Goal: Task Accomplishment & Management: Complete application form

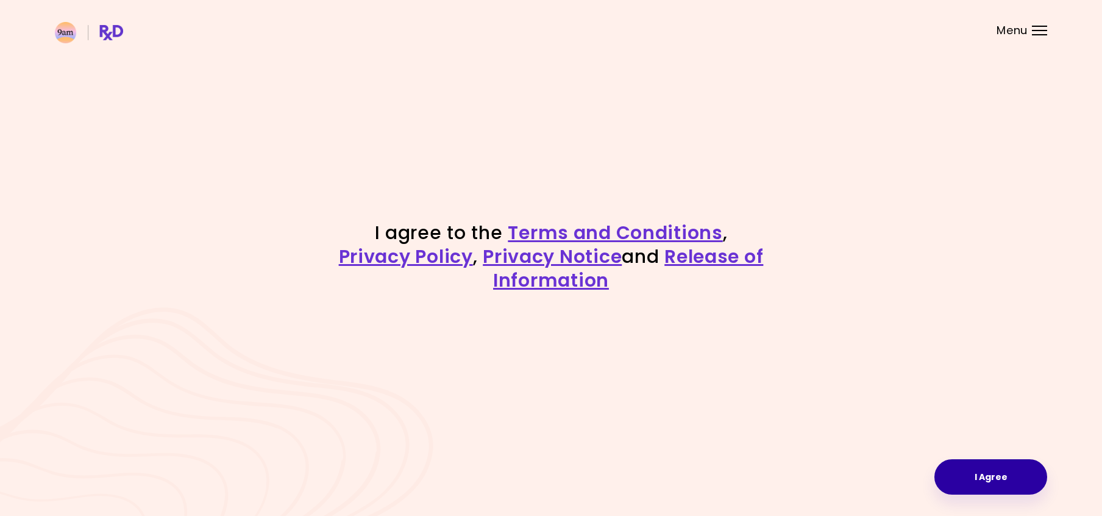
click at [983, 470] on button "I Agree" at bounding box center [991, 476] width 113 height 35
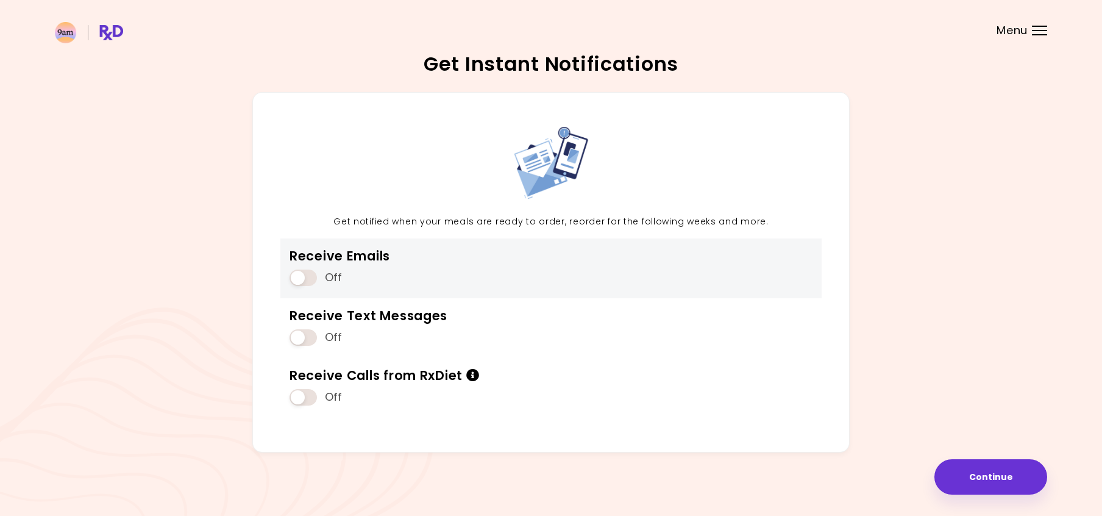
click at [299, 277] on span at bounding box center [303, 278] width 27 height 16
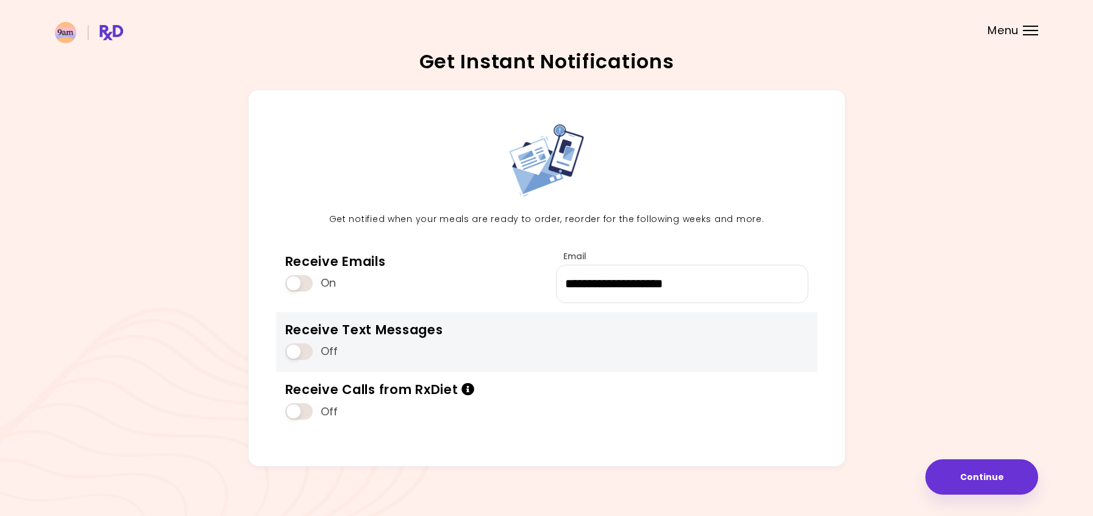
click at [306, 354] on span at bounding box center [298, 351] width 27 height 16
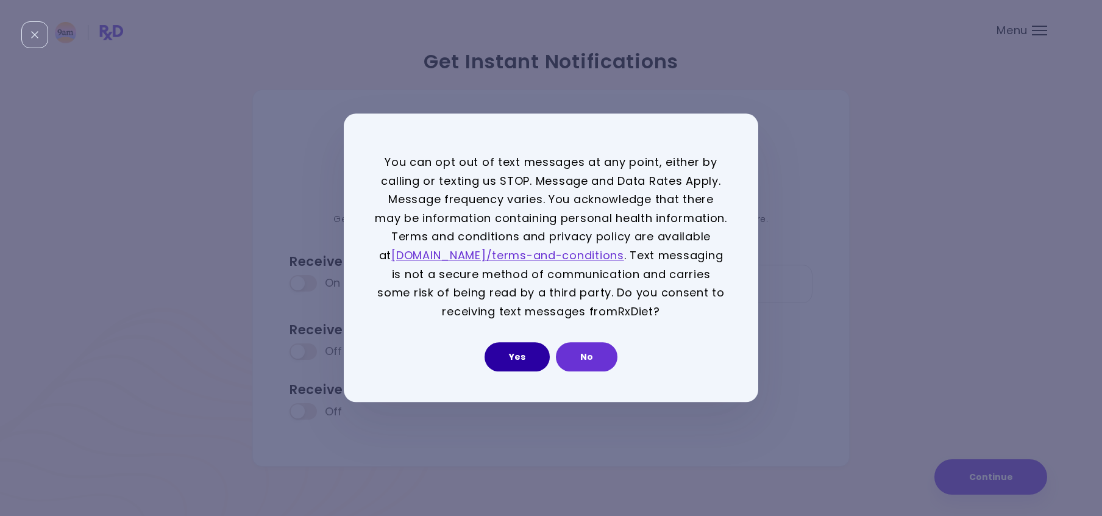
click at [531, 355] on button "Yes" at bounding box center [517, 357] width 65 height 29
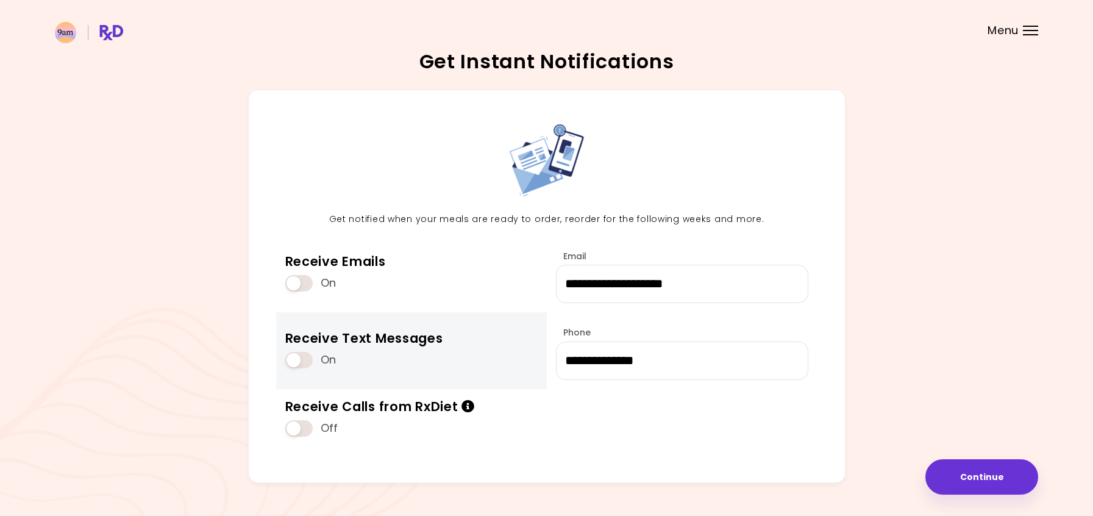
click at [295, 359] on span at bounding box center [298, 360] width 27 height 16
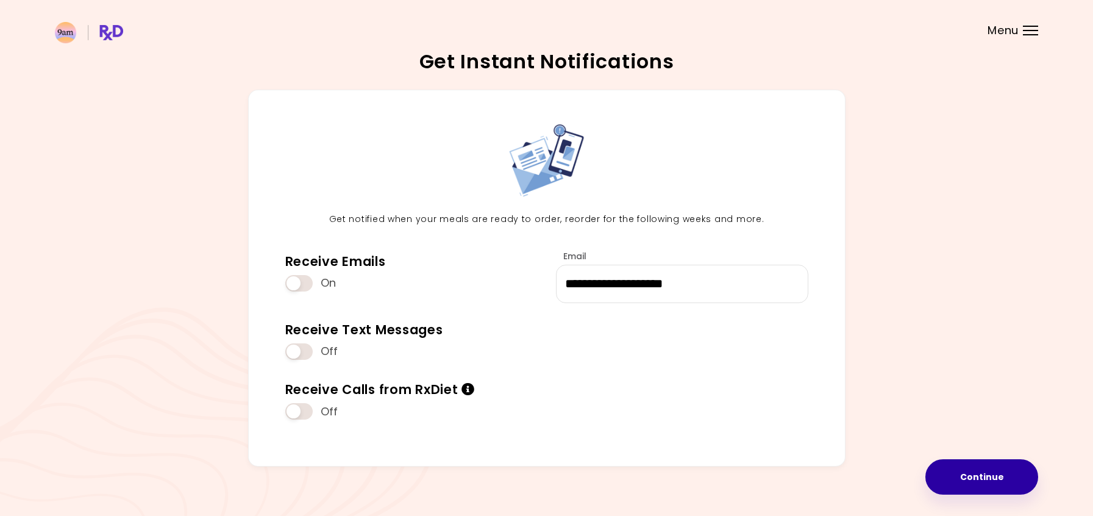
click at [974, 477] on button "Continue" at bounding box center [982, 476] width 113 height 35
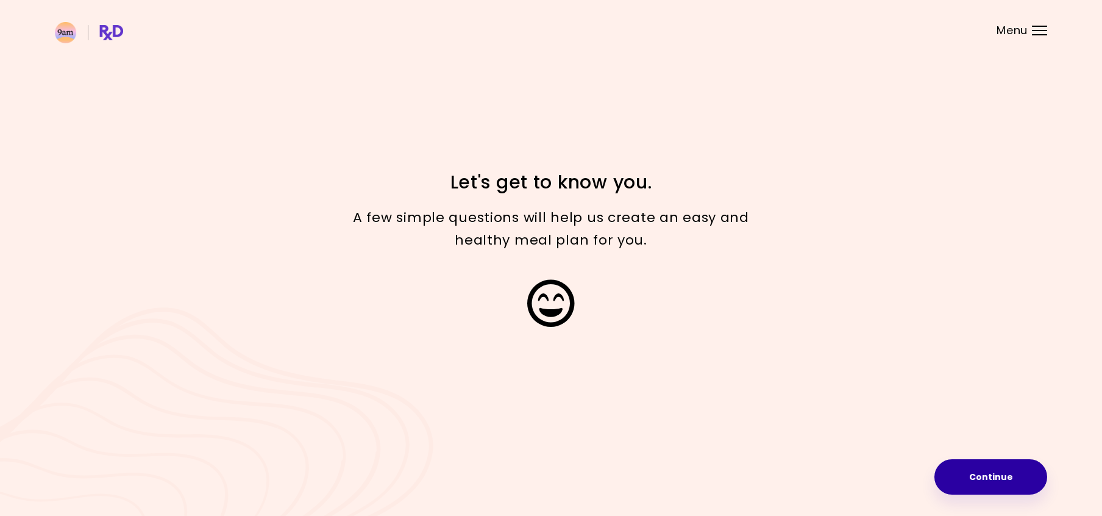
click at [983, 466] on button "Continue" at bounding box center [991, 476] width 113 height 35
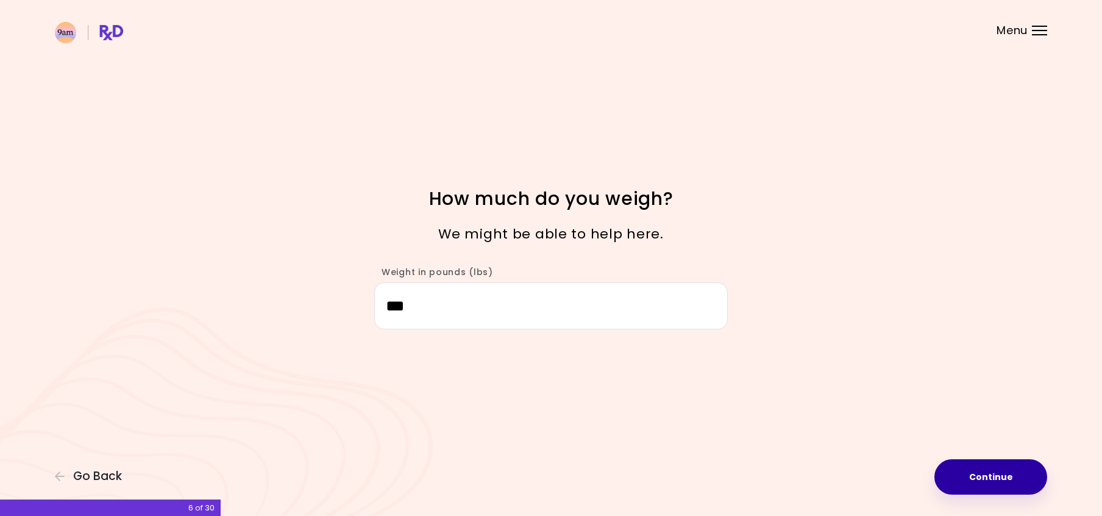
click at [987, 475] on button "Continue" at bounding box center [991, 476] width 113 height 35
select select "****"
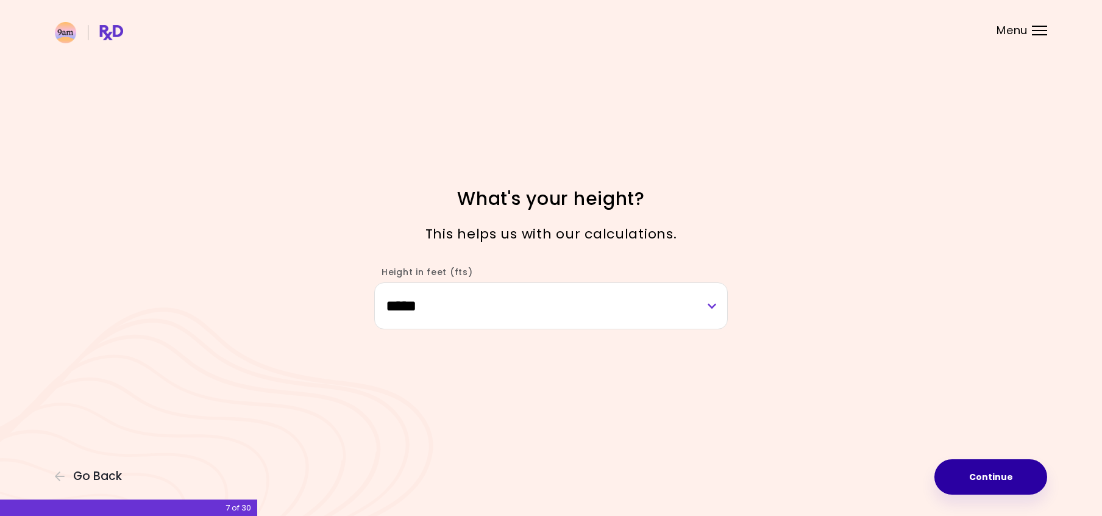
click at [987, 475] on button "Continue" at bounding box center [991, 476] width 113 height 35
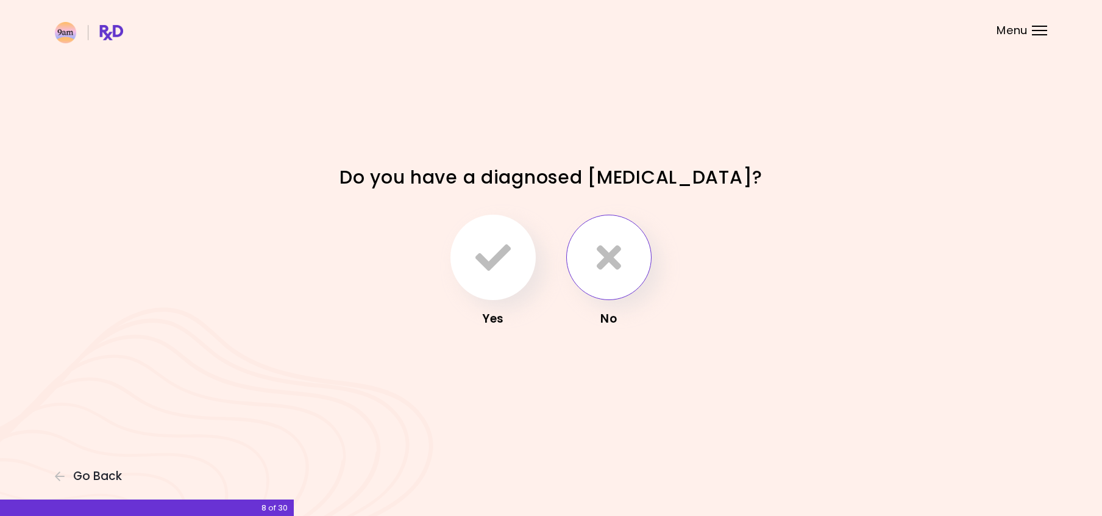
click at [599, 232] on button "button" at bounding box center [608, 257] width 85 height 85
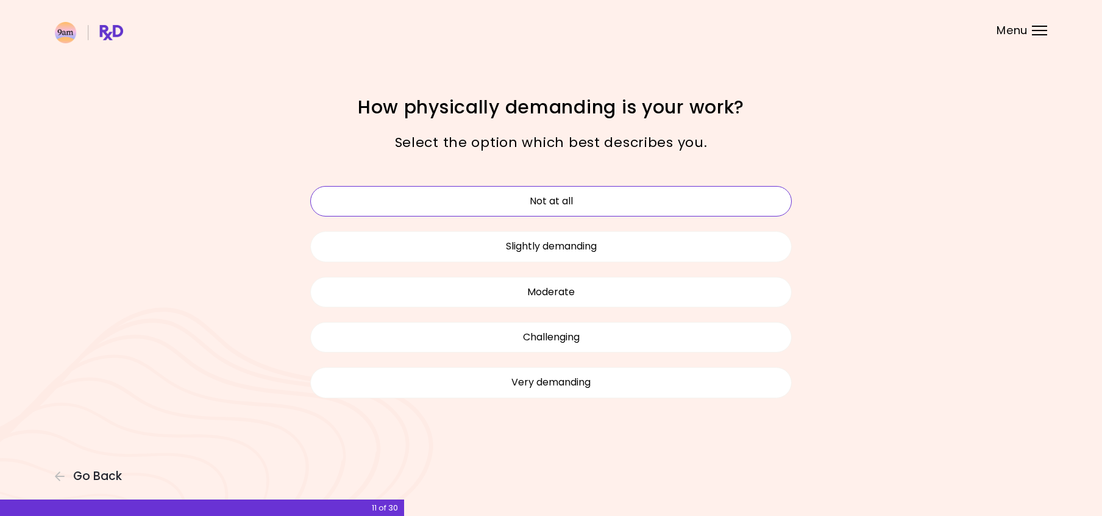
click at [555, 205] on button "Not at all" at bounding box center [551, 201] width 482 height 30
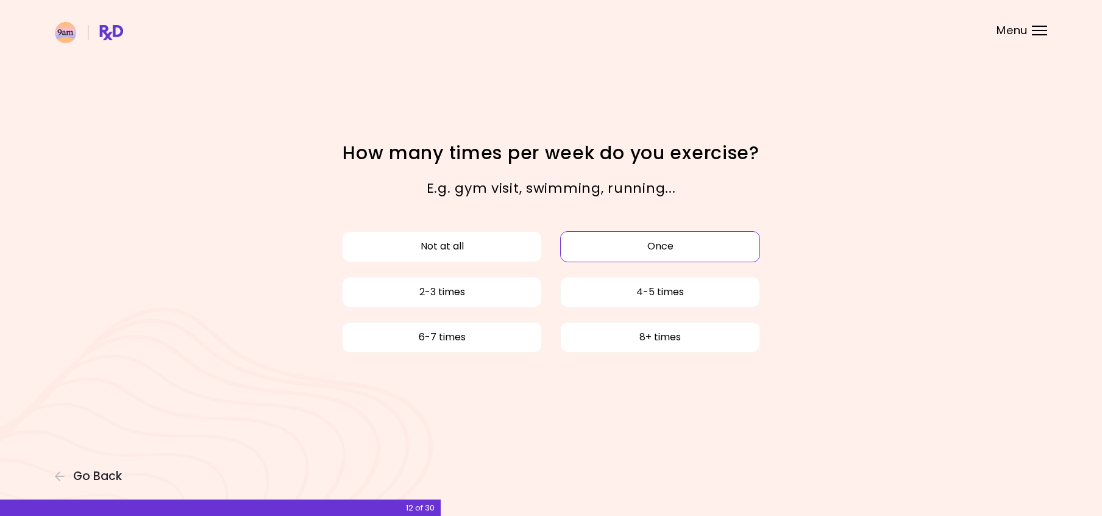
click at [585, 248] on button "Once" at bounding box center [660, 246] width 200 height 30
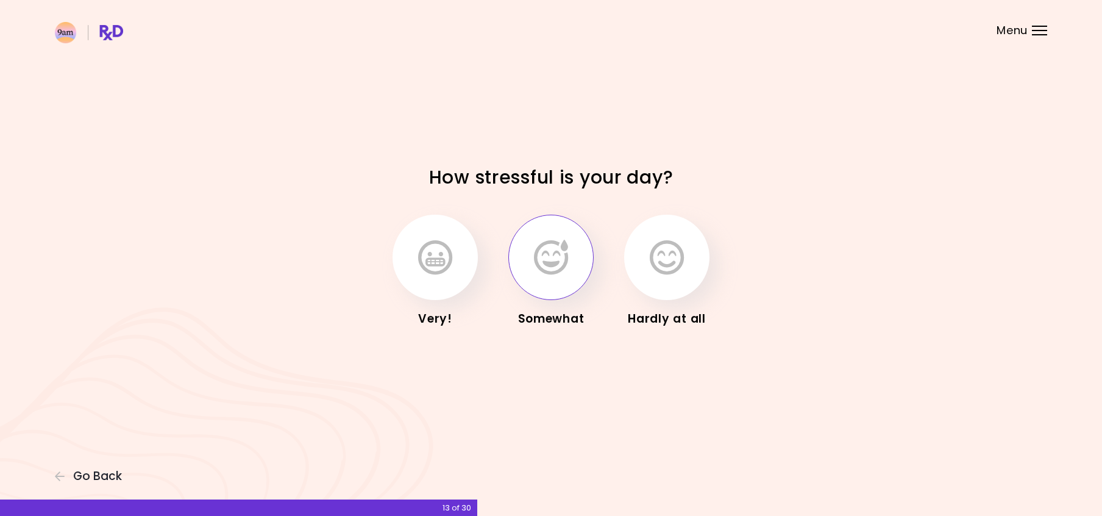
click at [559, 271] on icon "button" at bounding box center [551, 257] width 34 height 35
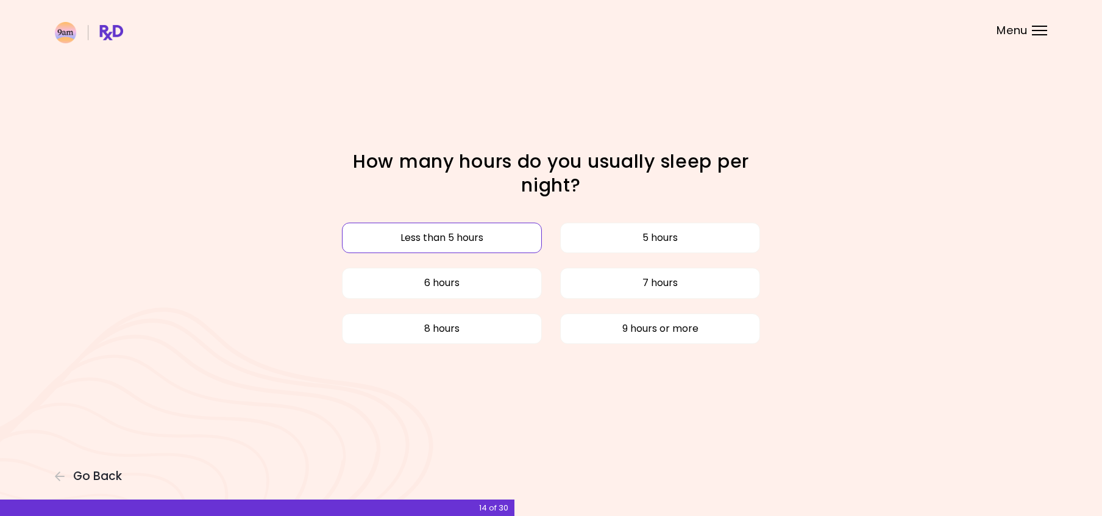
click at [504, 237] on button "Less than 5 hours" at bounding box center [442, 238] width 200 height 30
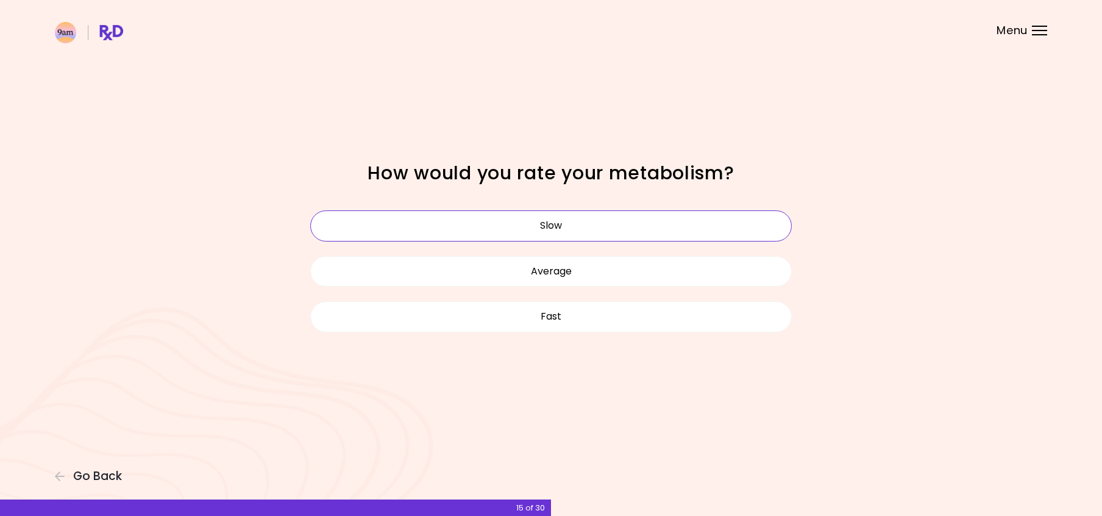
click at [637, 226] on button "Slow" at bounding box center [551, 225] width 482 height 30
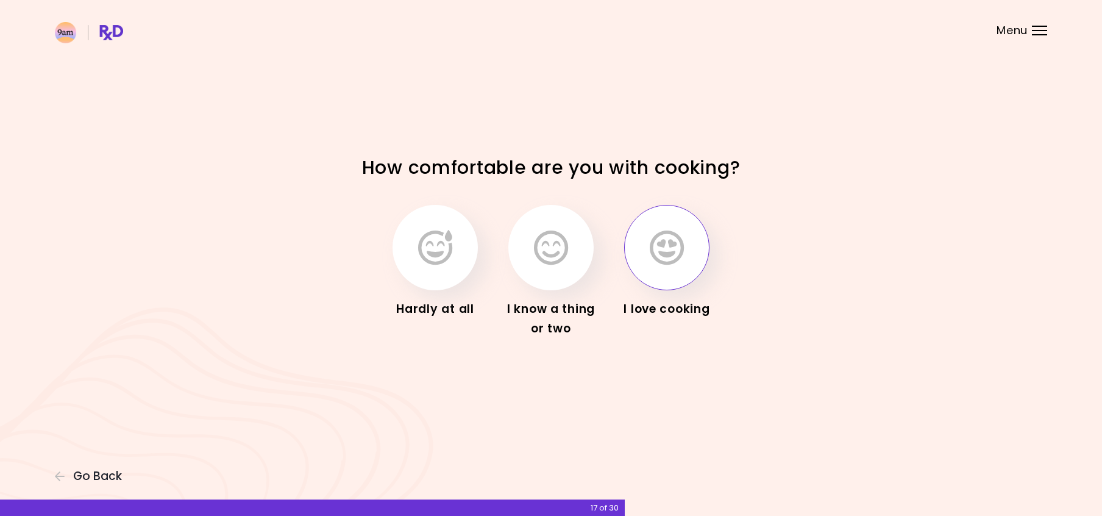
click at [669, 260] on icon "button" at bounding box center [667, 247] width 34 height 35
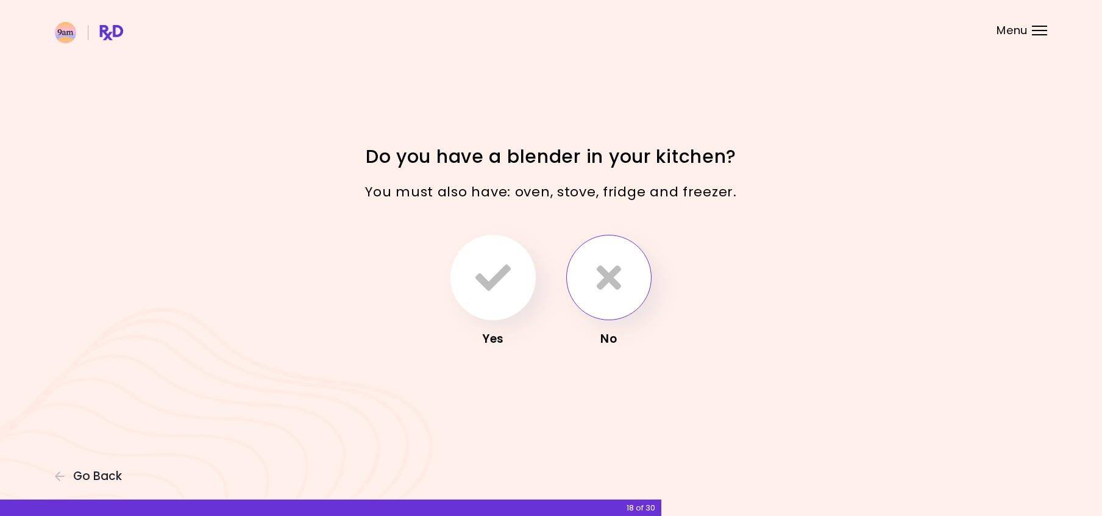
click at [619, 270] on icon "button" at bounding box center [609, 277] width 24 height 35
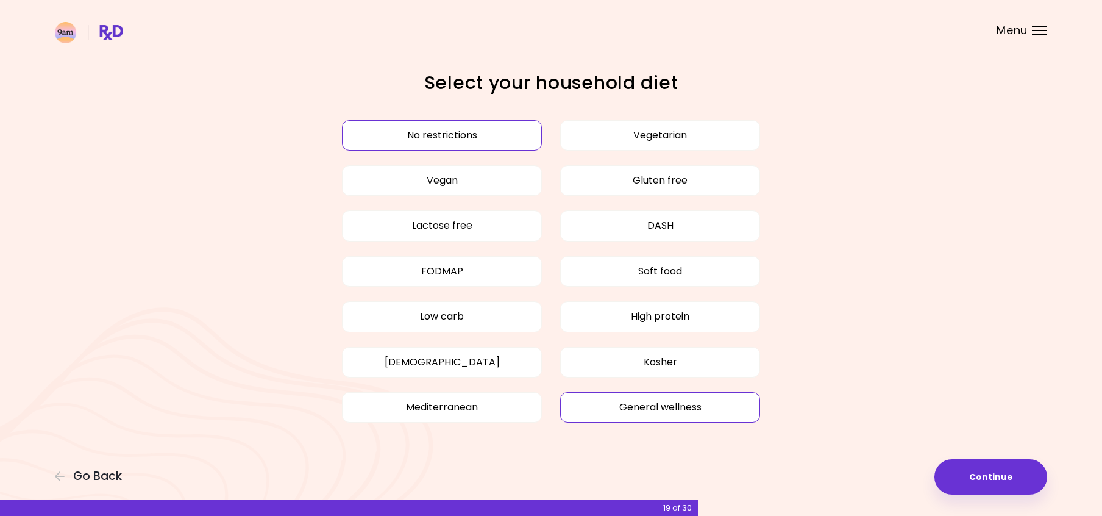
click at [607, 405] on button "General wellness" at bounding box center [660, 407] width 200 height 30
click at [501, 134] on button "No restrictions" at bounding box center [442, 135] width 200 height 30
click at [1025, 476] on button "Continue" at bounding box center [991, 476] width 113 height 35
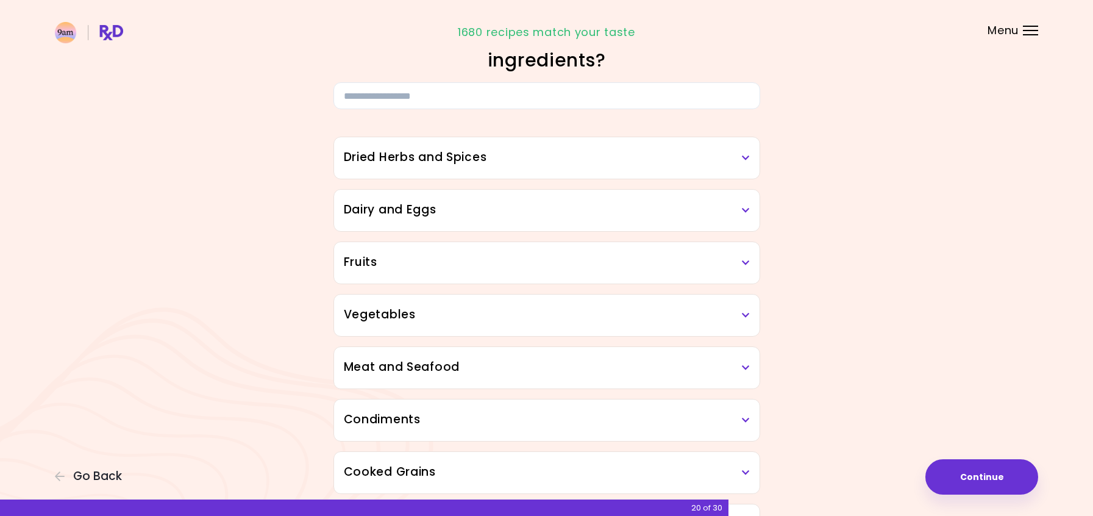
scroll to position [61, 0]
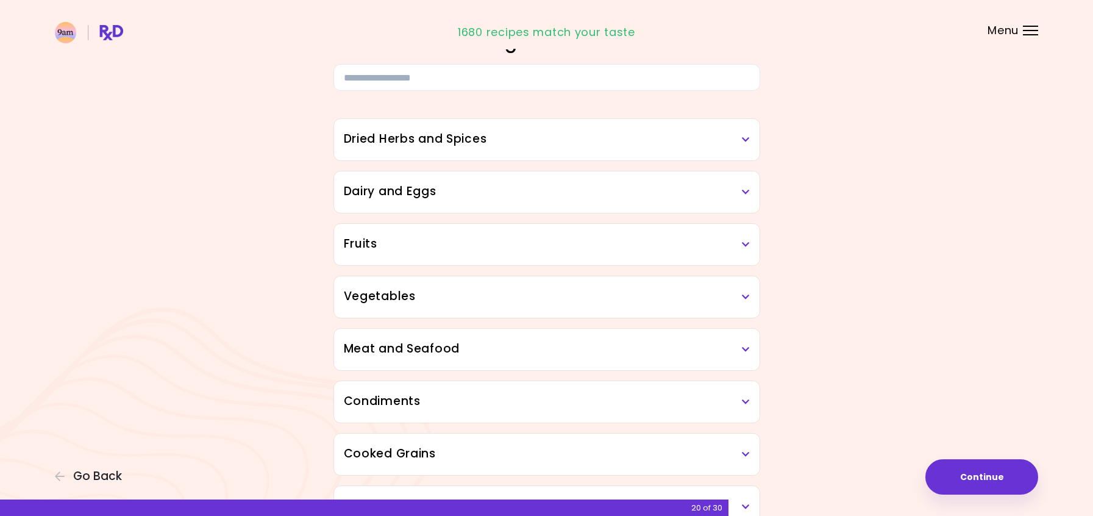
click at [749, 141] on icon at bounding box center [746, 139] width 8 height 9
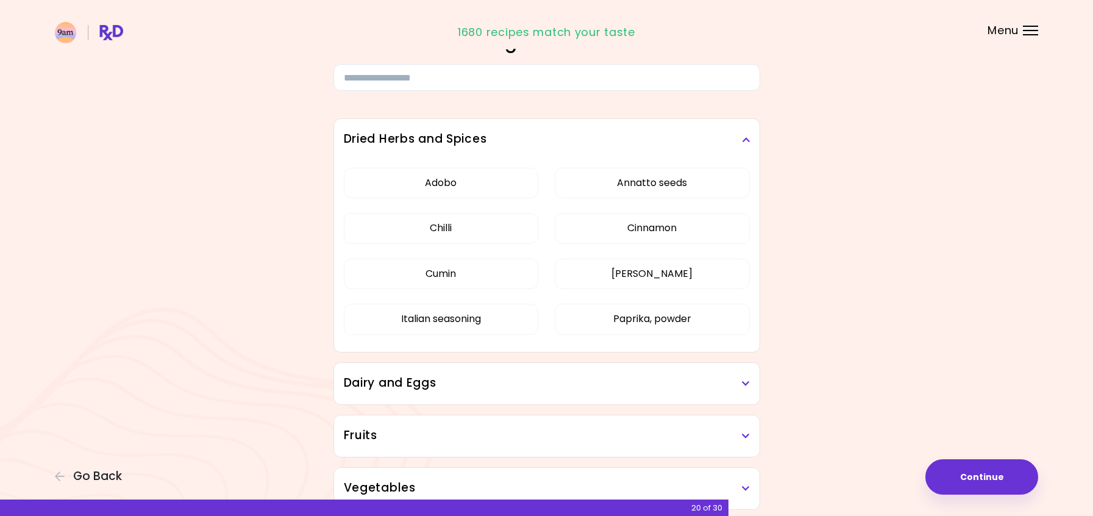
drag, startPoint x: 688, startPoint y: 275, endPoint x: 779, endPoint y: 266, distance: 91.3
click at [689, 274] on button "[PERSON_NAME]" at bounding box center [652, 274] width 195 height 30
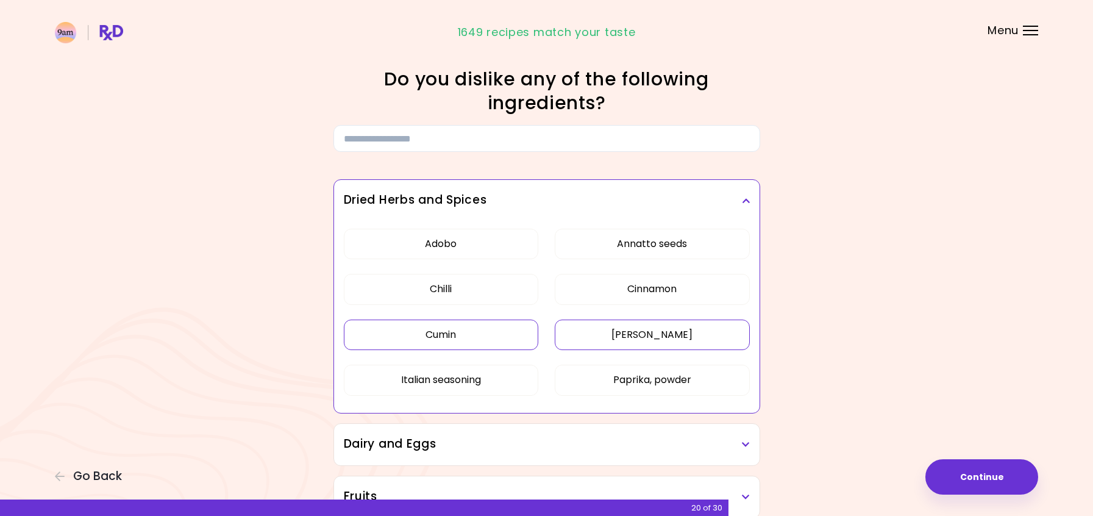
click at [487, 335] on button "Cumin" at bounding box center [441, 335] width 195 height 30
click at [621, 243] on button "Annatto seeds" at bounding box center [652, 244] width 195 height 30
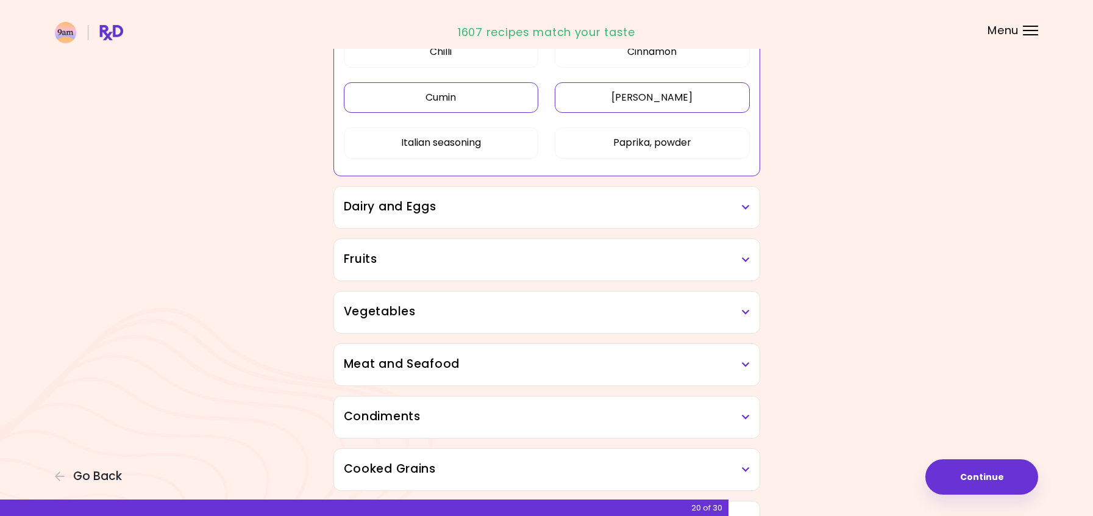
scroll to position [244, 0]
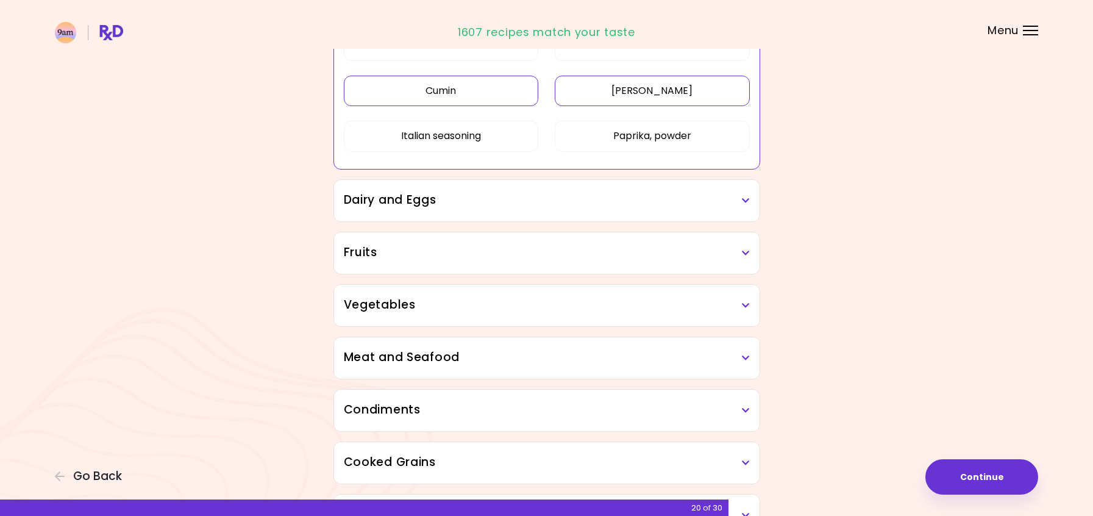
click at [743, 199] on icon at bounding box center [746, 200] width 8 height 9
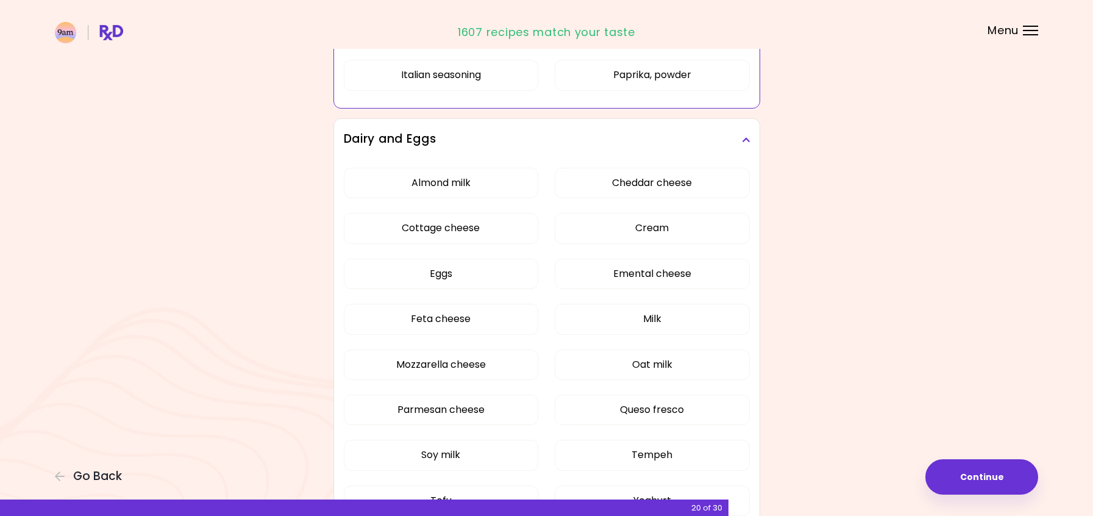
scroll to position [366, 0]
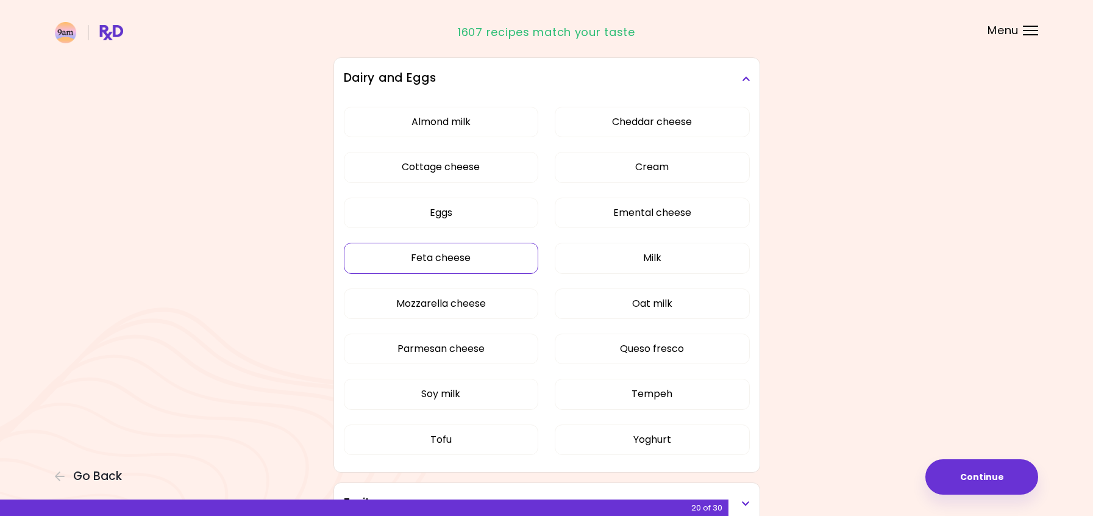
click at [446, 262] on div "Almond milk Cheddar cheese Cottage cheese Cream Eggs Emental cheese Feta cheese…" at bounding box center [547, 285] width 406 height 373
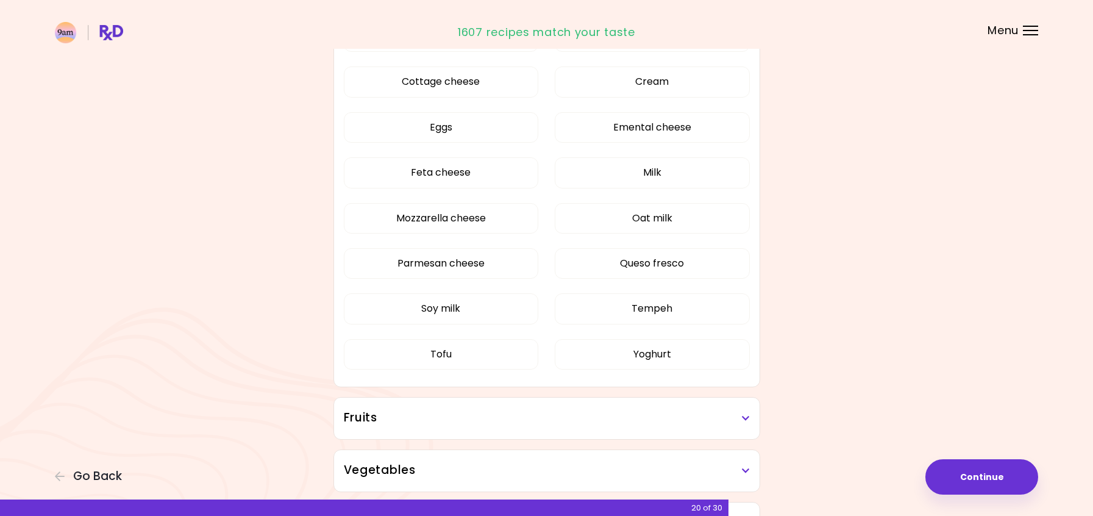
scroll to position [244, 0]
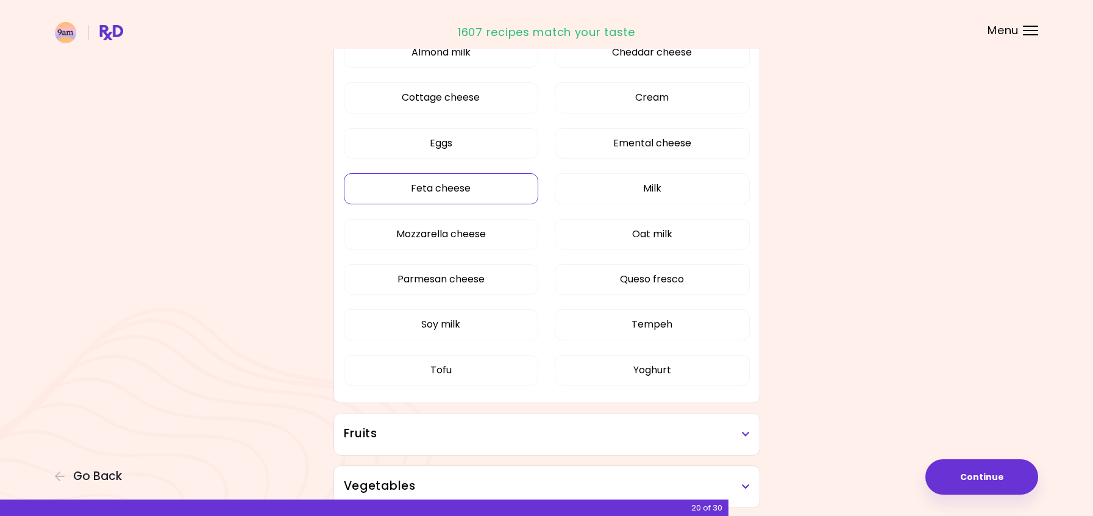
click at [488, 182] on button "Feta cheese" at bounding box center [441, 188] width 195 height 30
click at [495, 318] on button "Soy milk" at bounding box center [441, 324] width 195 height 30
click at [490, 368] on button "Tofu" at bounding box center [441, 370] width 195 height 30
click at [604, 322] on button "Tempeh" at bounding box center [652, 324] width 195 height 30
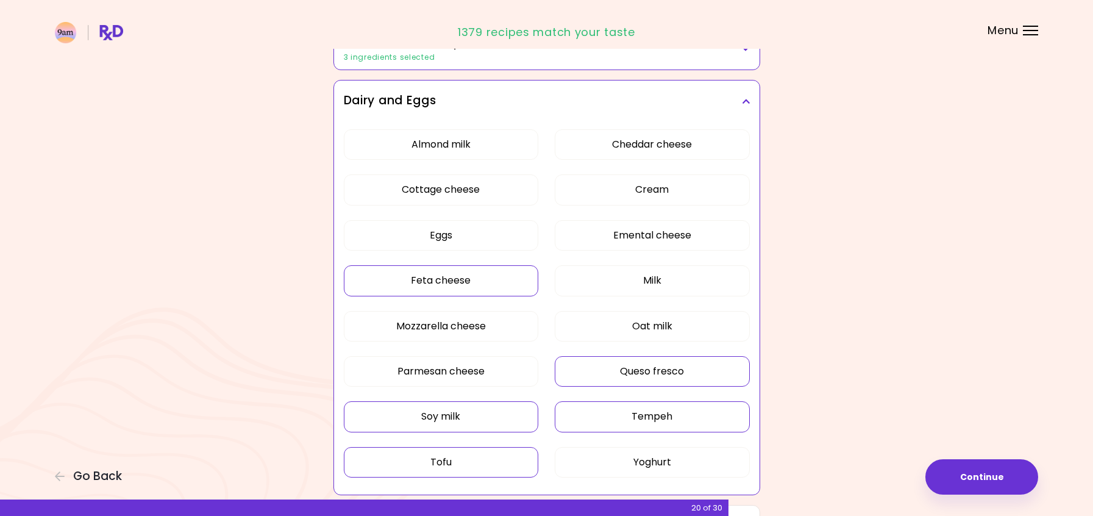
scroll to position [122, 0]
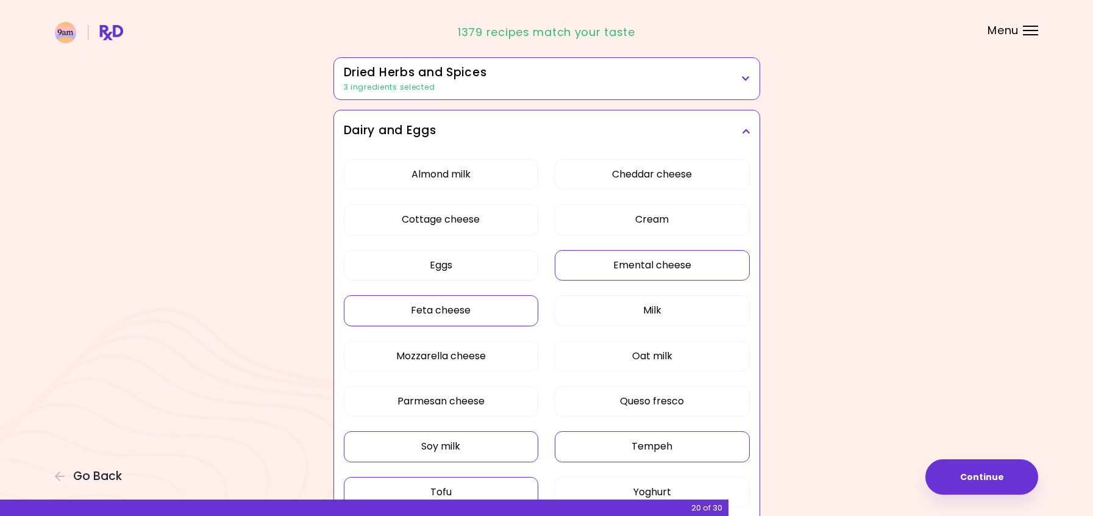
click at [615, 265] on button "Emental cheese" at bounding box center [652, 265] width 195 height 30
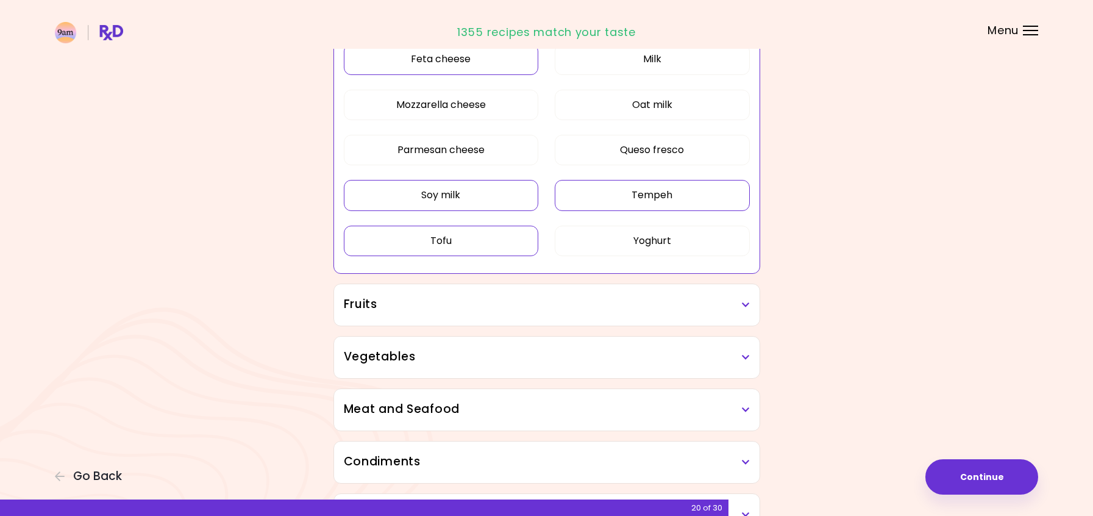
scroll to position [427, 0]
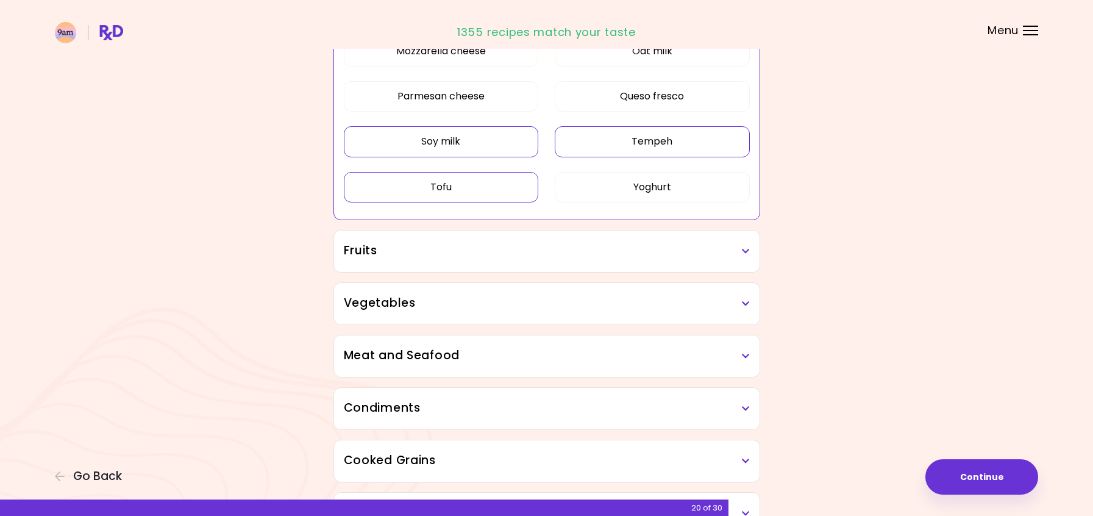
click at [743, 253] on icon at bounding box center [746, 251] width 8 height 9
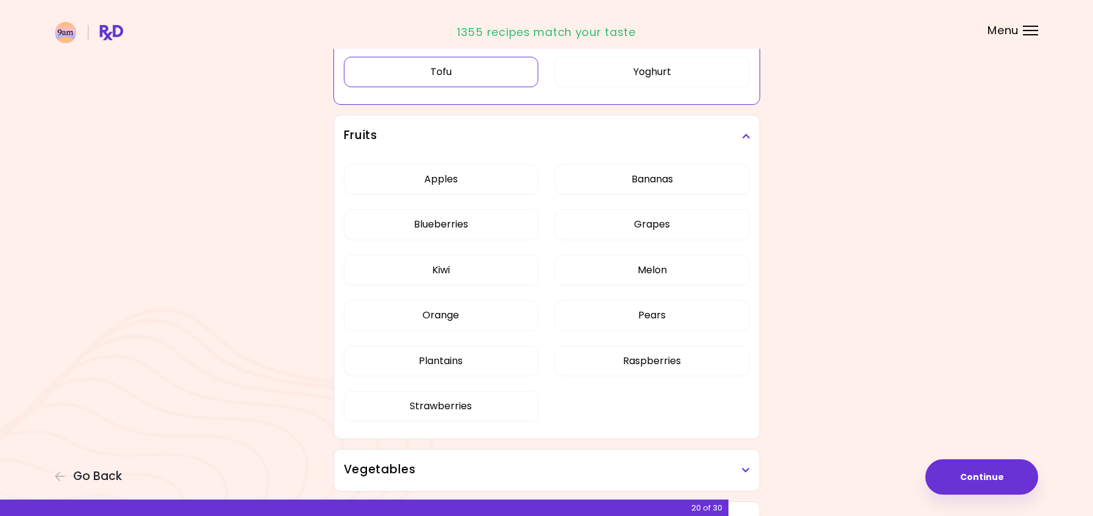
scroll to position [549, 0]
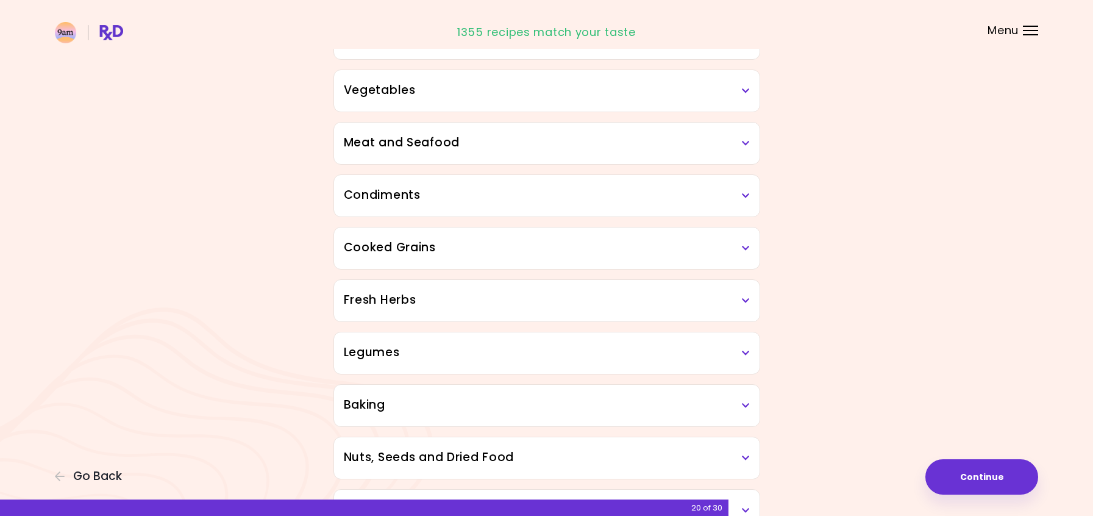
click at [473, 354] on div "Dried Herbs and Spices 3 ingredients selected Adobo Annatto seeds Chilli Cinnam…" at bounding box center [546, 172] width 439 height 1138
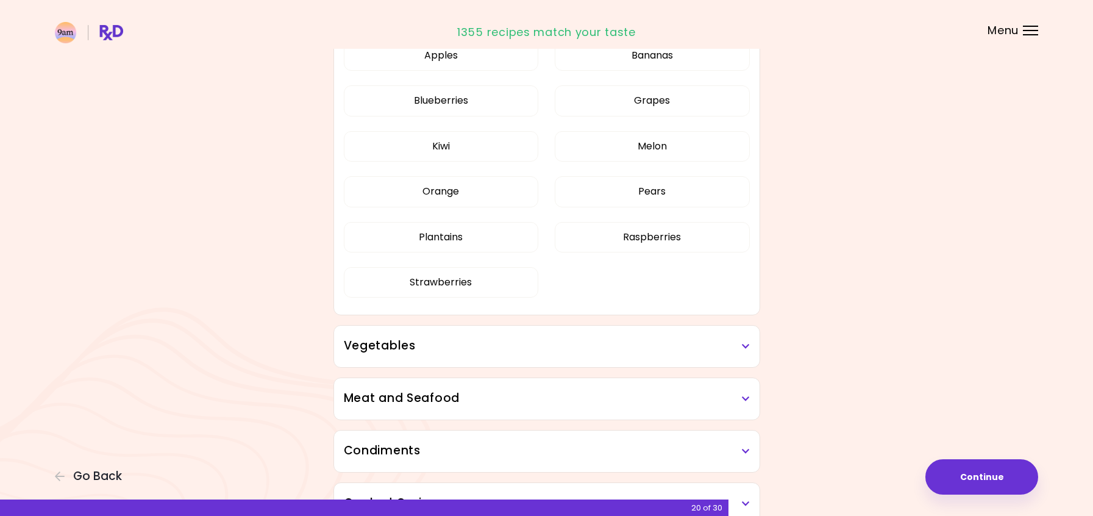
scroll to position [244, 0]
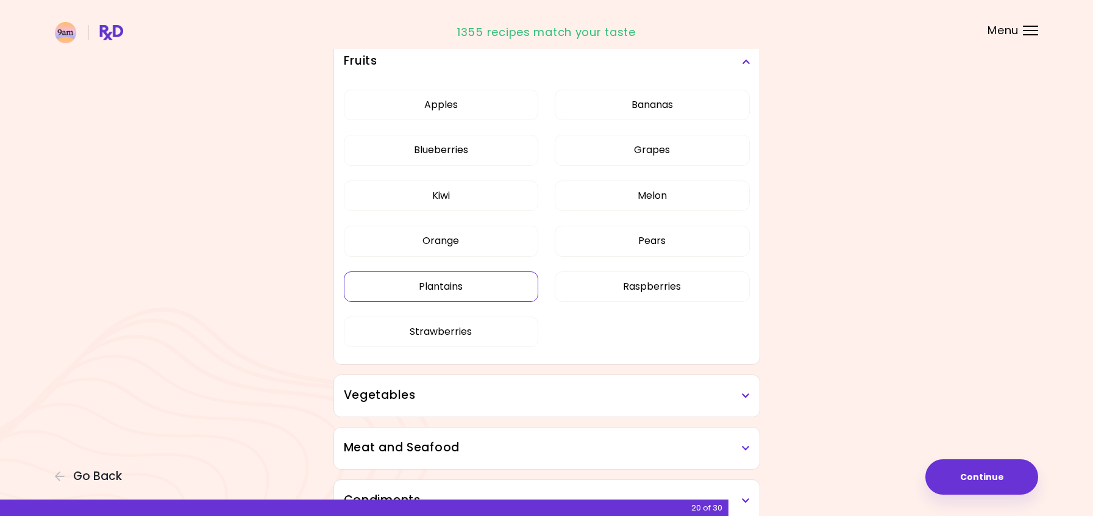
click at [418, 280] on button "Plantains" at bounding box center [441, 286] width 195 height 30
click at [665, 193] on button "Melon" at bounding box center [652, 195] width 195 height 30
click at [676, 230] on button "Pears" at bounding box center [652, 241] width 195 height 30
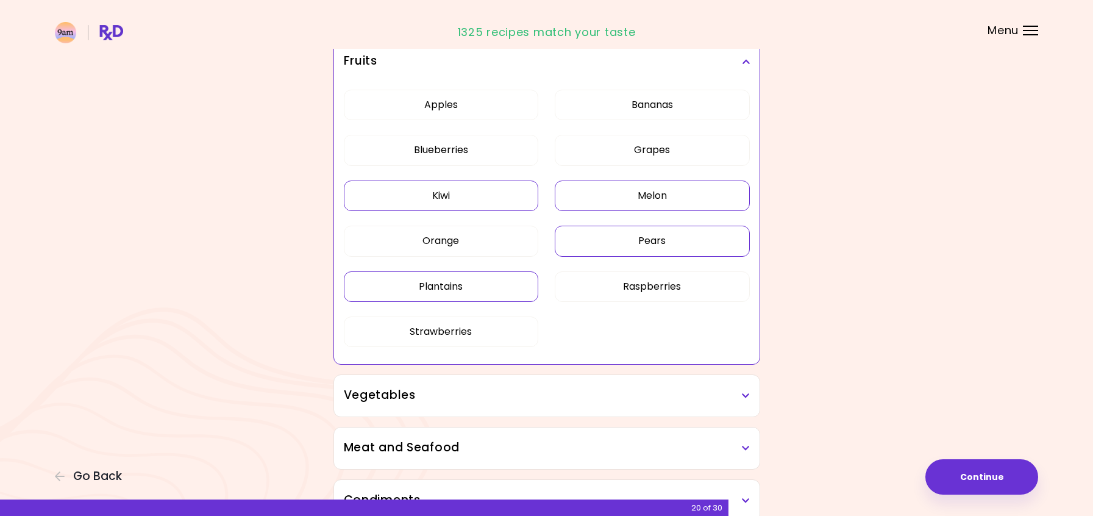
click at [481, 189] on button "Kiwi" at bounding box center [441, 195] width 195 height 30
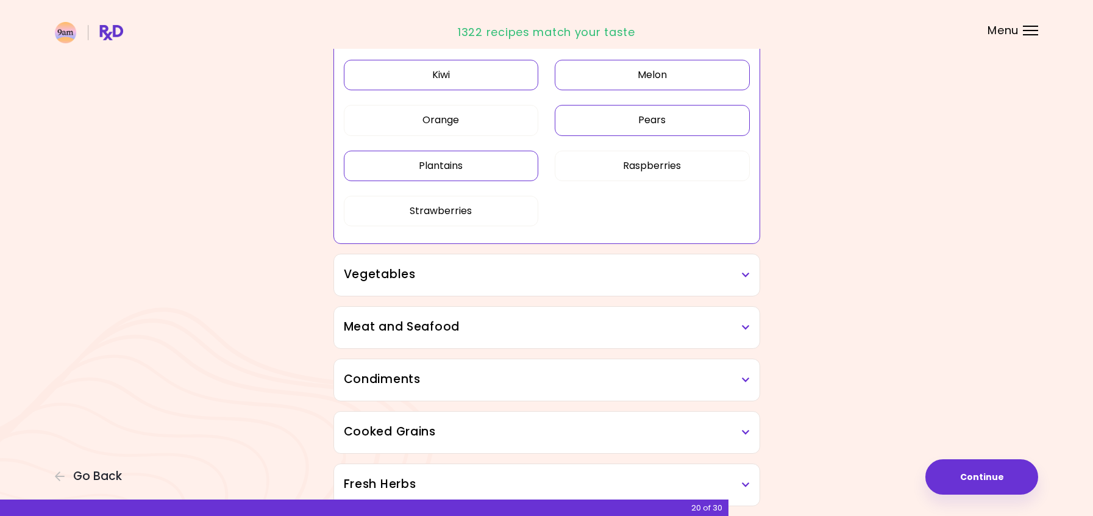
scroll to position [366, 0]
click at [742, 274] on icon at bounding box center [746, 274] width 8 height 9
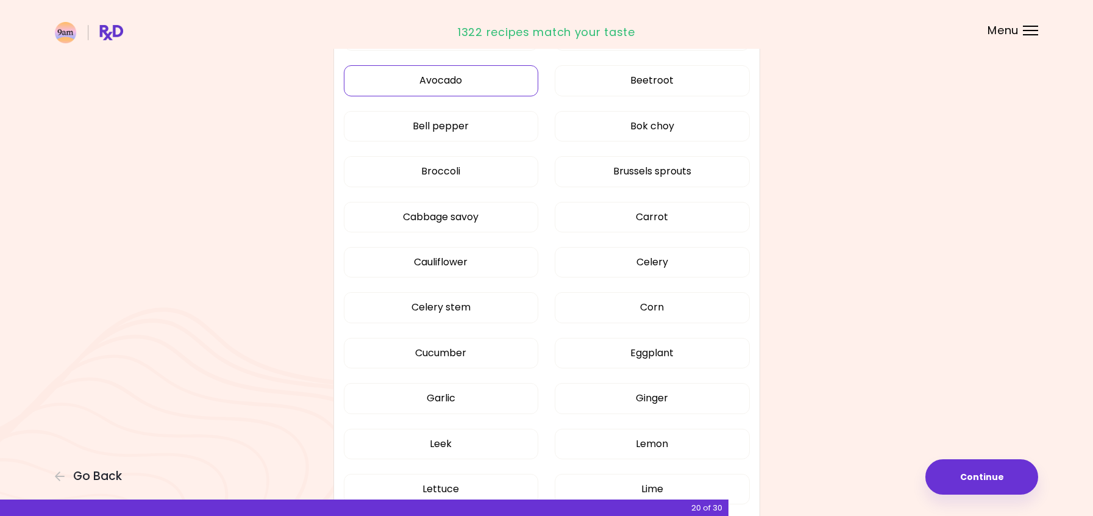
click at [473, 83] on button "Avocado" at bounding box center [441, 80] width 195 height 30
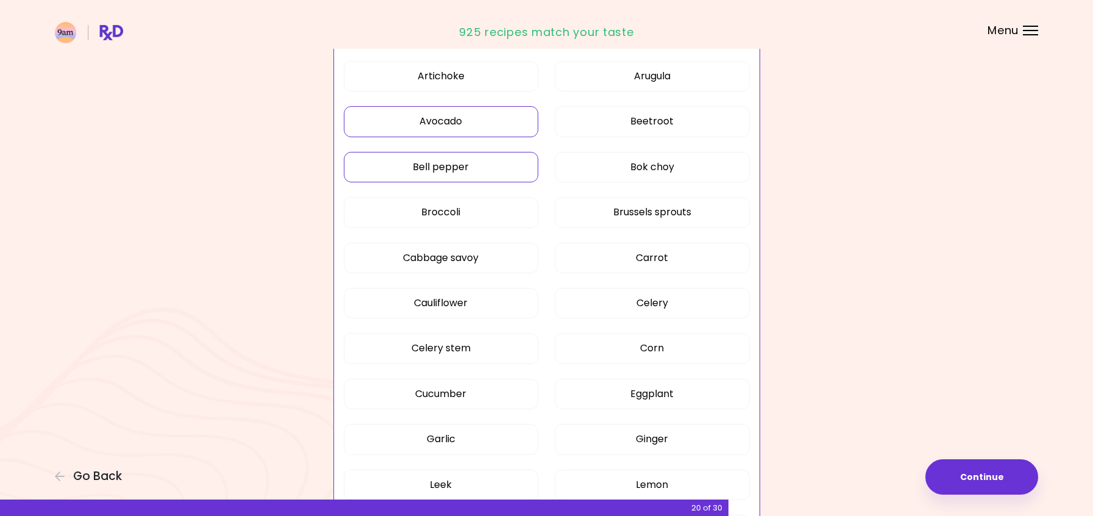
scroll to position [305, 0]
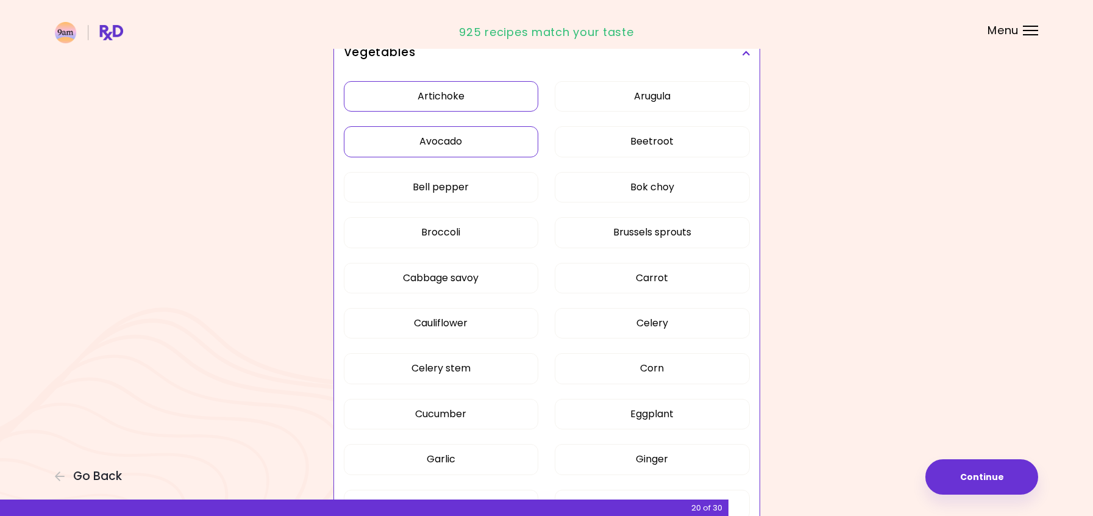
click at [474, 93] on button "Artichoke" at bounding box center [441, 96] width 195 height 30
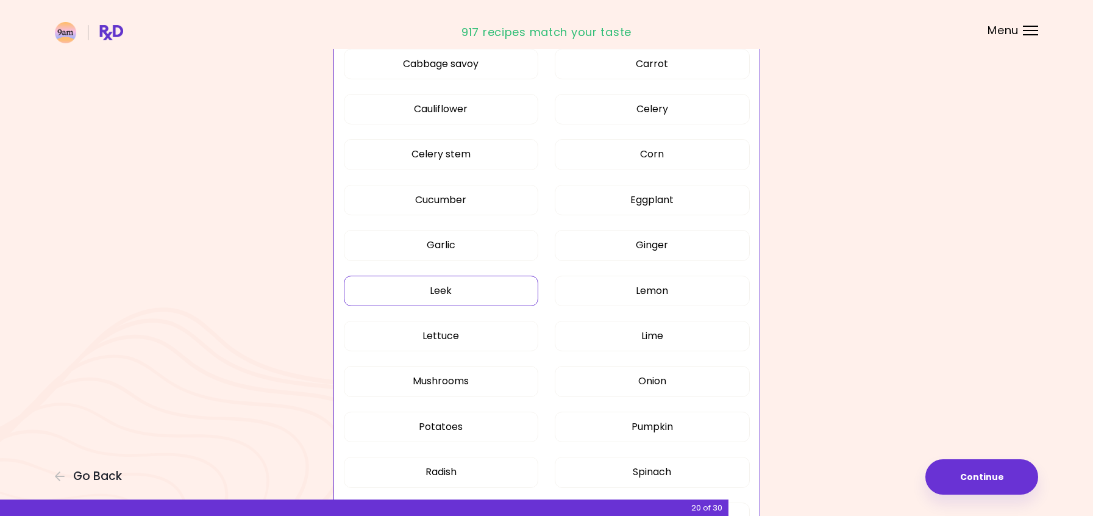
scroll to position [549, 0]
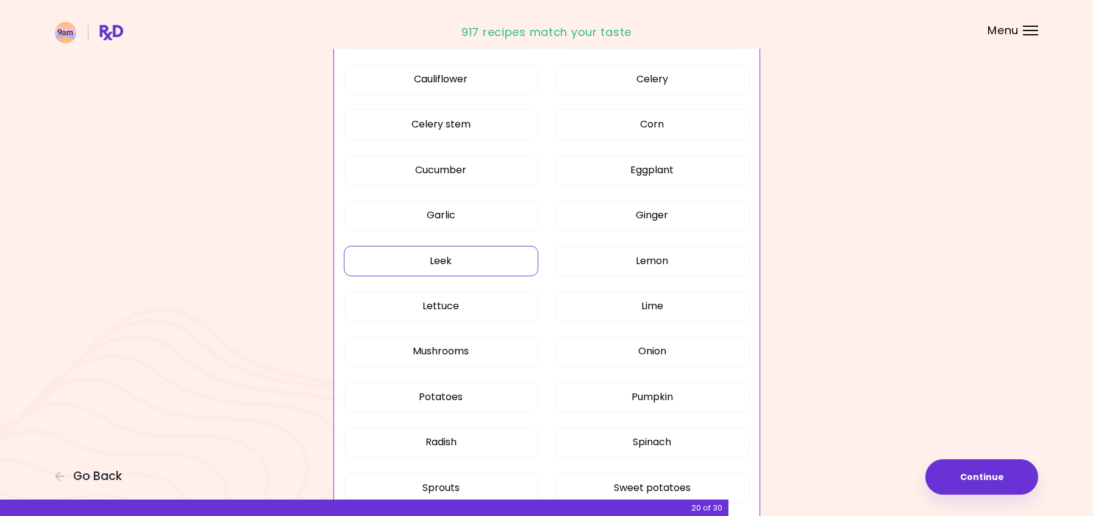
click at [473, 260] on button "Leek" at bounding box center [441, 261] width 195 height 30
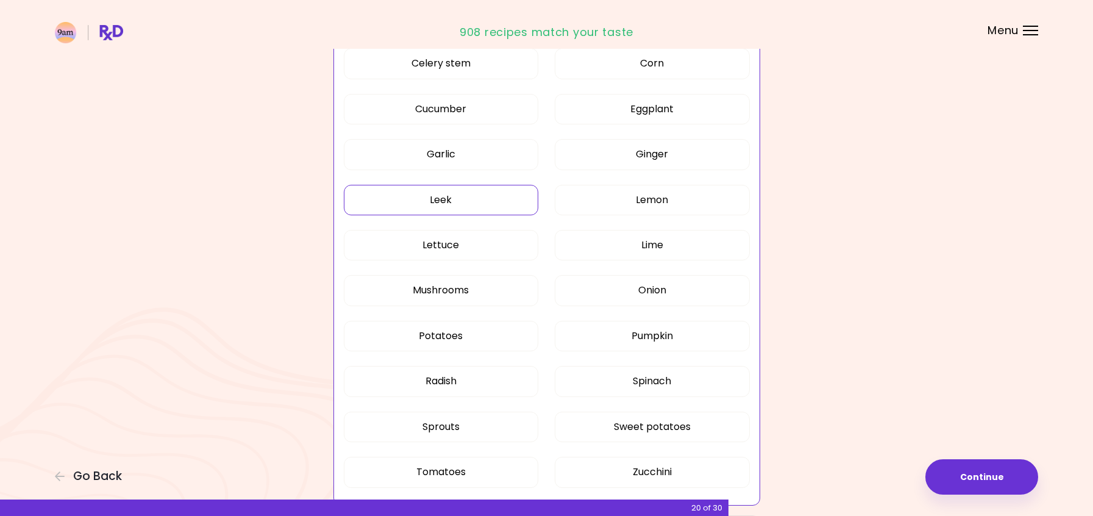
scroll to position [671, 0]
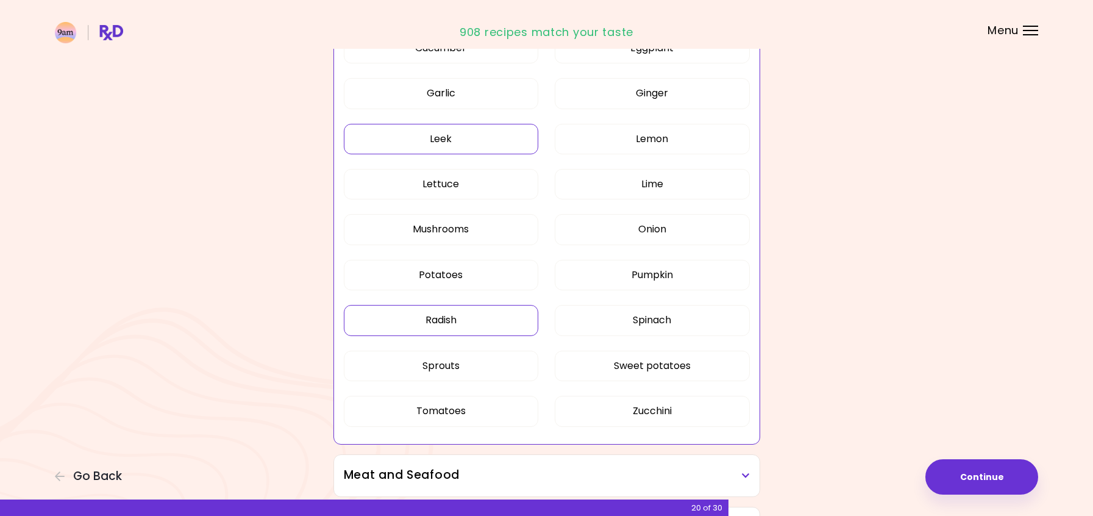
click at [501, 318] on button "Radish" at bounding box center [441, 320] width 195 height 30
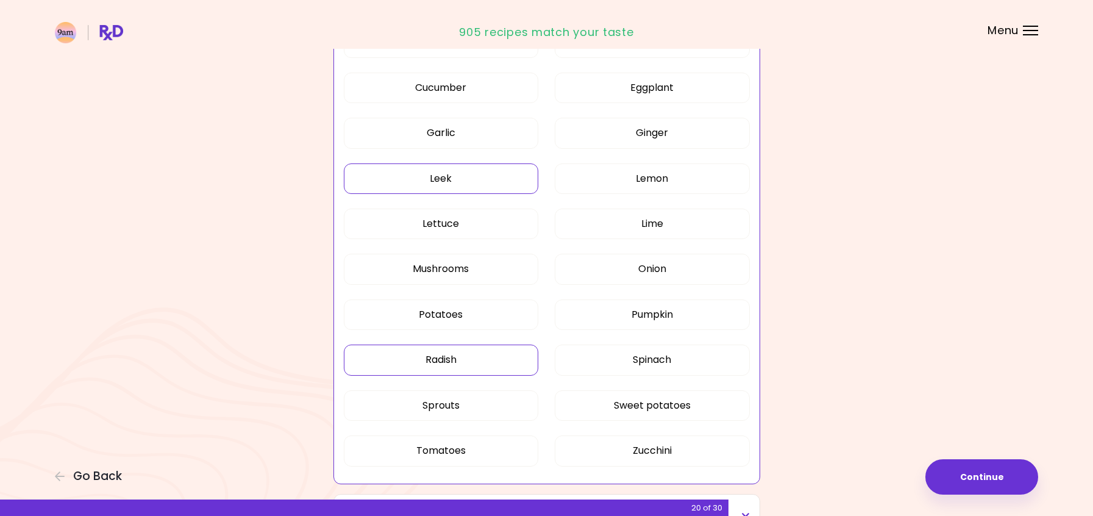
scroll to position [610, 0]
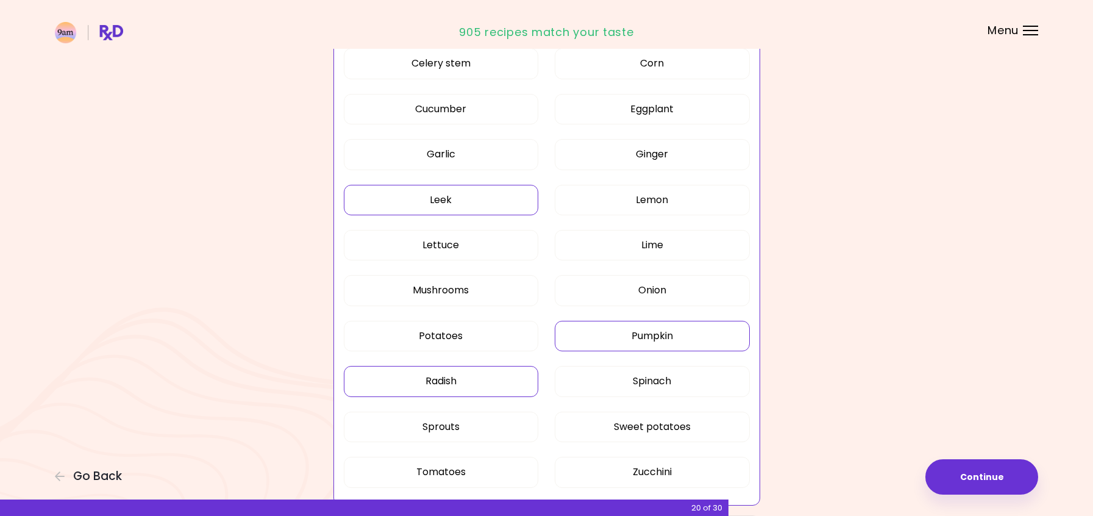
click at [687, 340] on button "Pumpkin" at bounding box center [652, 336] width 195 height 30
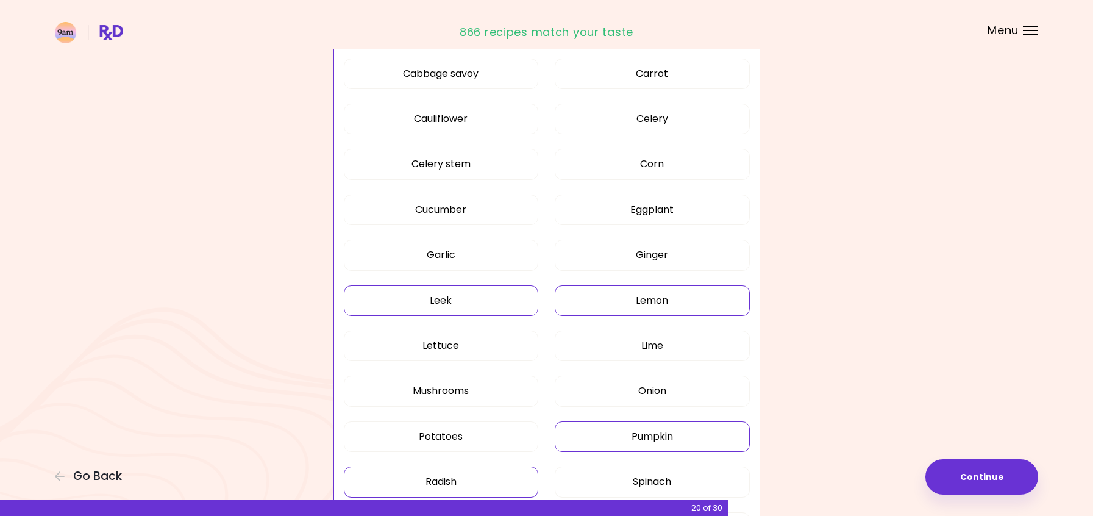
scroll to position [488, 0]
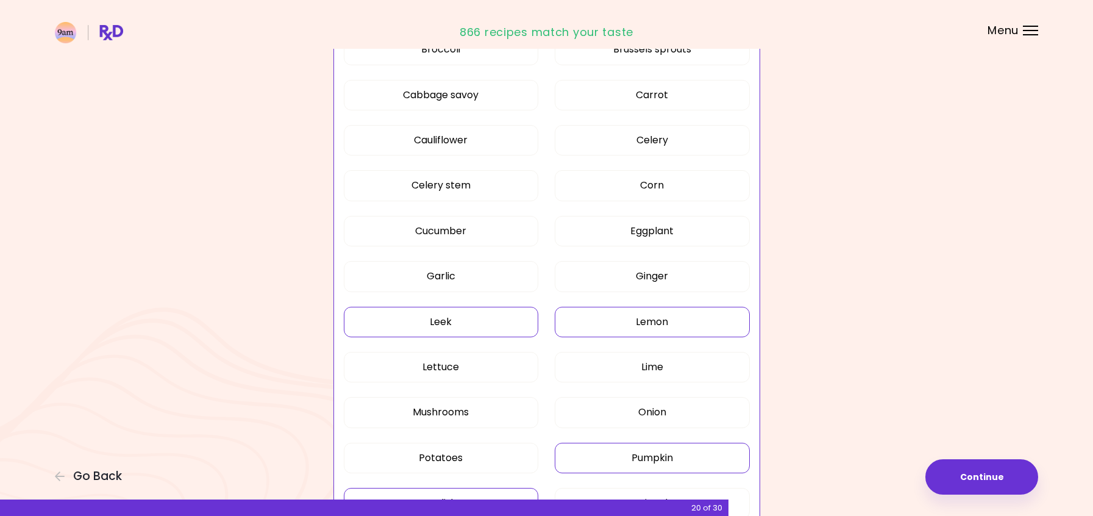
click at [694, 321] on button "Lemon" at bounding box center [652, 322] width 195 height 30
click at [705, 281] on button "Ginger" at bounding box center [652, 276] width 195 height 30
click at [696, 230] on button "Eggplant" at bounding box center [652, 231] width 195 height 30
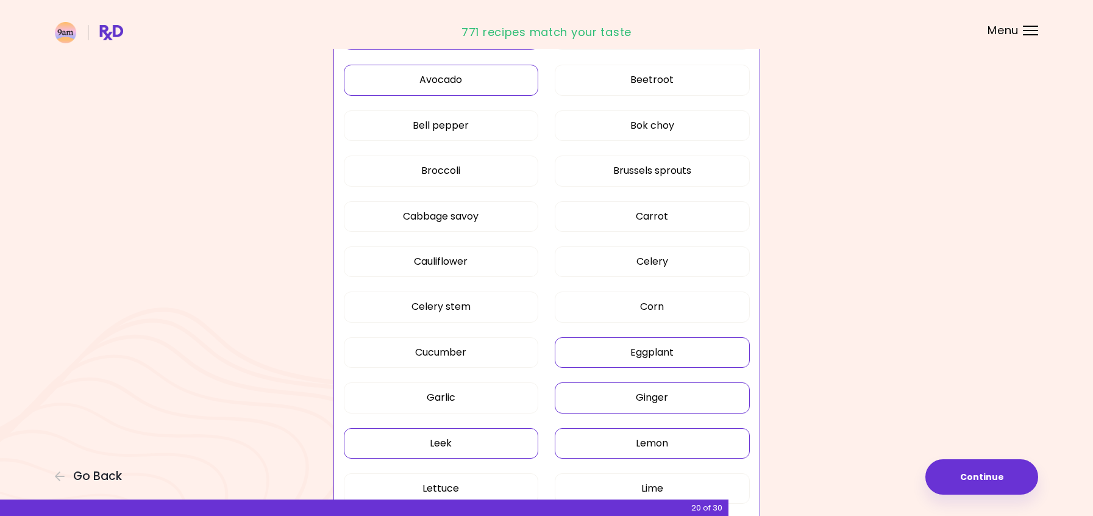
scroll to position [366, 0]
click at [676, 123] on button "Bok choy" at bounding box center [652, 126] width 195 height 30
click at [688, 80] on button "Beetroot" at bounding box center [652, 80] width 195 height 30
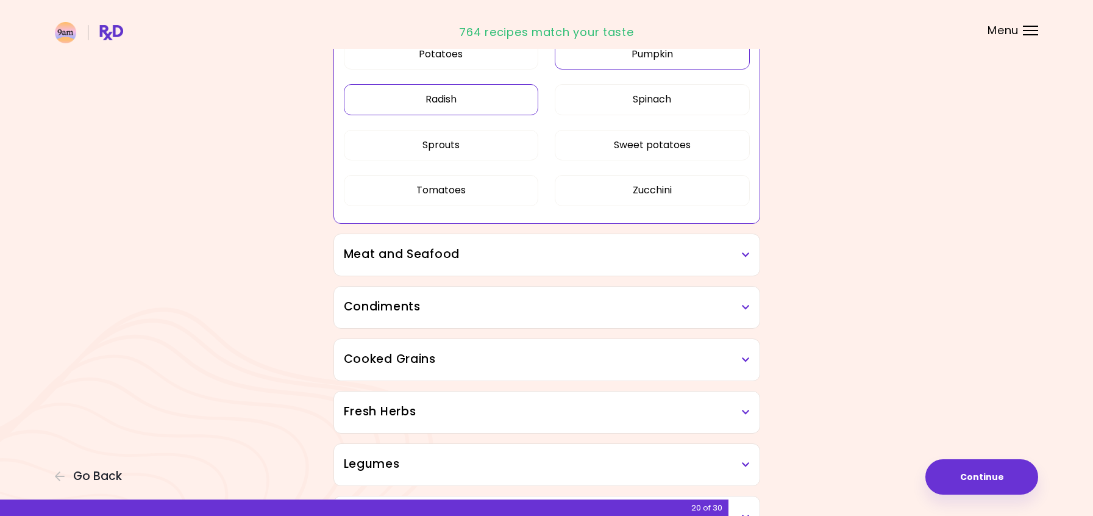
scroll to position [915, 0]
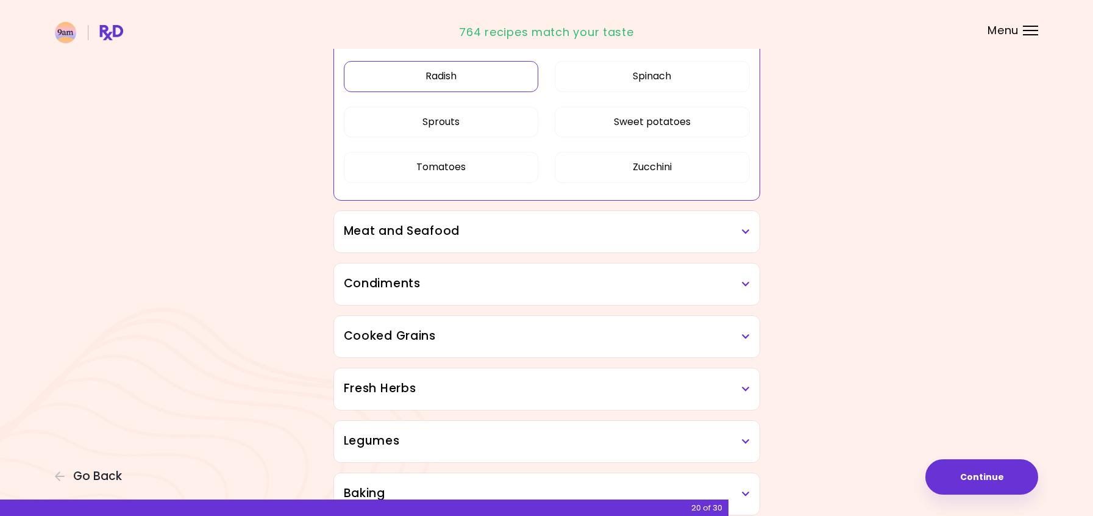
click at [744, 234] on icon at bounding box center [746, 231] width 8 height 9
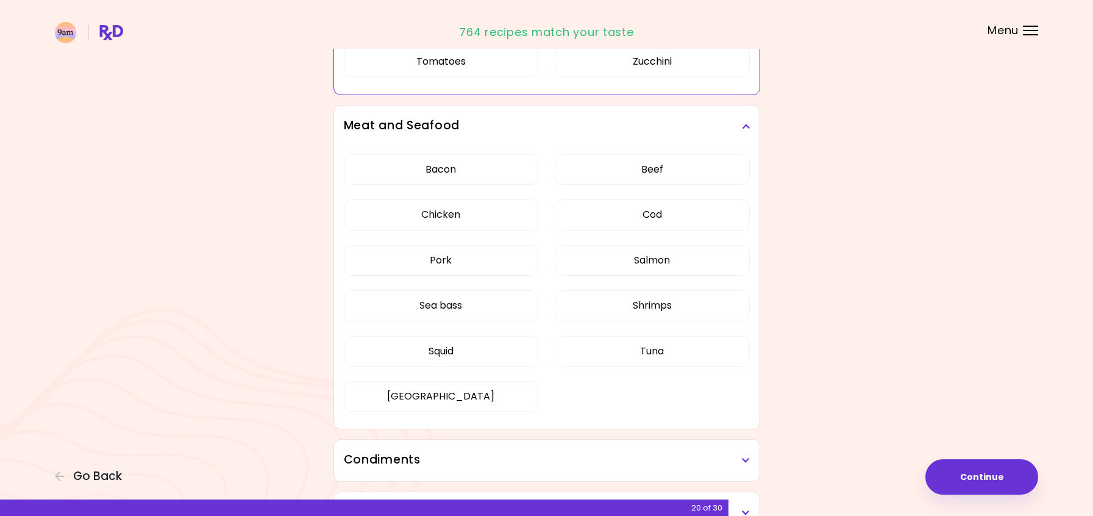
scroll to position [1037, 0]
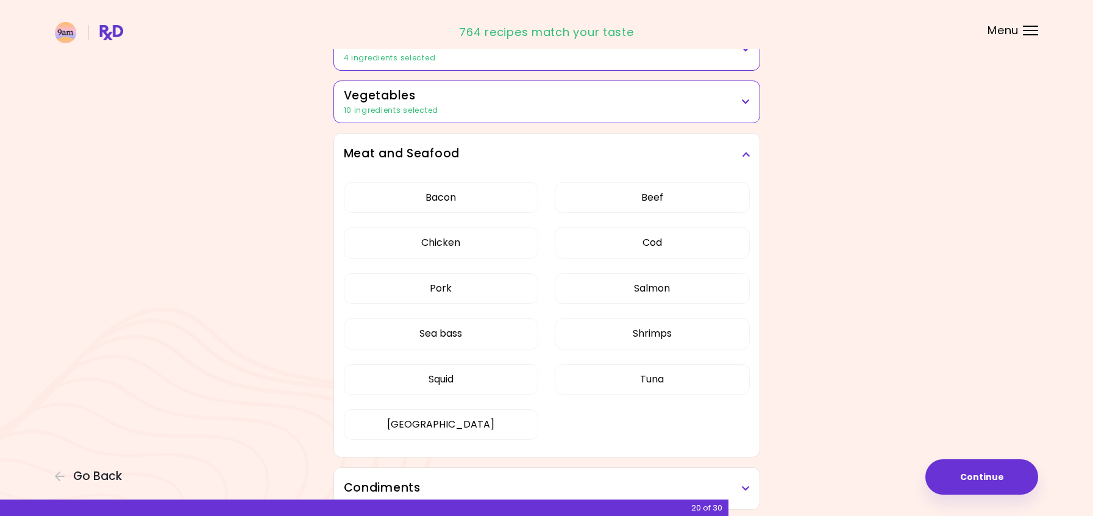
scroll to position [232, 0]
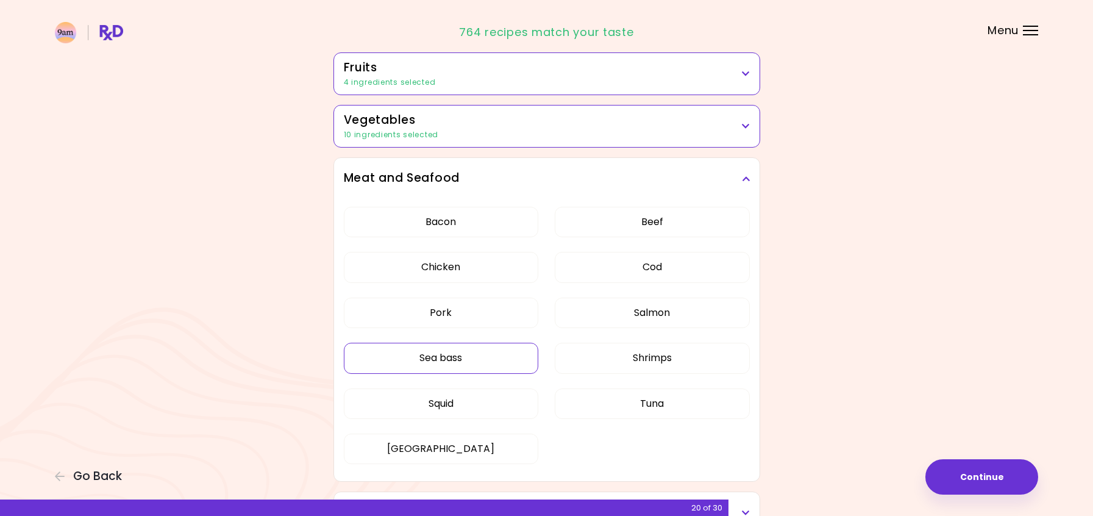
click at [483, 354] on button "Sea bass" at bounding box center [441, 358] width 195 height 30
click at [487, 399] on button "Squid" at bounding box center [441, 403] width 195 height 30
click at [596, 398] on button "Tuna" at bounding box center [652, 403] width 195 height 30
click at [599, 348] on button "Shrimps" at bounding box center [652, 358] width 195 height 30
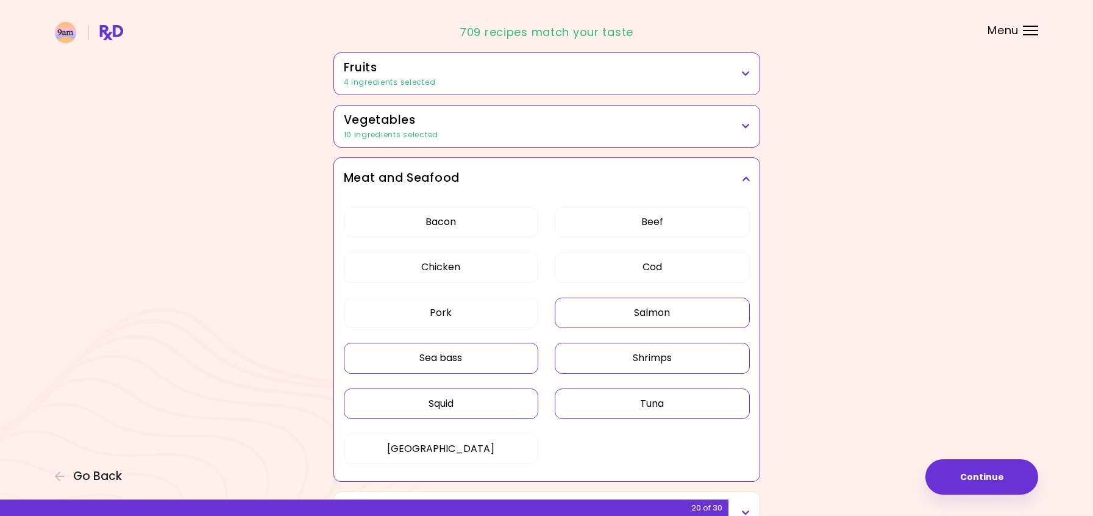
click at [597, 306] on button "Salmon" at bounding box center [652, 313] width 195 height 30
click at [604, 264] on button "Cod" at bounding box center [652, 267] width 195 height 30
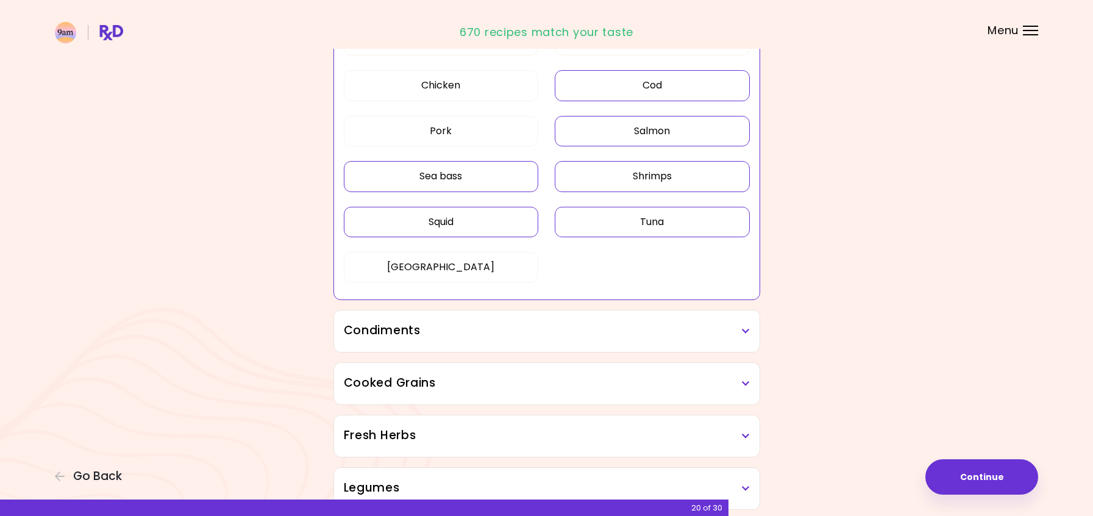
scroll to position [415, 0]
click at [742, 329] on icon at bounding box center [746, 330] width 8 height 9
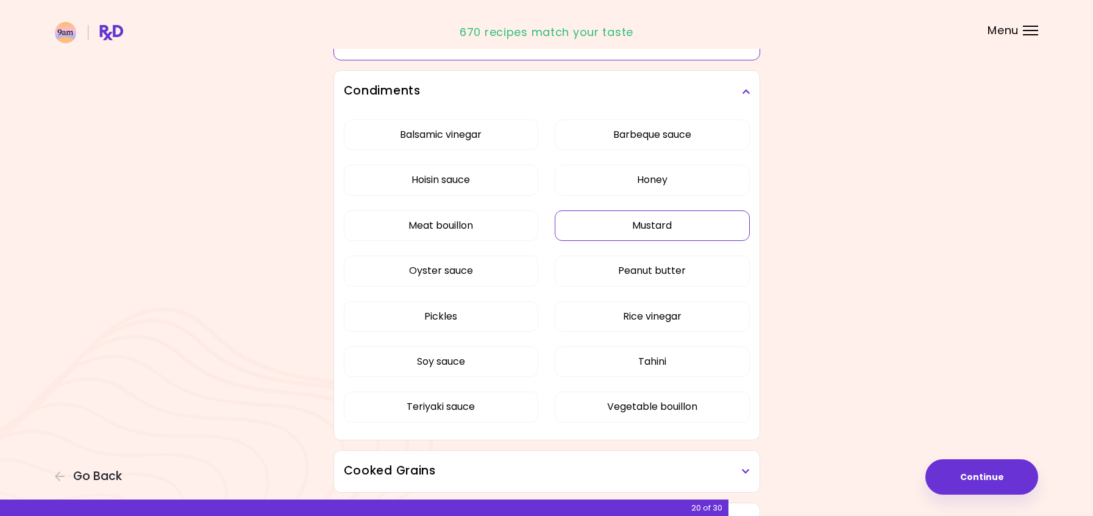
scroll to position [659, 0]
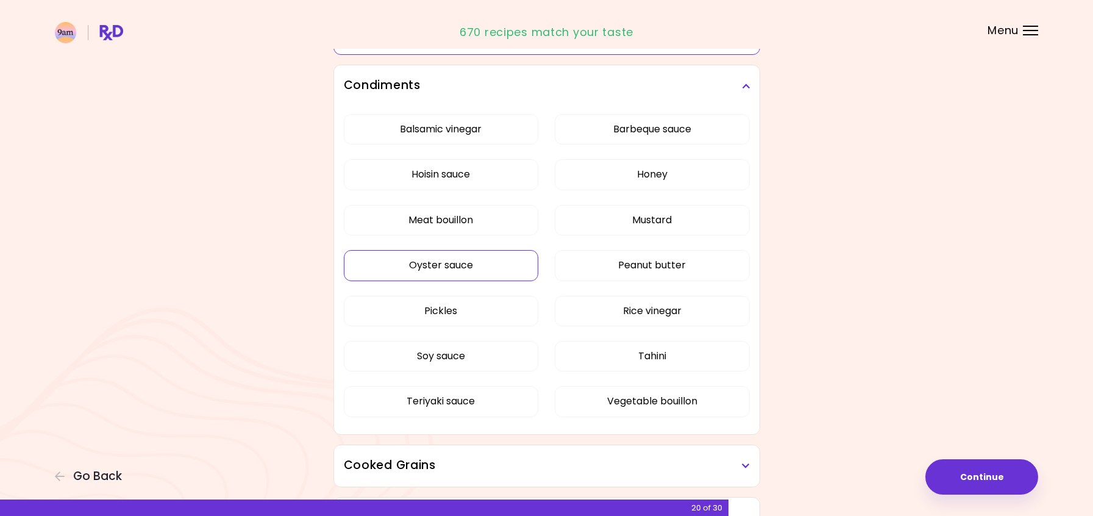
click at [499, 263] on div "Balsamic vinegar Barbeque sauce Hoisin sauce Honey Meat bouillon Mustard Oyster…" at bounding box center [547, 270] width 406 height 327
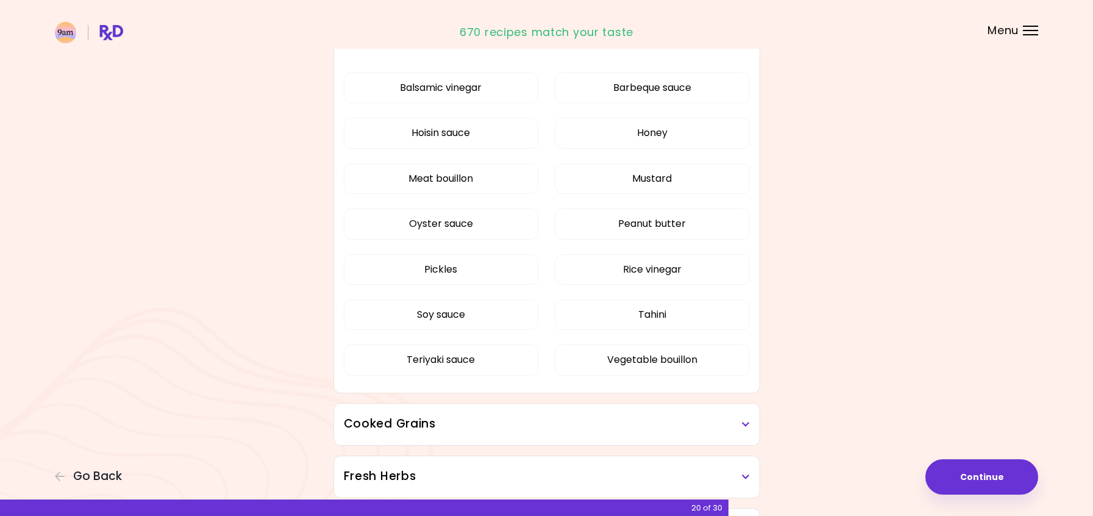
scroll to position [415, 0]
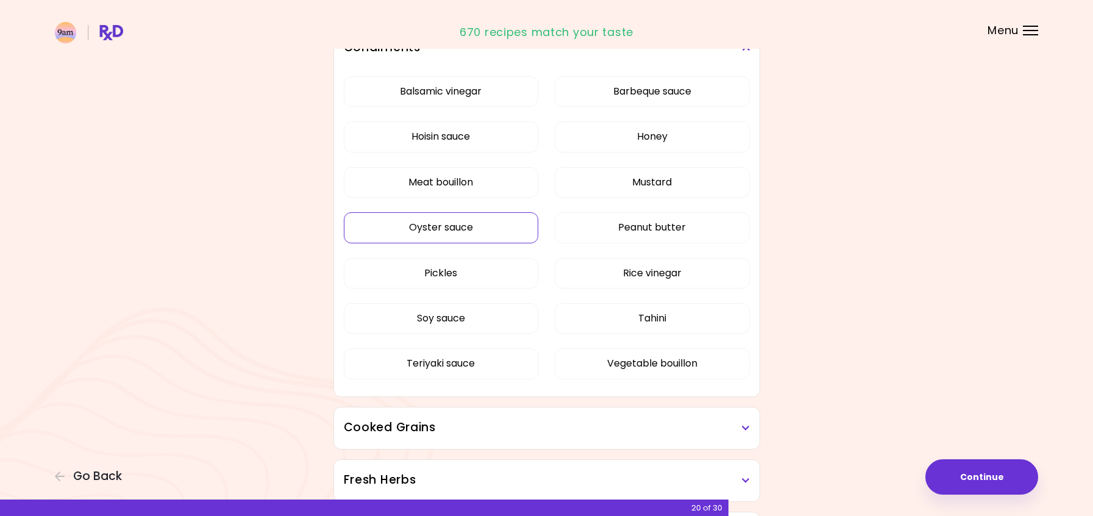
click at [499, 221] on button "Oyster sauce" at bounding box center [441, 227] width 195 height 30
click at [593, 320] on button "Tahini" at bounding box center [652, 318] width 195 height 30
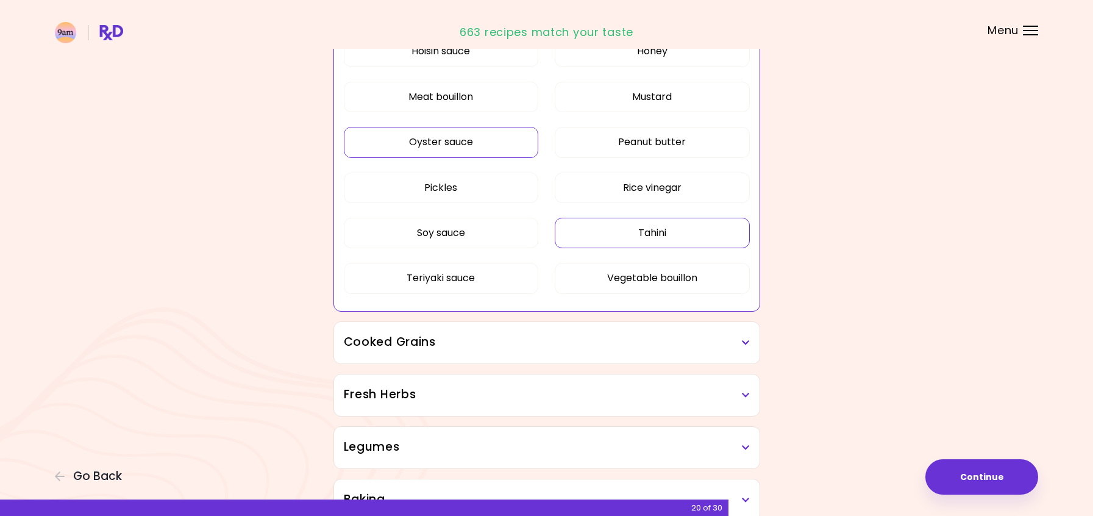
scroll to position [598, 0]
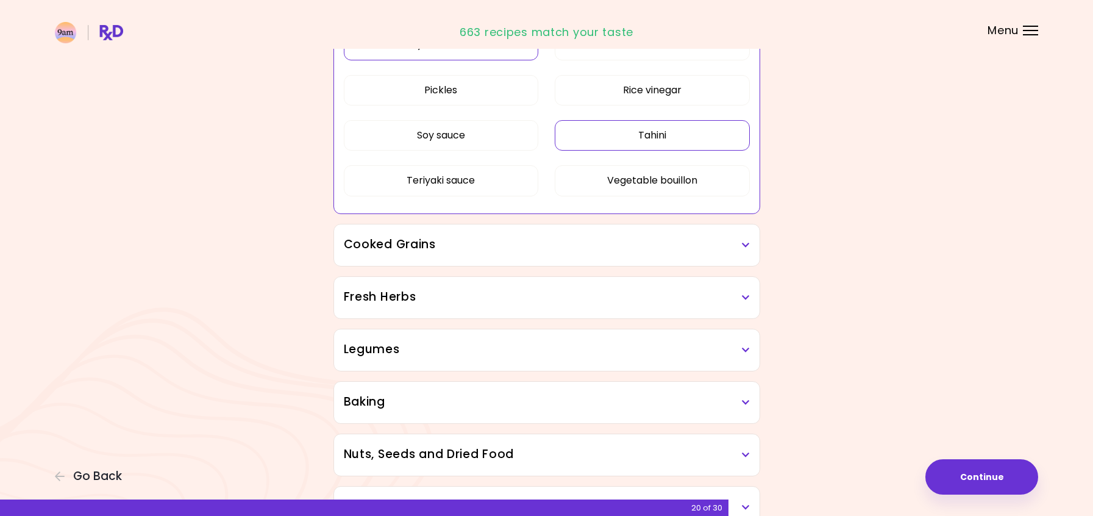
click at [742, 246] on icon at bounding box center [746, 245] width 8 height 9
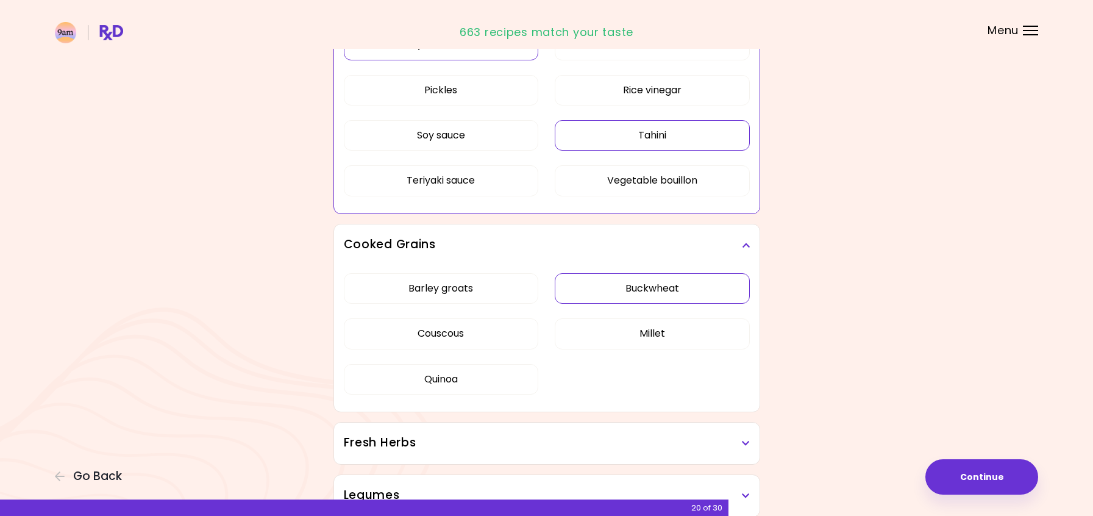
click at [663, 287] on div "Dried Herbs and Spices 3 ingredients selected Adobo Annatto seeds Chilli Cinnam…" at bounding box center [546, 219] width 439 height 1330
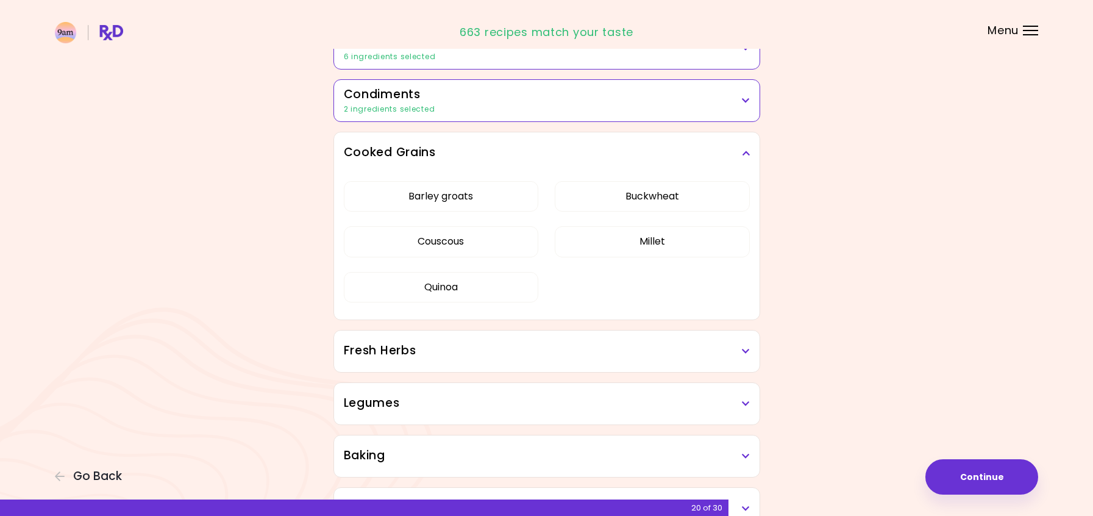
scroll to position [354, 0]
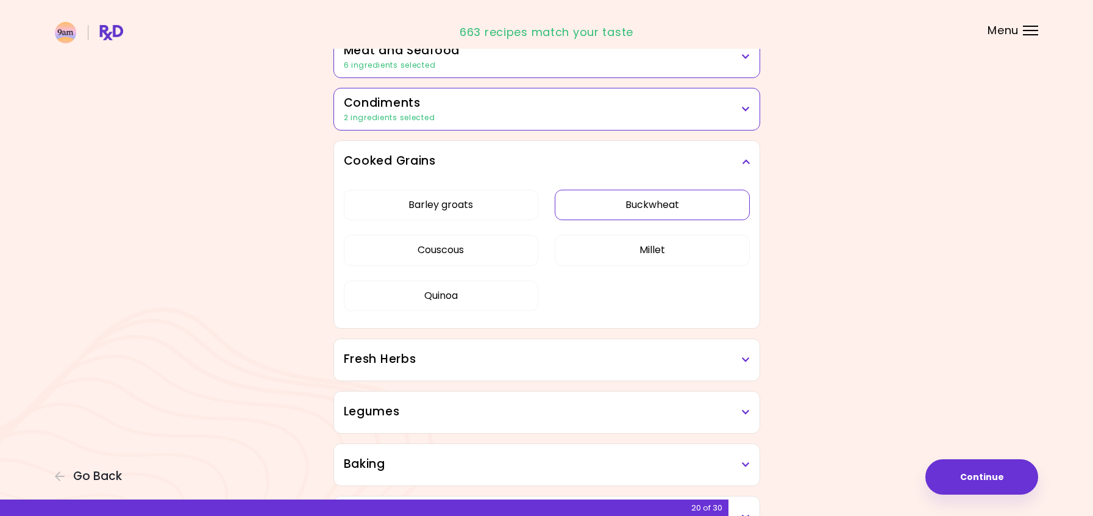
click at [651, 206] on button "Buckwheat" at bounding box center [652, 205] width 195 height 30
click at [598, 251] on button "Millet" at bounding box center [652, 250] width 195 height 30
click at [498, 251] on button "Couscous" at bounding box center [441, 250] width 195 height 30
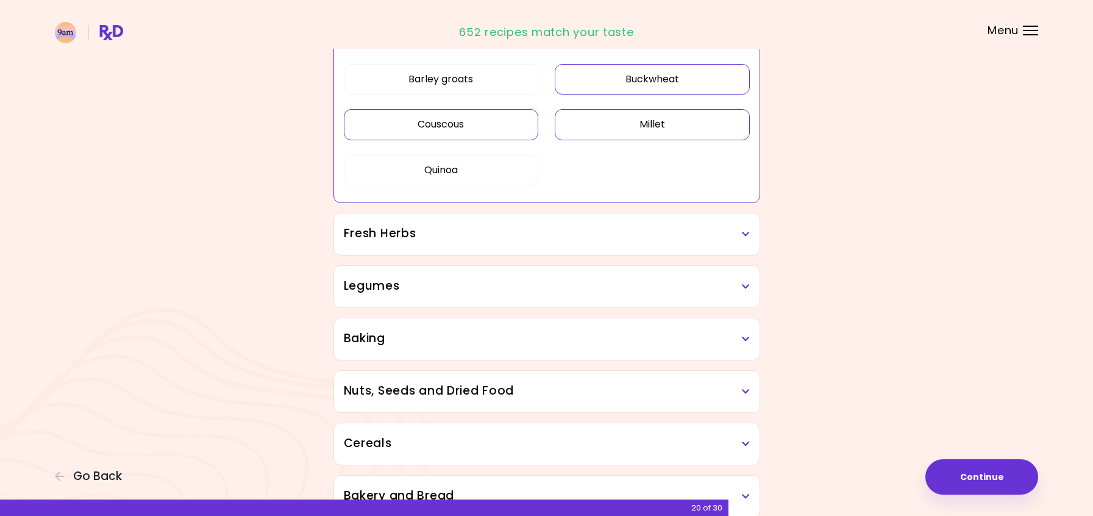
scroll to position [537, 0]
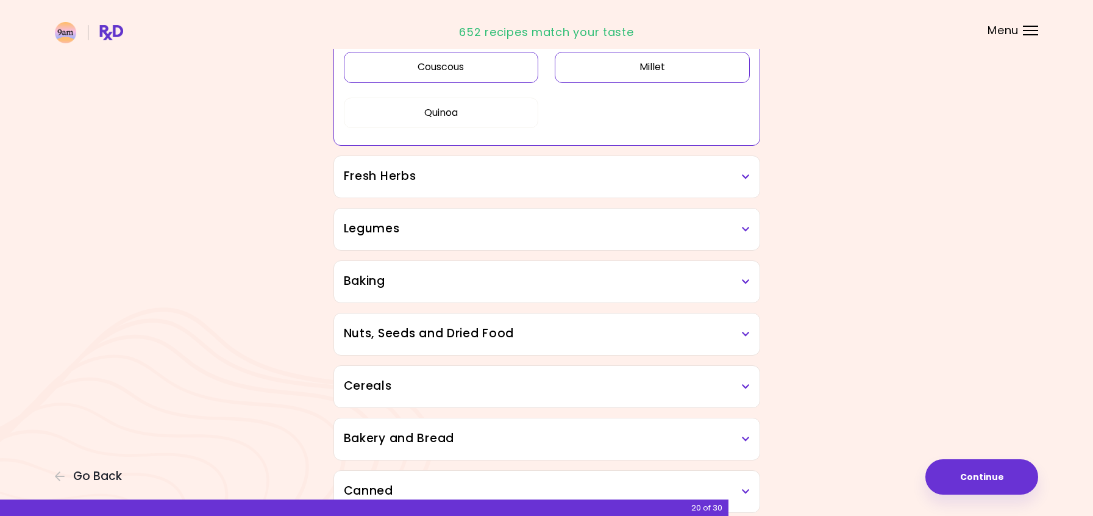
click at [734, 178] on h3 "Fresh Herbs" at bounding box center [547, 177] width 406 height 18
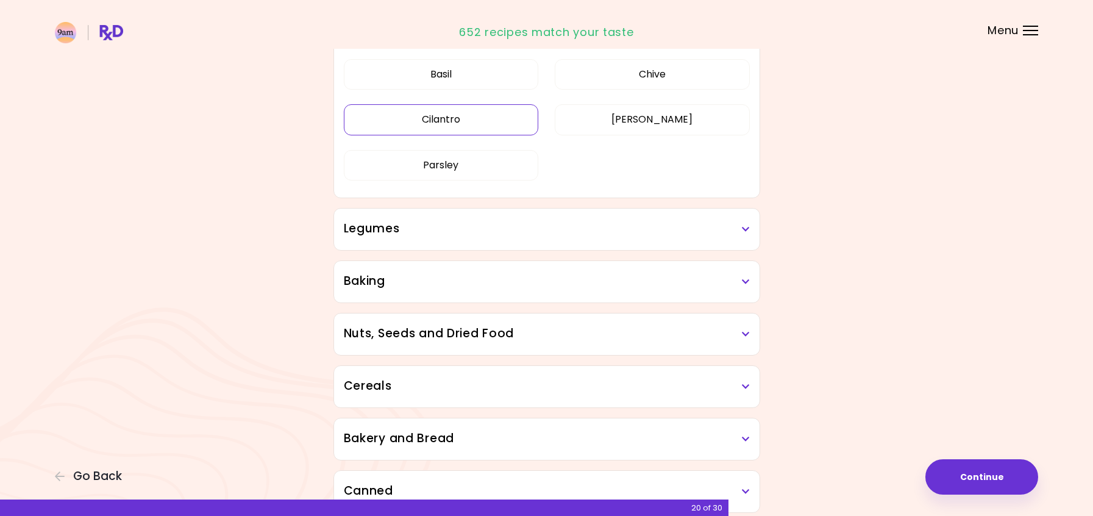
click at [505, 263] on div "Dried Herbs and Spices 3 ingredients selected Adobo Annatto seeds Chilli Cinnam…" at bounding box center [546, 116] width 439 height 1002
click at [503, 117] on button "Cilantro" at bounding box center [441, 119] width 195 height 30
click at [743, 229] on icon at bounding box center [746, 229] width 8 height 9
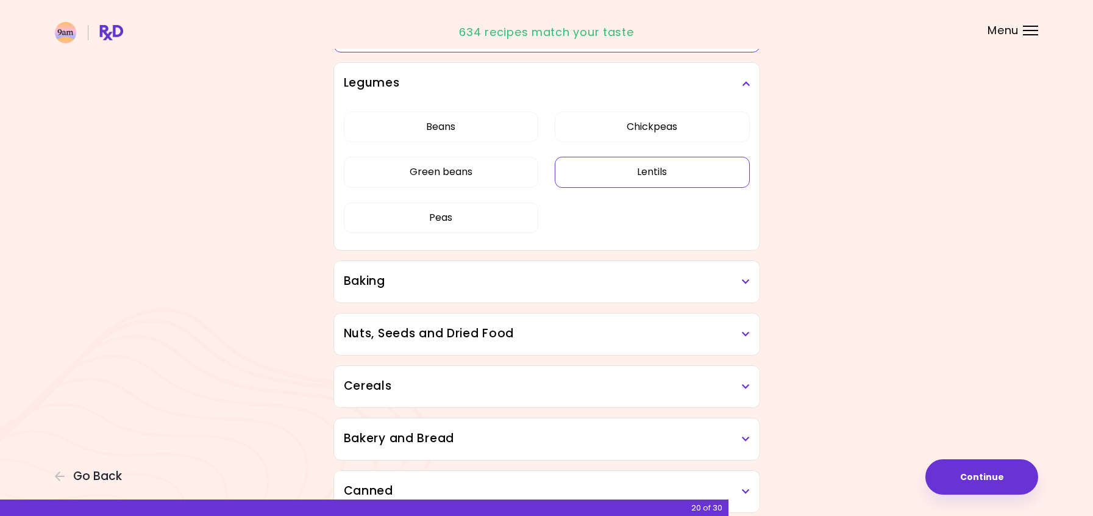
click at [704, 250] on div "Beans Chickpeas Green beans Lentils Peas" at bounding box center [547, 177] width 406 height 146
click at [691, 168] on button "Lentils" at bounding box center [652, 172] width 195 height 30
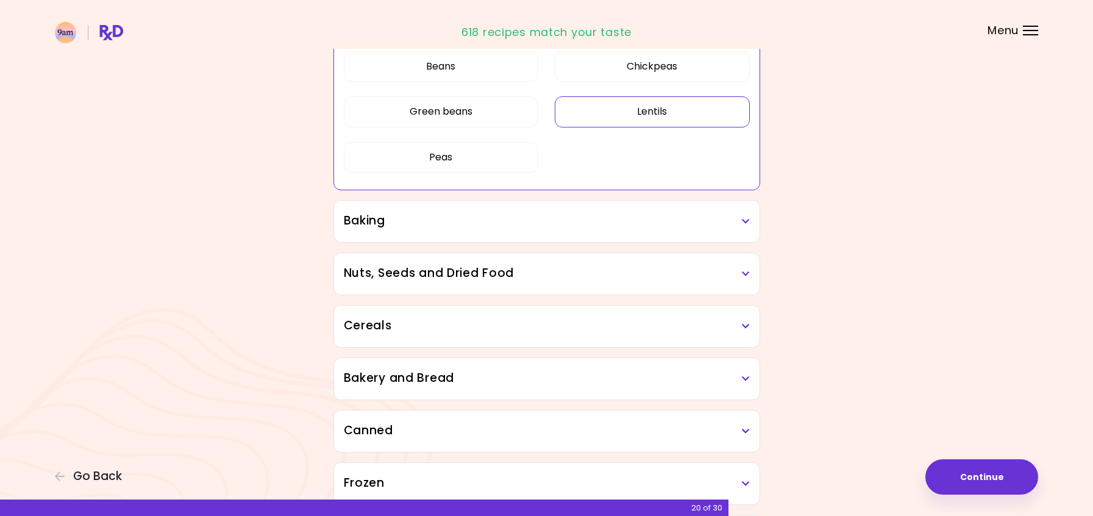
scroll to position [598, 0]
click at [747, 223] on icon at bounding box center [746, 220] width 8 height 9
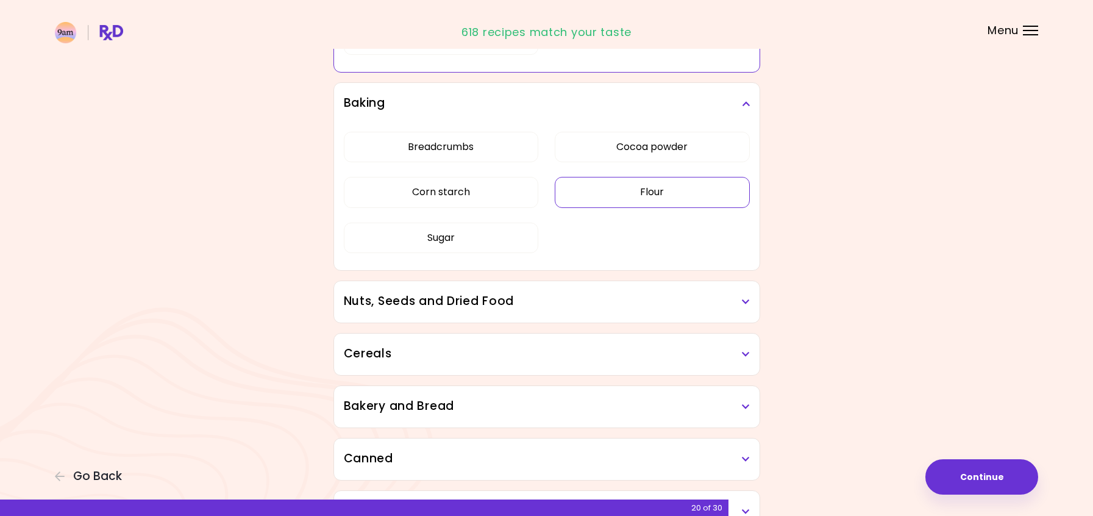
scroll to position [719, 0]
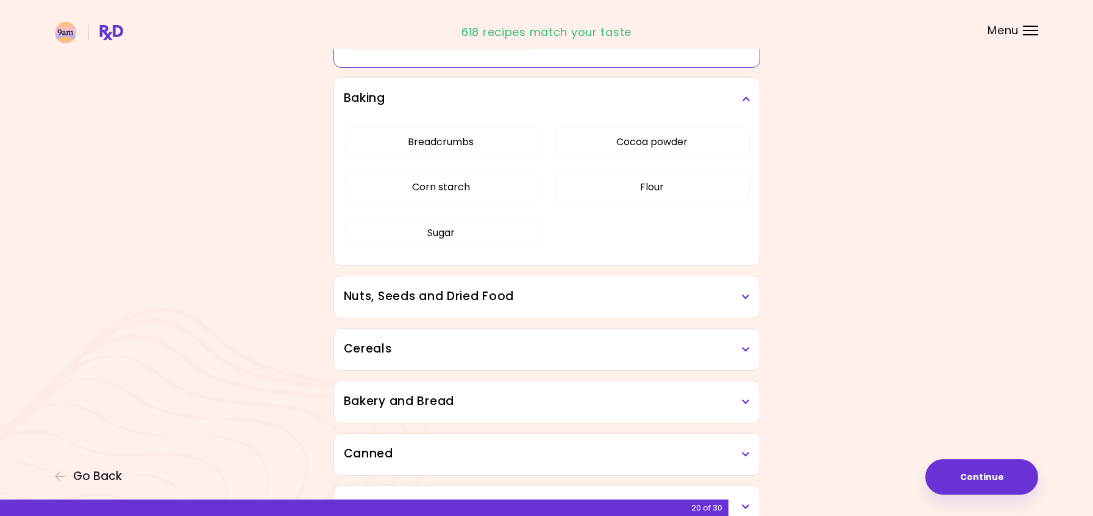
click at [744, 293] on icon at bounding box center [746, 297] width 8 height 9
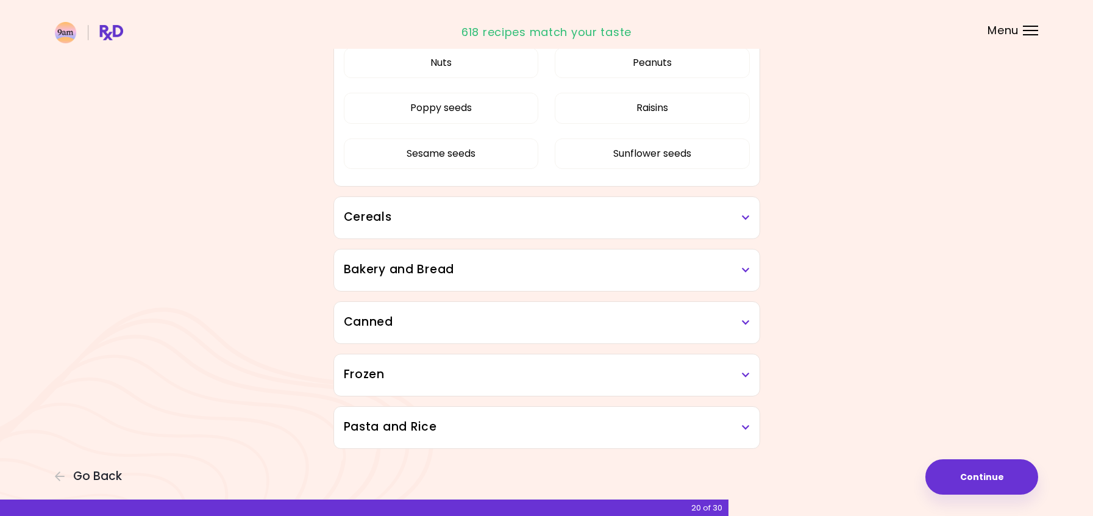
click at [495, 154] on div "Chia seeds Coconut Dried prunes Flaxseed Nuts Peanuts Poppy seeds Raisins Sesam…" at bounding box center [547, 67] width 406 height 237
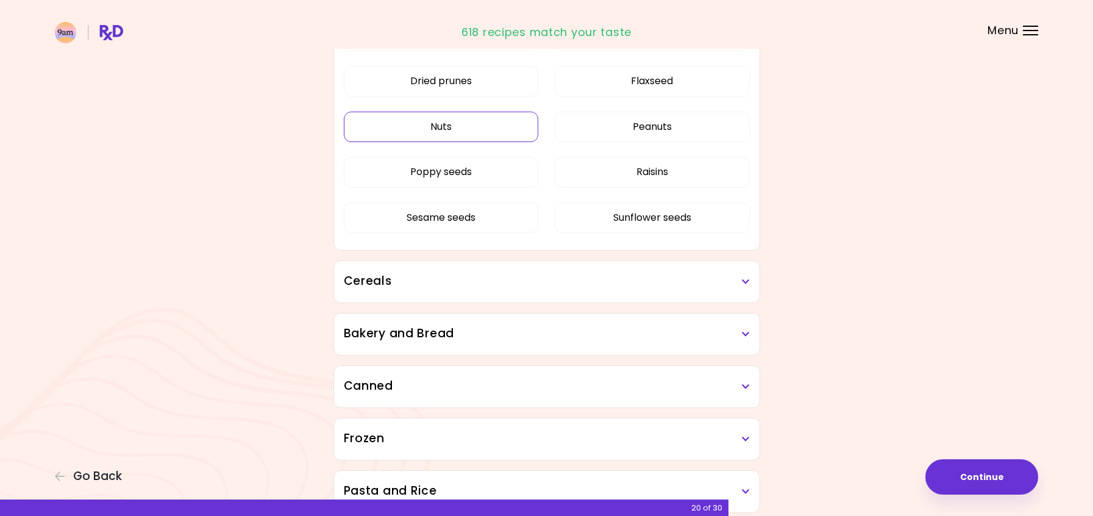
scroll to position [702, 0]
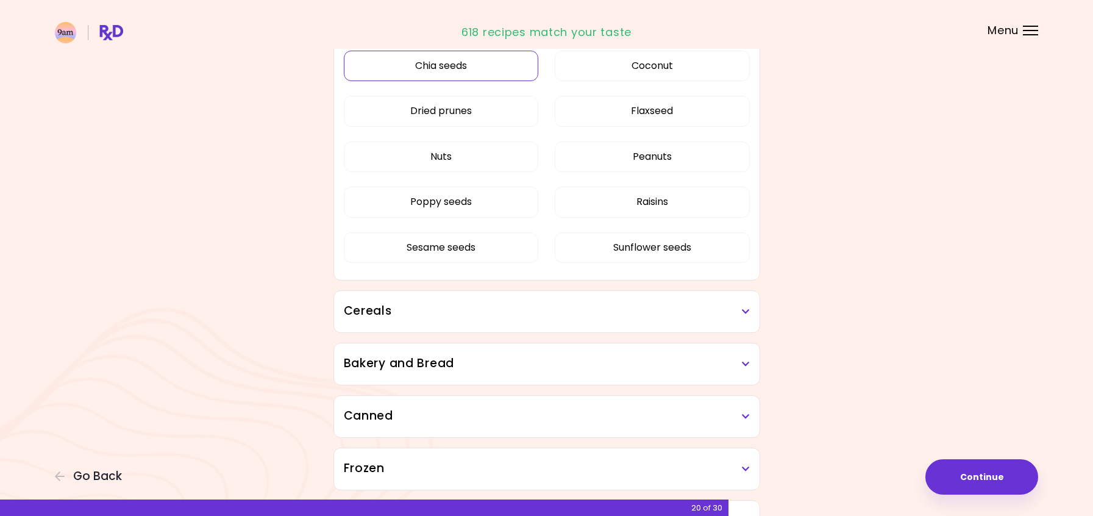
click at [488, 63] on button "Chia seeds" at bounding box center [441, 66] width 195 height 30
click at [490, 104] on button "Dried prunes" at bounding box center [441, 111] width 195 height 30
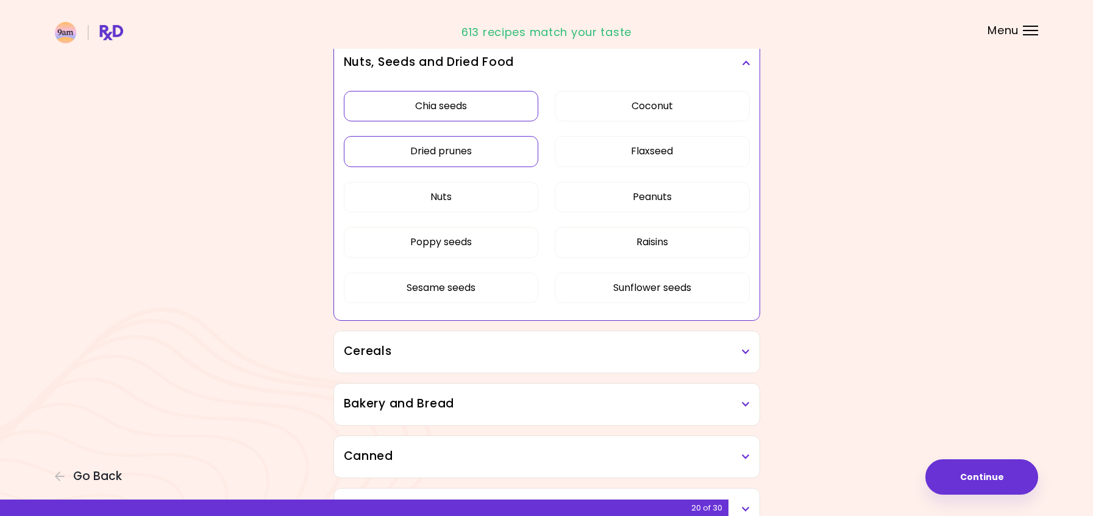
scroll to position [641, 0]
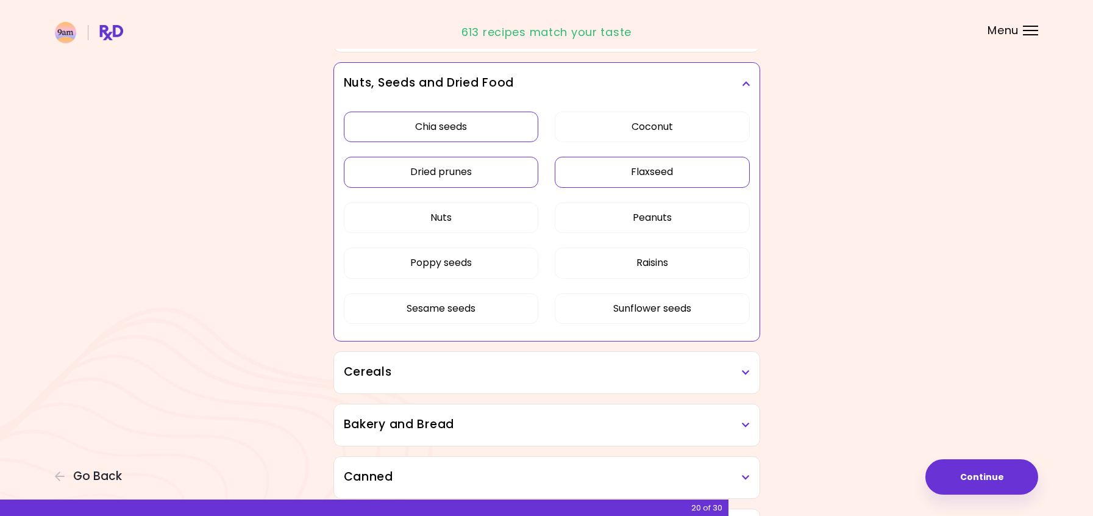
click at [627, 169] on button "Flaxseed" at bounding box center [652, 172] width 195 height 30
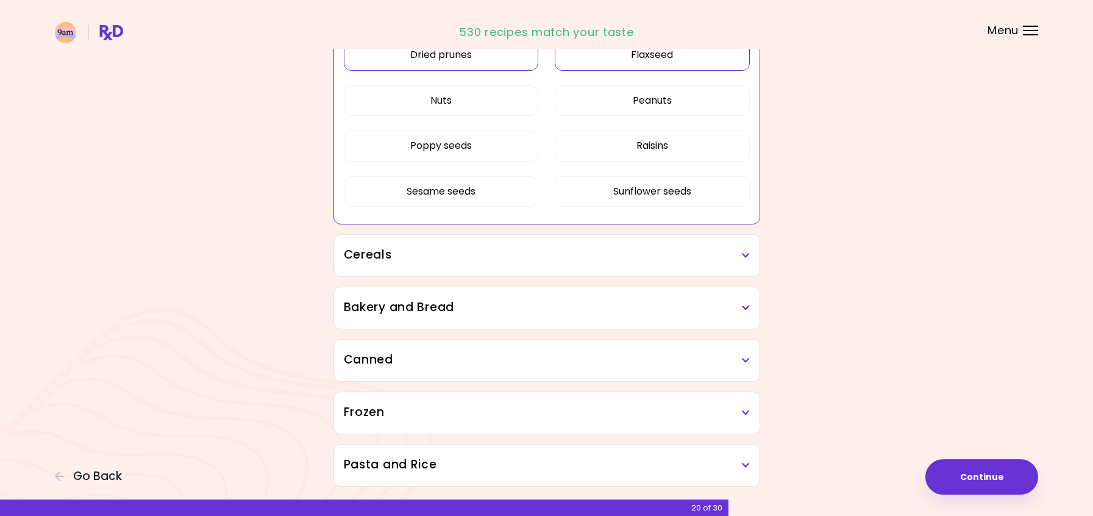
scroll to position [763, 0]
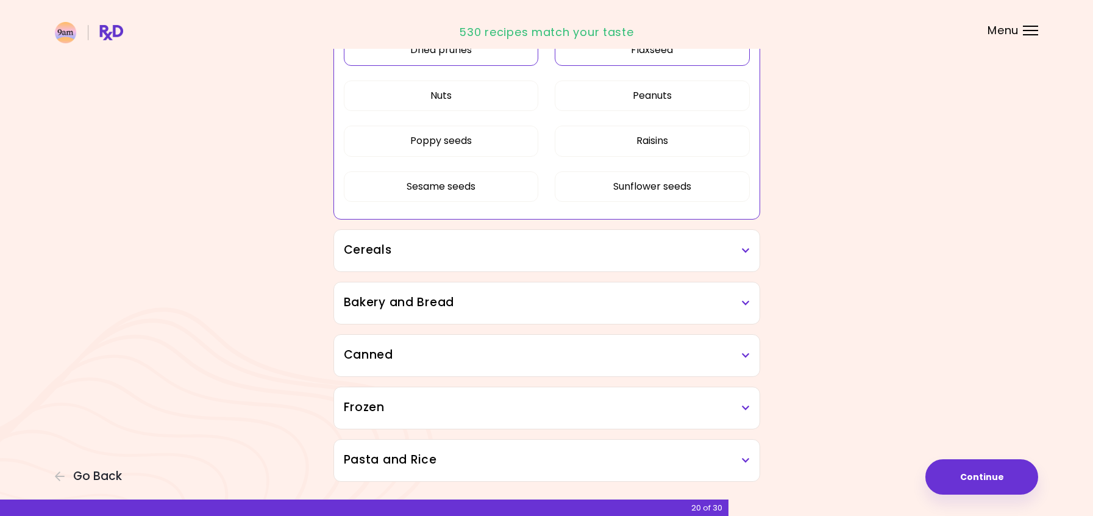
click at [742, 247] on icon at bounding box center [746, 250] width 8 height 9
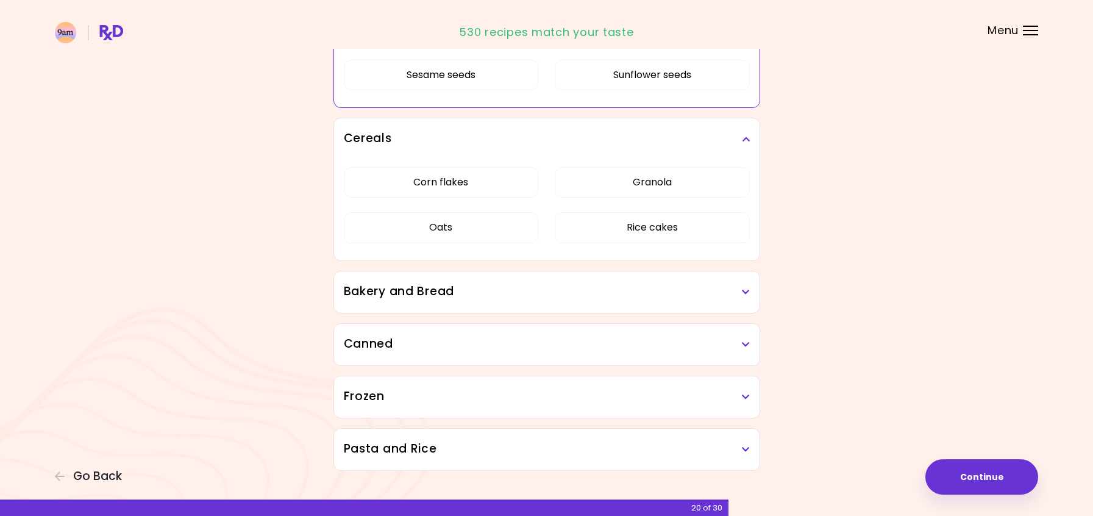
scroll to position [885, 0]
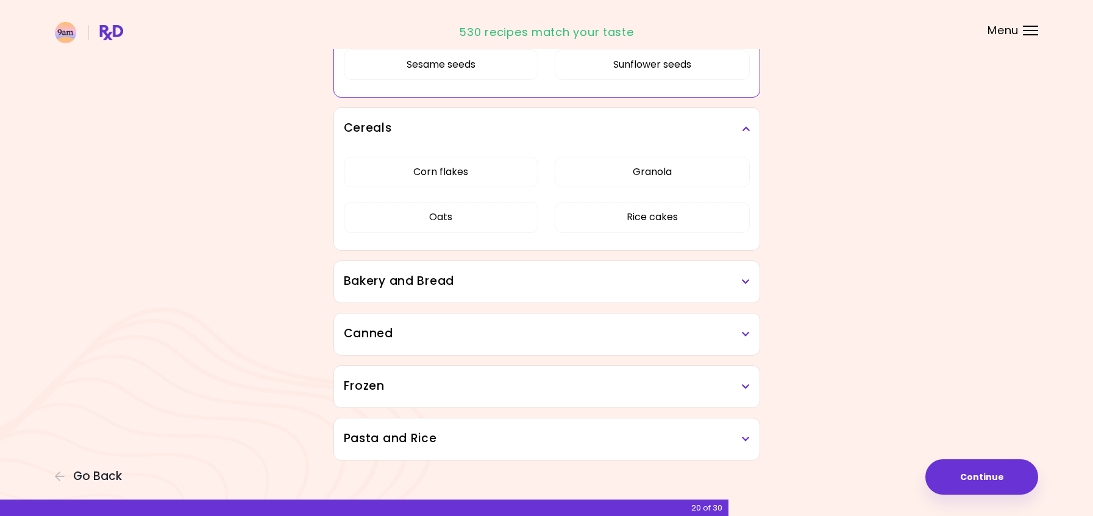
click at [740, 282] on h3 "Bakery and Bread" at bounding box center [547, 282] width 406 height 18
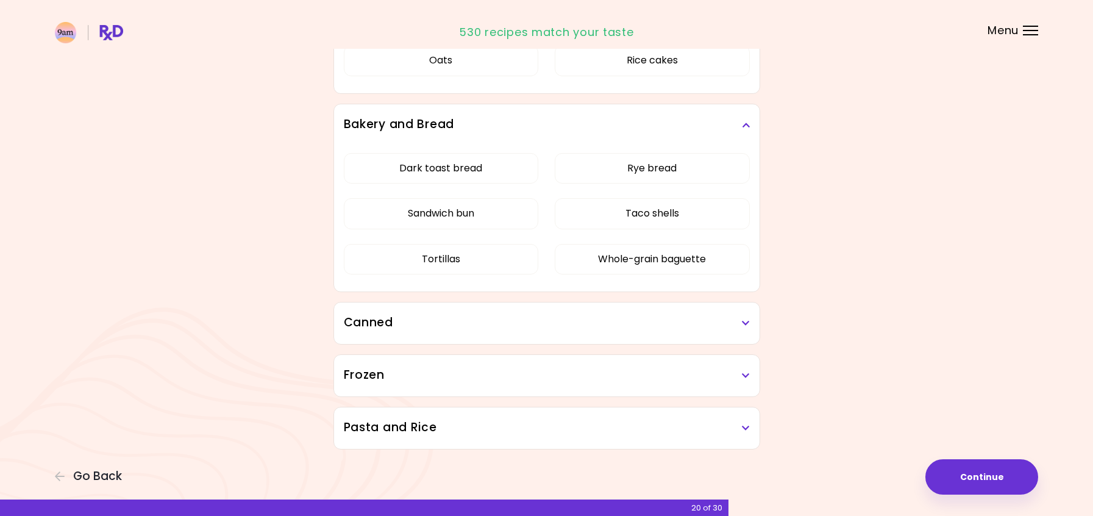
scroll to position [1043, 0]
click at [751, 323] on div "Canned" at bounding box center [547, 322] width 426 height 41
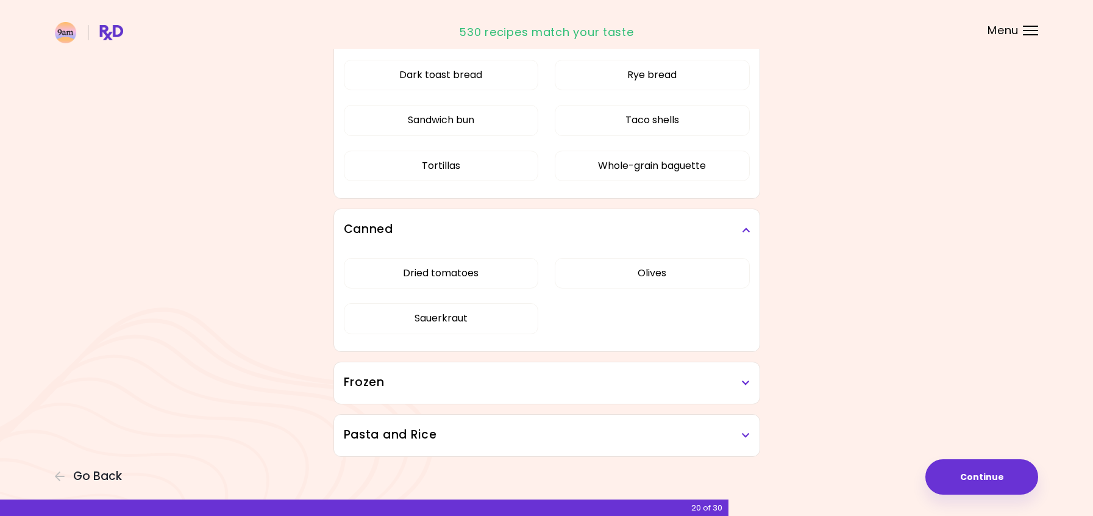
scroll to position [1143, 0]
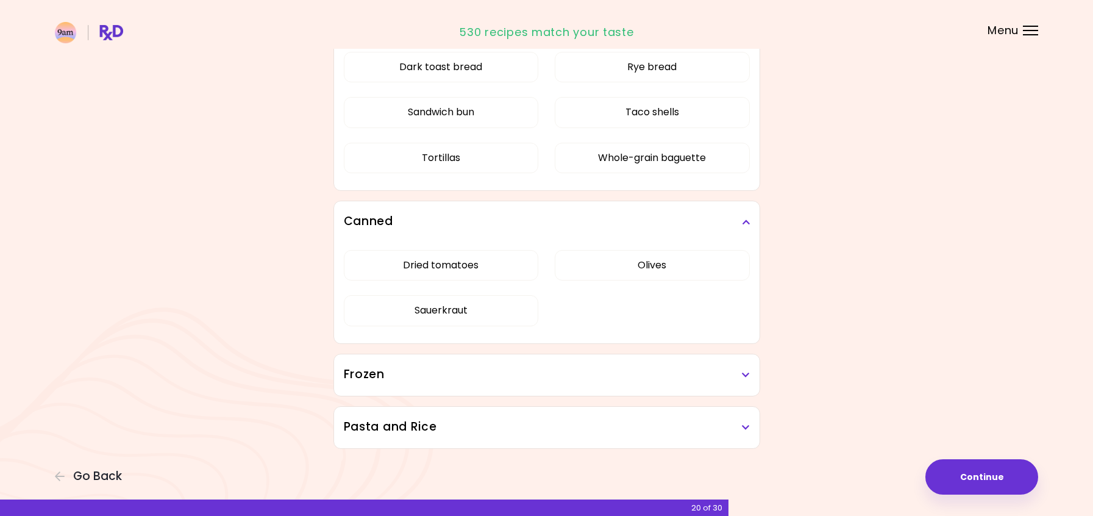
click at [743, 376] on icon at bounding box center [746, 375] width 8 height 9
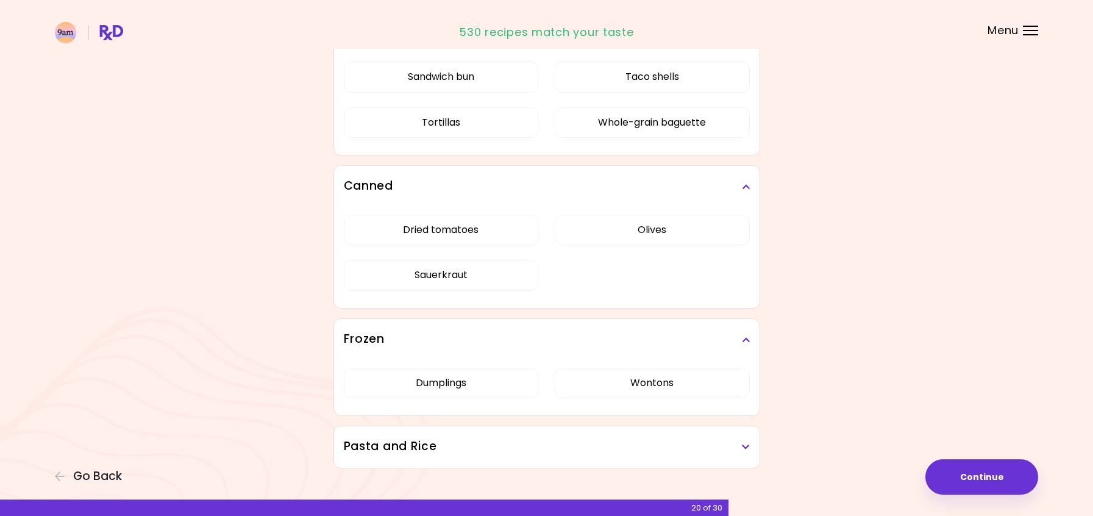
scroll to position [1198, 0]
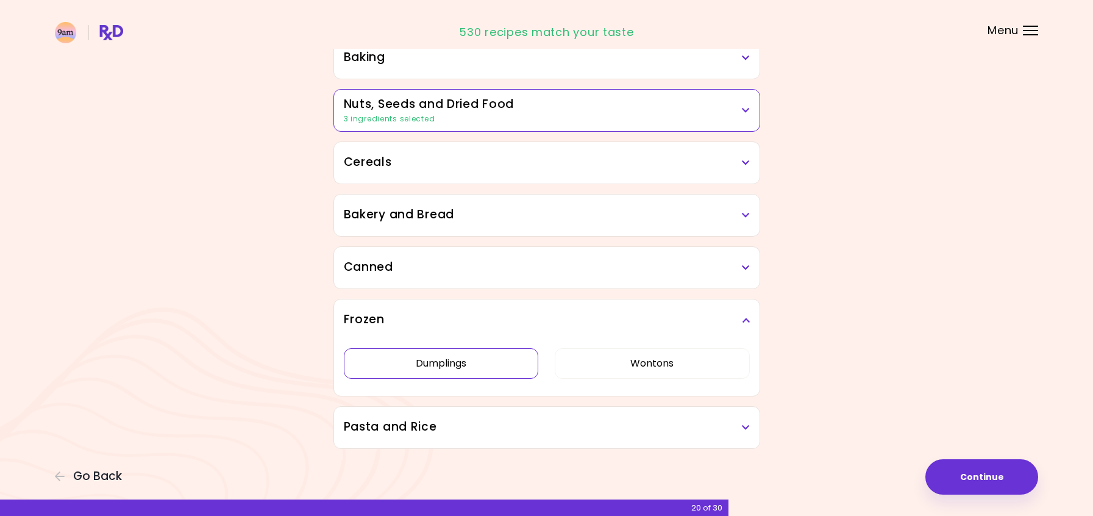
click at [488, 362] on button "Dumplings" at bounding box center [441, 363] width 195 height 30
click at [706, 363] on button "Wontons" at bounding box center [652, 363] width 195 height 30
click at [747, 428] on icon at bounding box center [746, 427] width 8 height 9
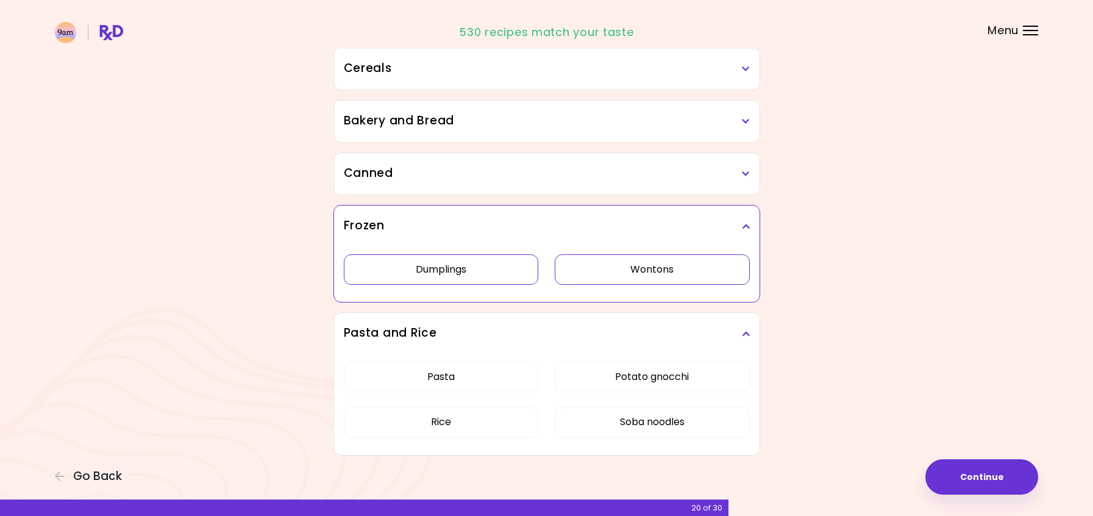
scroll to position [715, 0]
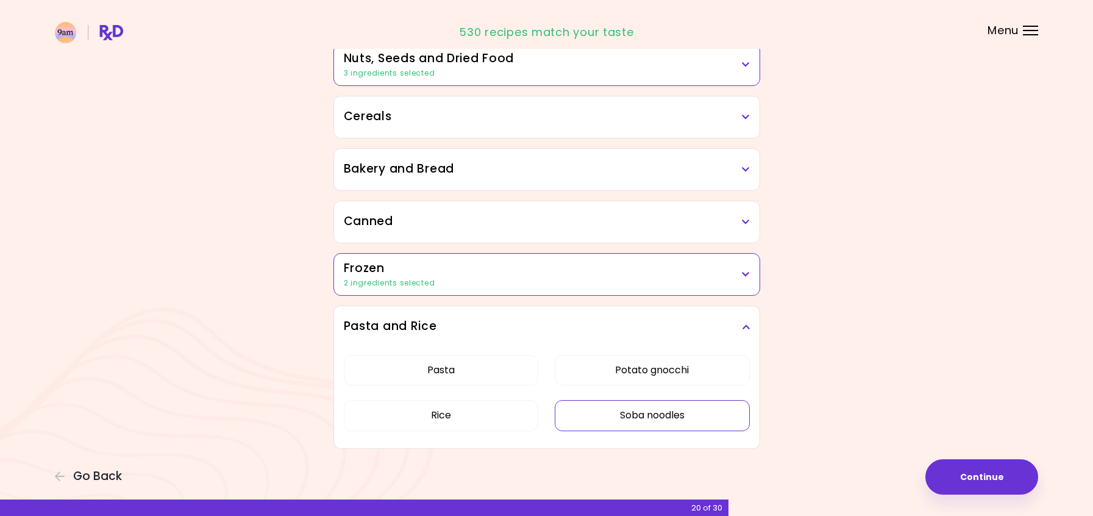
click at [691, 412] on button "Soba noodles" at bounding box center [652, 415] width 195 height 30
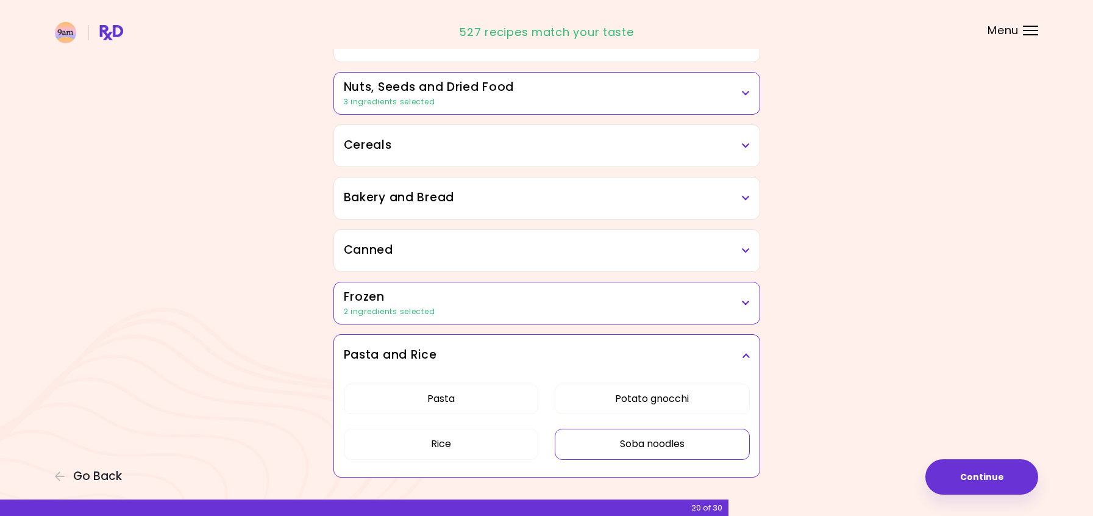
scroll to position [660, 0]
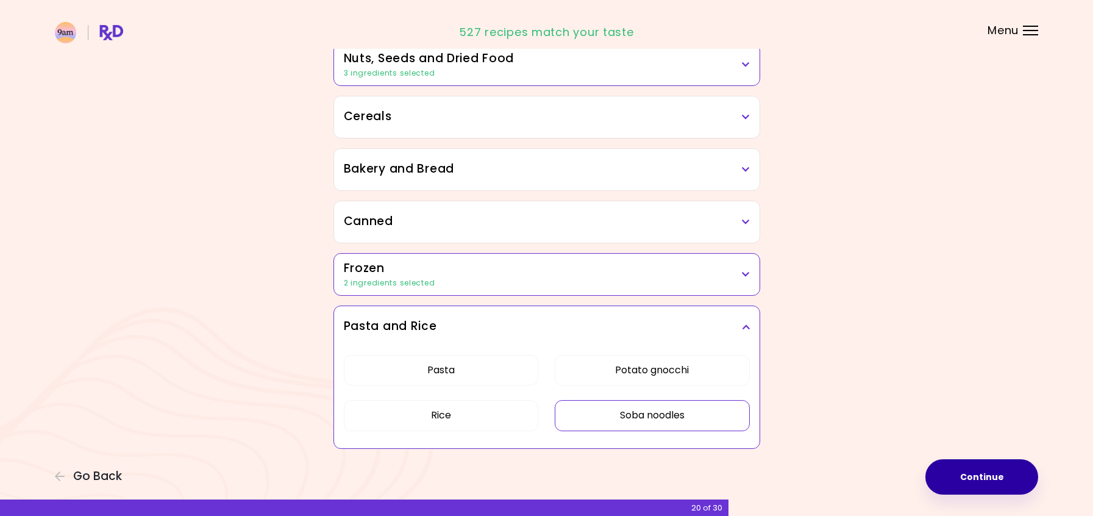
click at [1006, 473] on button "Continue" at bounding box center [982, 476] width 113 height 35
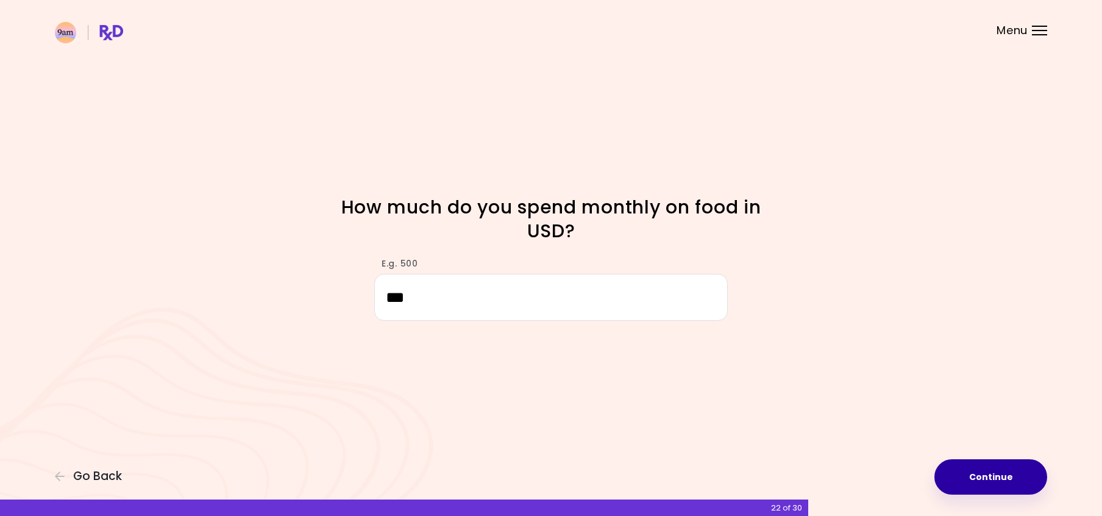
type input "***"
click at [995, 470] on button "Continue" at bounding box center [991, 476] width 113 height 35
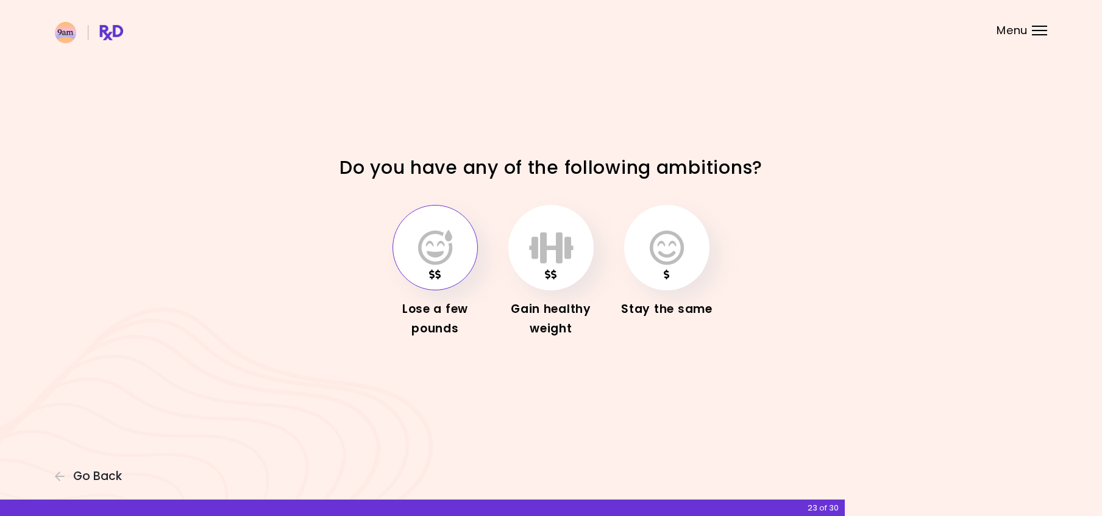
click at [451, 242] on icon "button" at bounding box center [435, 247] width 34 height 35
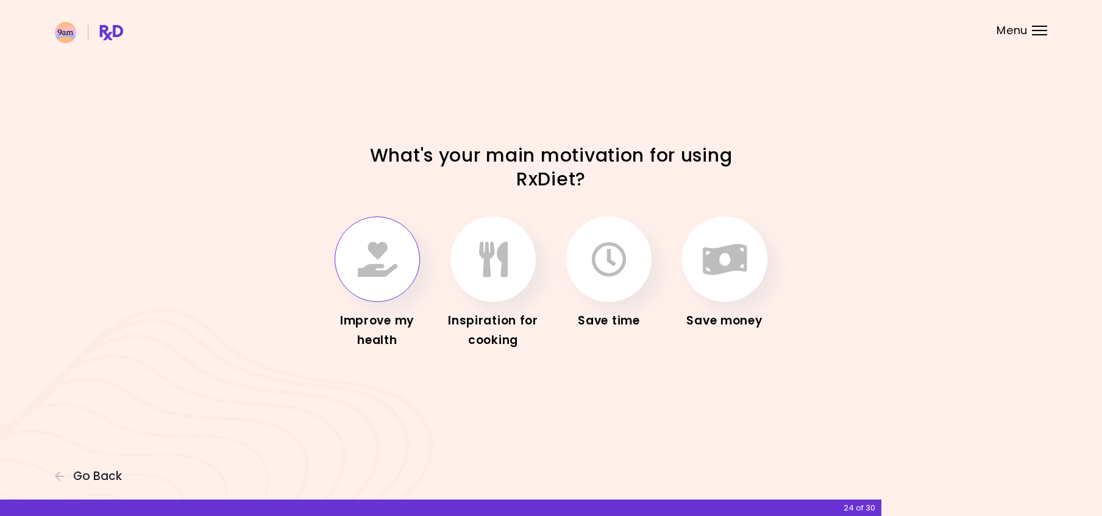
click at [383, 259] on icon "button" at bounding box center [378, 258] width 40 height 35
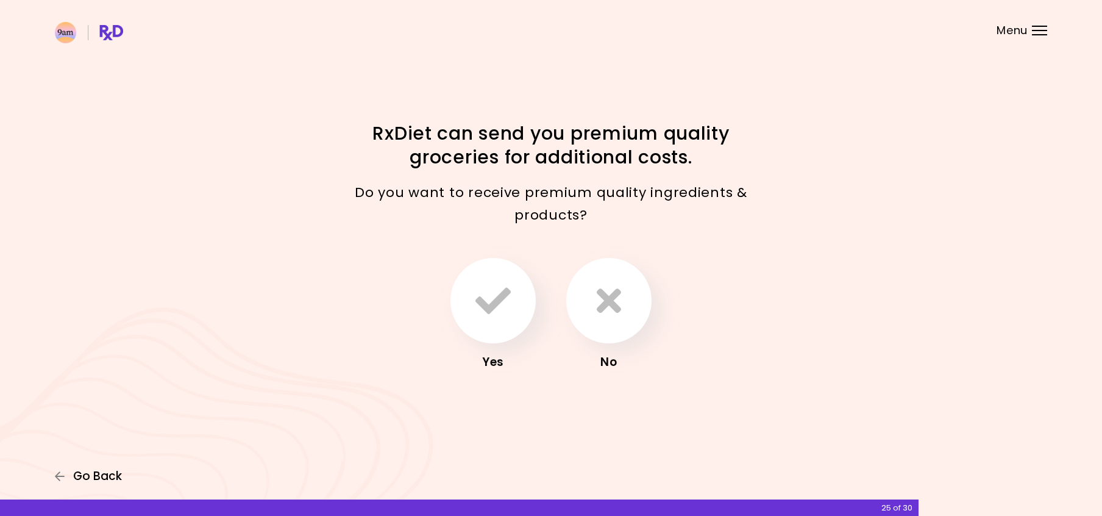
click at [97, 473] on span "Go Back" at bounding box center [97, 476] width 49 height 13
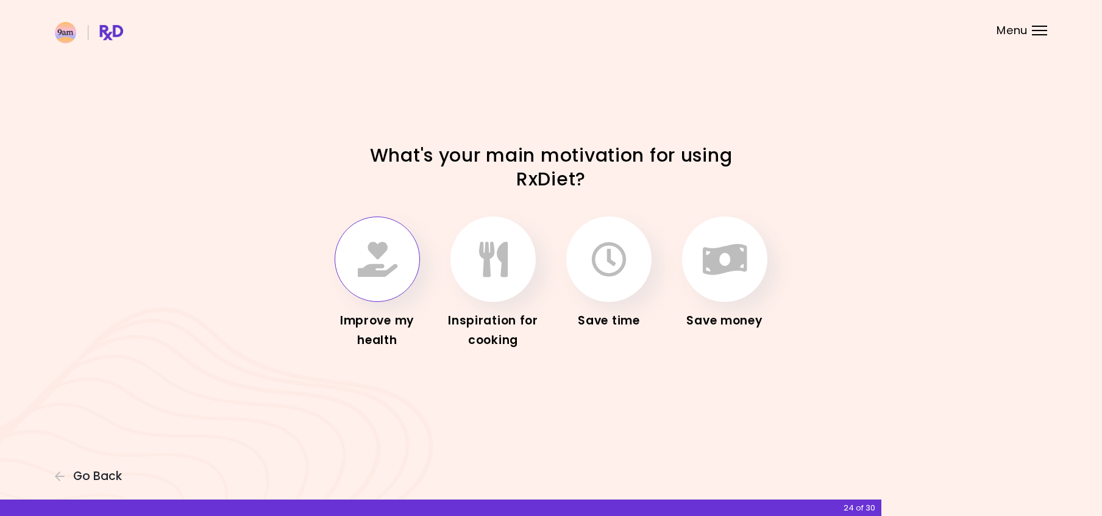
click at [380, 257] on icon "button" at bounding box center [378, 258] width 40 height 35
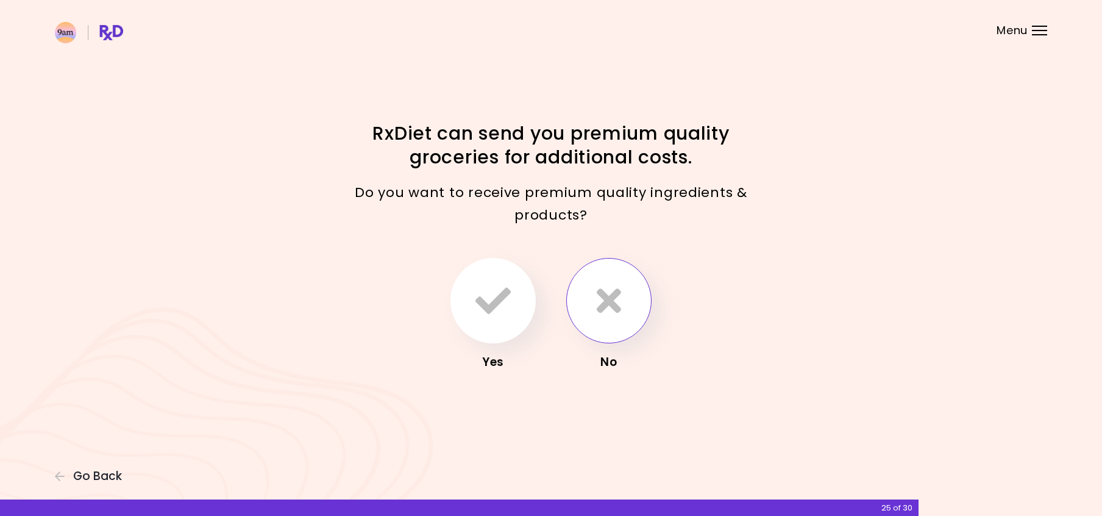
click at [609, 274] on button "button" at bounding box center [608, 300] width 85 height 85
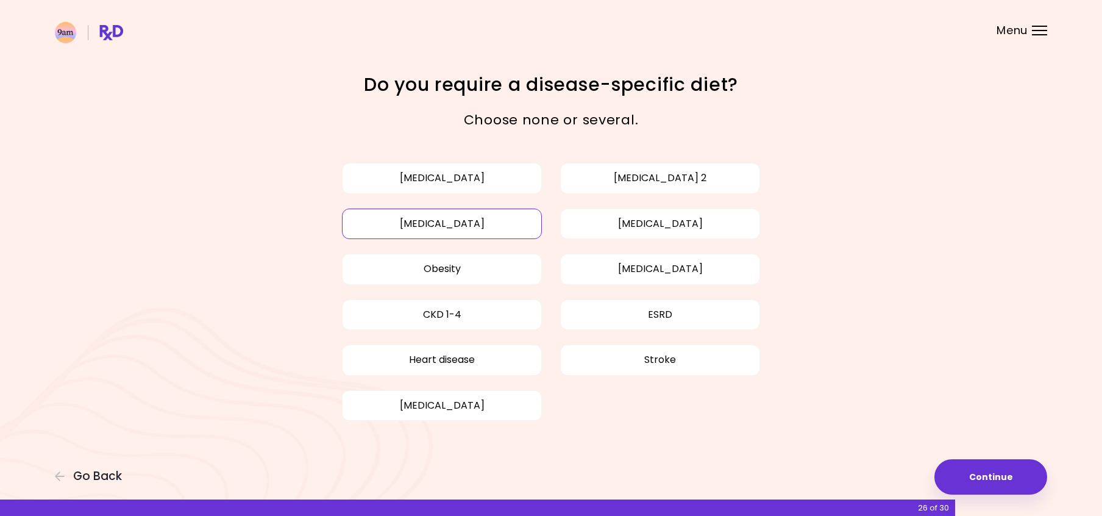
click at [502, 220] on button "[MEDICAL_DATA]" at bounding box center [442, 224] width 200 height 30
click at [509, 219] on button "[MEDICAL_DATA]" at bounding box center [442, 224] width 200 height 30
click at [504, 270] on button "Obesity" at bounding box center [442, 269] width 200 height 30
click at [510, 223] on button "[MEDICAL_DATA]" at bounding box center [442, 224] width 200 height 30
click at [1000, 470] on button "Continue" at bounding box center [991, 476] width 113 height 35
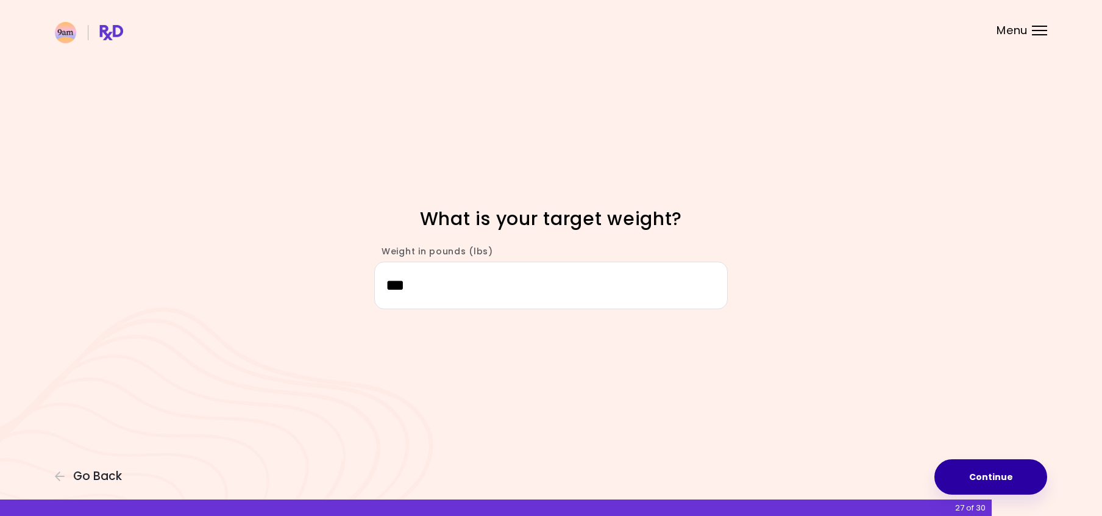
type input "***"
click at [991, 475] on button "Continue" at bounding box center [991, 476] width 113 height 35
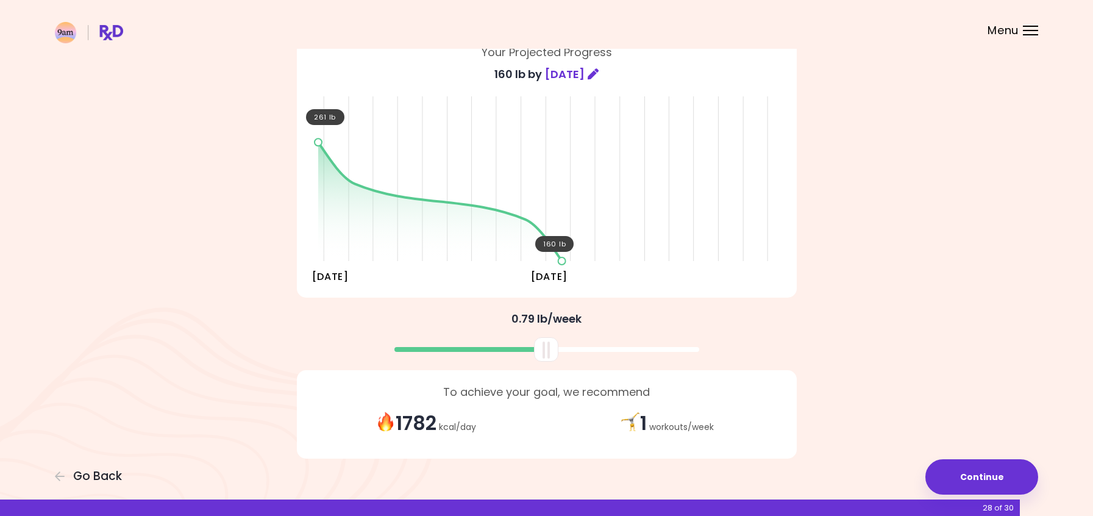
scroll to position [115, 0]
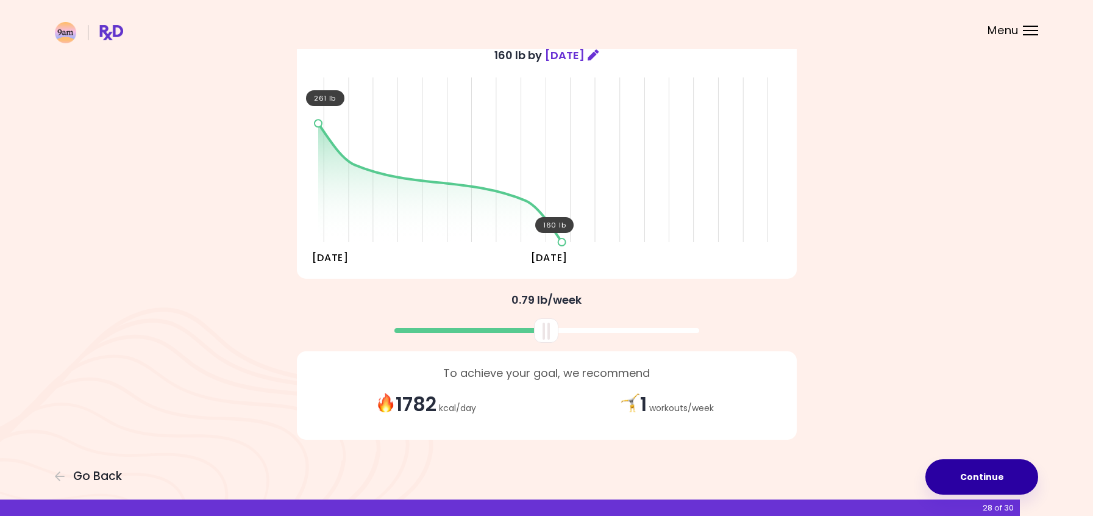
click at [999, 475] on button "Continue" at bounding box center [982, 476] width 113 height 35
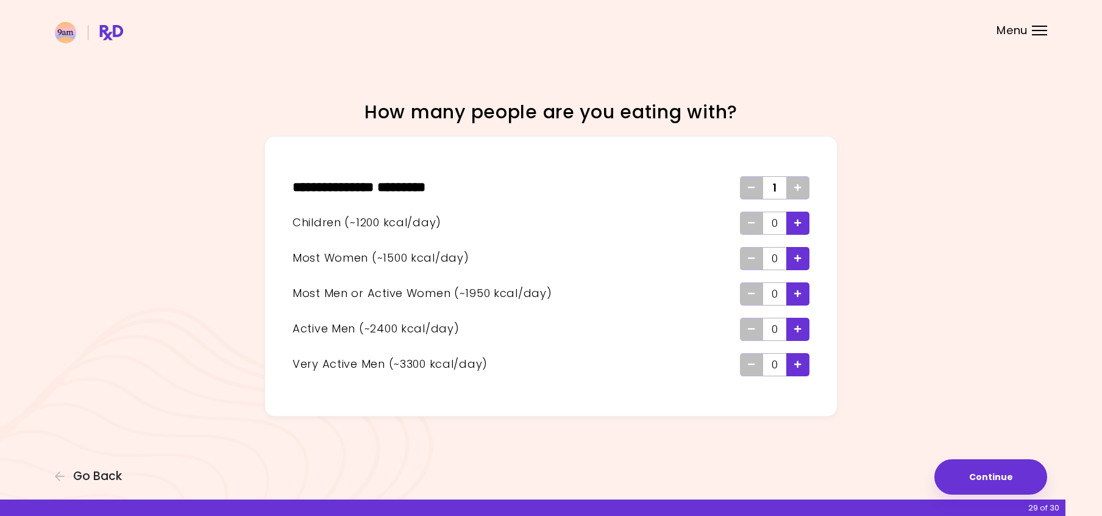
click at [802, 293] on div "Add - Man or Active Woman" at bounding box center [798, 293] width 23 height 23
click at [979, 472] on button "Continue" at bounding box center [991, 476] width 113 height 35
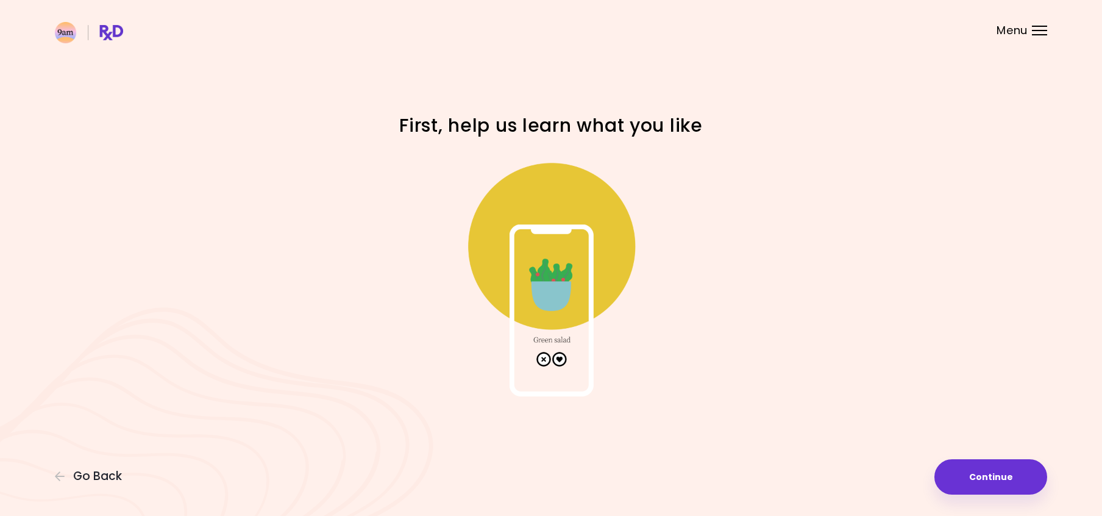
click at [557, 359] on img at bounding box center [551, 274] width 244 height 244
click at [977, 476] on button "Continue" at bounding box center [991, 476] width 113 height 35
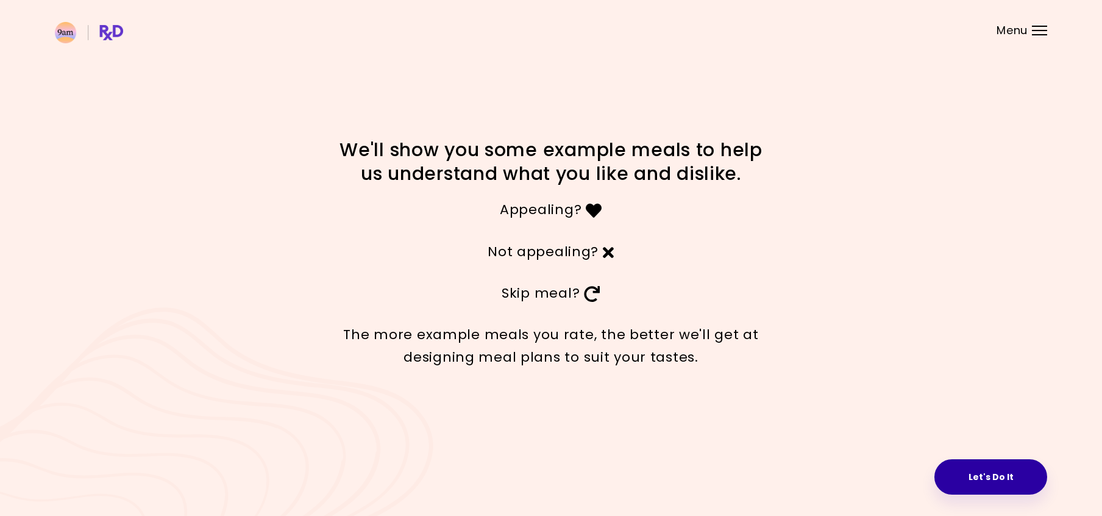
click at [976, 471] on button "Let's Do It" at bounding box center [991, 476] width 113 height 35
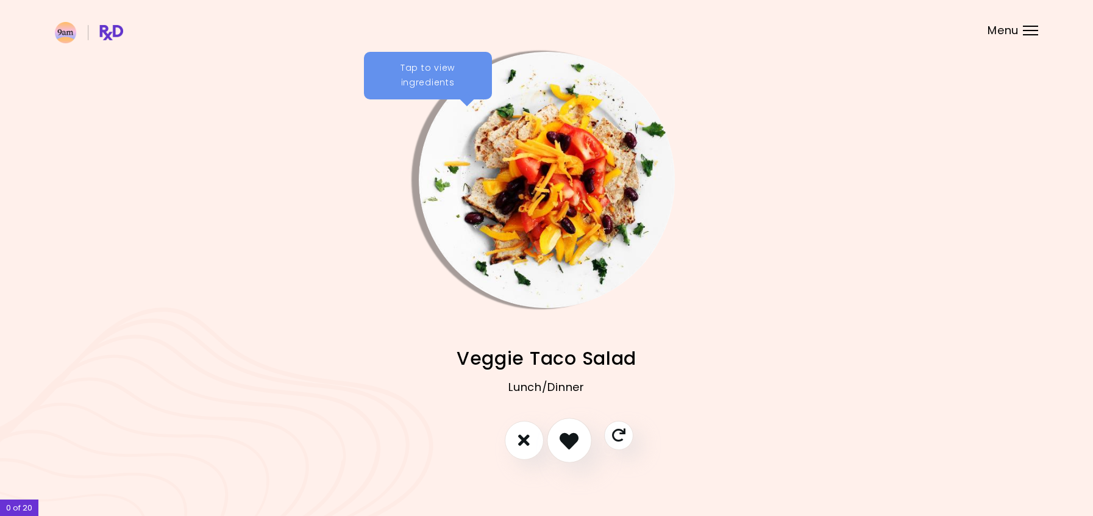
click at [573, 440] on icon "I like this recipe" at bounding box center [569, 439] width 19 height 19
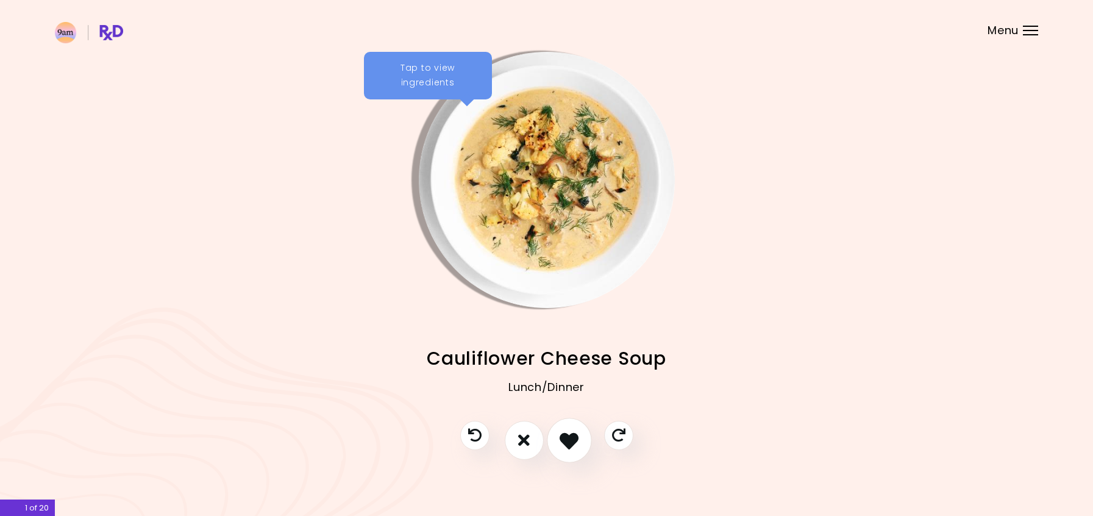
click at [573, 440] on icon "I like this recipe" at bounding box center [569, 439] width 19 height 19
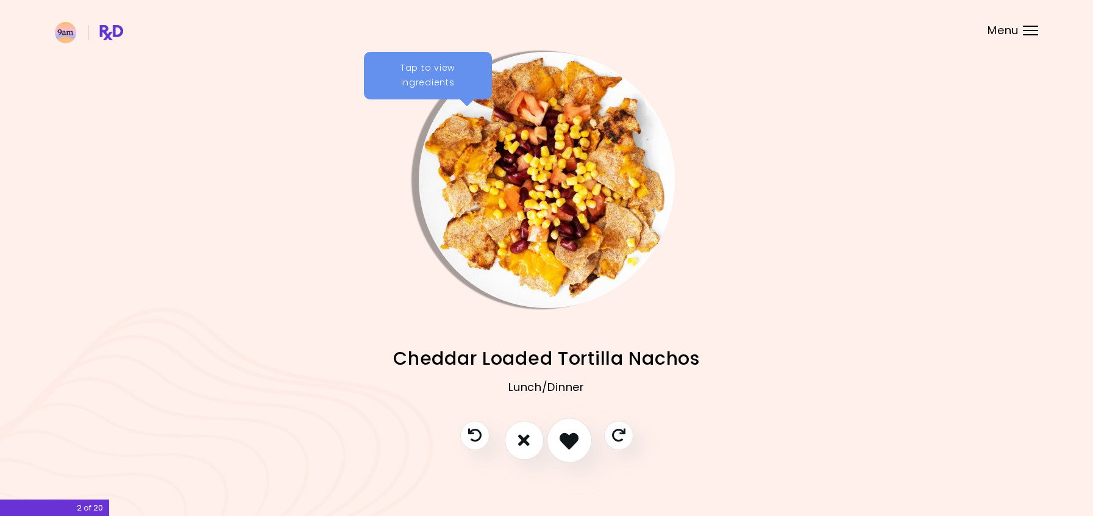
click at [572, 437] on icon "I like this recipe" at bounding box center [569, 439] width 19 height 19
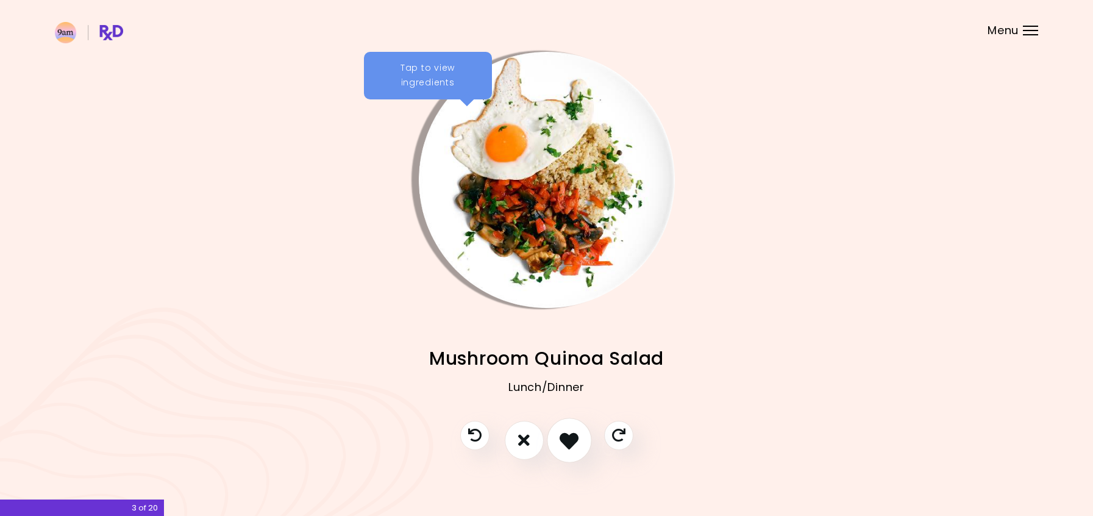
click at [570, 440] on icon "I like this recipe" at bounding box center [569, 439] width 19 height 19
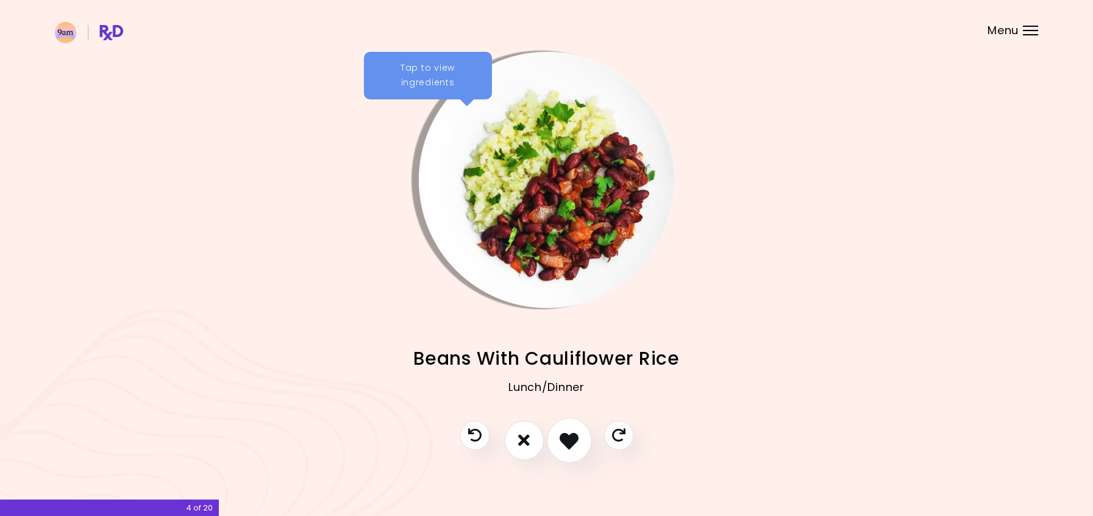
click at [571, 431] on icon "I like this recipe" at bounding box center [569, 439] width 19 height 19
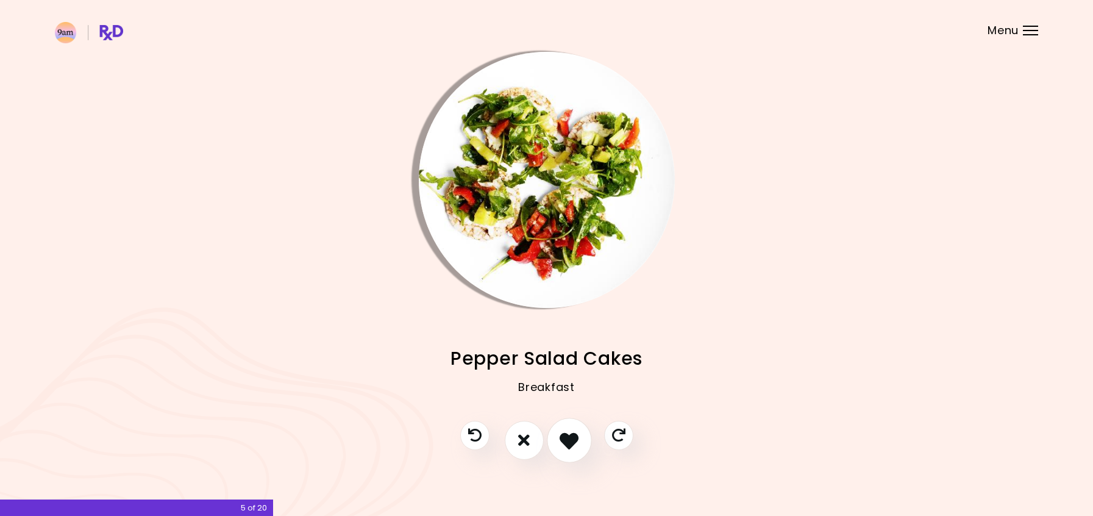
click at [568, 429] on button "I like this recipe" at bounding box center [569, 440] width 45 height 45
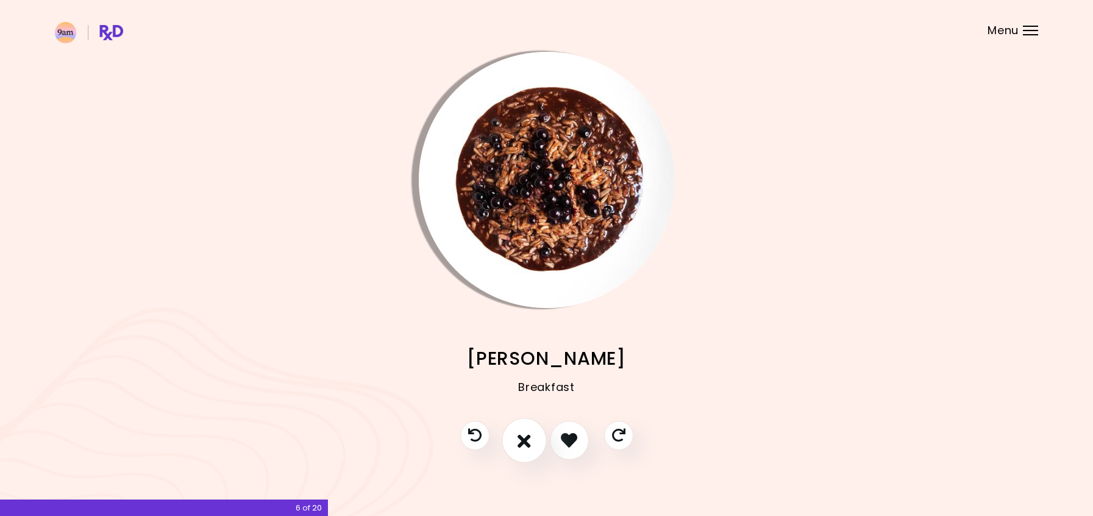
click at [532, 438] on button "I don't like this recipe" at bounding box center [524, 440] width 45 height 45
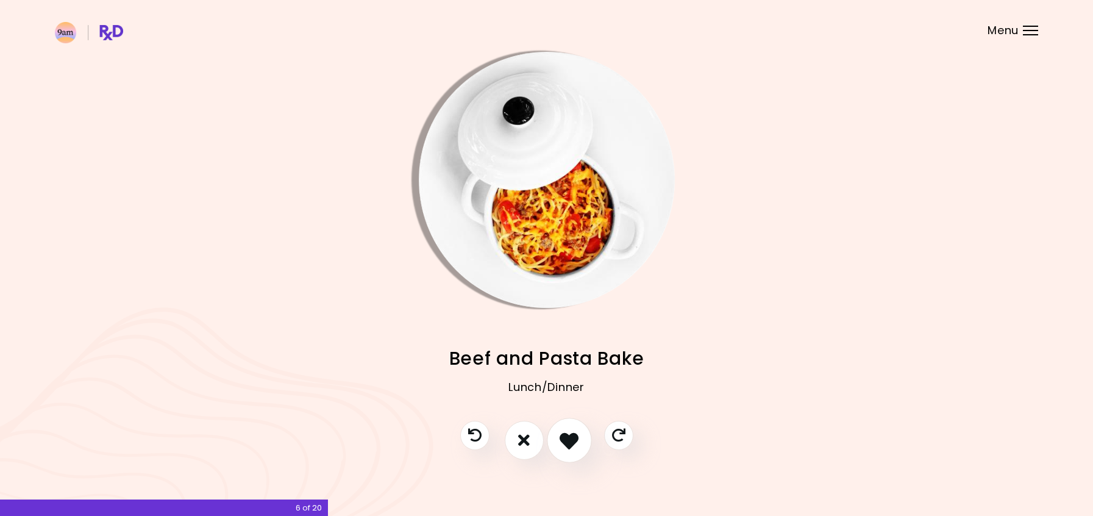
click at [571, 439] on icon "I like this recipe" at bounding box center [569, 439] width 19 height 19
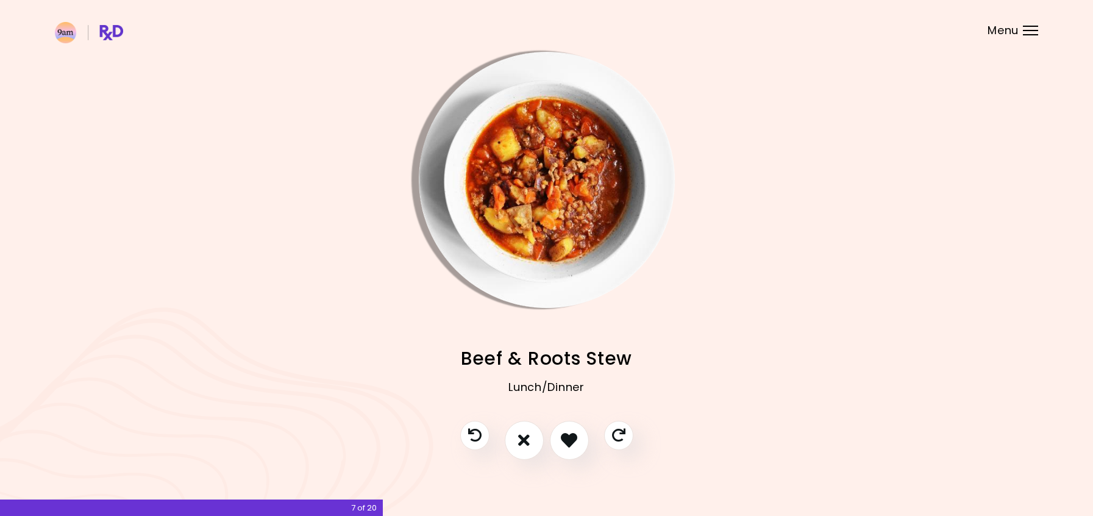
click at [526, 166] on img "Info - Beef & Roots Stew" at bounding box center [547, 180] width 256 height 256
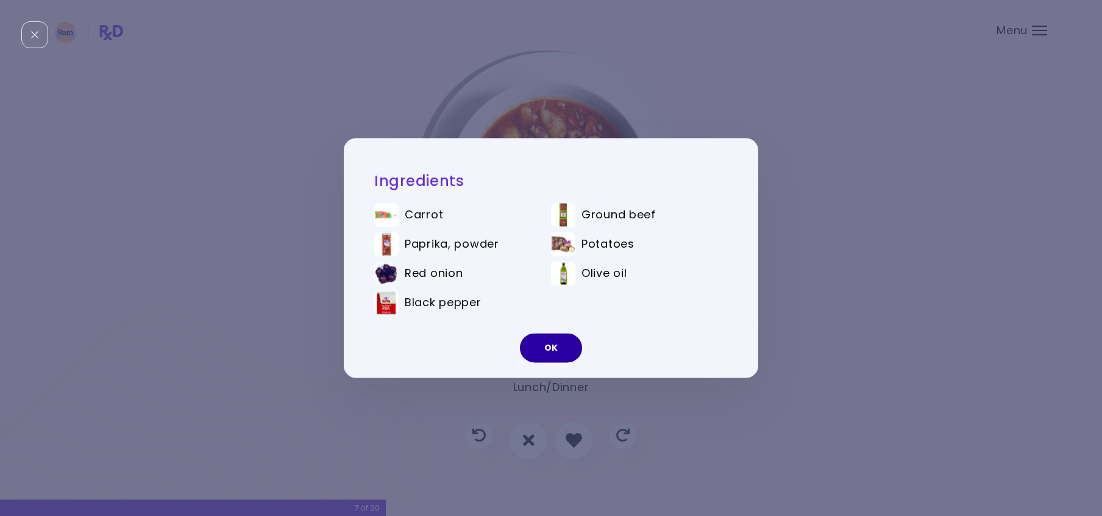
click at [562, 345] on button "OK" at bounding box center [551, 348] width 62 height 29
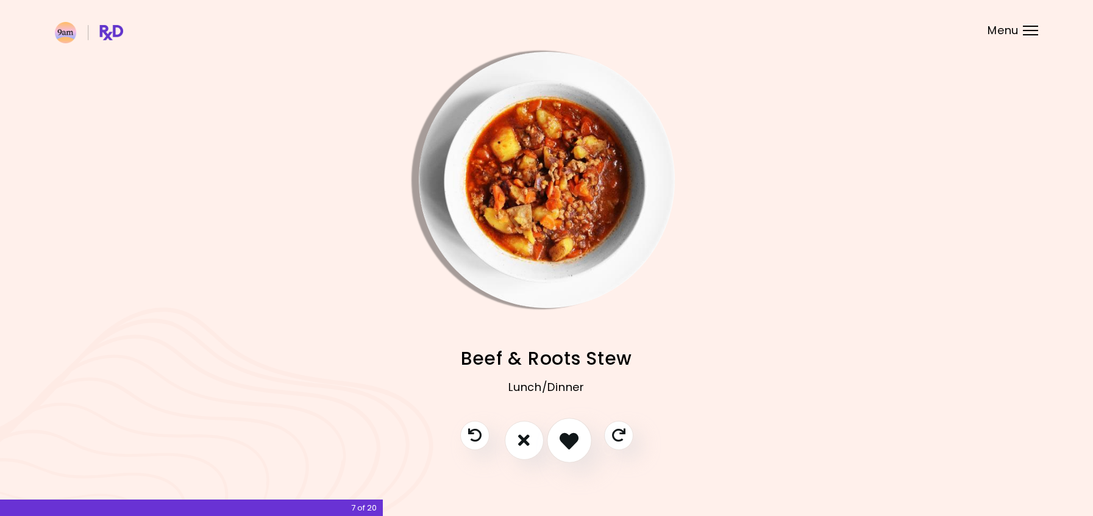
click at [569, 432] on icon "I like this recipe" at bounding box center [569, 439] width 19 height 19
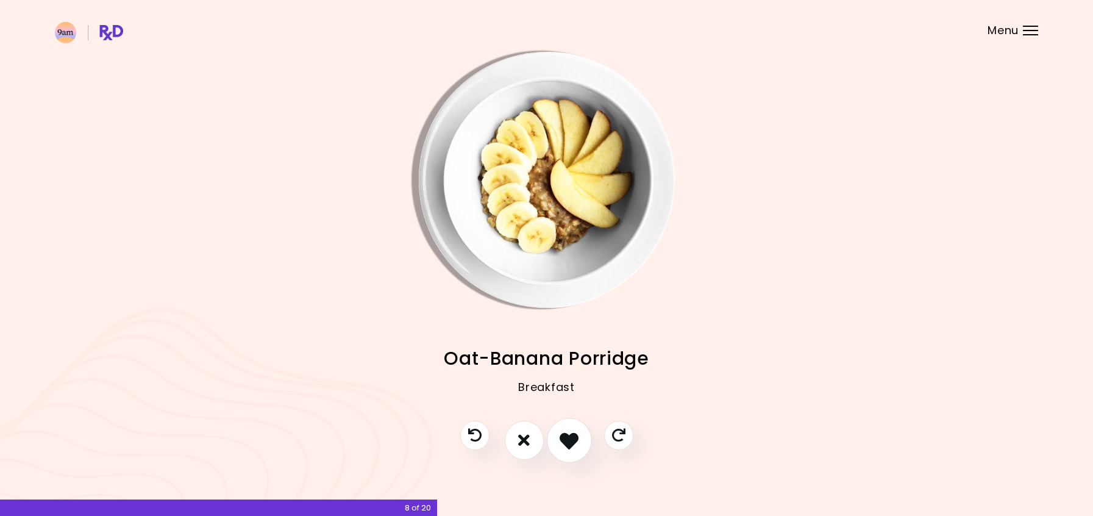
click at [571, 442] on icon "I like this recipe" at bounding box center [569, 439] width 19 height 19
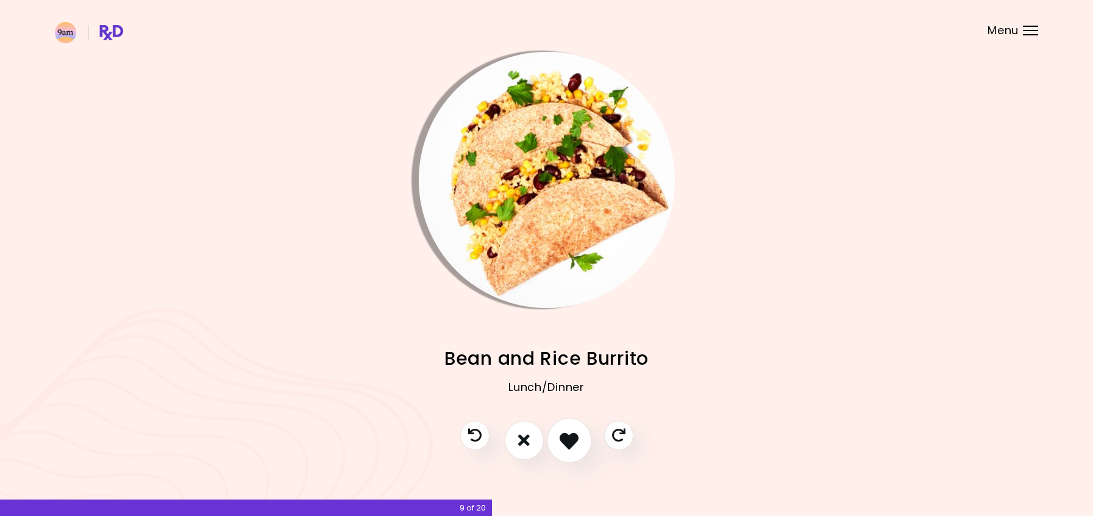
click at [571, 442] on icon "I like this recipe" at bounding box center [569, 439] width 19 height 19
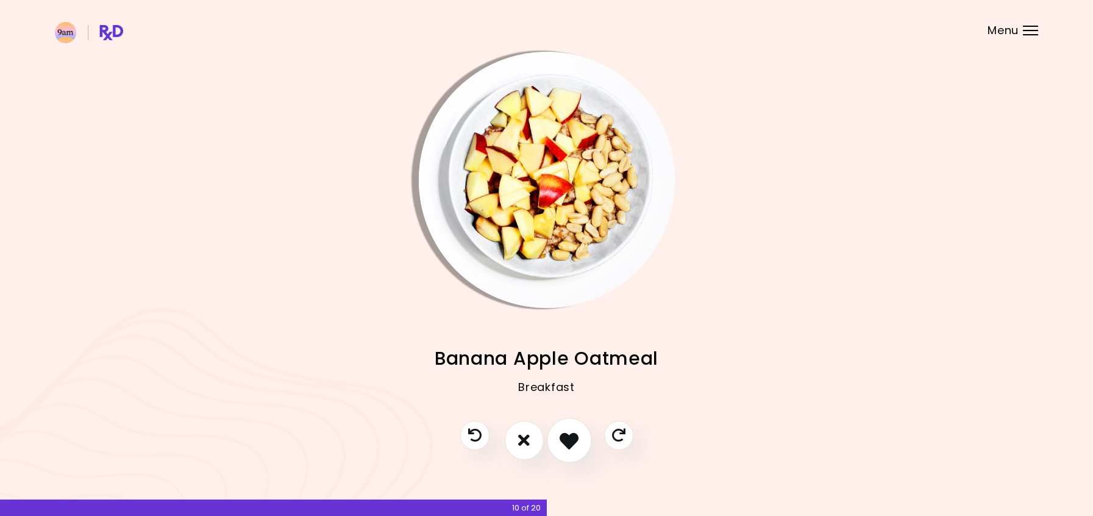
click at [571, 442] on icon "I like this recipe" at bounding box center [569, 439] width 19 height 19
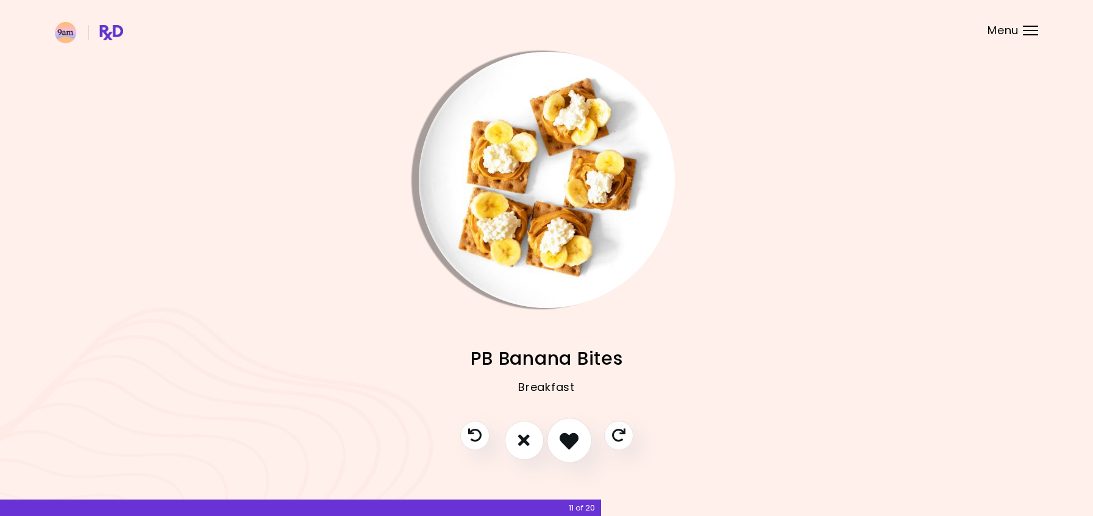
click at [571, 442] on icon "I like this recipe" at bounding box center [569, 439] width 19 height 19
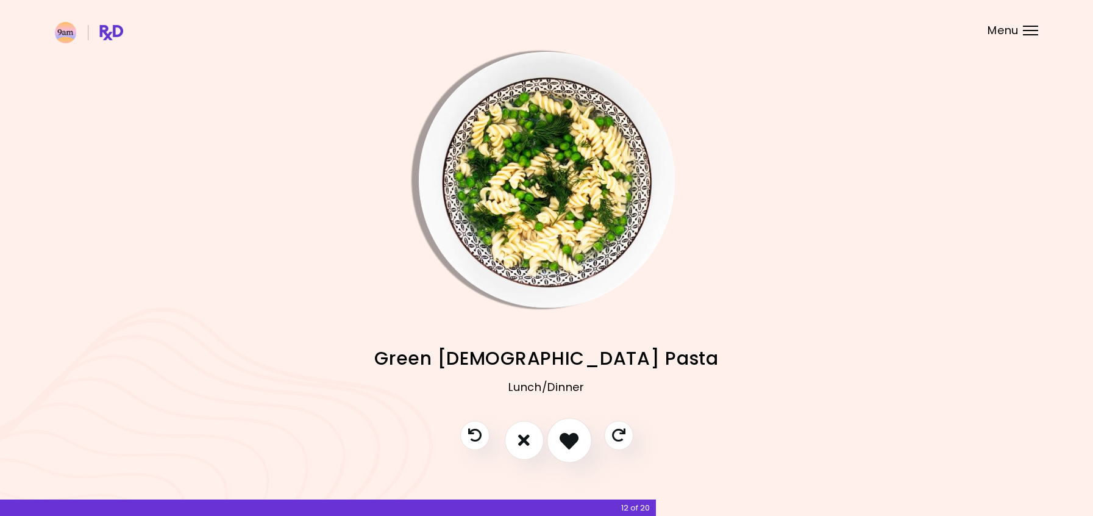
click at [571, 439] on icon "I like this recipe" at bounding box center [569, 439] width 19 height 19
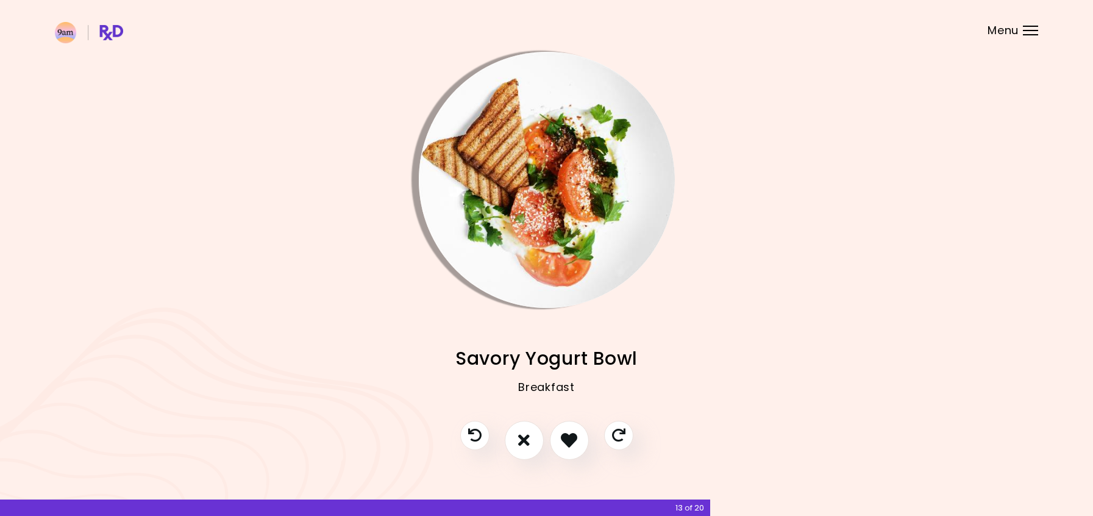
click at [551, 176] on img "Info - Savory Yogurt Bowl" at bounding box center [547, 180] width 256 height 256
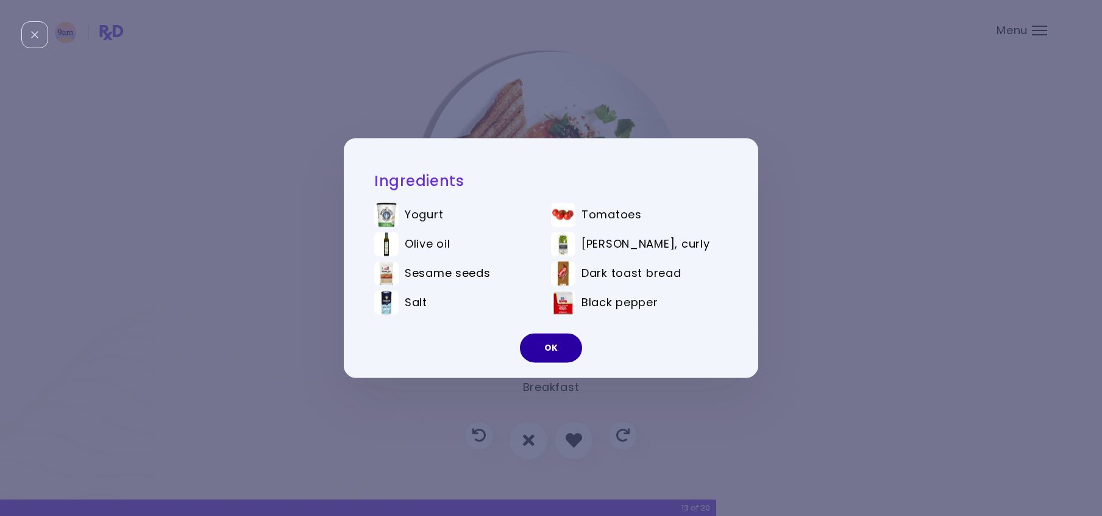
click at [549, 341] on button "OK" at bounding box center [551, 348] width 62 height 29
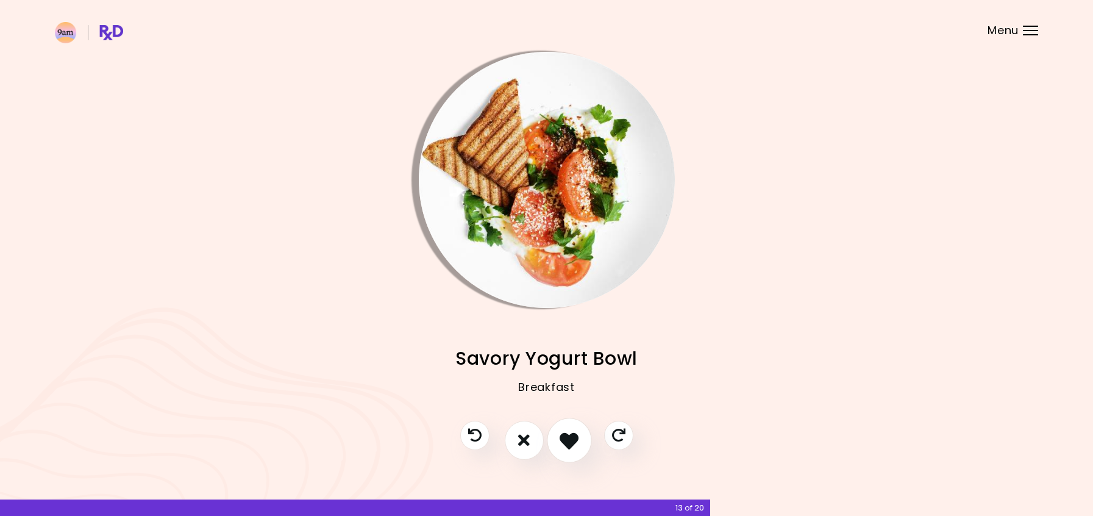
click at [573, 434] on icon "I like this recipe" at bounding box center [569, 439] width 19 height 19
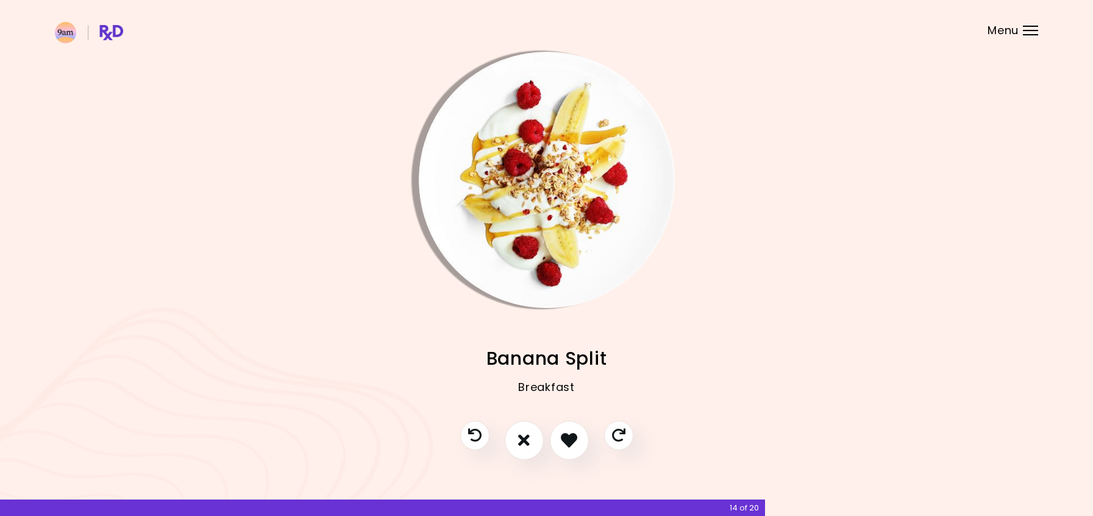
click at [533, 188] on img "Info - Banana Split" at bounding box center [547, 180] width 256 height 256
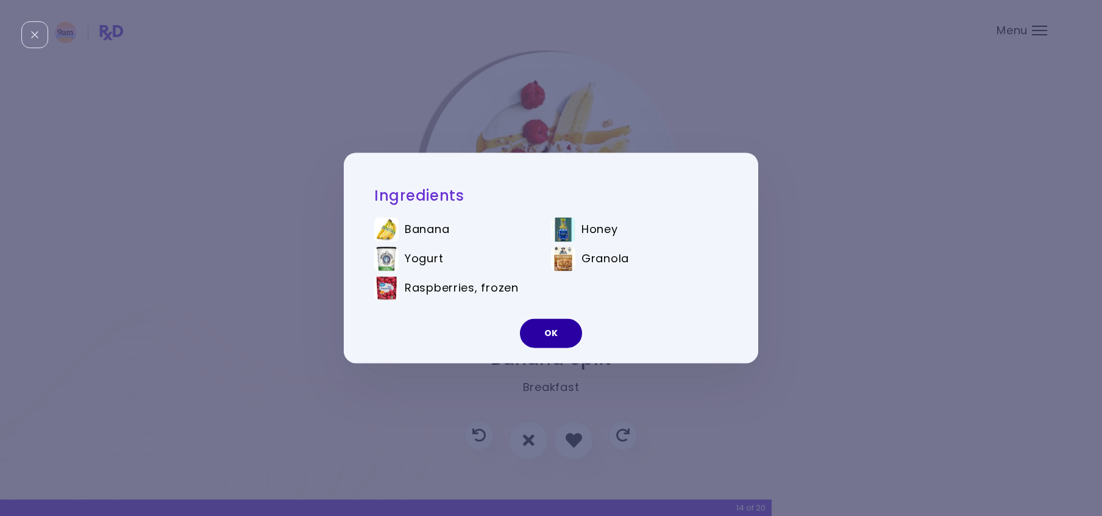
click at [564, 343] on button "OK" at bounding box center [551, 333] width 62 height 29
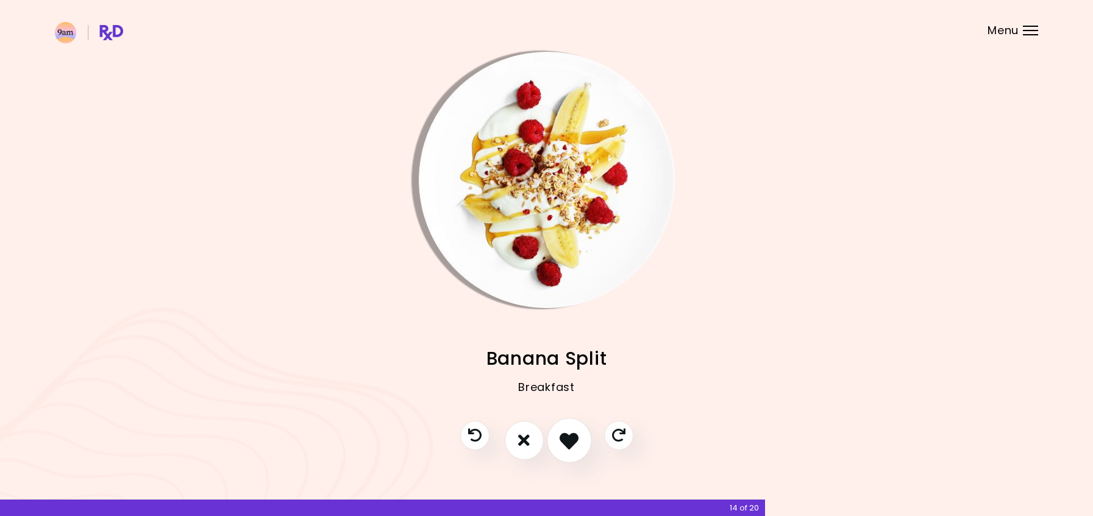
click at [572, 438] on icon "I like this recipe" at bounding box center [569, 439] width 19 height 19
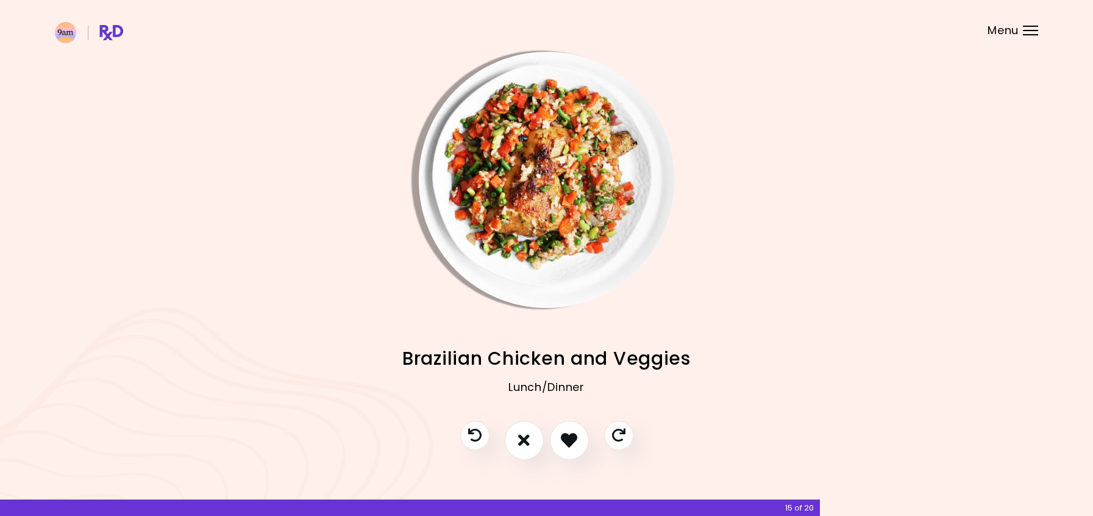
click at [550, 230] on img "Info - Brazilian Chicken and Veggies" at bounding box center [547, 180] width 256 height 256
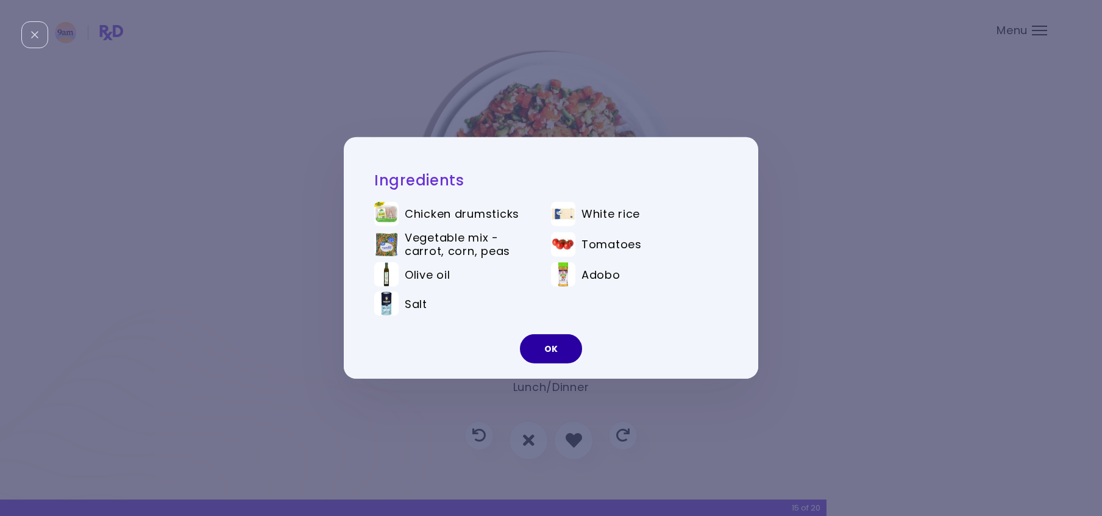
click at [562, 346] on button "OK" at bounding box center [551, 348] width 62 height 29
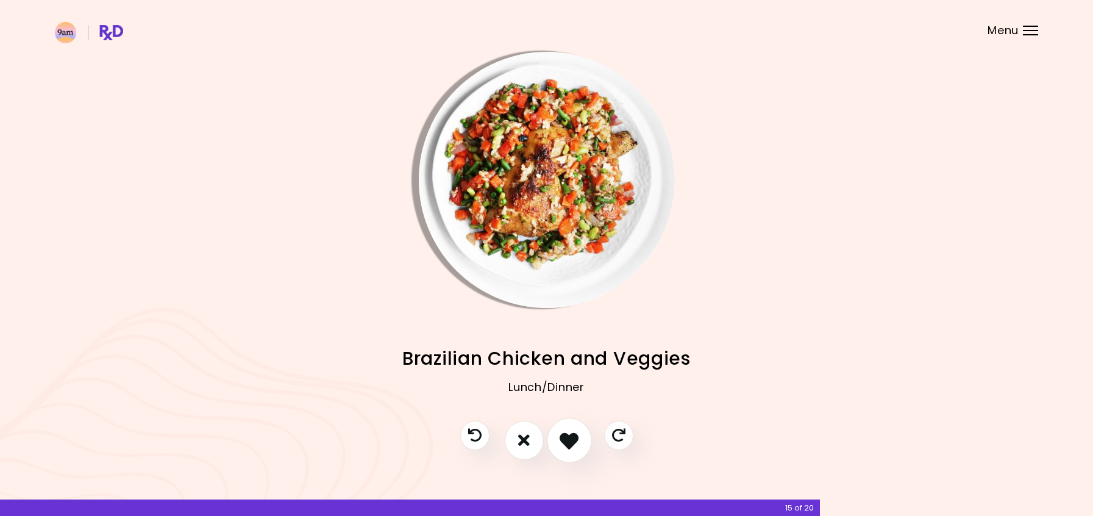
click at [569, 438] on icon "I like this recipe" at bounding box center [569, 439] width 19 height 19
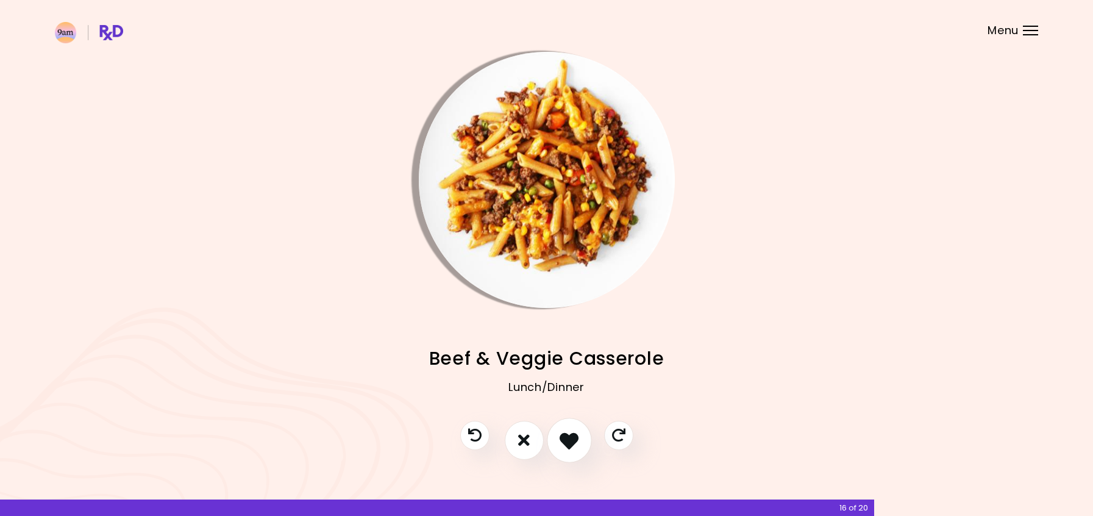
click at [568, 437] on icon "I like this recipe" at bounding box center [569, 439] width 19 height 19
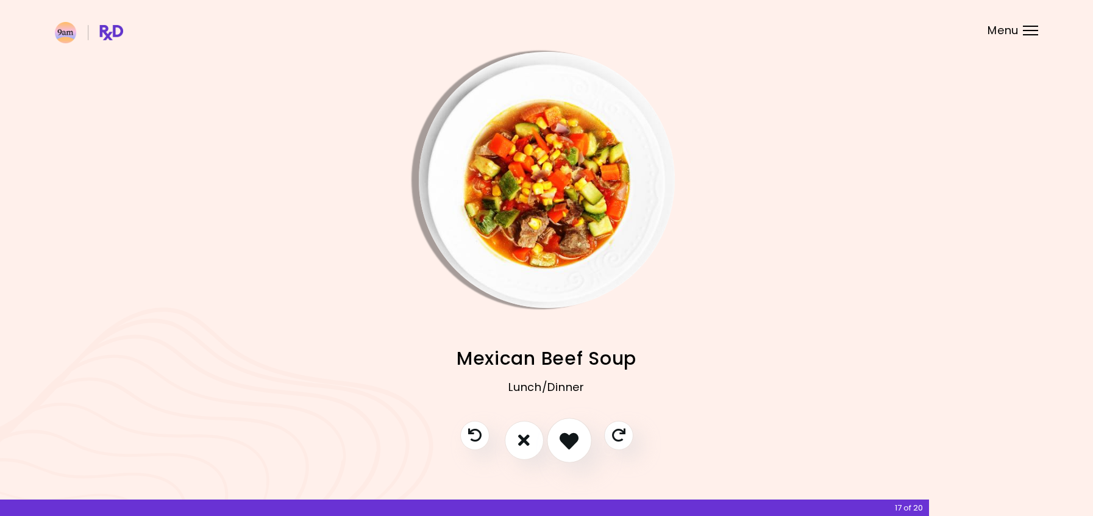
click at [567, 434] on icon "I like this recipe" at bounding box center [569, 439] width 19 height 19
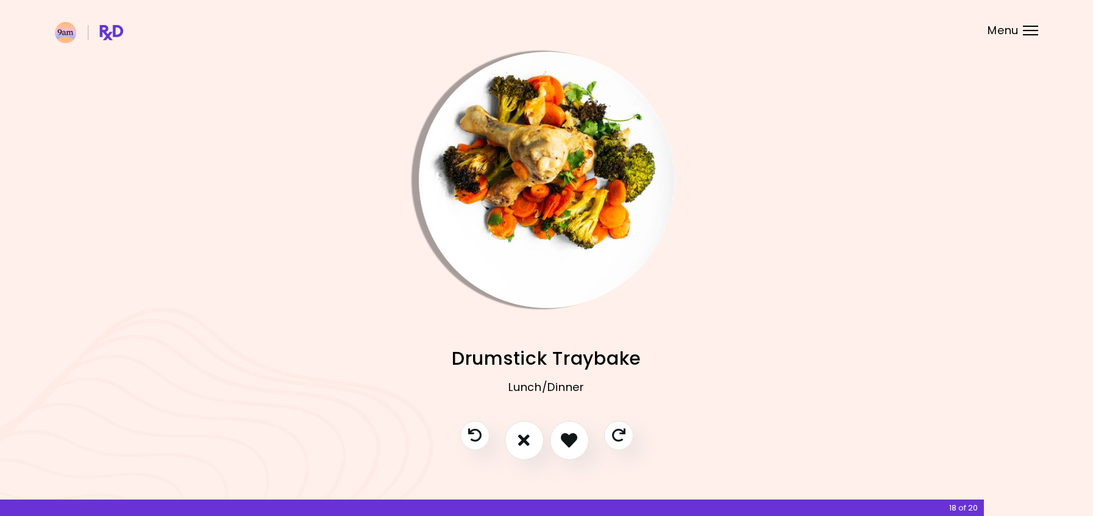
click at [569, 176] on img "Info - Drumstick Traybake" at bounding box center [547, 180] width 256 height 256
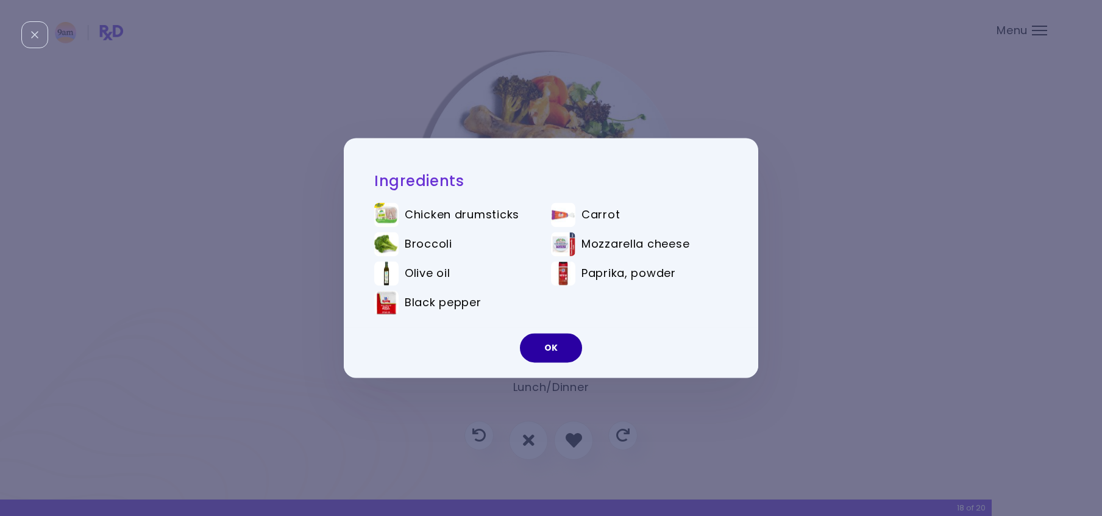
click at [557, 342] on button "OK" at bounding box center [551, 348] width 62 height 29
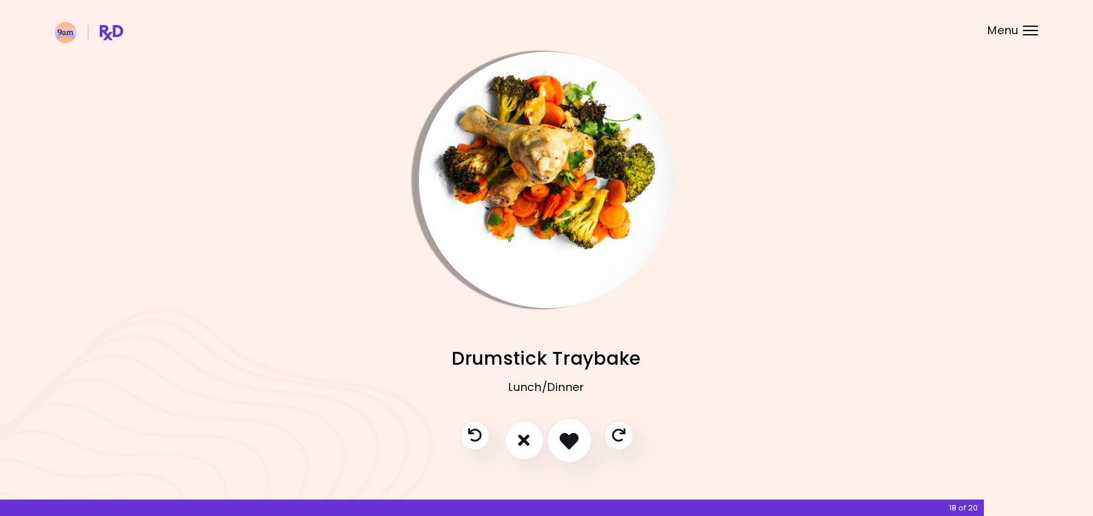
drag, startPoint x: 574, startPoint y: 439, endPoint x: 582, endPoint y: 421, distance: 19.6
click at [576, 435] on icon "I like this recipe" at bounding box center [569, 439] width 19 height 19
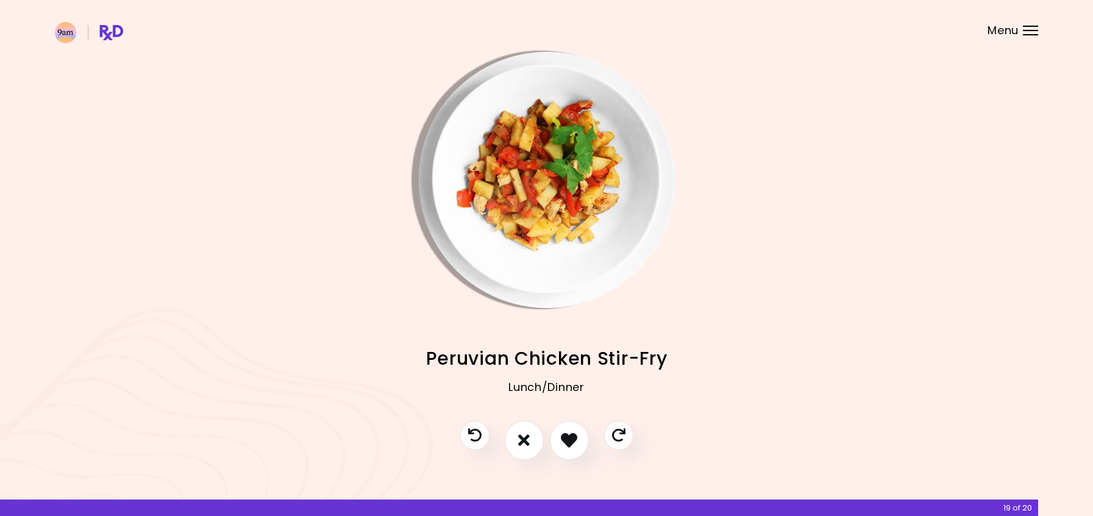
click at [560, 169] on img "Info - Peruvian Chicken Stir-Fry" at bounding box center [547, 180] width 256 height 256
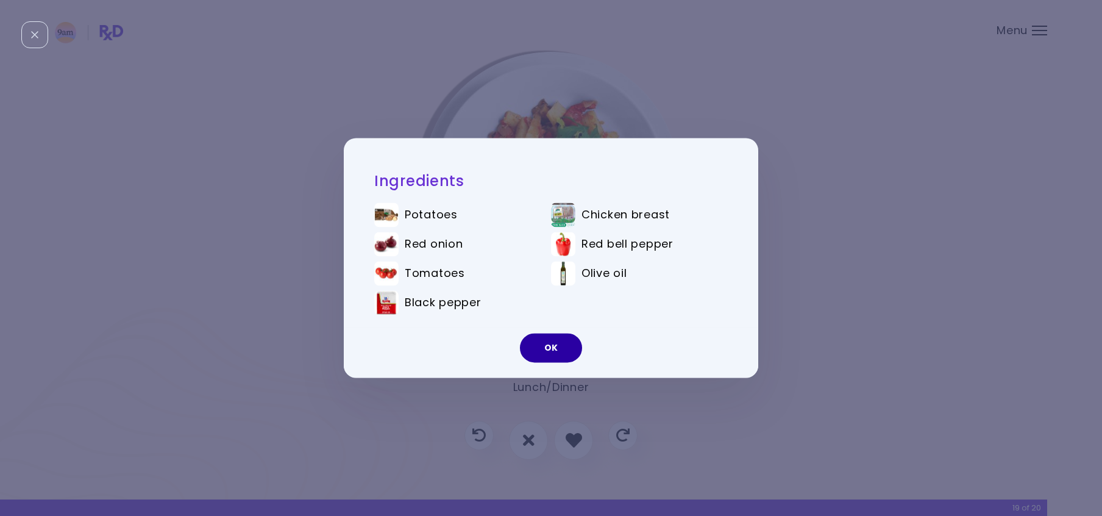
click at [551, 354] on button "OK" at bounding box center [551, 348] width 62 height 29
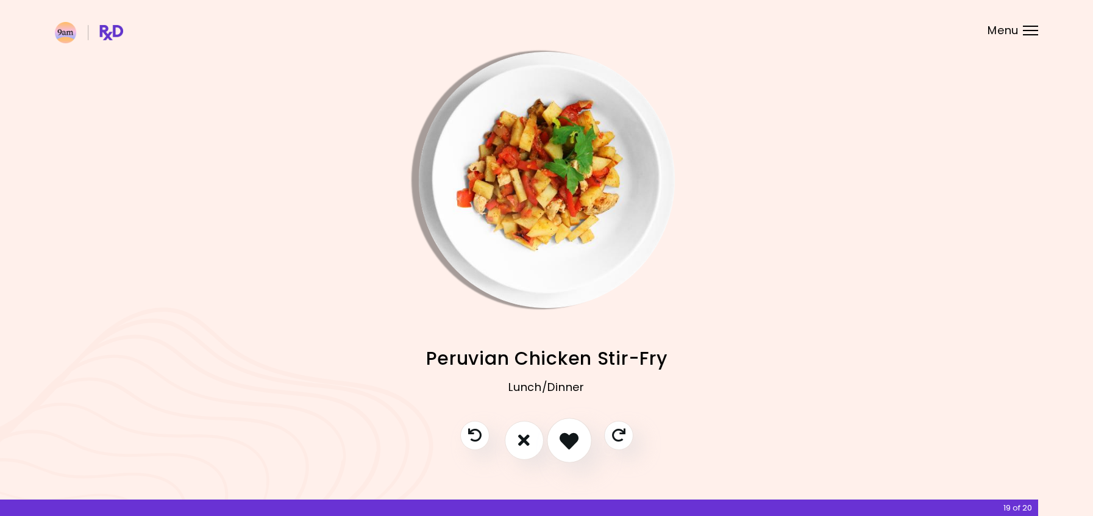
click at [562, 438] on icon "I like this recipe" at bounding box center [569, 439] width 19 height 19
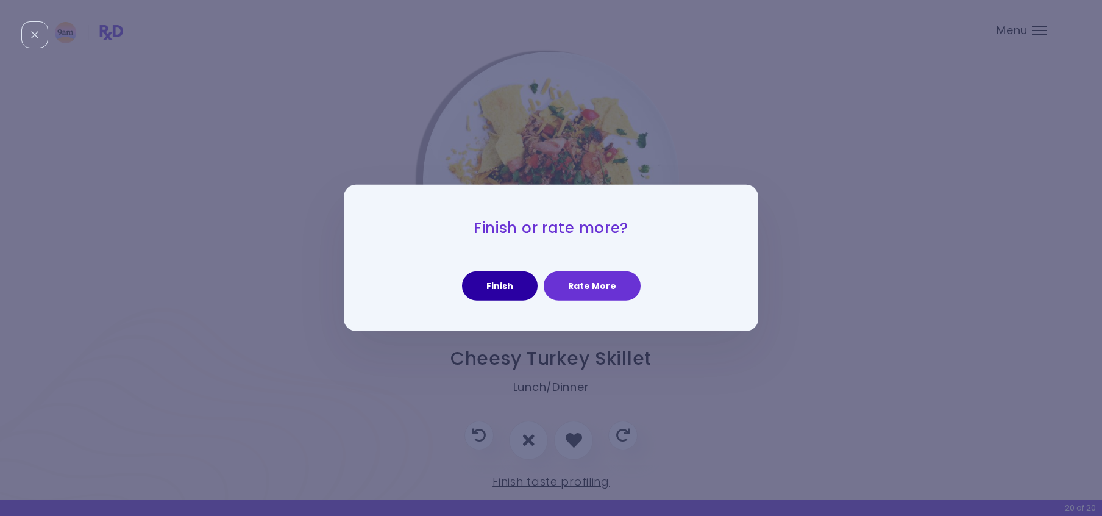
click at [506, 285] on button "Finish" at bounding box center [500, 285] width 76 height 29
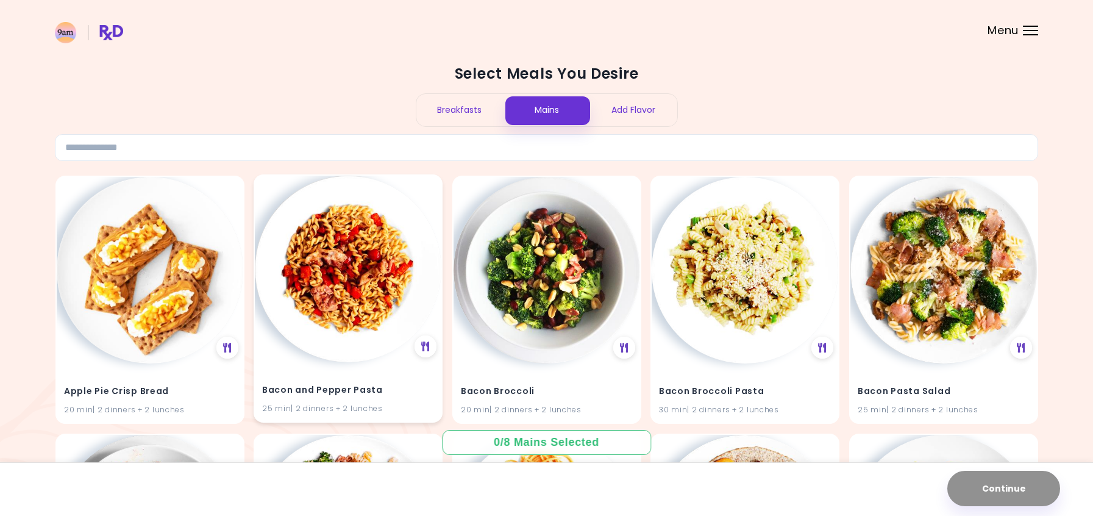
click at [364, 315] on img at bounding box center [348, 269] width 187 height 187
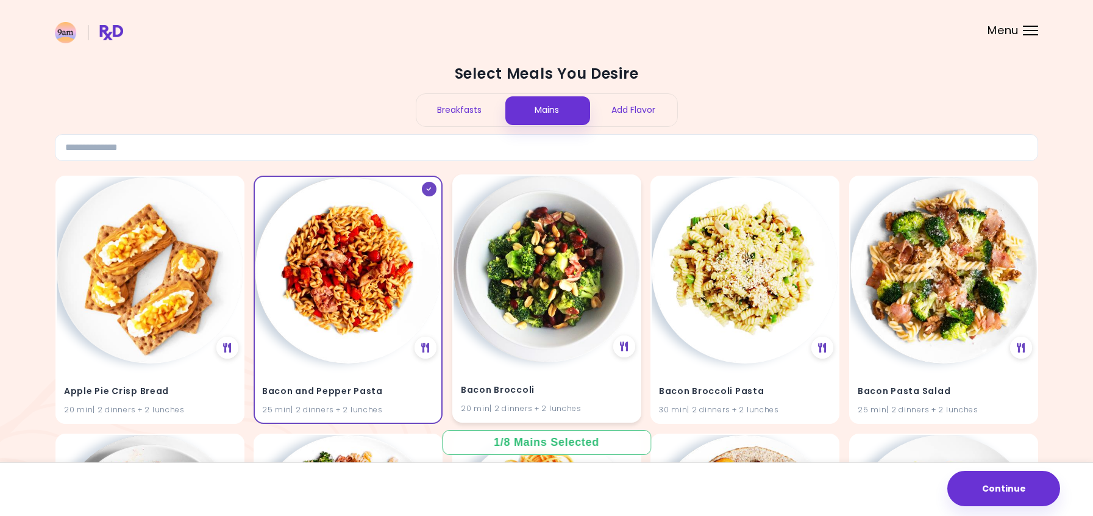
click at [564, 312] on img at bounding box center [547, 269] width 187 height 187
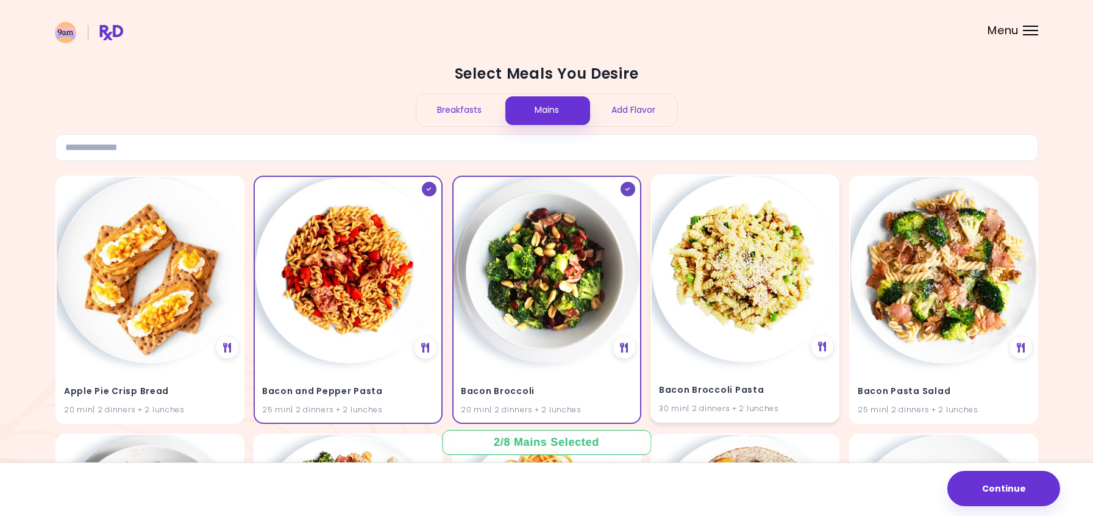
click at [766, 344] on img at bounding box center [745, 269] width 187 height 187
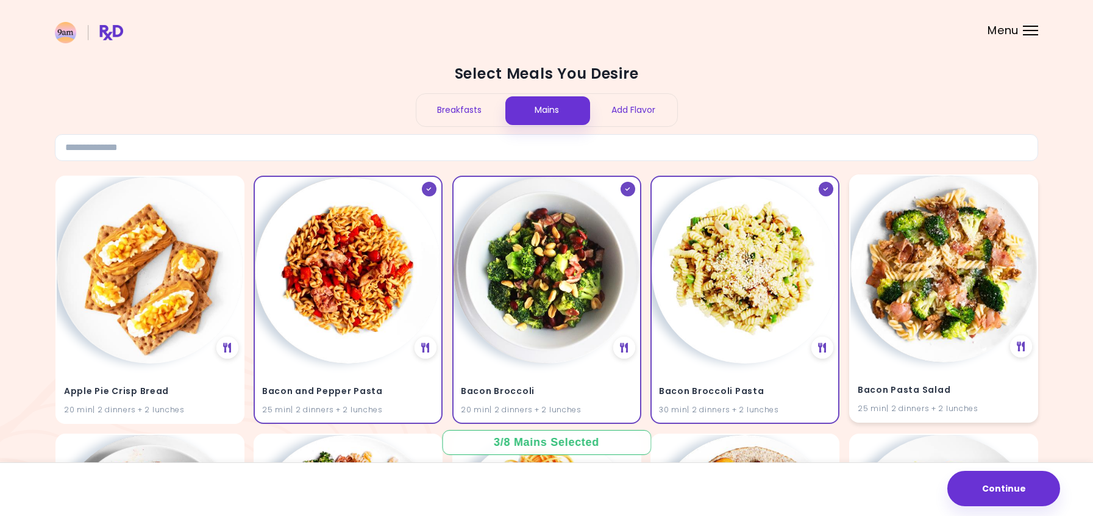
click at [980, 381] on h4 "Bacon Pasta Salad" at bounding box center [944, 390] width 172 height 20
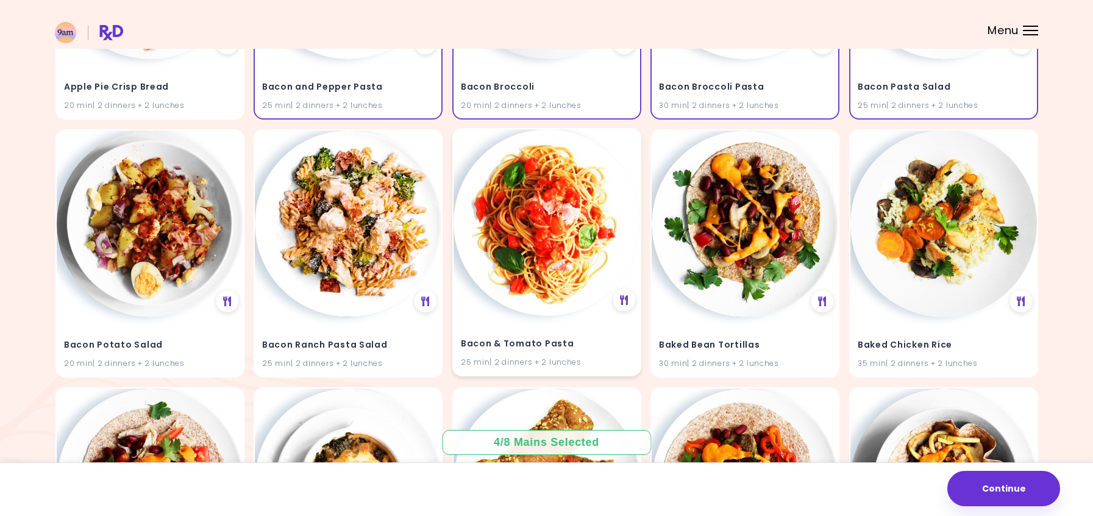
scroll to position [305, 0]
drag, startPoint x: 178, startPoint y: 242, endPoint x: 235, endPoint y: 232, distance: 57.5
click at [179, 241] on img at bounding box center [150, 222] width 187 height 187
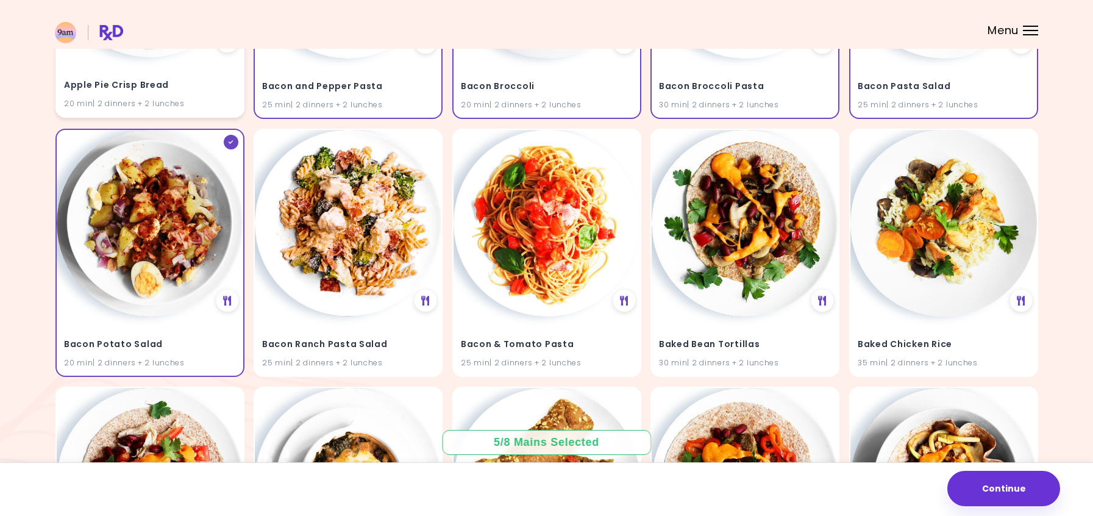
click at [196, 95] on h4 "Apple Pie Crisp Bread" at bounding box center [150, 86] width 172 height 20
click at [380, 227] on img at bounding box center [348, 222] width 187 height 187
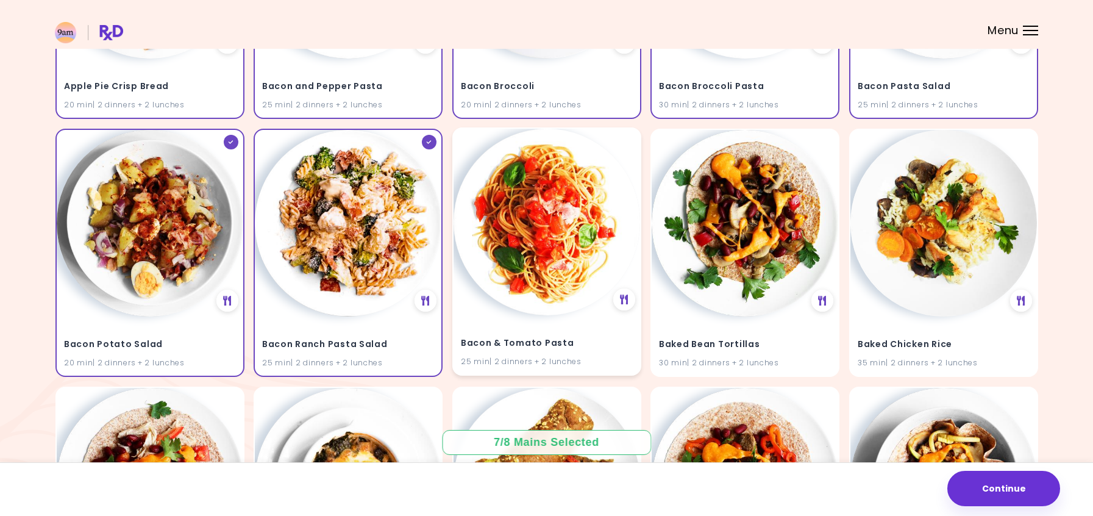
click at [538, 262] on img at bounding box center [547, 222] width 187 height 187
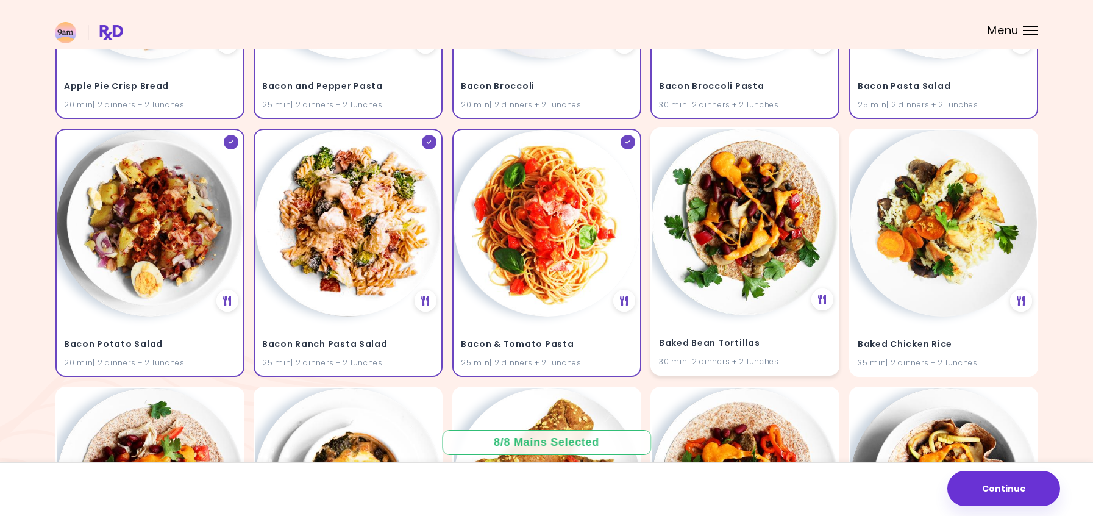
click at [759, 310] on img at bounding box center [745, 222] width 187 height 187
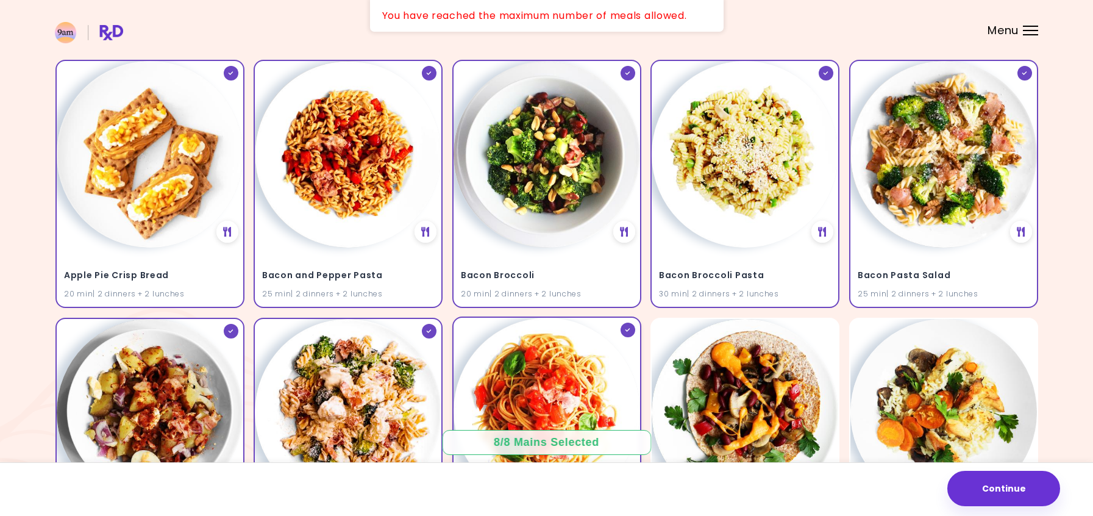
scroll to position [61, 0]
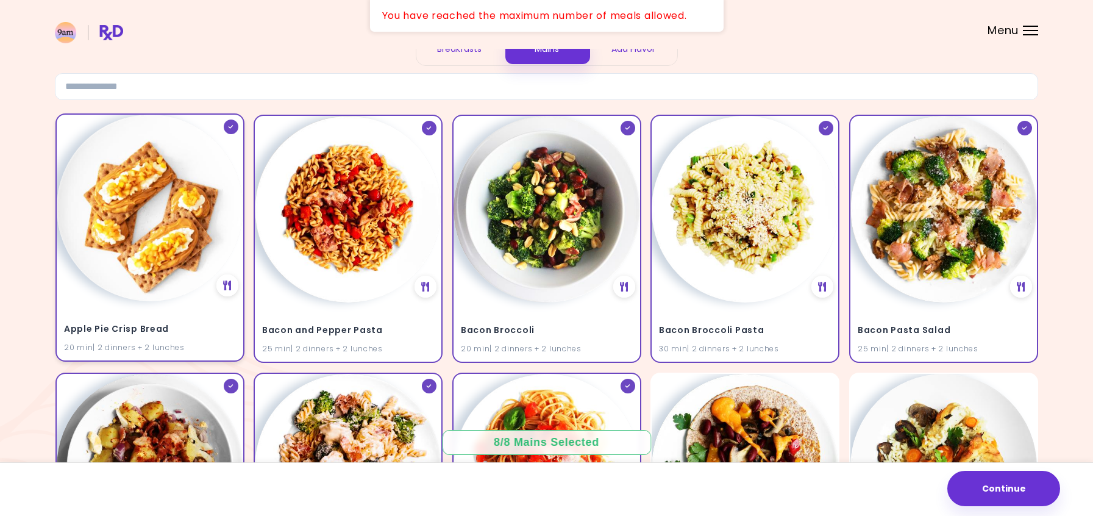
click at [140, 232] on img at bounding box center [150, 208] width 187 height 187
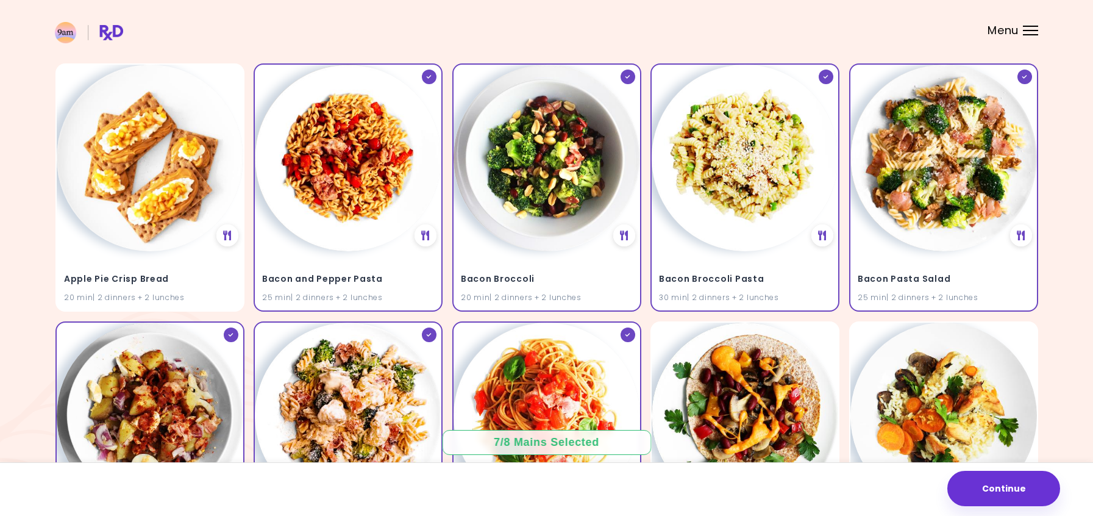
scroll to position [18, 0]
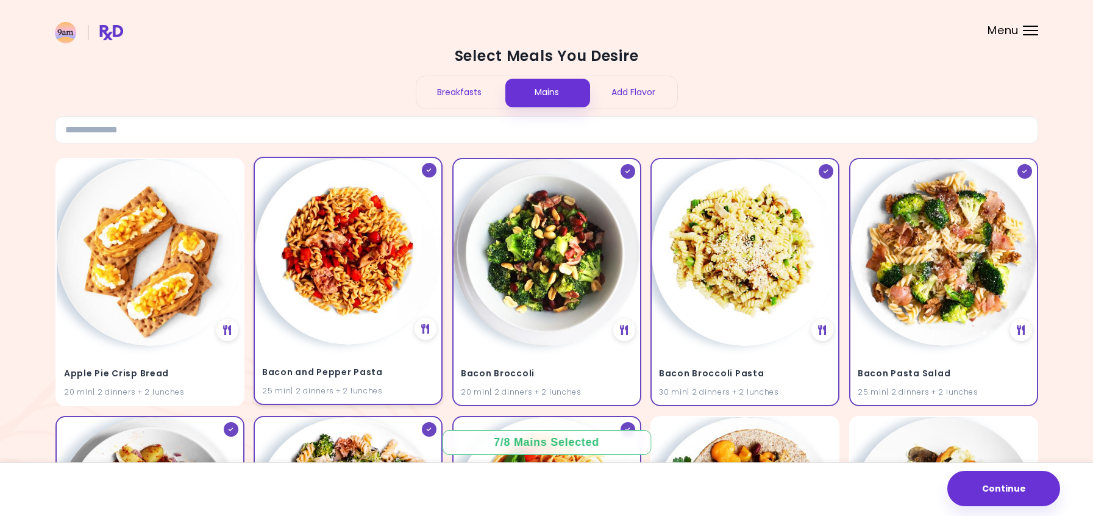
click at [373, 328] on img at bounding box center [348, 251] width 187 height 187
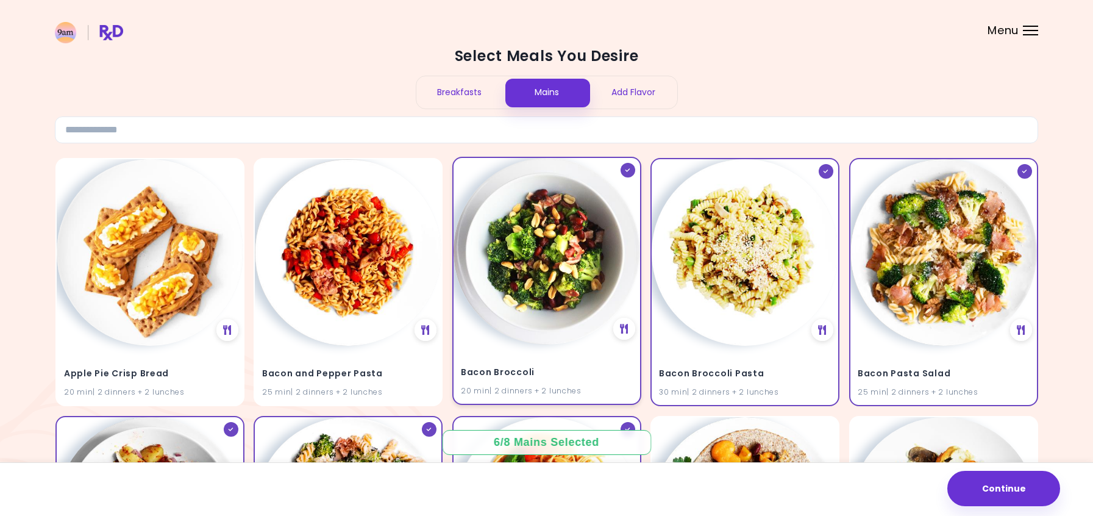
click at [569, 329] on img at bounding box center [547, 251] width 187 height 187
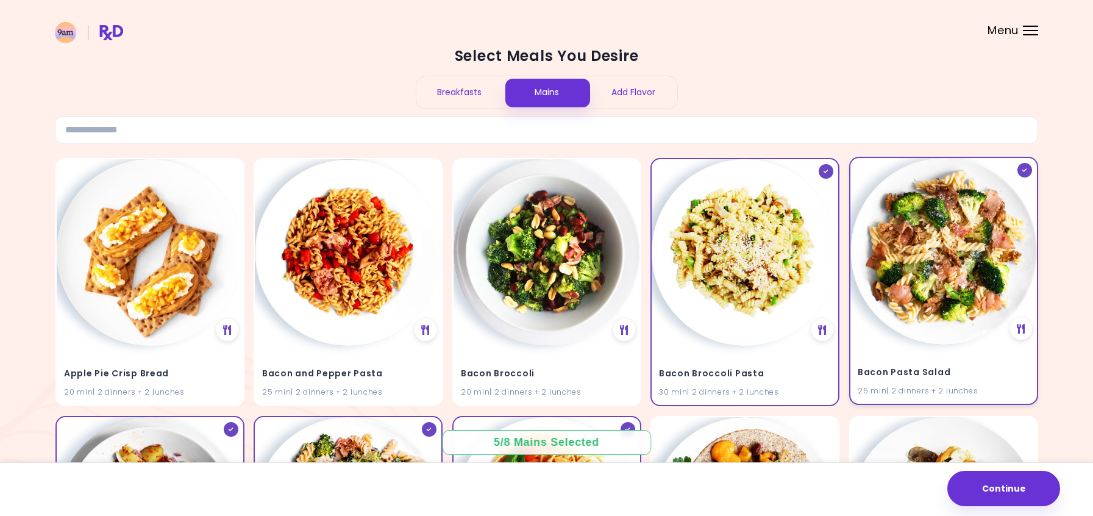
click at [910, 343] on div "Bacon Pasta Salad 25 min | 2 dinners + 2 lunches" at bounding box center [943, 281] width 189 height 248
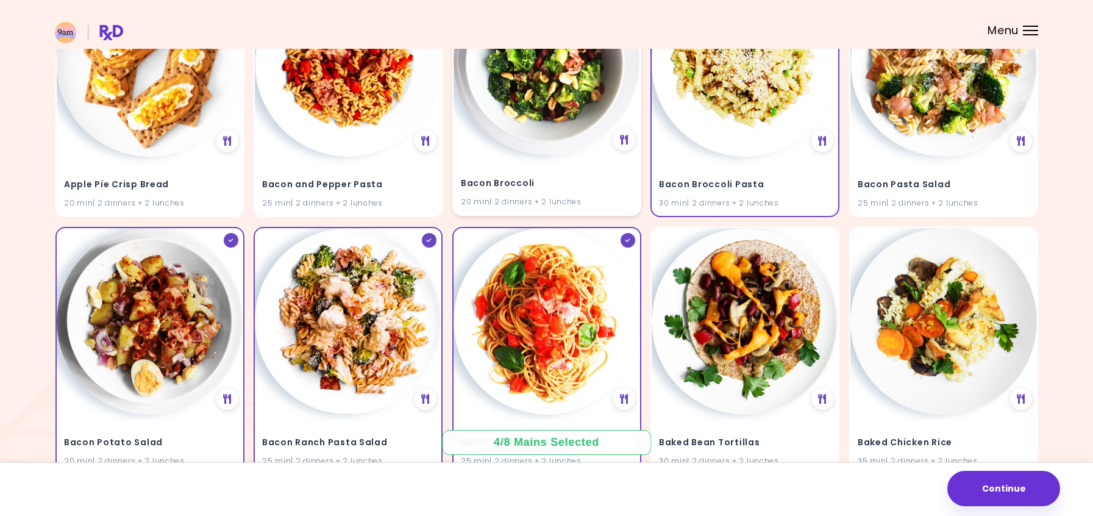
scroll to position [262, 0]
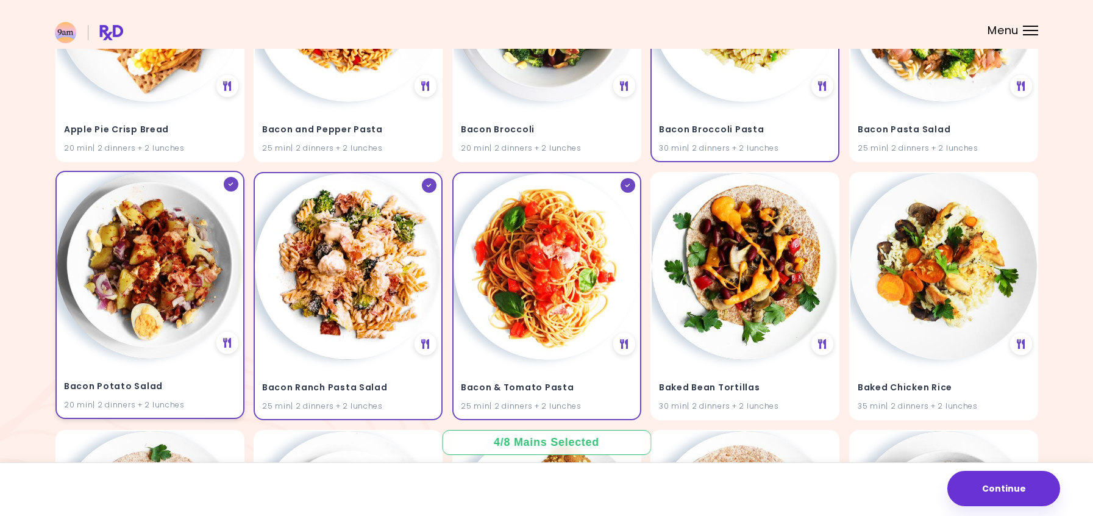
click at [180, 340] on img at bounding box center [150, 265] width 187 height 187
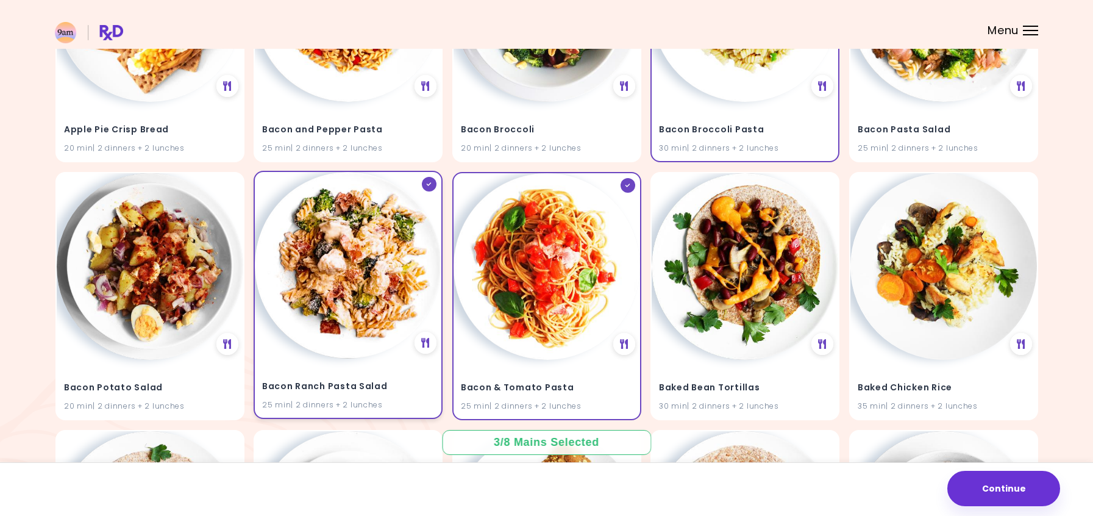
click at [371, 377] on h4 "Bacon Ranch Pasta Salad" at bounding box center [348, 387] width 172 height 20
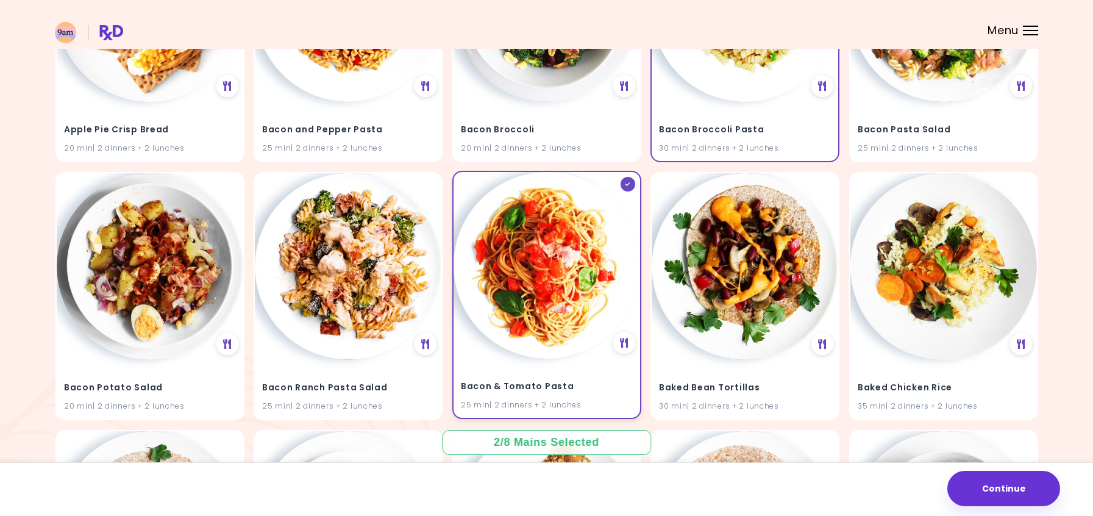
click at [590, 387] on h4 "Bacon & Tomato Pasta" at bounding box center [547, 387] width 172 height 20
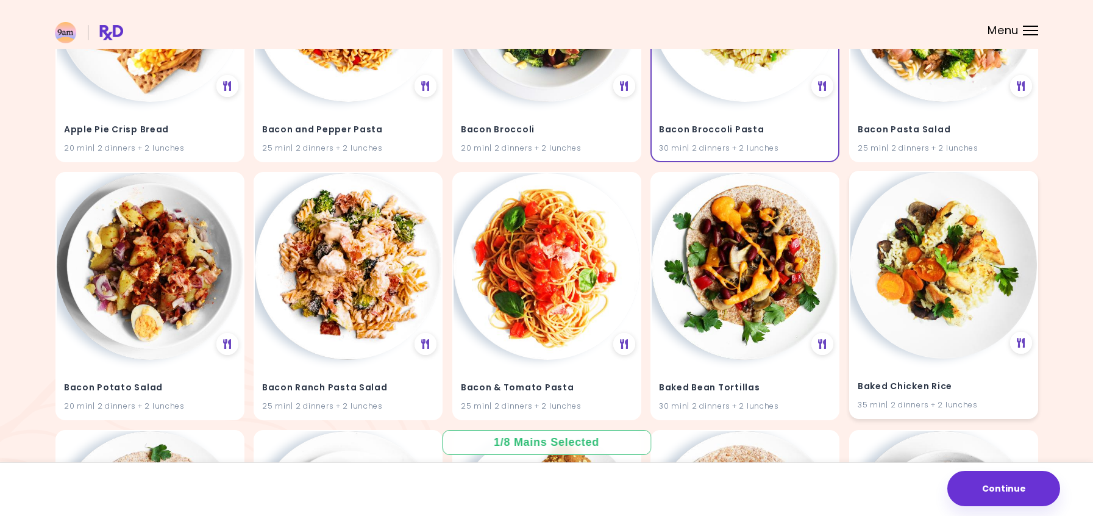
click at [935, 344] on img at bounding box center [944, 265] width 187 height 187
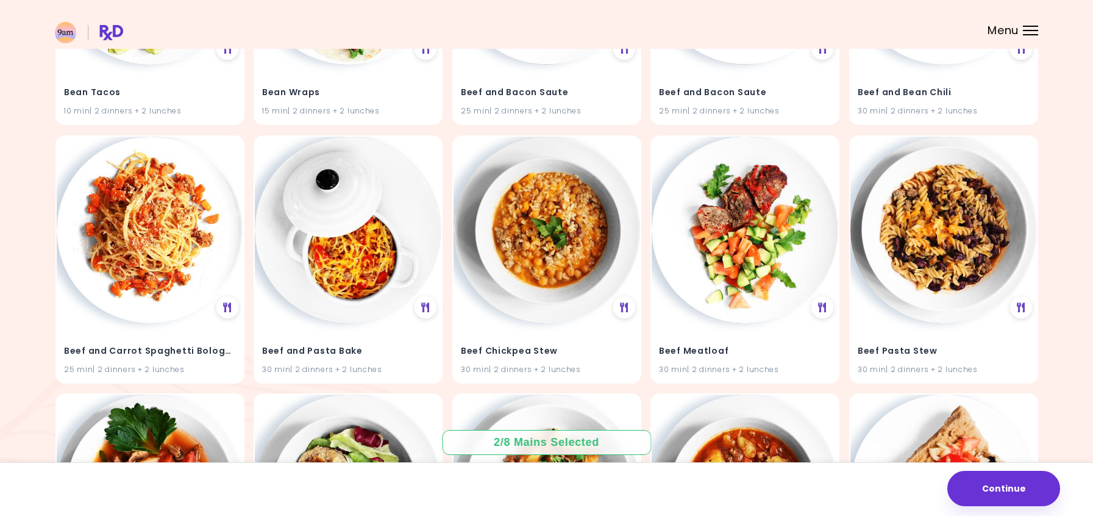
scroll to position [1908, 0]
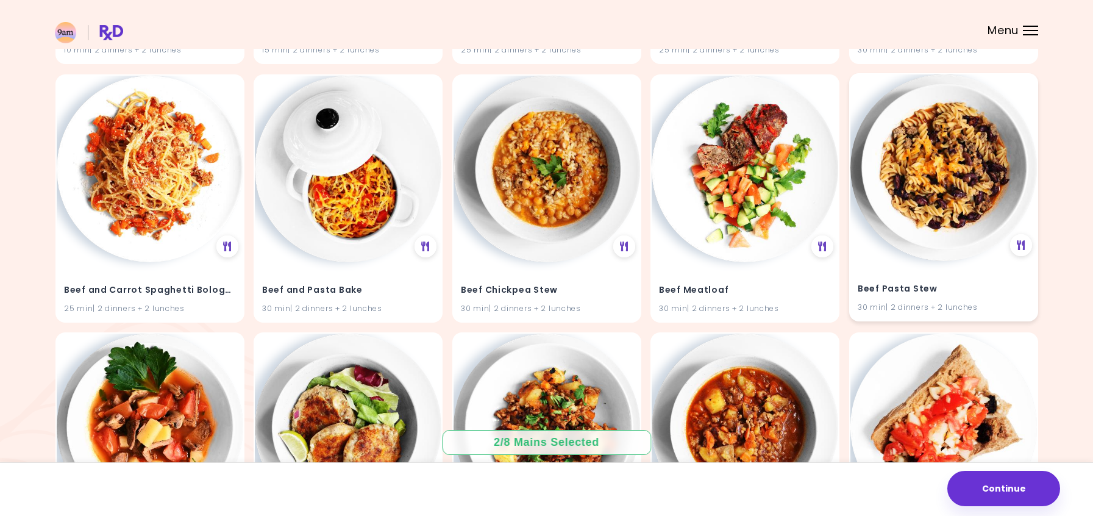
click at [949, 174] on img at bounding box center [944, 167] width 187 height 187
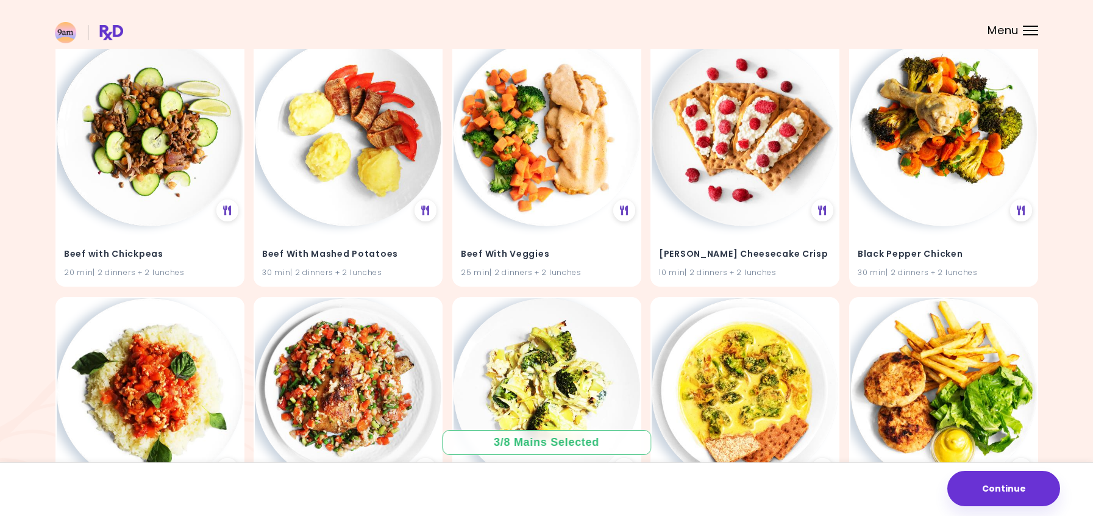
scroll to position [2701, 0]
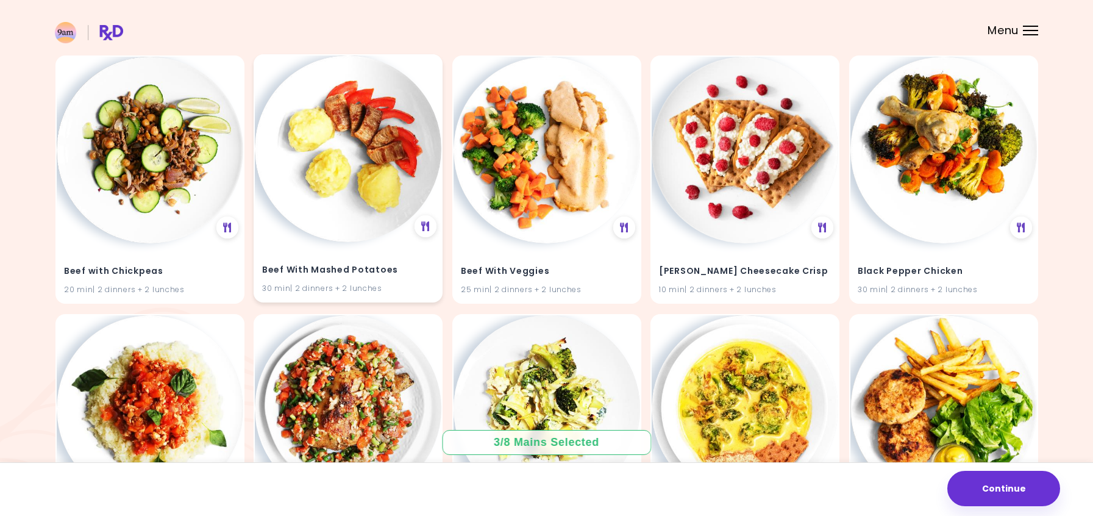
click at [329, 157] on img at bounding box center [348, 148] width 187 height 187
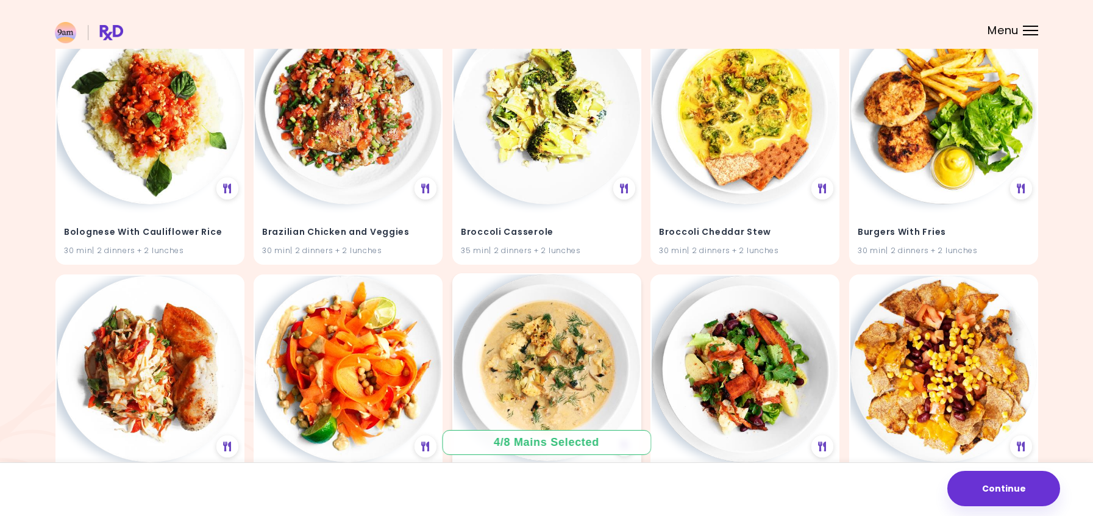
scroll to position [3005, 0]
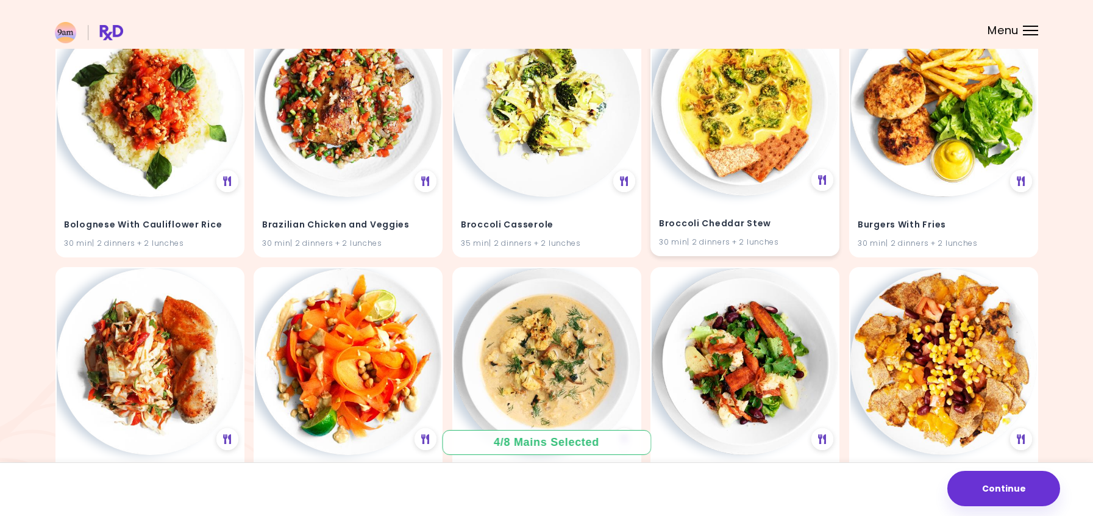
click at [736, 98] on img at bounding box center [745, 102] width 187 height 187
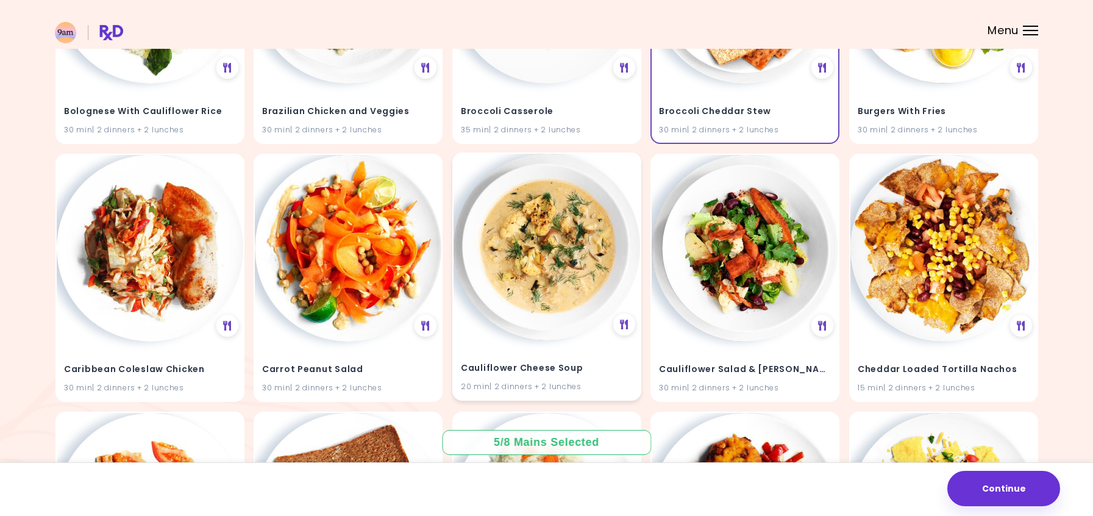
scroll to position [3127, 0]
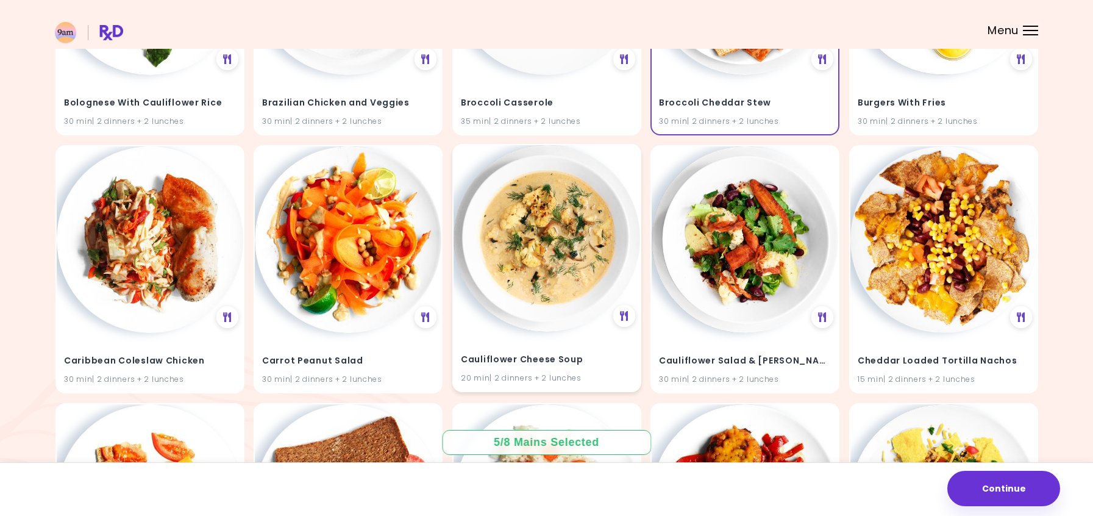
click at [555, 276] on img at bounding box center [547, 238] width 187 height 187
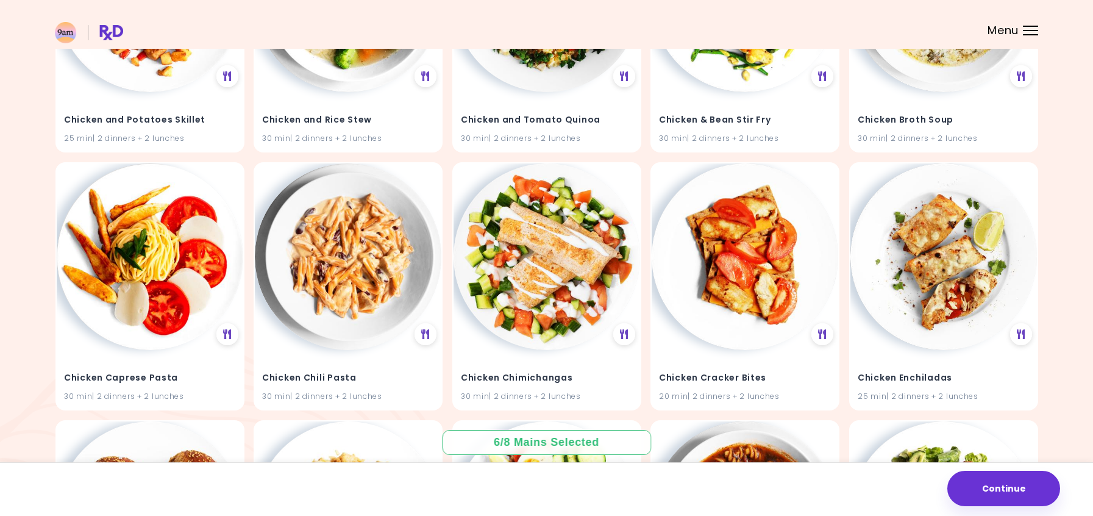
scroll to position [4164, 0]
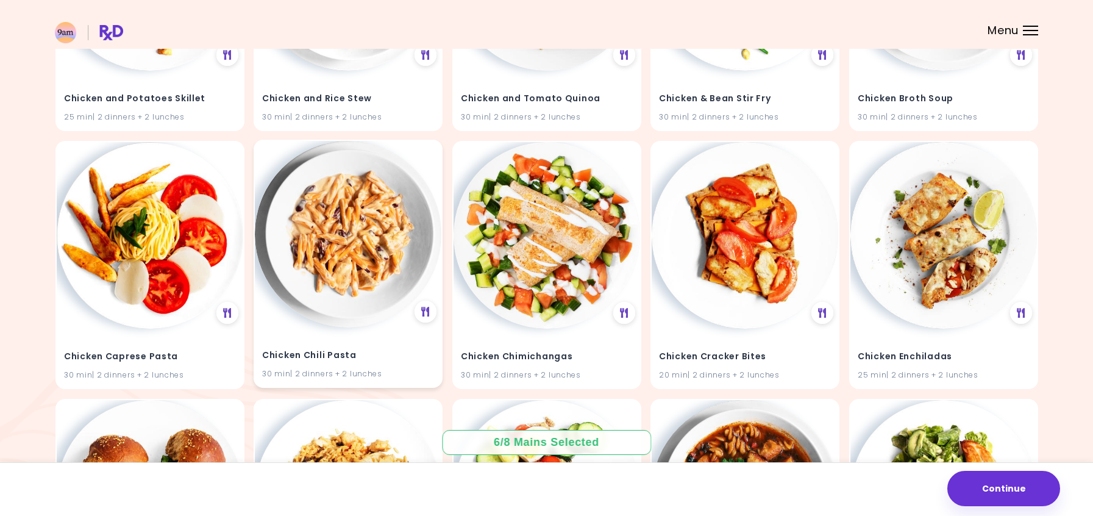
click at [347, 246] on img at bounding box center [348, 234] width 187 height 187
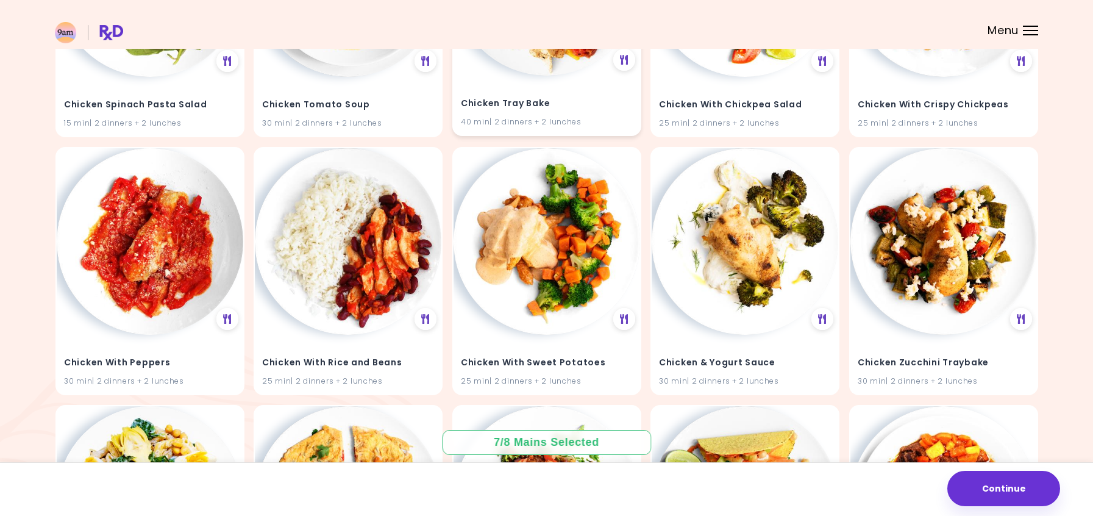
scroll to position [5261, 0]
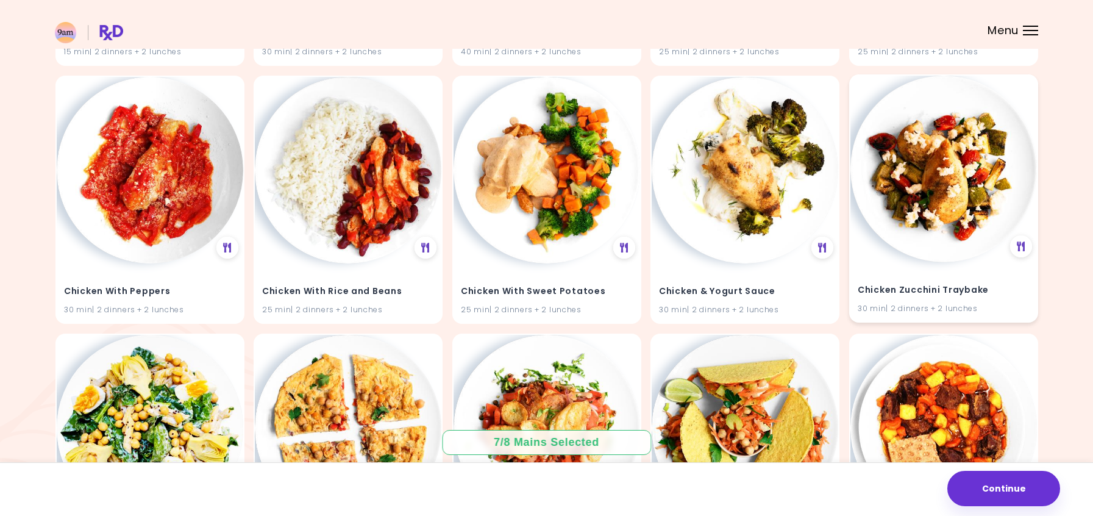
click at [959, 205] on img at bounding box center [944, 169] width 187 height 187
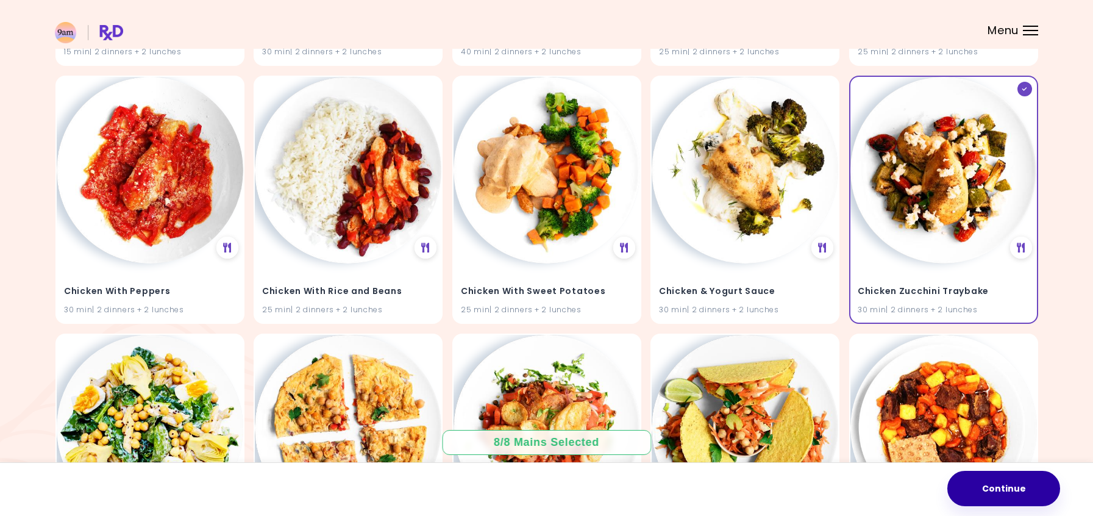
click at [1030, 483] on button "Continue" at bounding box center [1004, 488] width 113 height 35
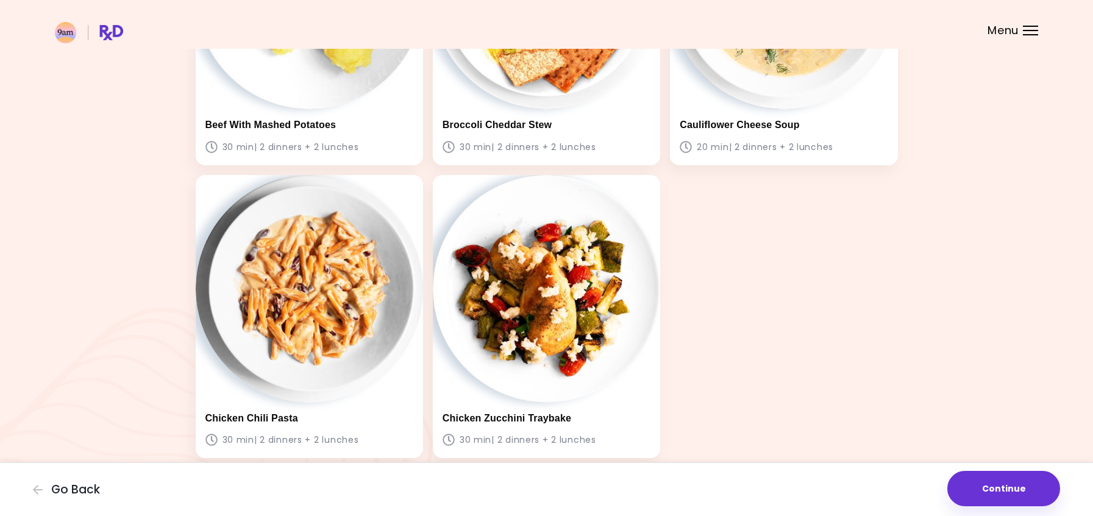
scroll to position [549, 0]
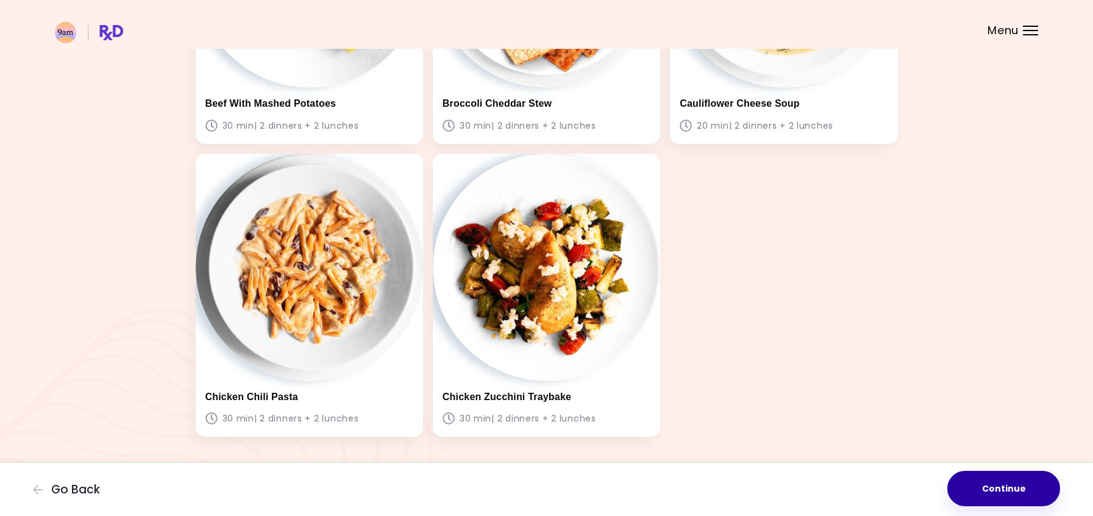
click at [999, 479] on button "Continue" at bounding box center [1004, 488] width 113 height 35
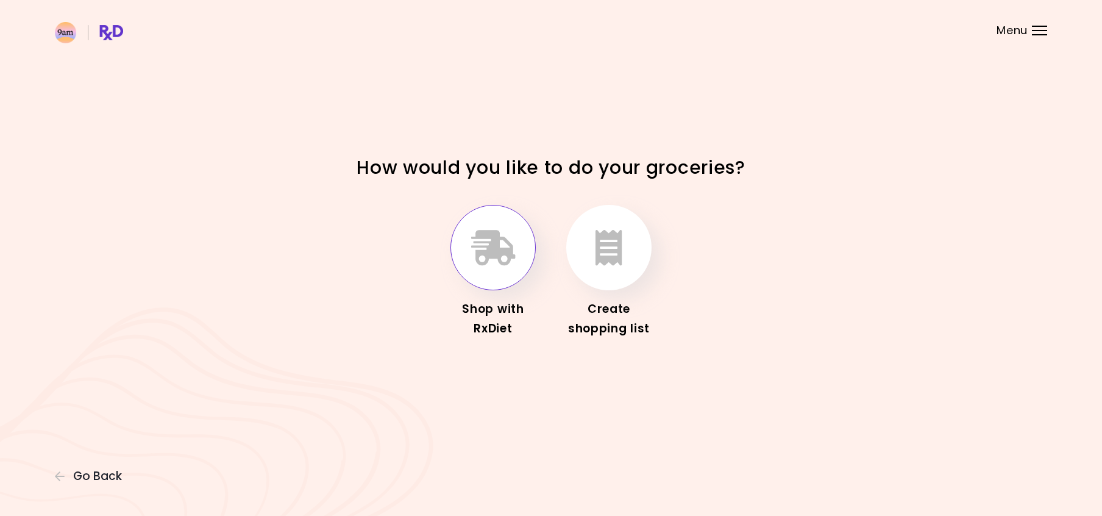
click at [501, 251] on icon "button" at bounding box center [493, 247] width 45 height 35
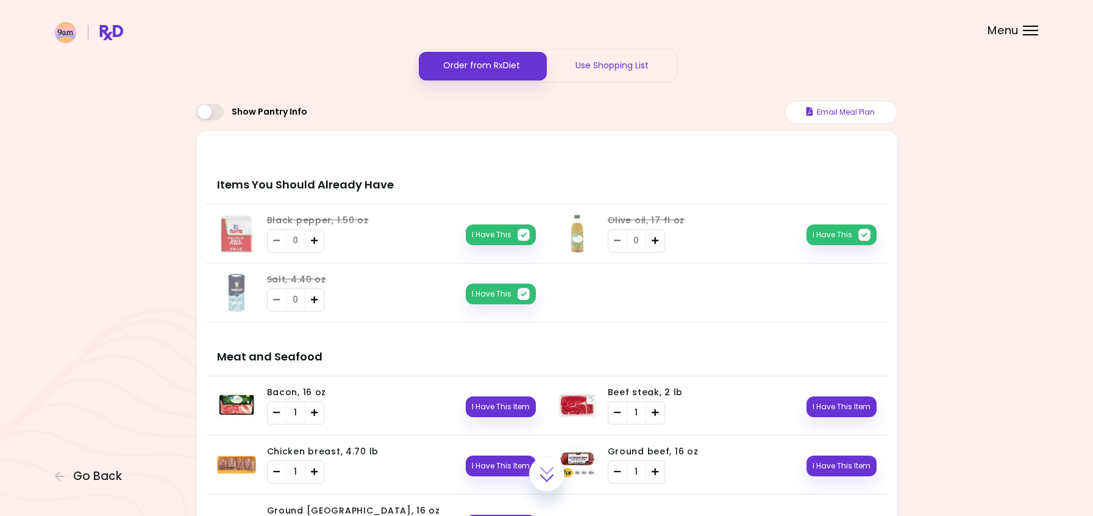
scroll to position [61, 0]
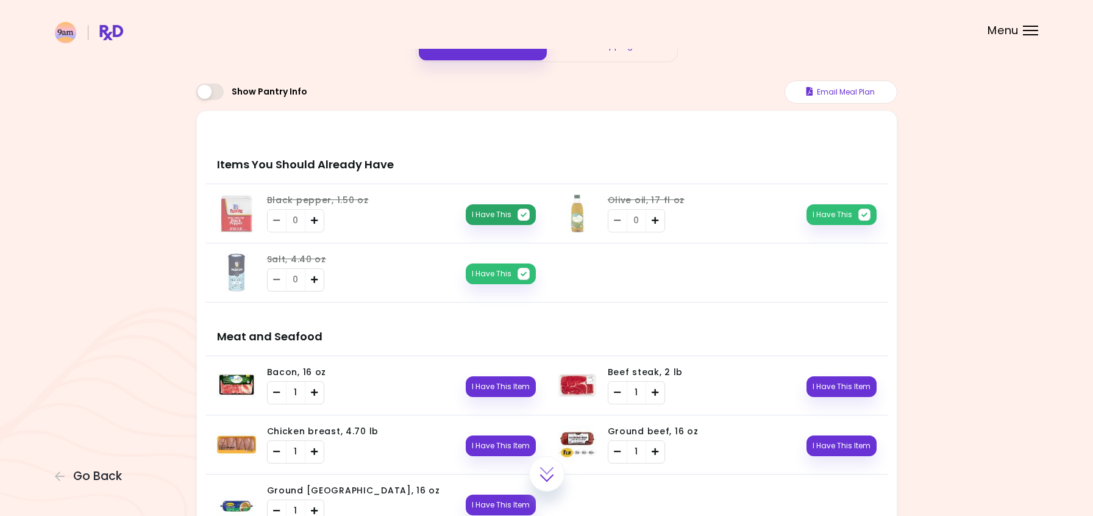
click at [523, 216] on icon "button" at bounding box center [524, 215] width 12 height 12
click at [523, 270] on icon "button" at bounding box center [524, 274] width 12 height 12
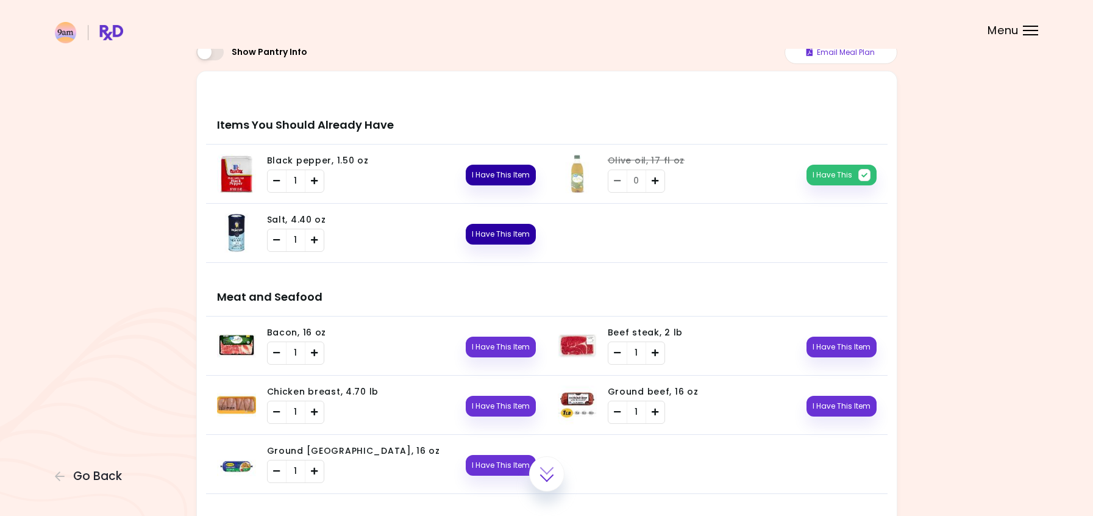
scroll to position [122, 0]
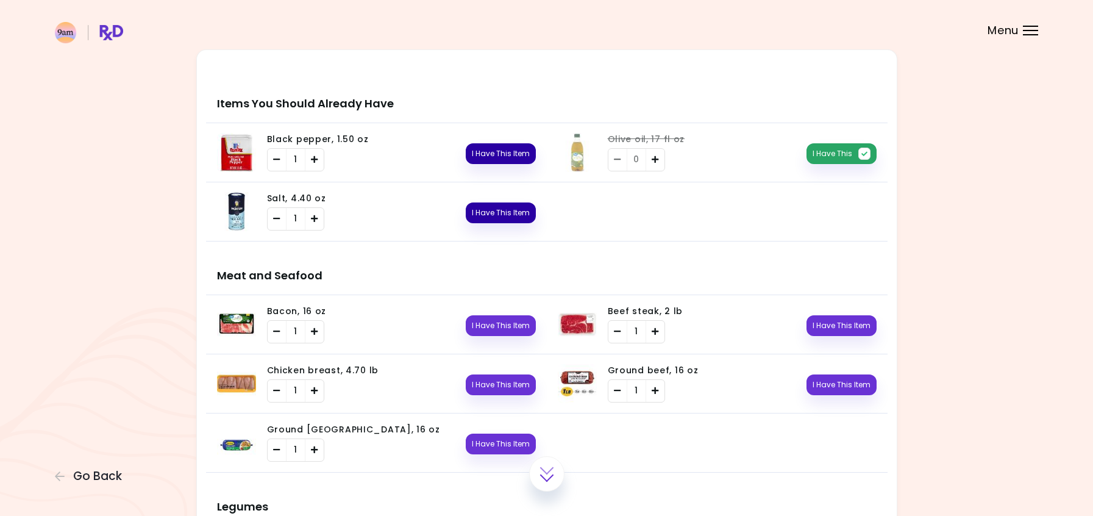
click at [837, 155] on button "I Have This" at bounding box center [842, 153] width 70 height 21
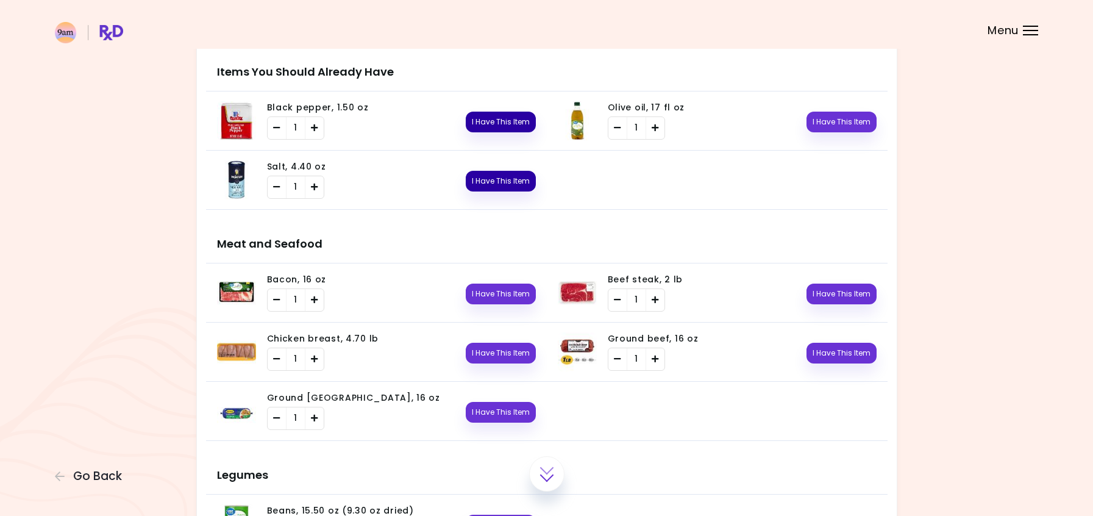
scroll to position [183, 0]
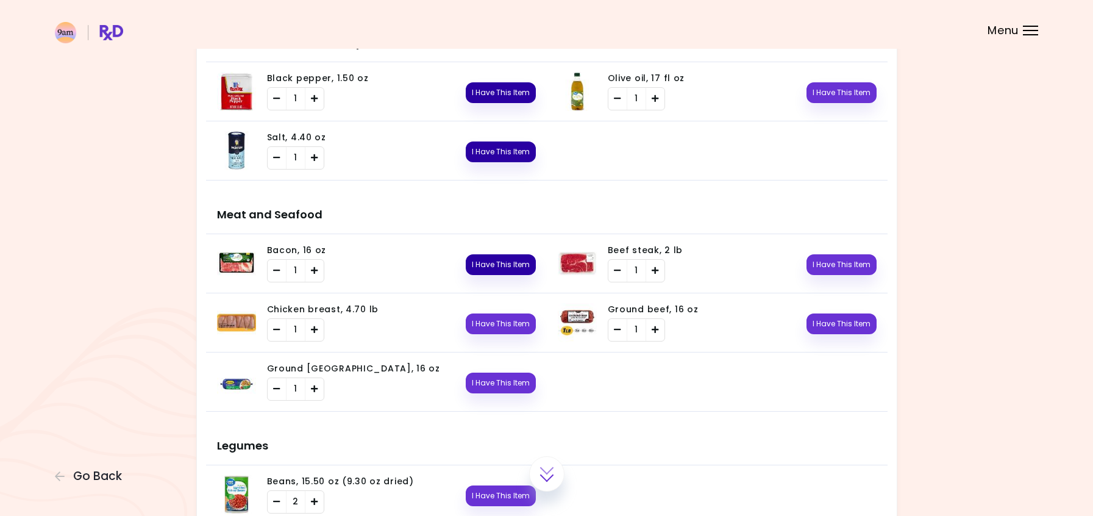
click at [520, 269] on button "I Have This Item" at bounding box center [501, 264] width 70 height 21
click at [527, 263] on icon "button" at bounding box center [524, 265] width 12 height 12
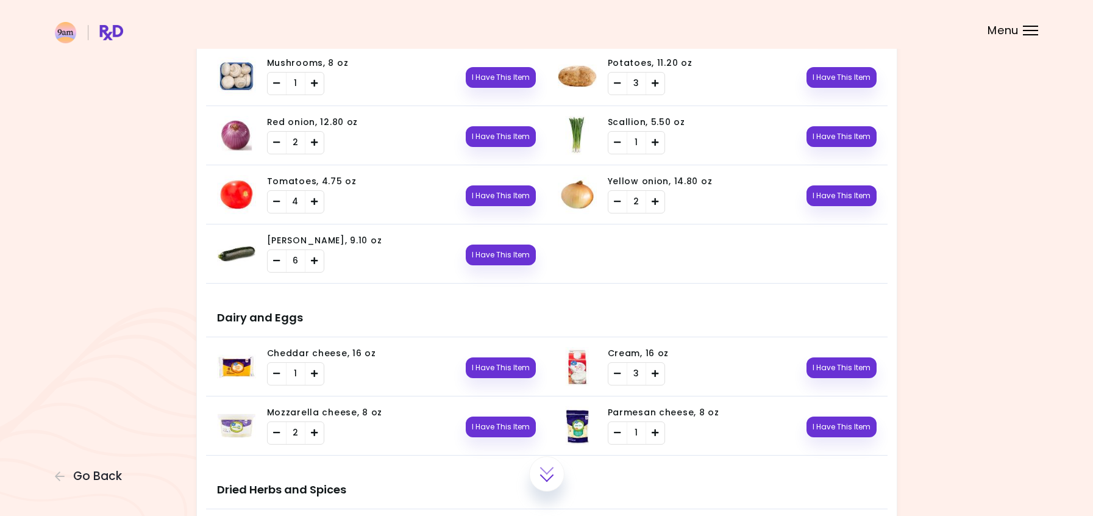
scroll to position [854, 0]
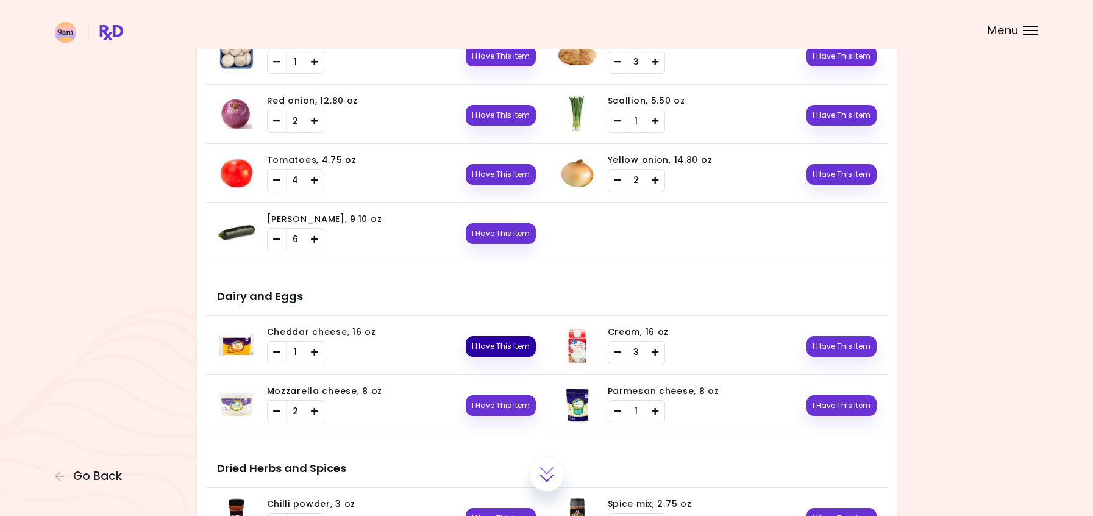
click at [510, 349] on button "I Have This Item" at bounding box center [501, 346] width 70 height 21
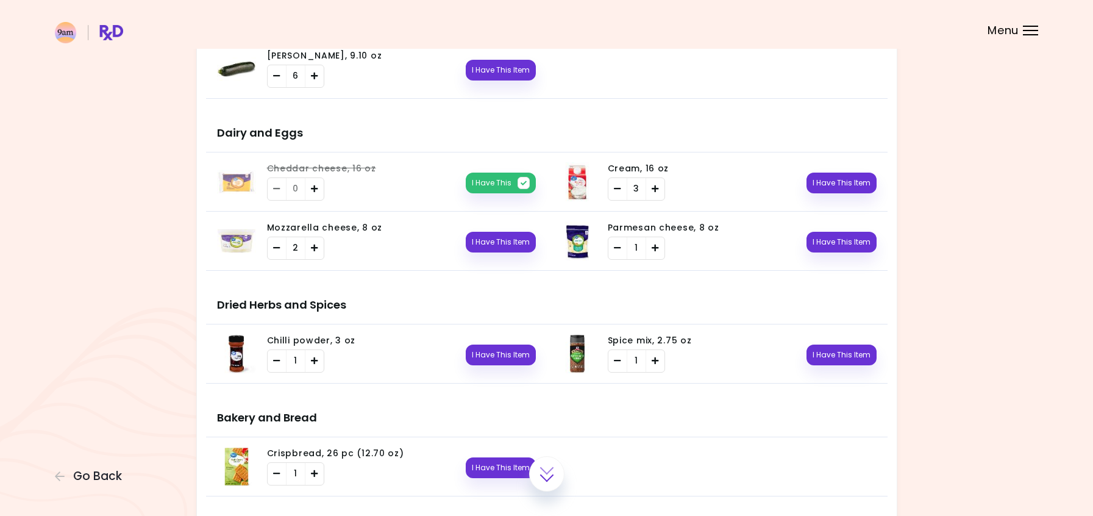
scroll to position [1037, 0]
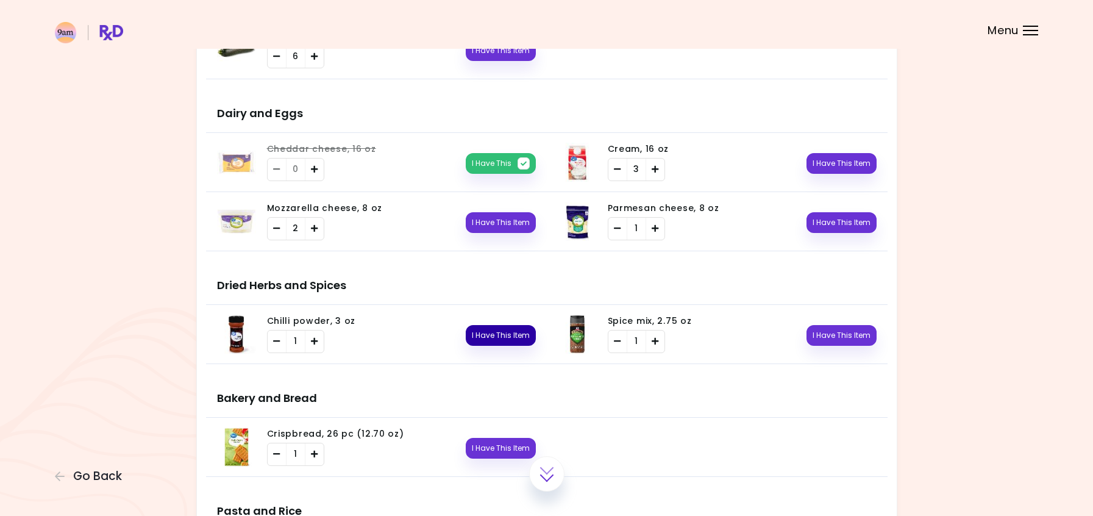
click at [499, 336] on button "I Have This Item" at bounding box center [501, 335] width 70 height 21
click at [498, 332] on button "I Have This" at bounding box center [501, 335] width 70 height 21
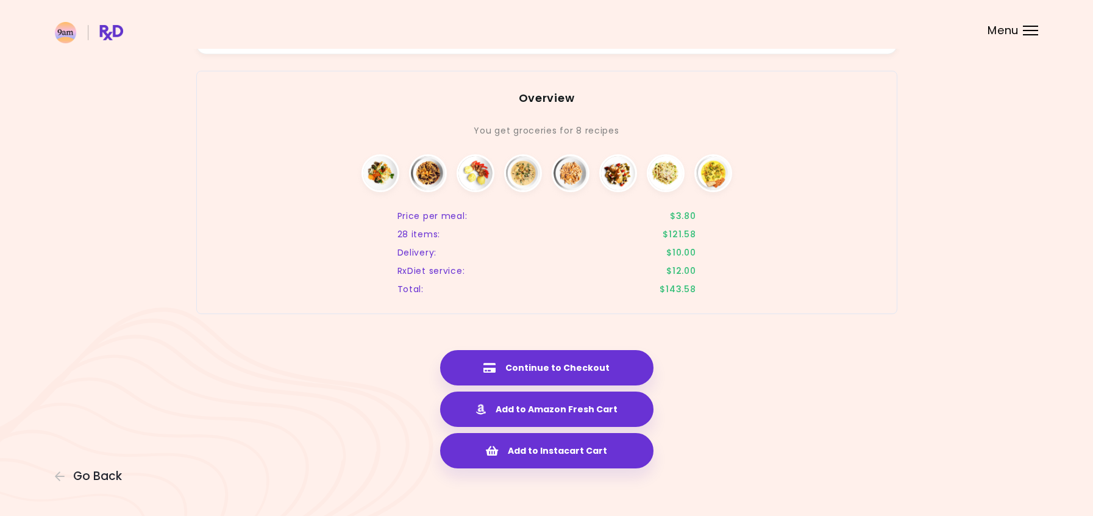
scroll to position [1608, 0]
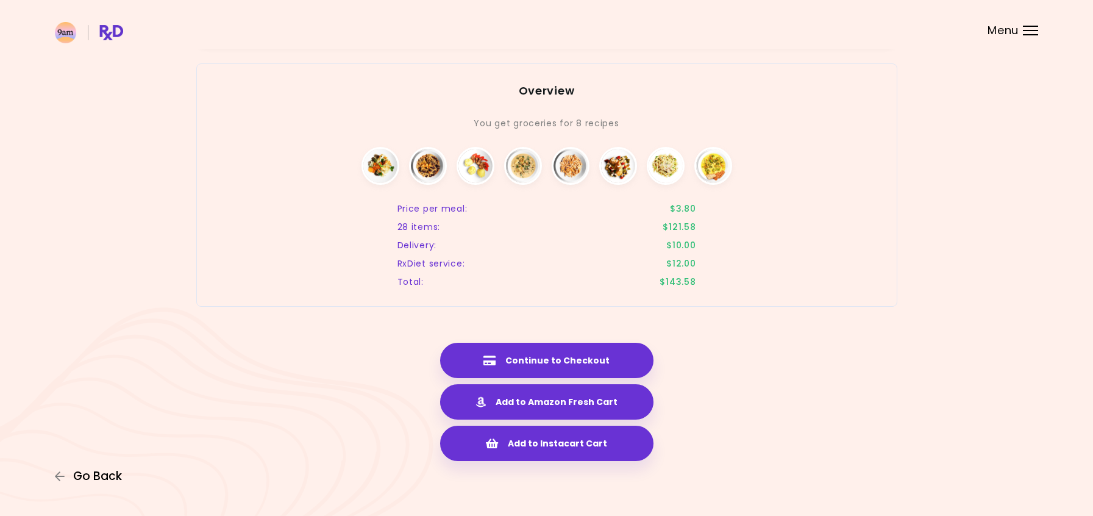
click at [98, 474] on span "Go Back" at bounding box center [97, 476] width 49 height 13
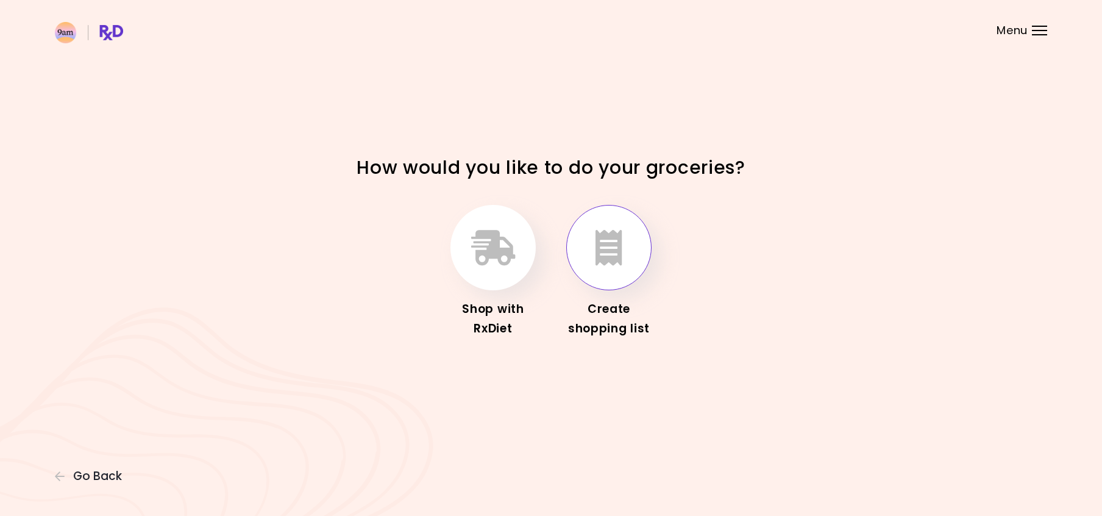
click at [630, 254] on button "button" at bounding box center [608, 247] width 85 height 85
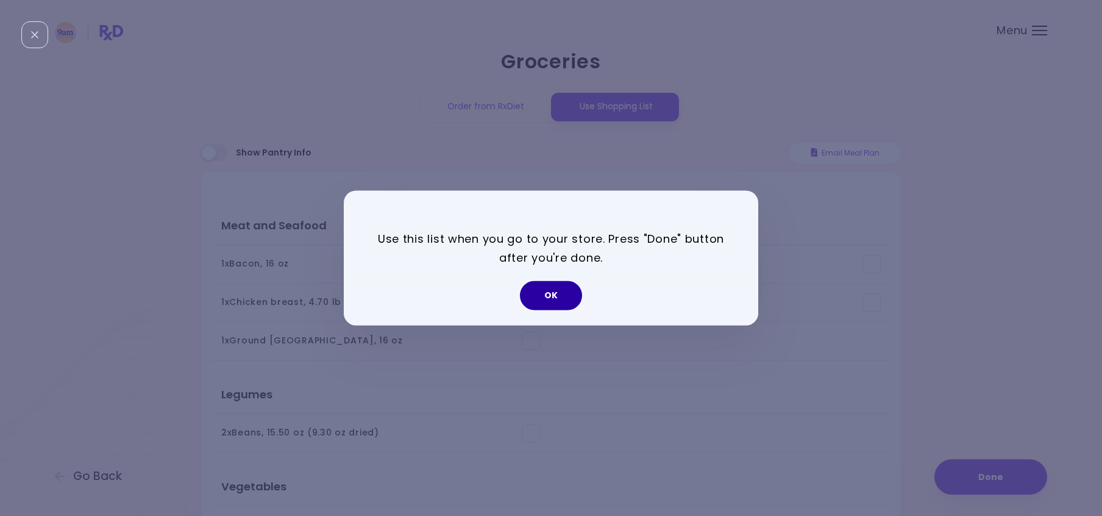
click at [552, 294] on button "OK" at bounding box center [551, 295] width 62 height 29
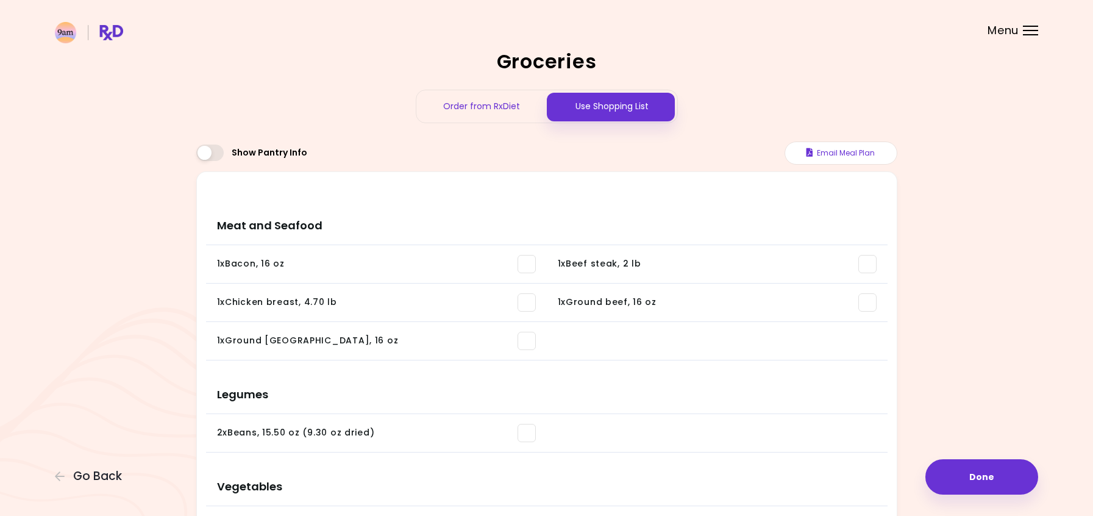
click at [209, 153] on span at bounding box center [209, 153] width 27 height 16
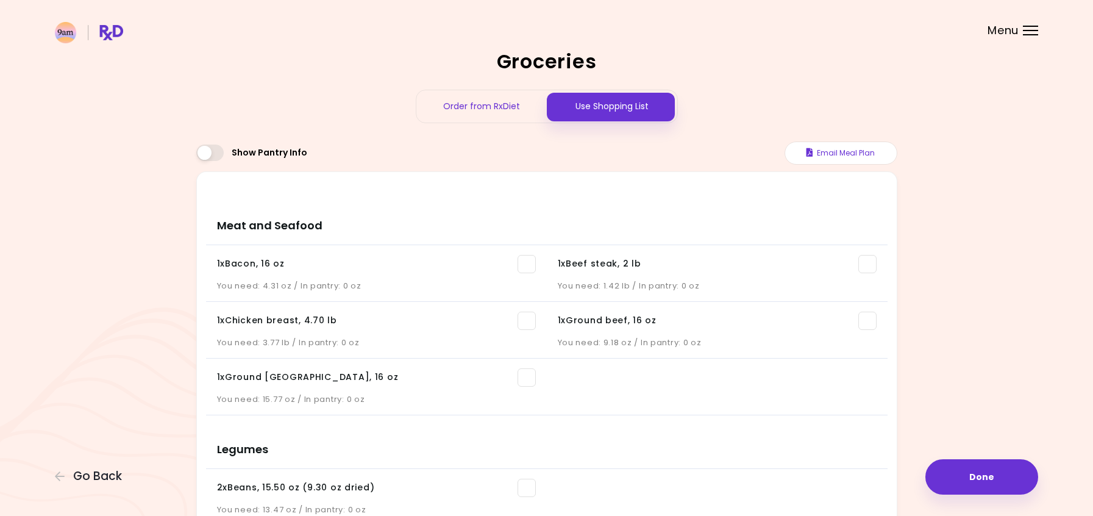
click at [597, 106] on div "Use Shopping List" at bounding box center [612, 106] width 130 height 32
click at [1027, 30] on div at bounding box center [1030, 30] width 15 height 1
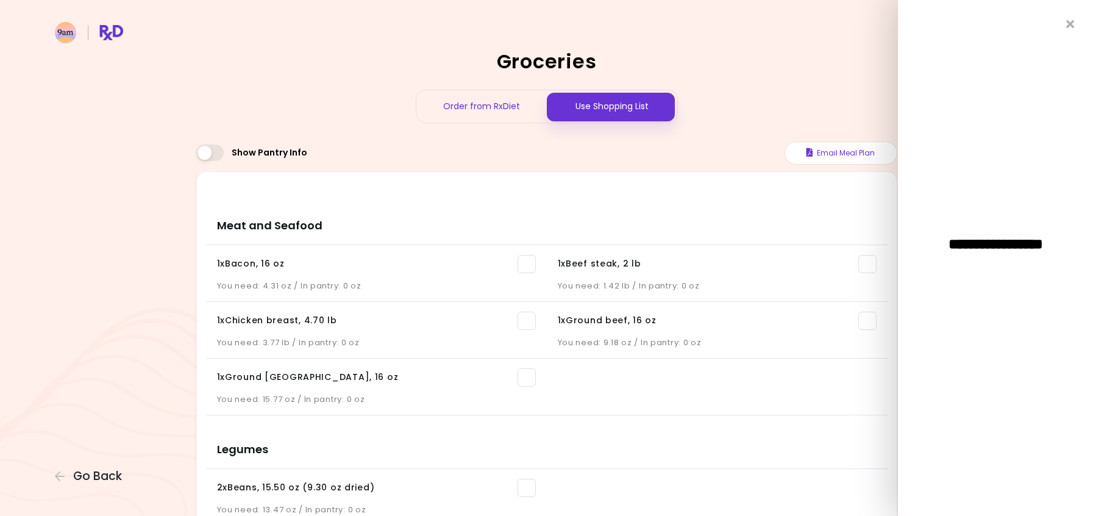
click at [814, 53] on h2 "Groceries" at bounding box center [546, 62] width 701 height 20
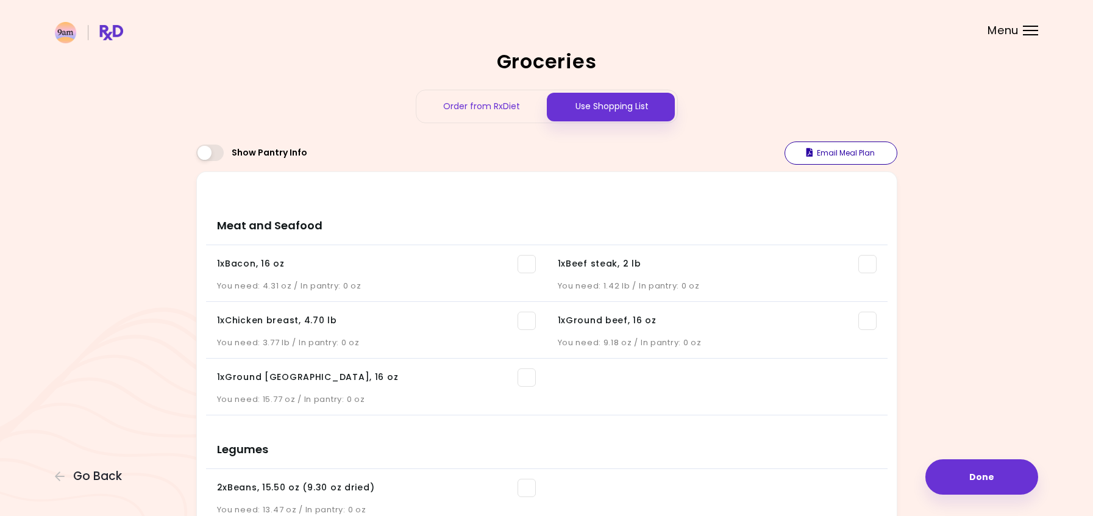
click at [848, 151] on button "Email Meal Plan" at bounding box center [841, 152] width 113 height 23
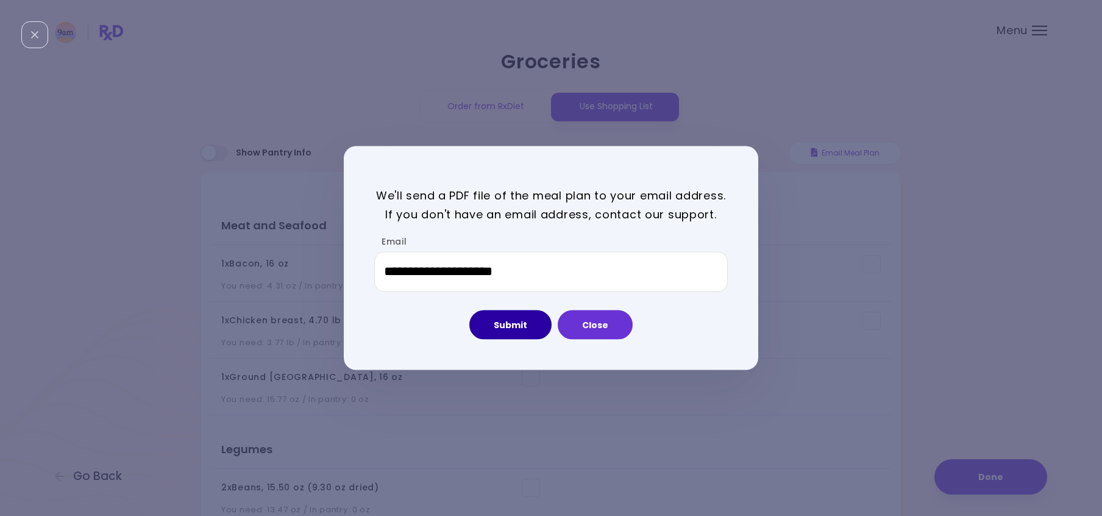
click at [526, 323] on button "Submit" at bounding box center [511, 324] width 82 height 29
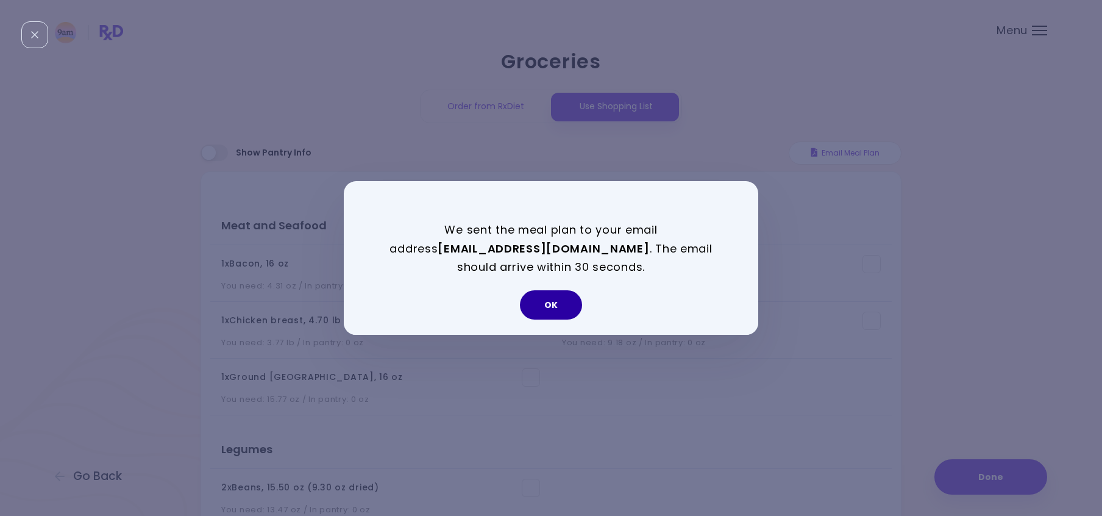
click at [555, 301] on button "OK" at bounding box center [551, 304] width 62 height 29
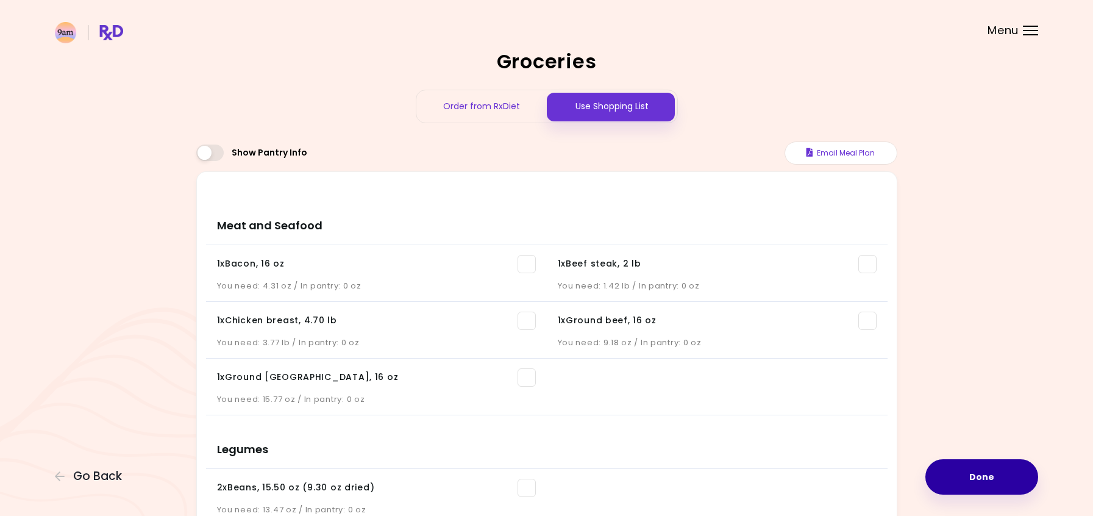
click at [990, 467] on button "Done" at bounding box center [982, 476] width 113 height 35
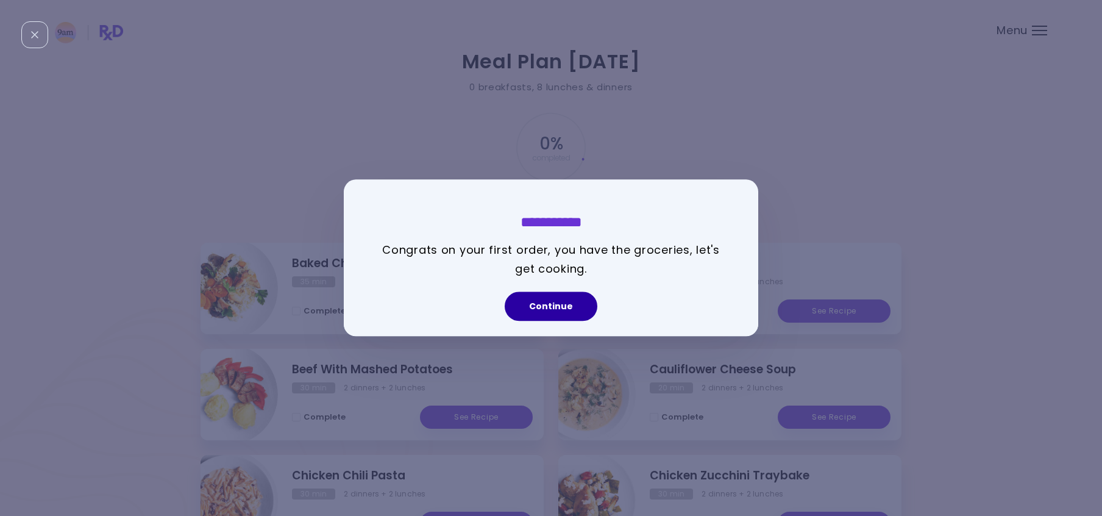
click at [558, 305] on button "Continue" at bounding box center [551, 306] width 93 height 29
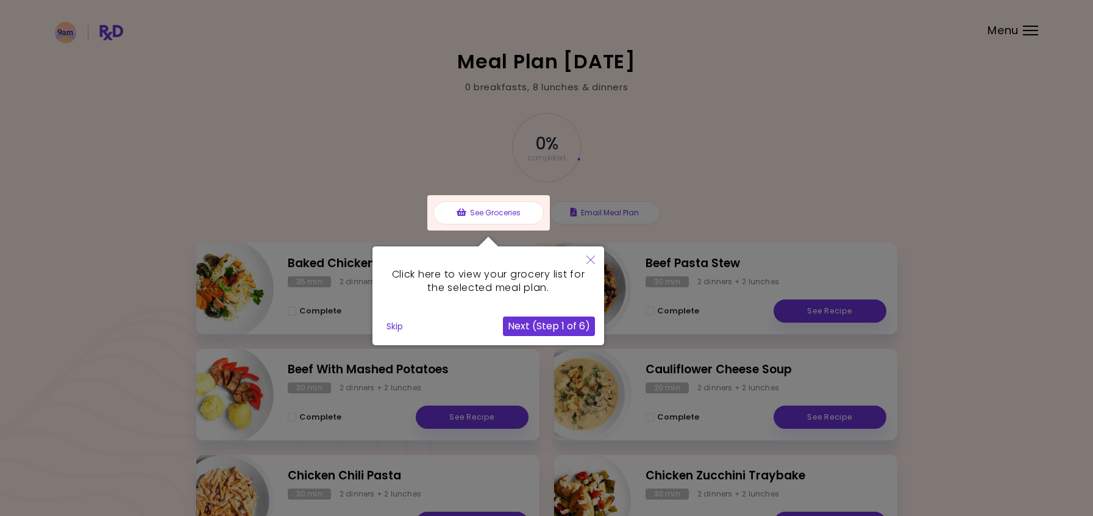
click at [393, 323] on button "Skip" at bounding box center [395, 326] width 26 height 18
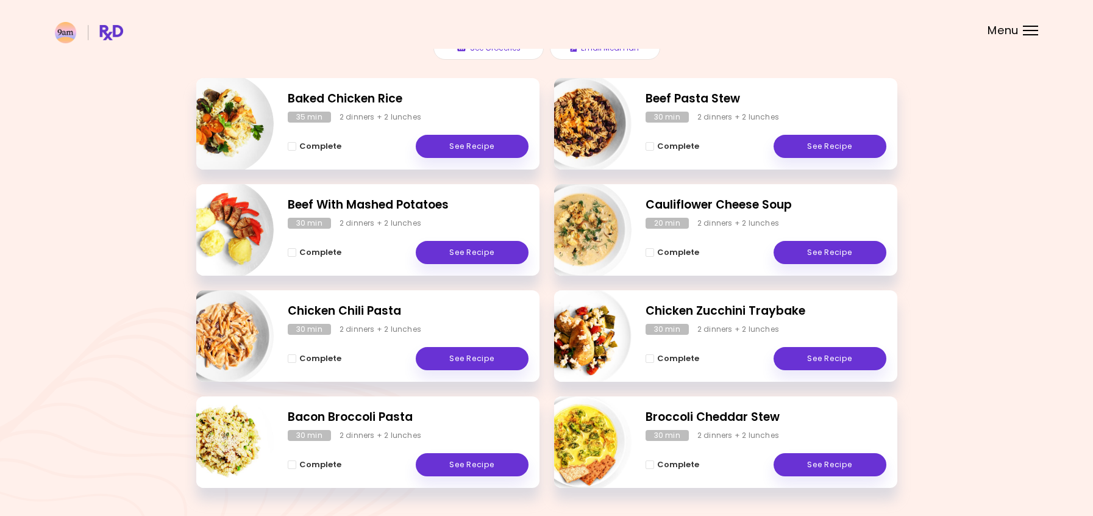
scroll to position [183, 0]
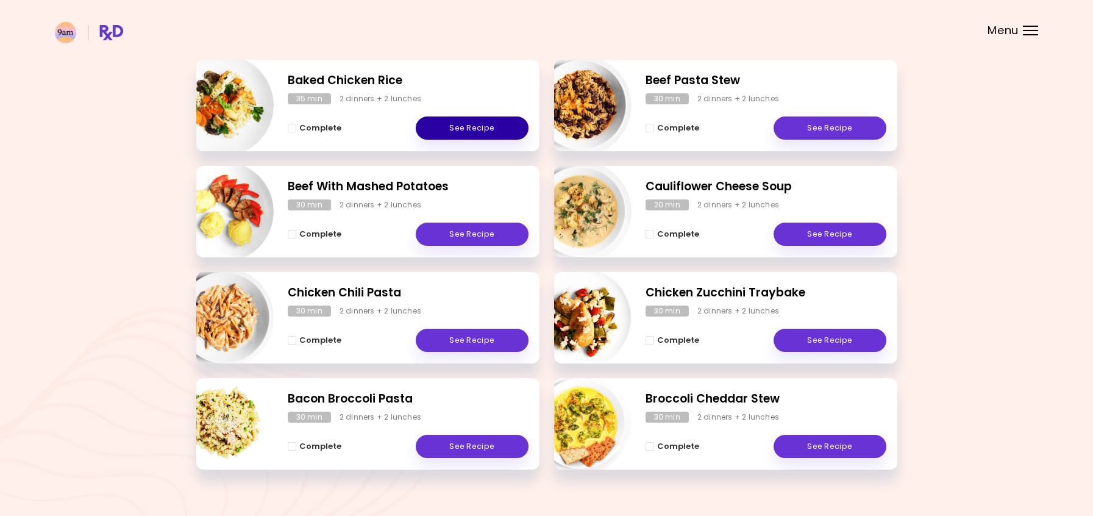
click at [490, 123] on link "See Recipe" at bounding box center [472, 127] width 113 height 23
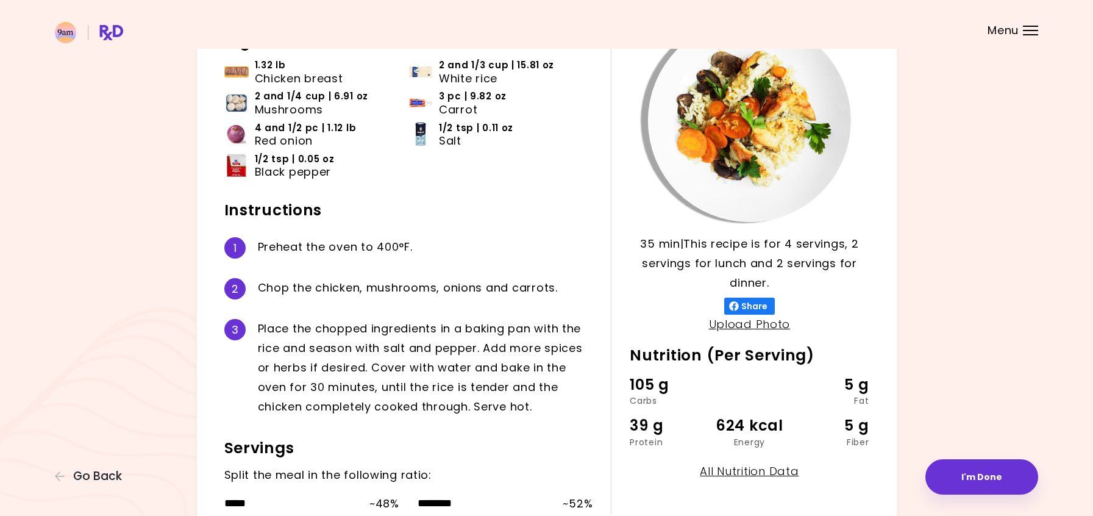
scroll to position [183, 0]
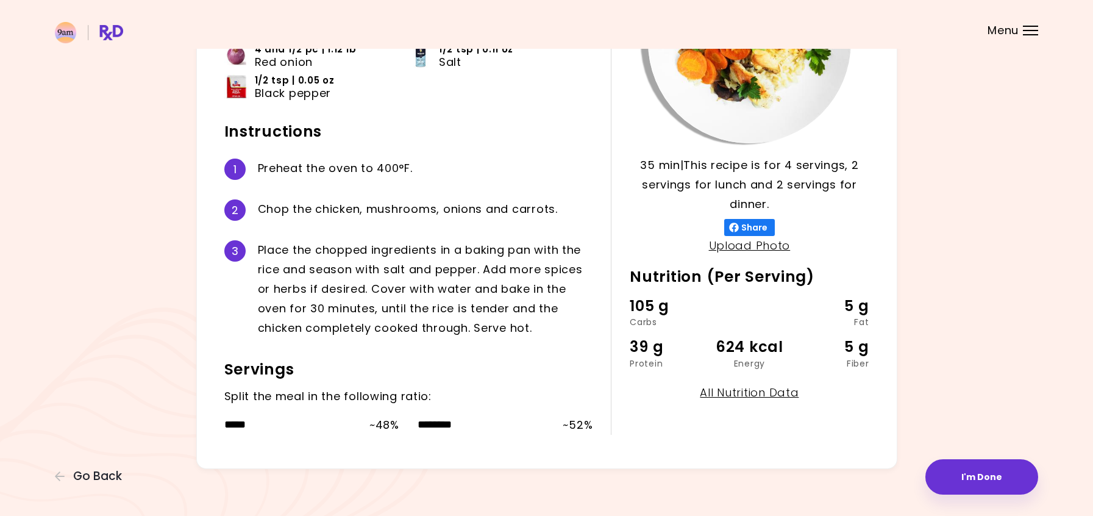
click at [760, 390] on link "All Nutrition Data" at bounding box center [749, 392] width 99 height 15
select select "*"
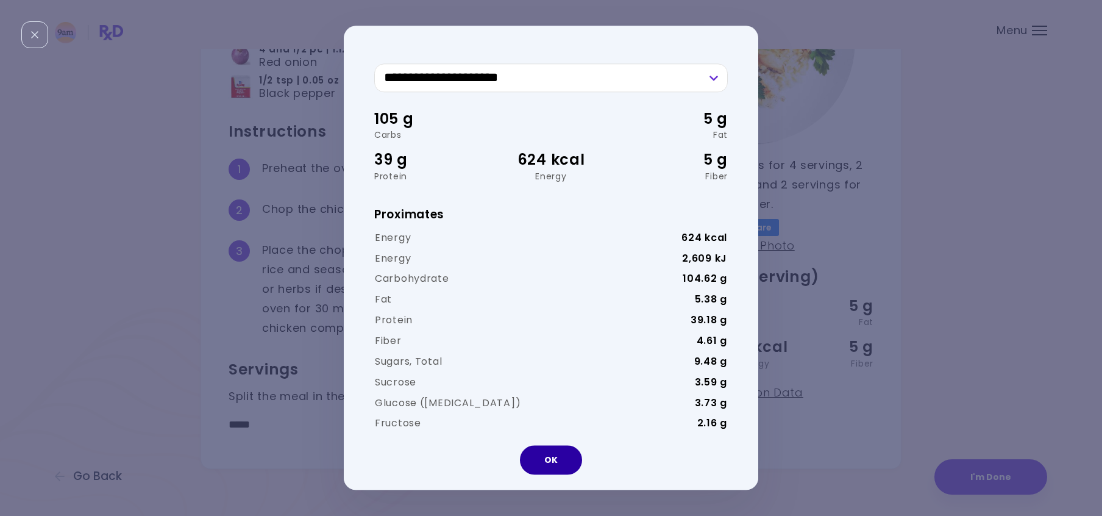
click at [546, 459] on button "OK" at bounding box center [551, 460] width 62 height 29
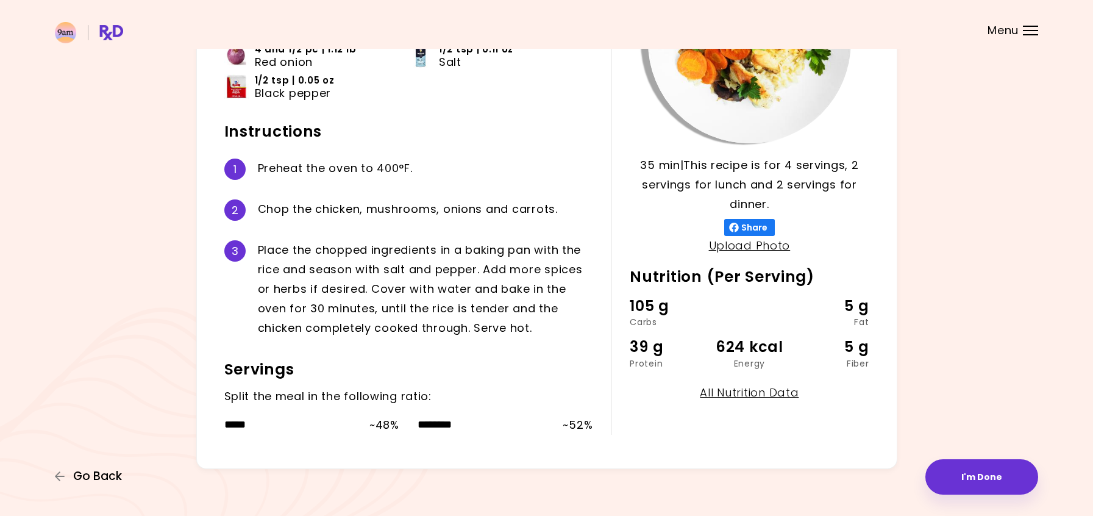
click at [83, 474] on span "Go Back" at bounding box center [97, 476] width 49 height 13
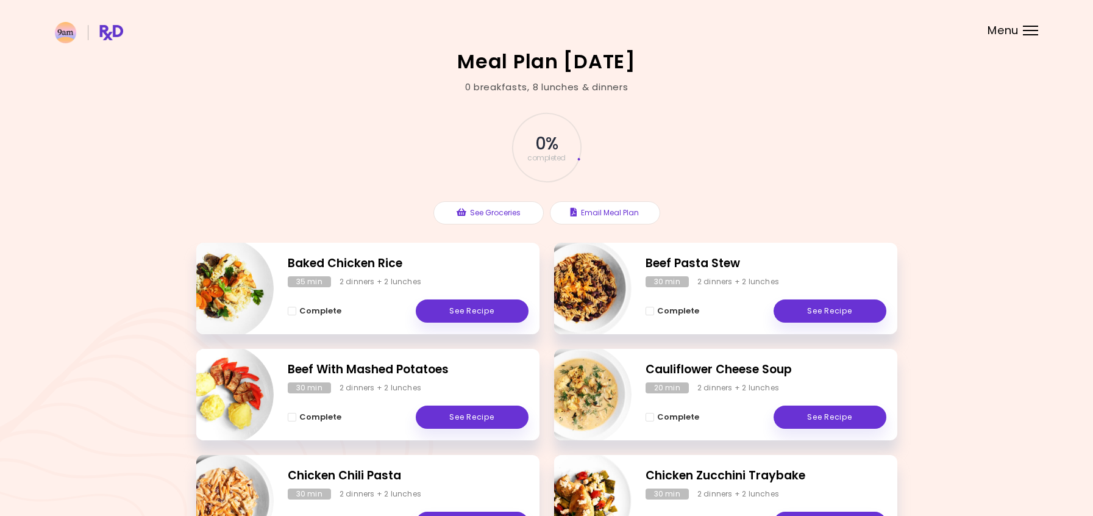
click at [1030, 28] on div "Menu" at bounding box center [1030, 31] width 15 height 10
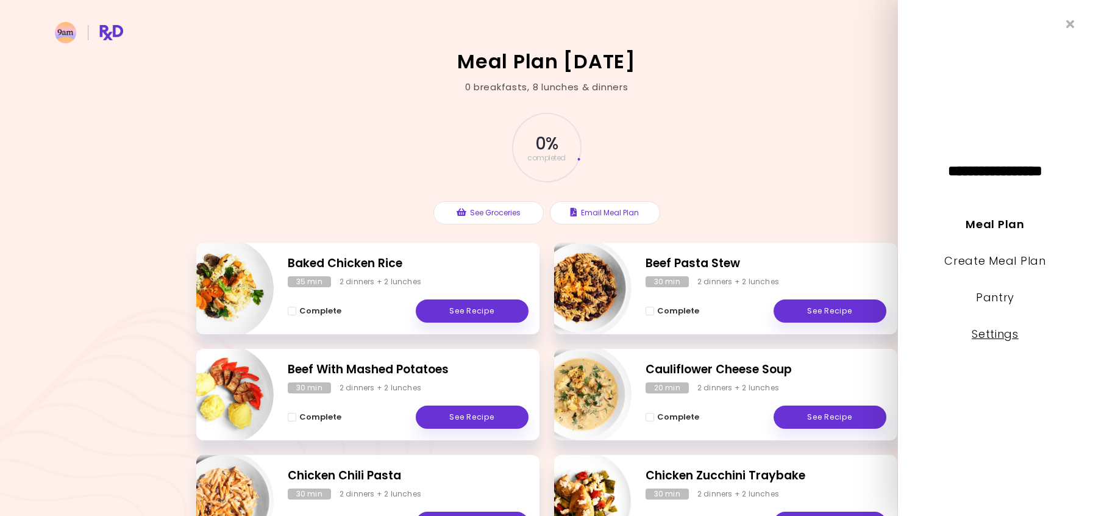
click at [1006, 334] on link "Settings" at bounding box center [996, 333] width 47 height 15
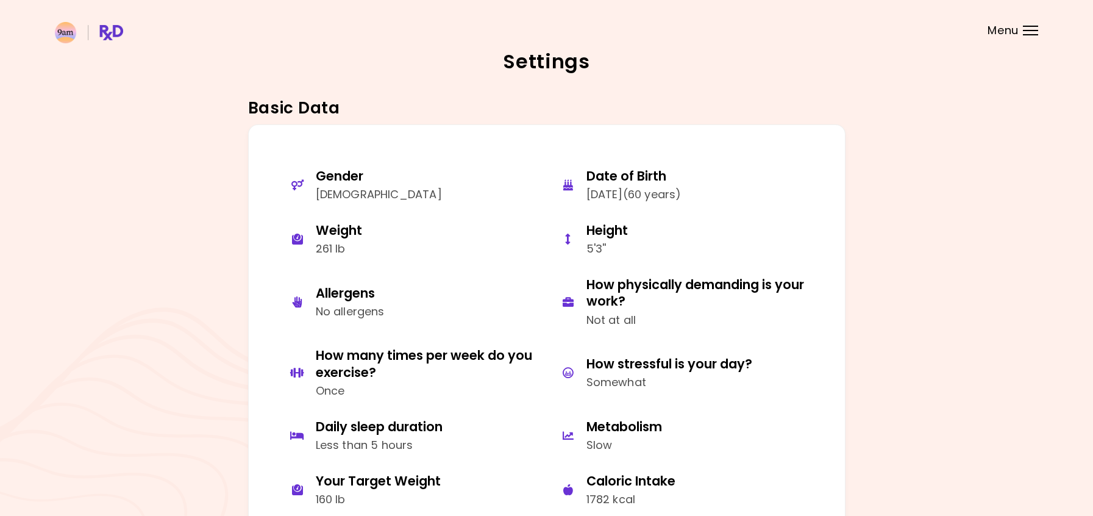
click at [1027, 31] on div "Menu" at bounding box center [1030, 31] width 15 height 10
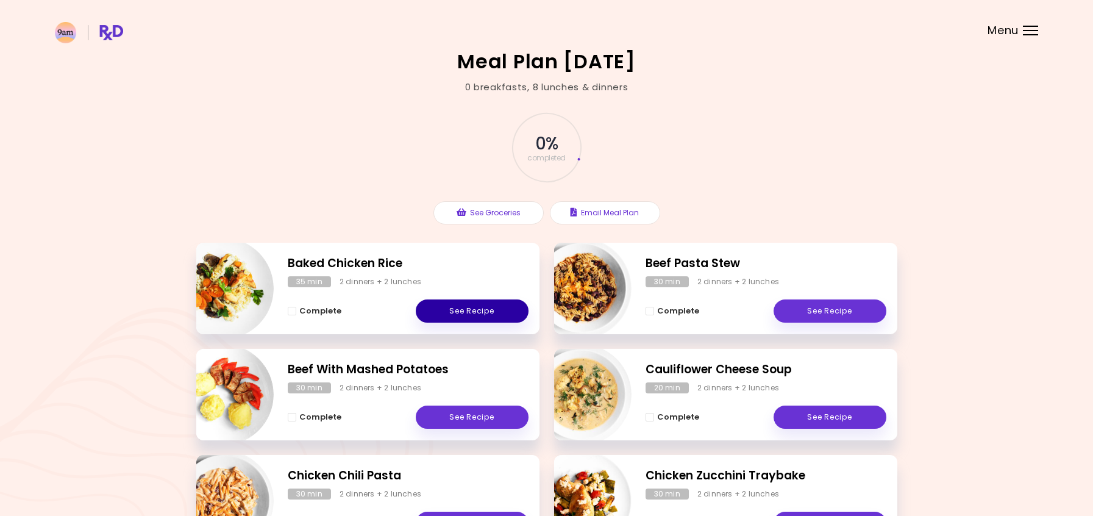
click at [475, 307] on link "See Recipe" at bounding box center [472, 310] width 113 height 23
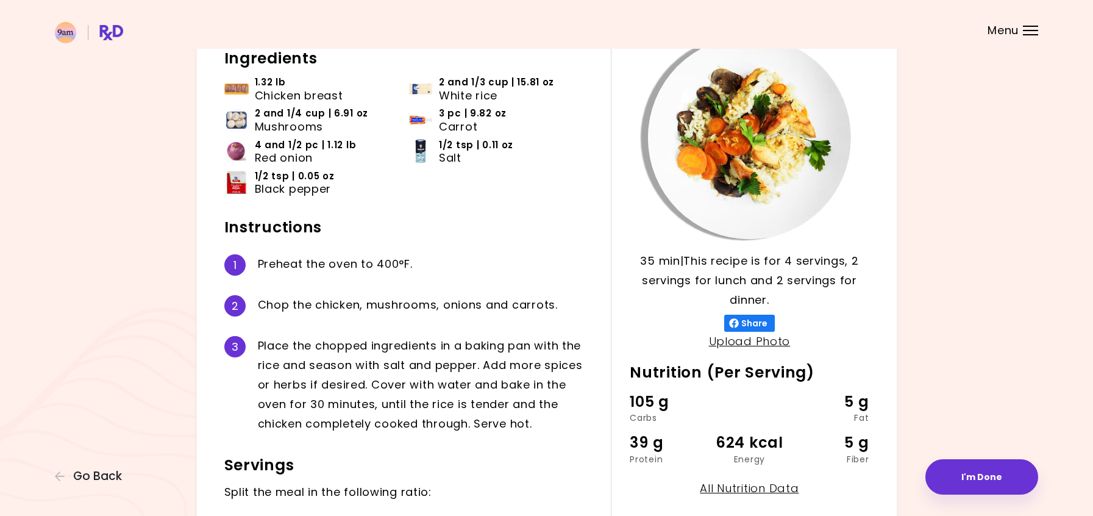
scroll to position [66, 0]
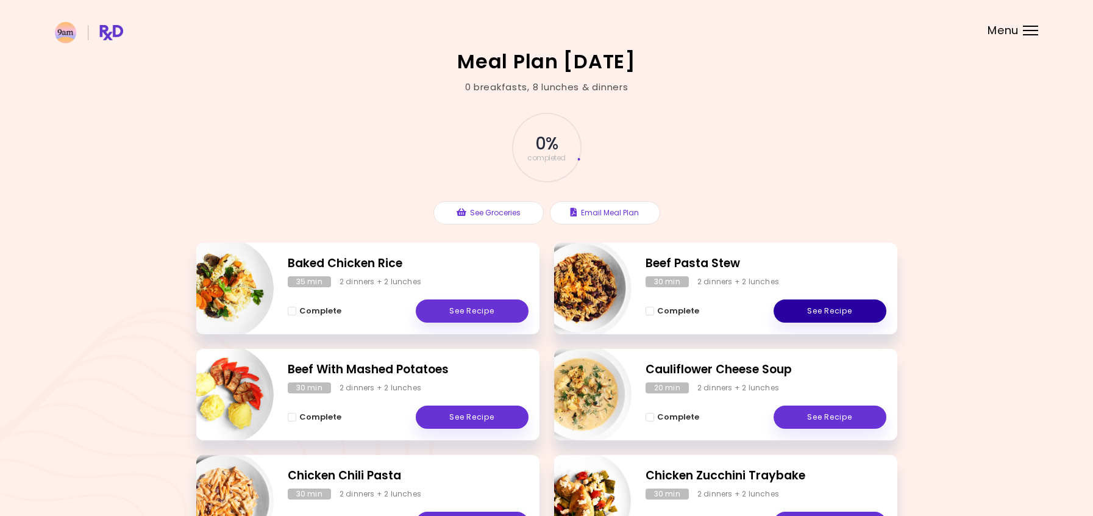
click at [852, 304] on link "See Recipe" at bounding box center [830, 310] width 113 height 23
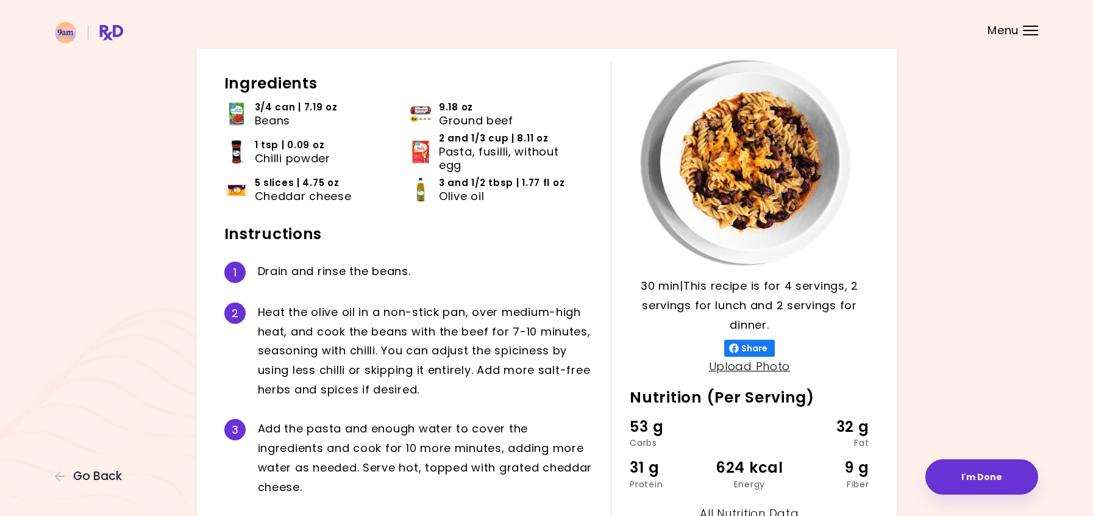
scroll to position [43, 0]
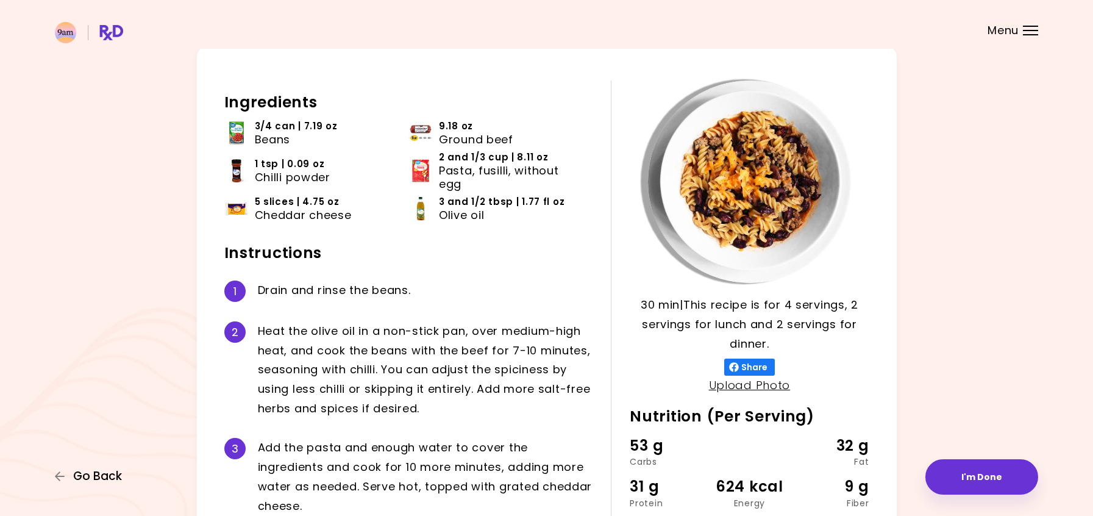
click at [98, 477] on span "Go Back" at bounding box center [97, 476] width 49 height 13
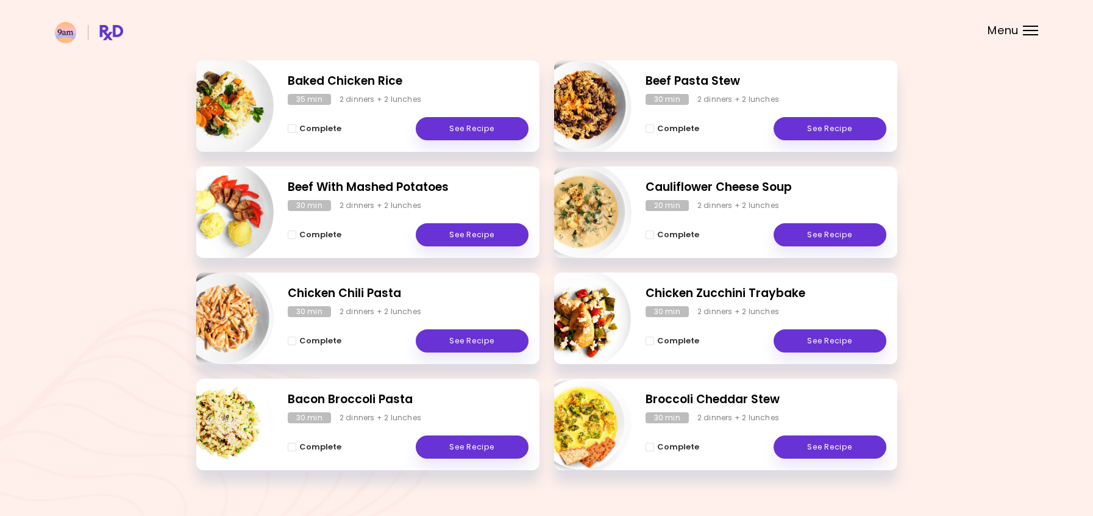
scroll to position [183, 0]
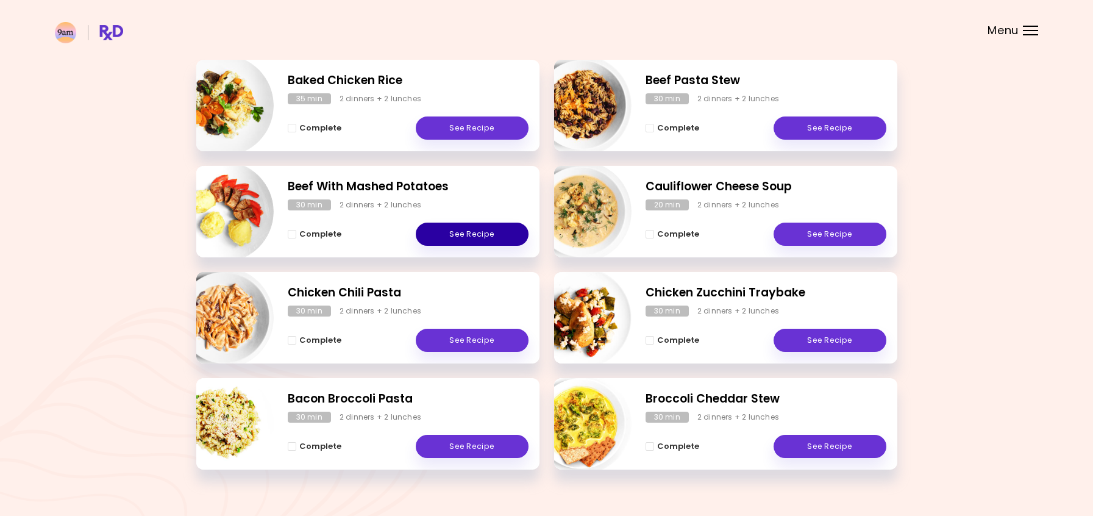
click at [456, 234] on link "See Recipe" at bounding box center [472, 234] width 113 height 23
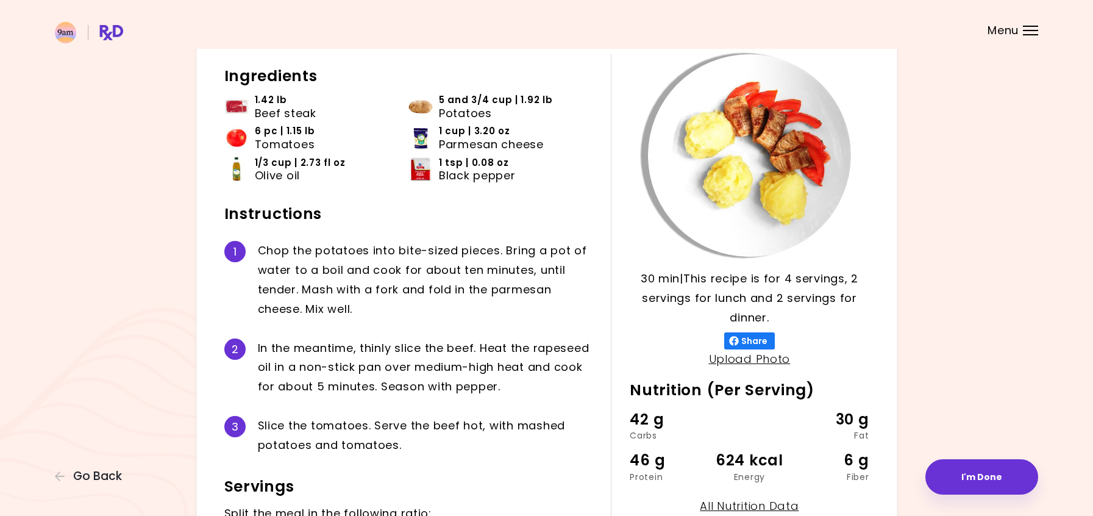
scroll to position [130, 0]
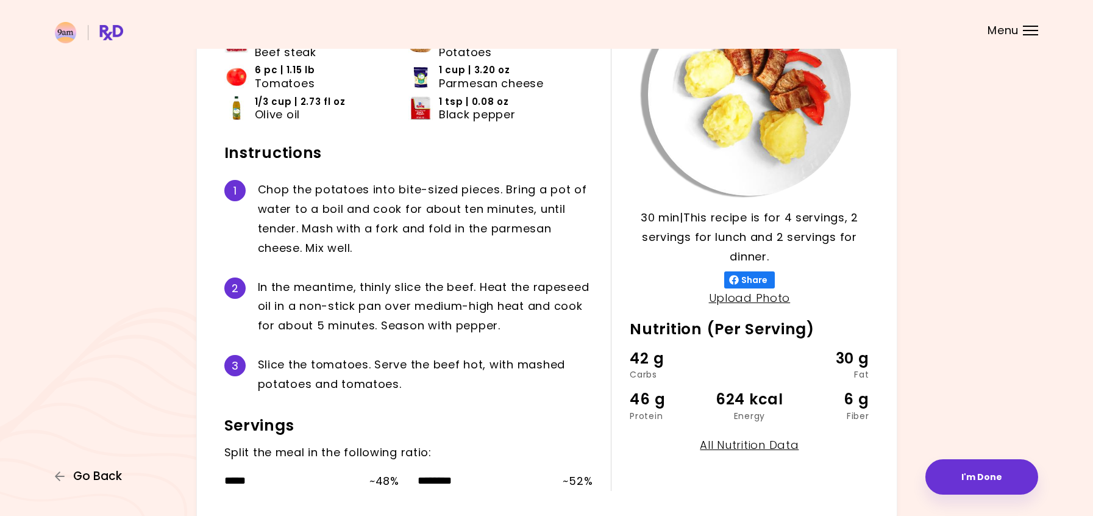
click at [96, 475] on span "Go Back" at bounding box center [97, 476] width 49 height 13
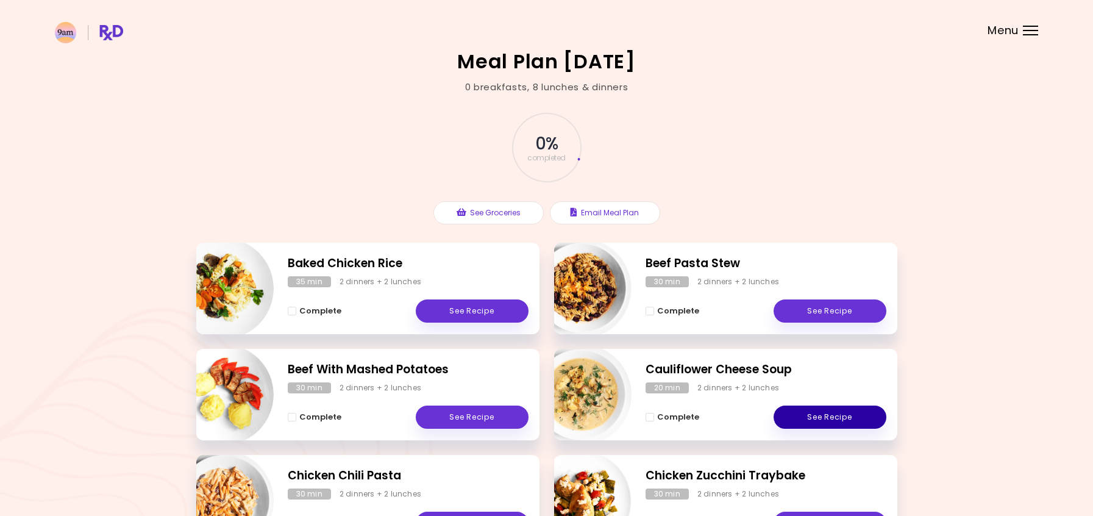
click at [827, 415] on link "See Recipe" at bounding box center [830, 416] width 113 height 23
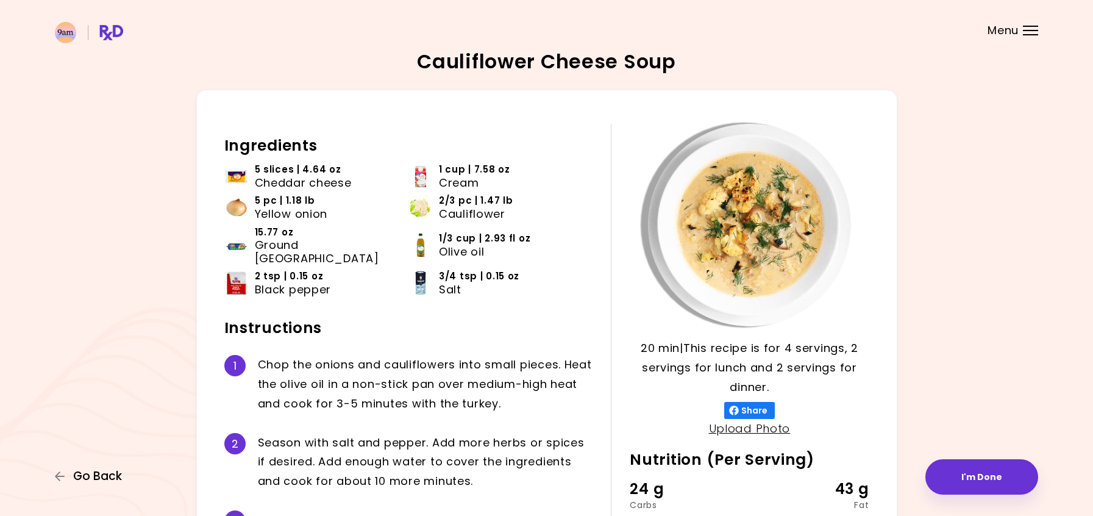
click at [103, 470] on span "Go Back" at bounding box center [97, 476] width 49 height 13
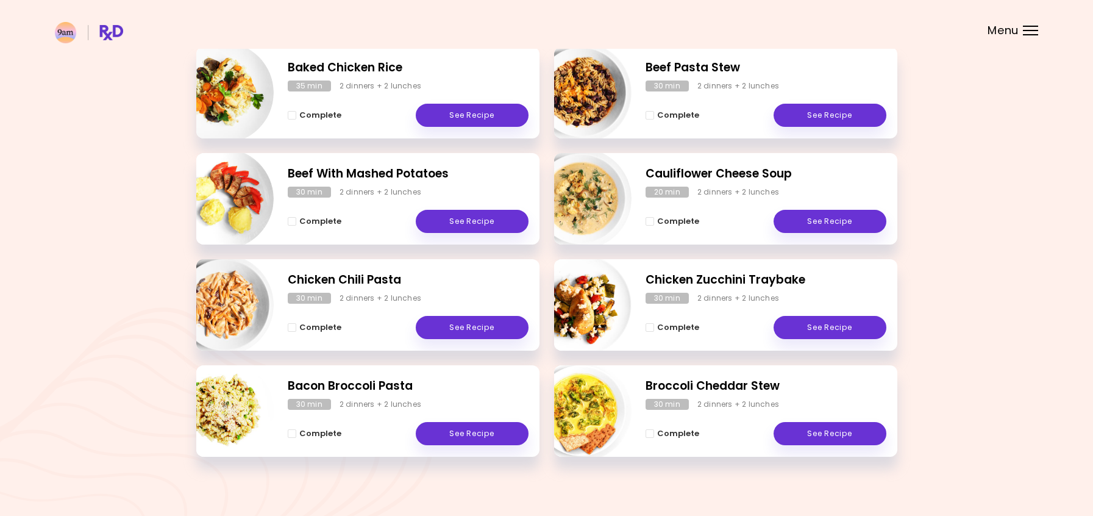
scroll to position [203, 0]
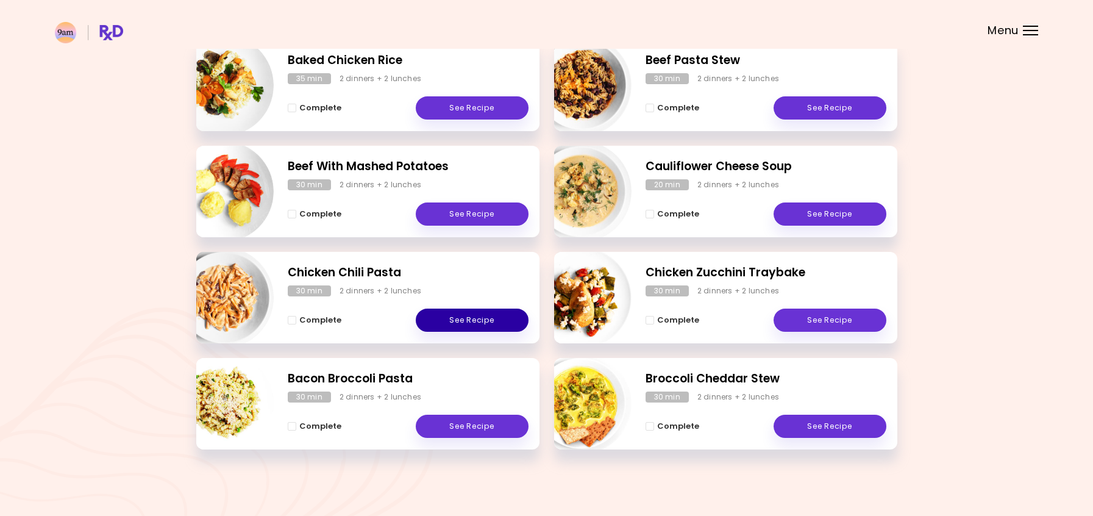
click at [487, 313] on link "See Recipe" at bounding box center [472, 320] width 113 height 23
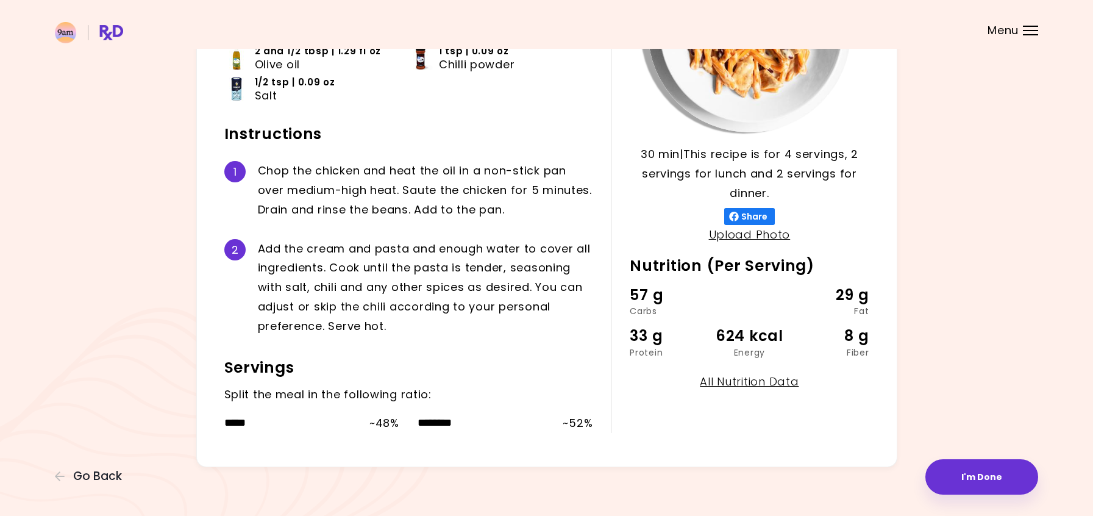
scroll to position [197, 0]
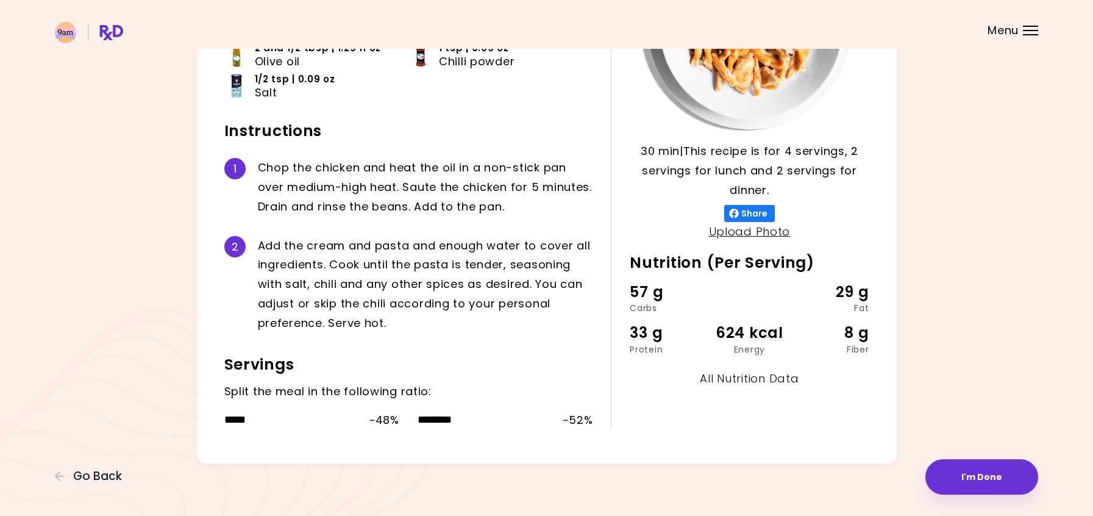
click at [751, 374] on link "All Nutrition Data" at bounding box center [749, 378] width 99 height 15
select select "*"
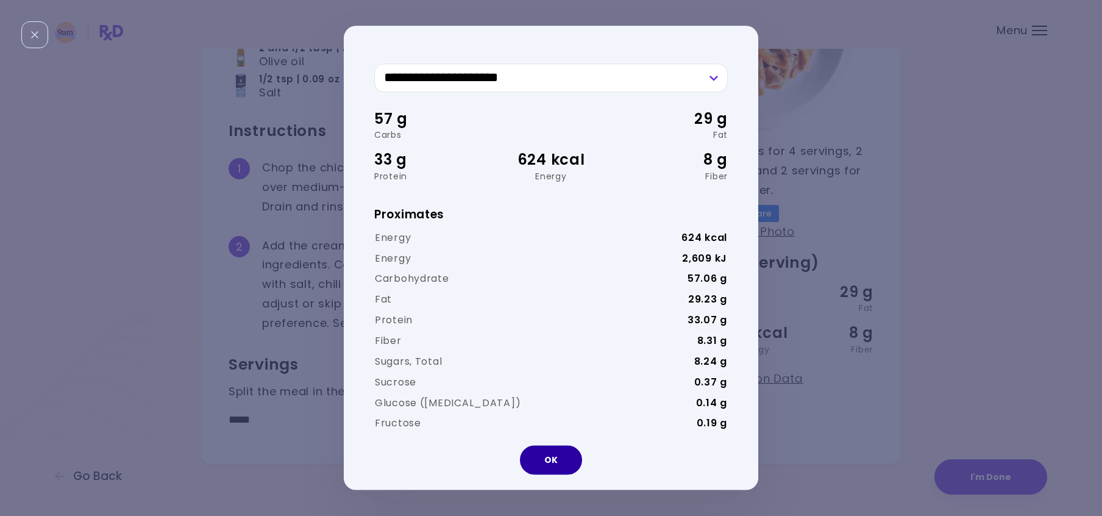
click at [552, 455] on button "OK" at bounding box center [551, 460] width 62 height 29
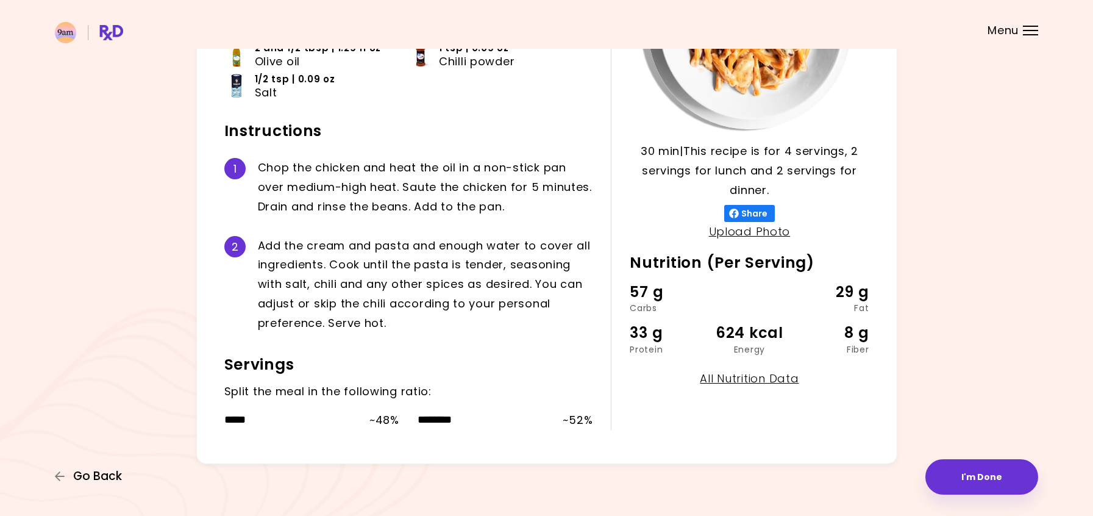
click at [96, 471] on span "Go Back" at bounding box center [97, 476] width 49 height 13
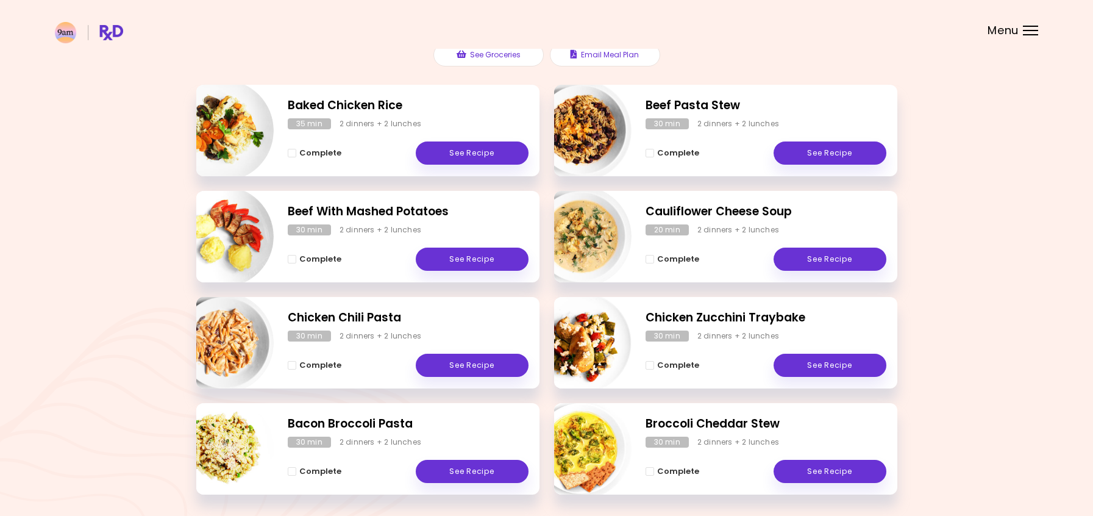
scroll to position [203, 0]
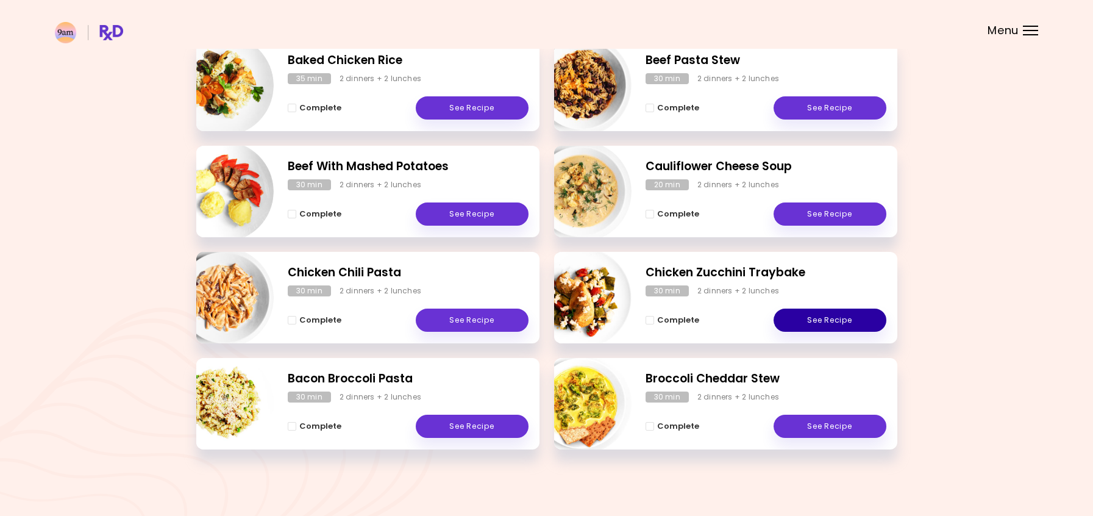
click at [819, 320] on link "See Recipe" at bounding box center [830, 320] width 113 height 23
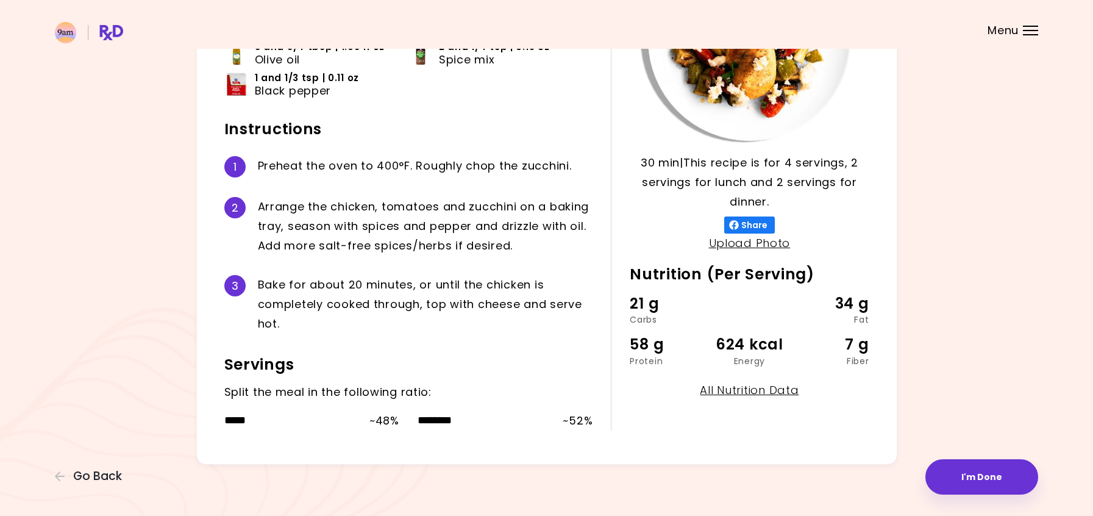
scroll to position [186, 0]
click at [763, 389] on link "All Nutrition Data" at bounding box center [749, 389] width 99 height 15
select select "*"
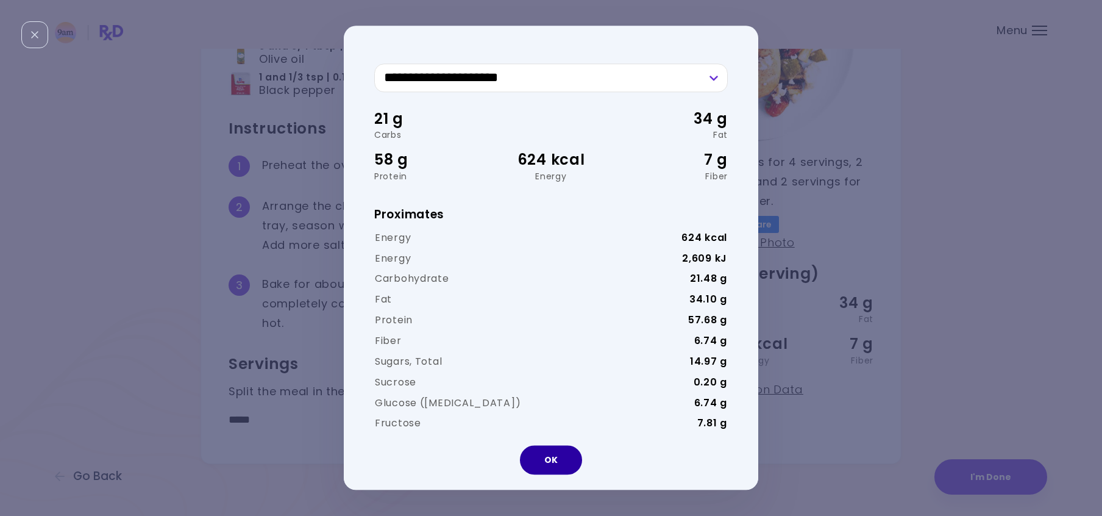
click at [566, 463] on button "OK" at bounding box center [551, 460] width 62 height 29
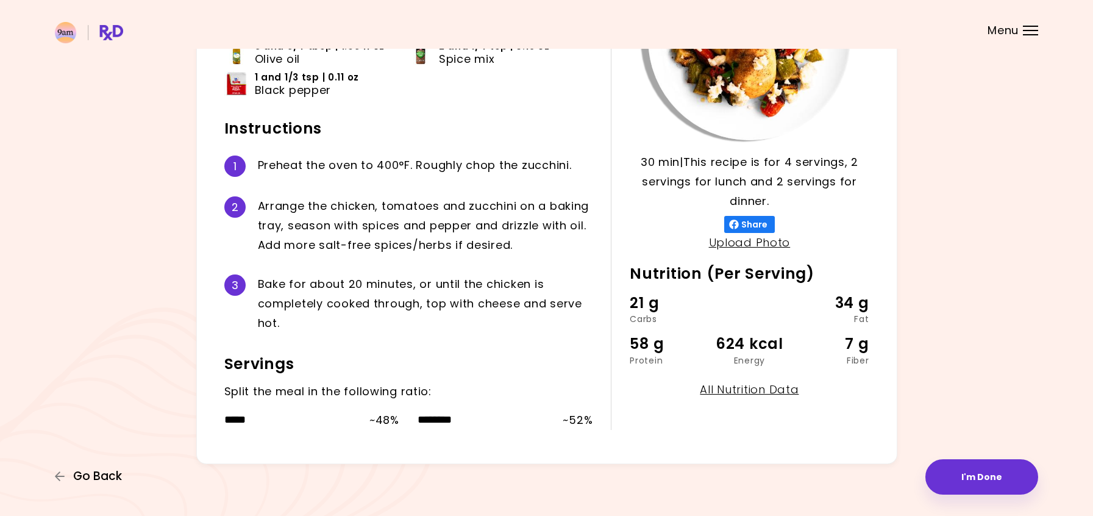
click at [89, 476] on span "Go Back" at bounding box center [97, 476] width 49 height 13
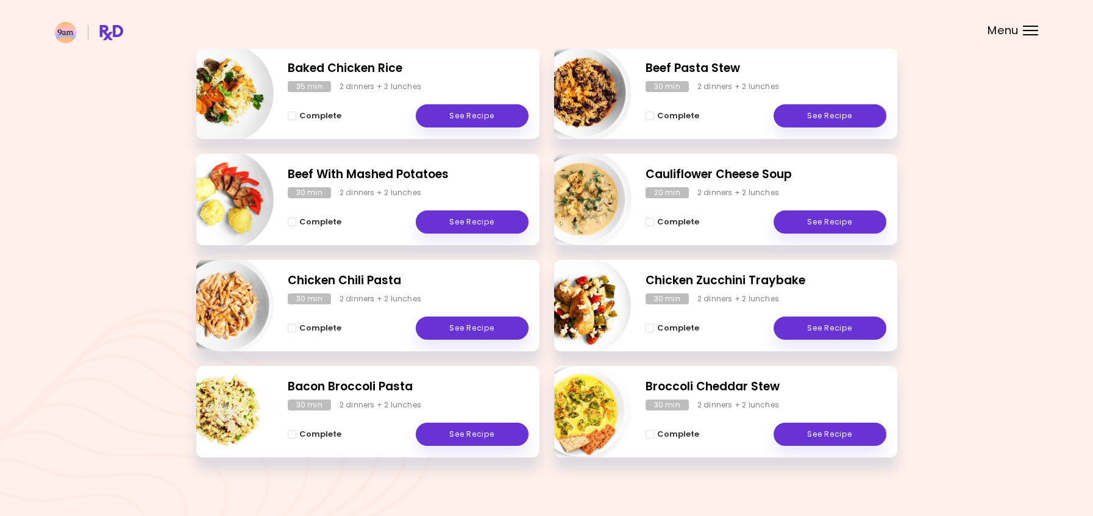
scroll to position [203, 0]
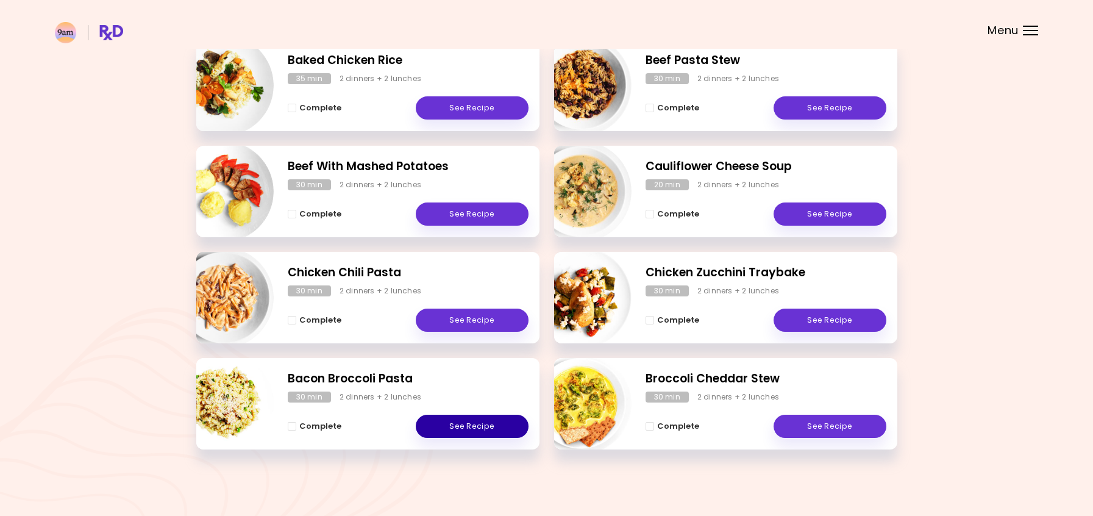
click at [467, 425] on link "See Recipe" at bounding box center [472, 426] width 113 height 23
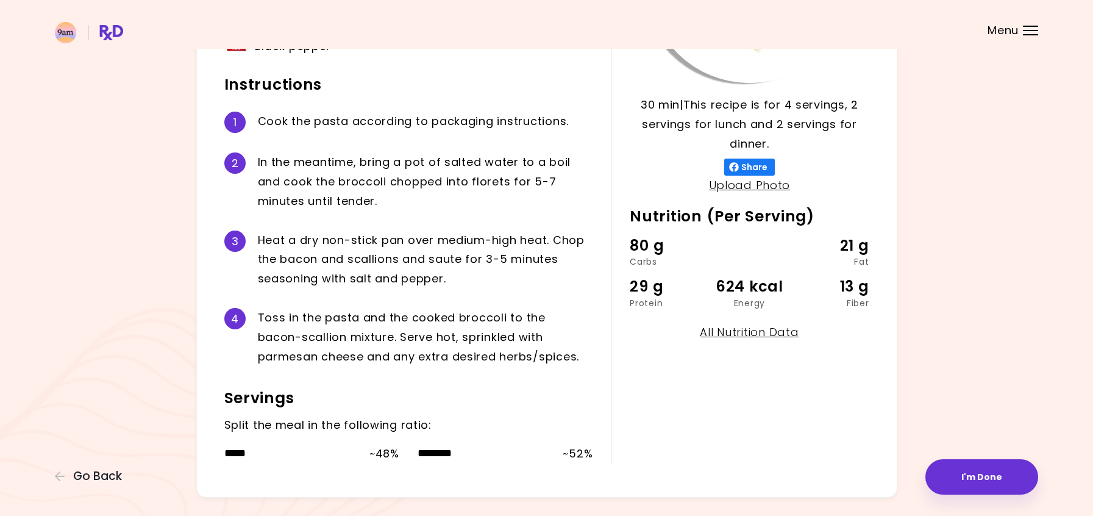
scroll to position [244, 0]
click at [736, 330] on link "All Nutrition Data" at bounding box center [749, 331] width 99 height 15
select select "*"
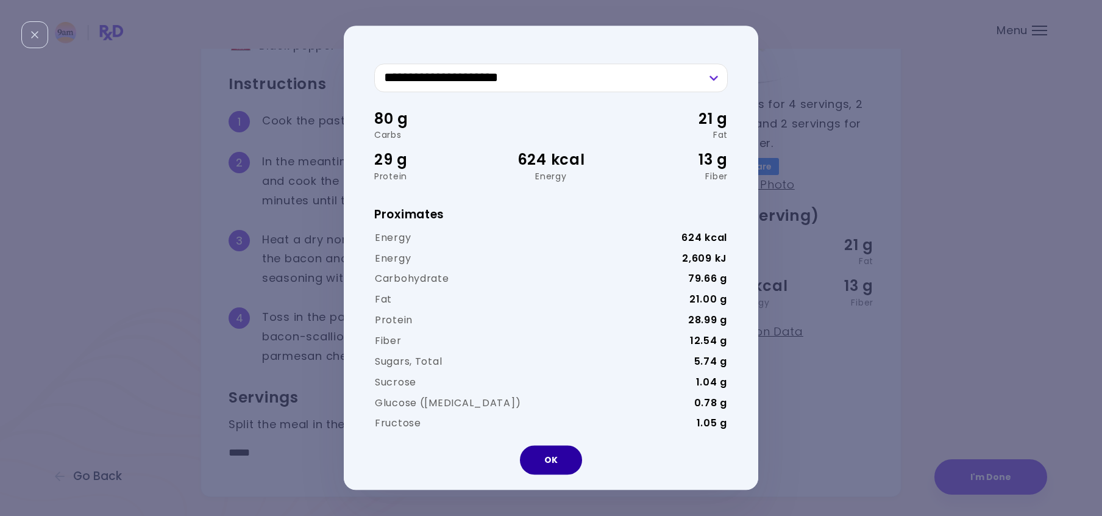
click at [552, 455] on button "OK" at bounding box center [551, 460] width 62 height 29
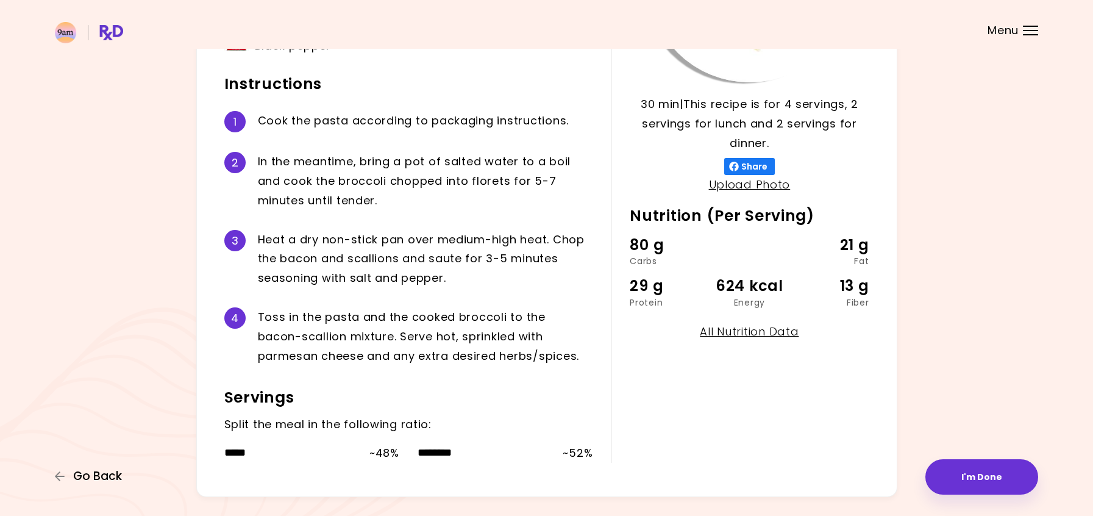
click at [82, 472] on span "Go Back" at bounding box center [97, 476] width 49 height 13
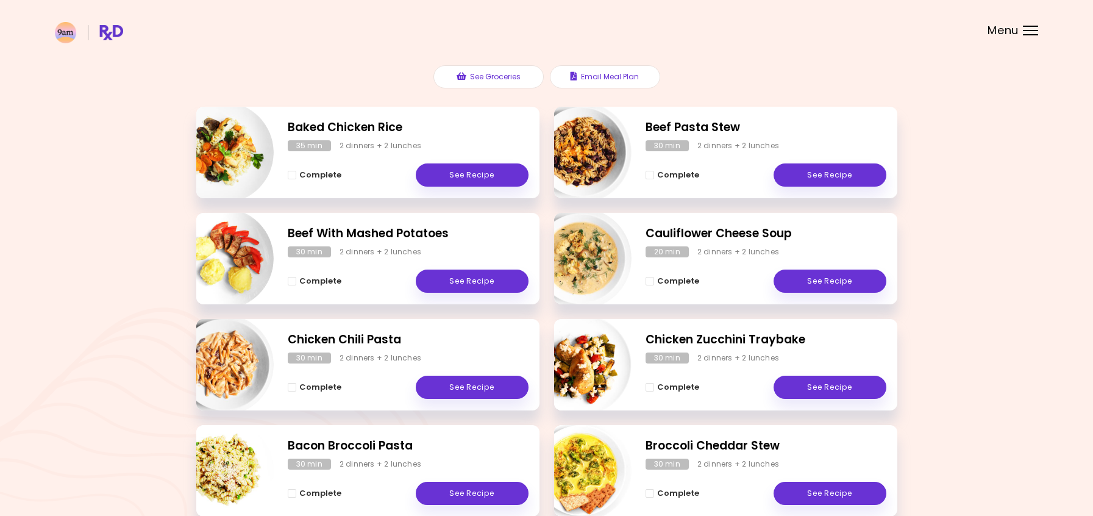
scroll to position [183, 0]
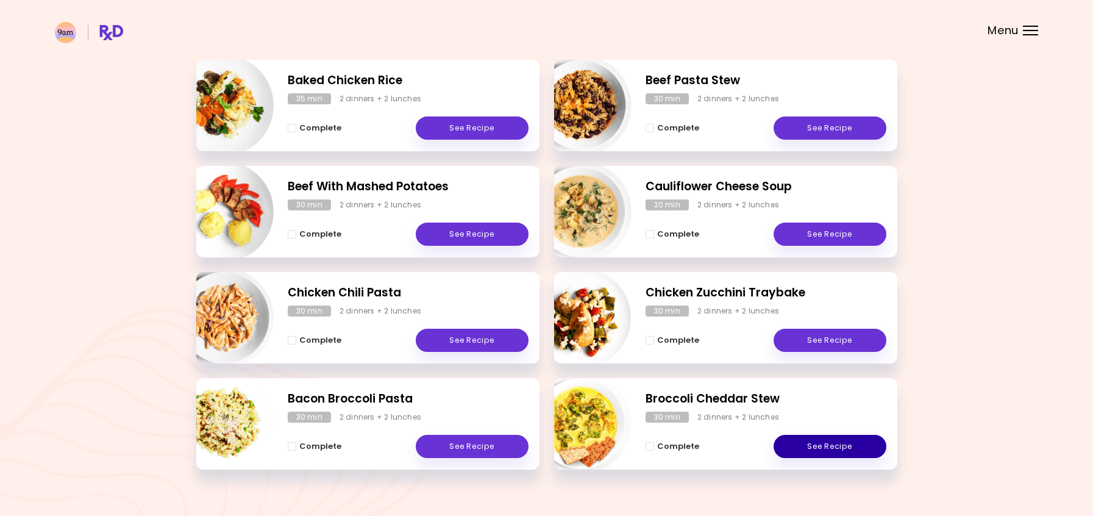
click at [838, 444] on link "See Recipe" at bounding box center [830, 446] width 113 height 23
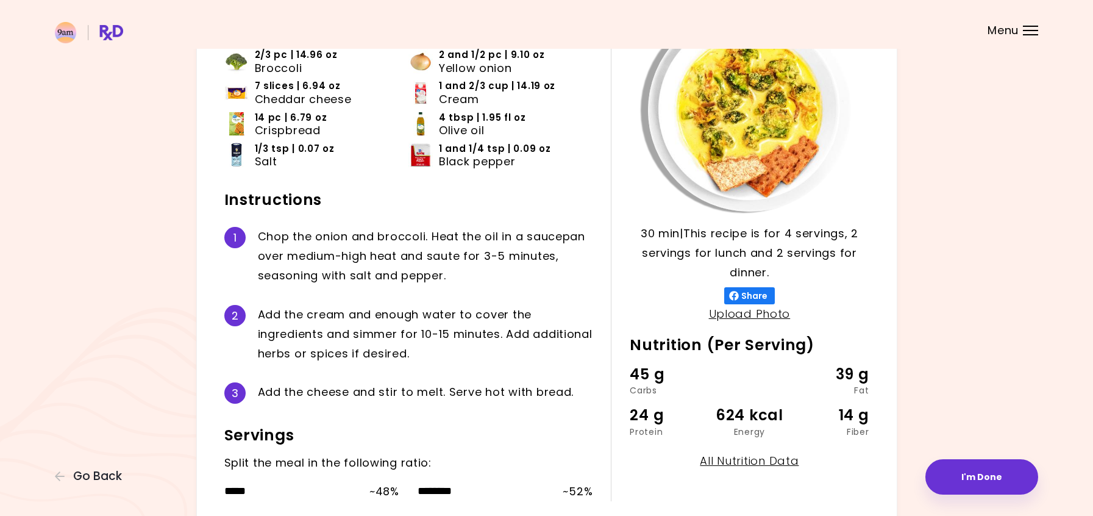
scroll to position [183, 0]
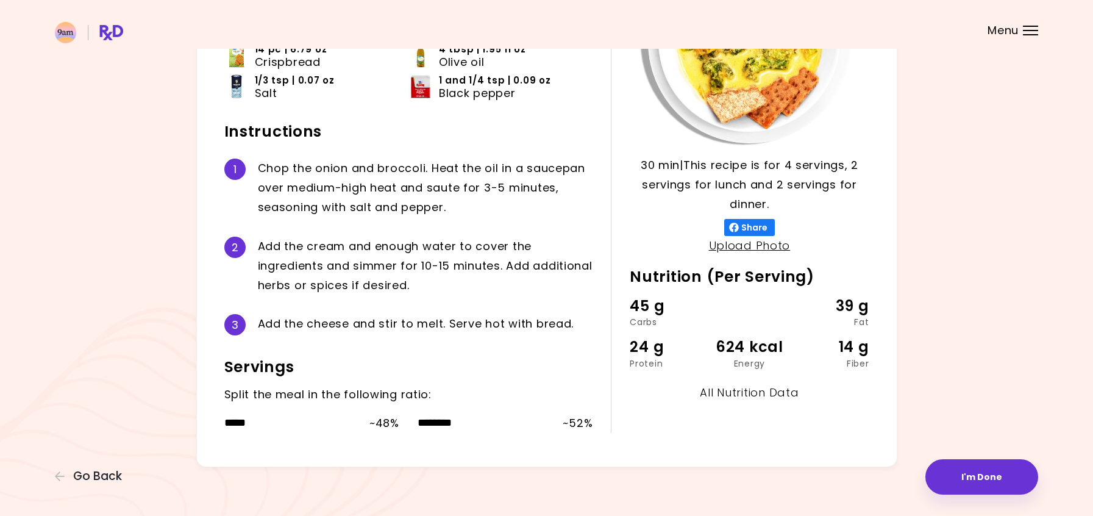
click at [748, 388] on link "All Nutrition Data" at bounding box center [749, 392] width 99 height 15
select select "*"
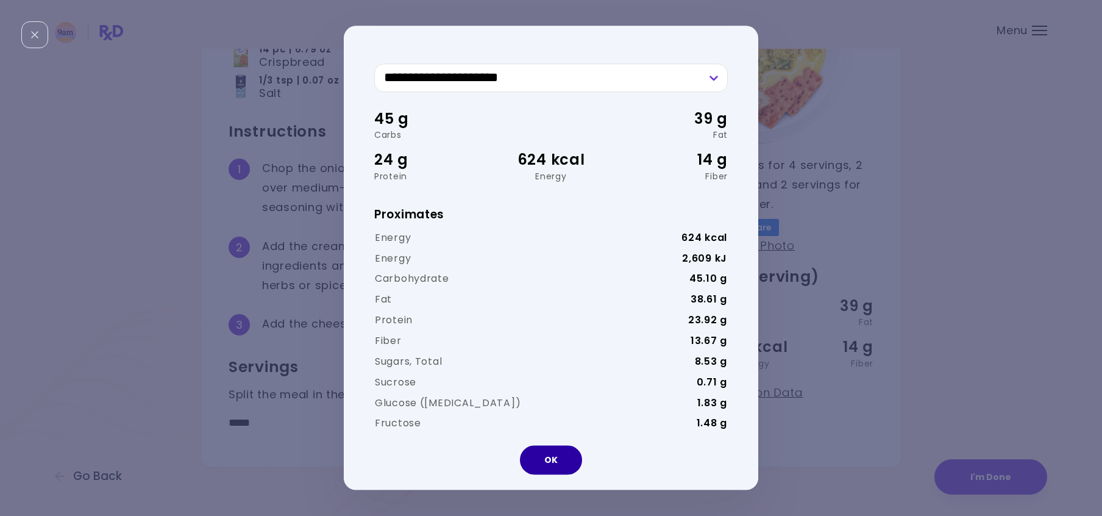
click at [557, 451] on button "OK" at bounding box center [551, 460] width 62 height 29
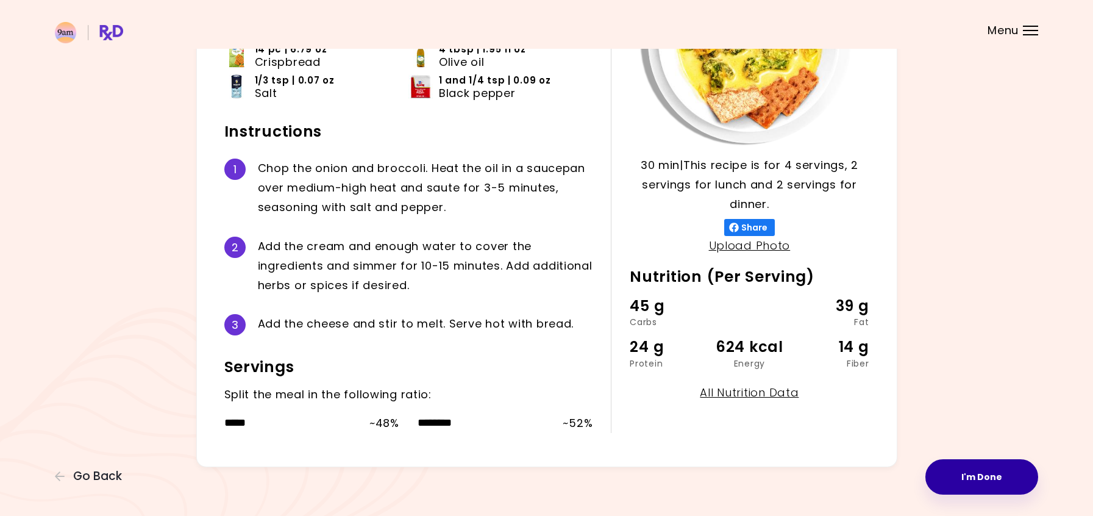
click at [1009, 476] on button "I'm Done" at bounding box center [982, 476] width 113 height 35
